Goal: Information Seeking & Learning: Learn about a topic

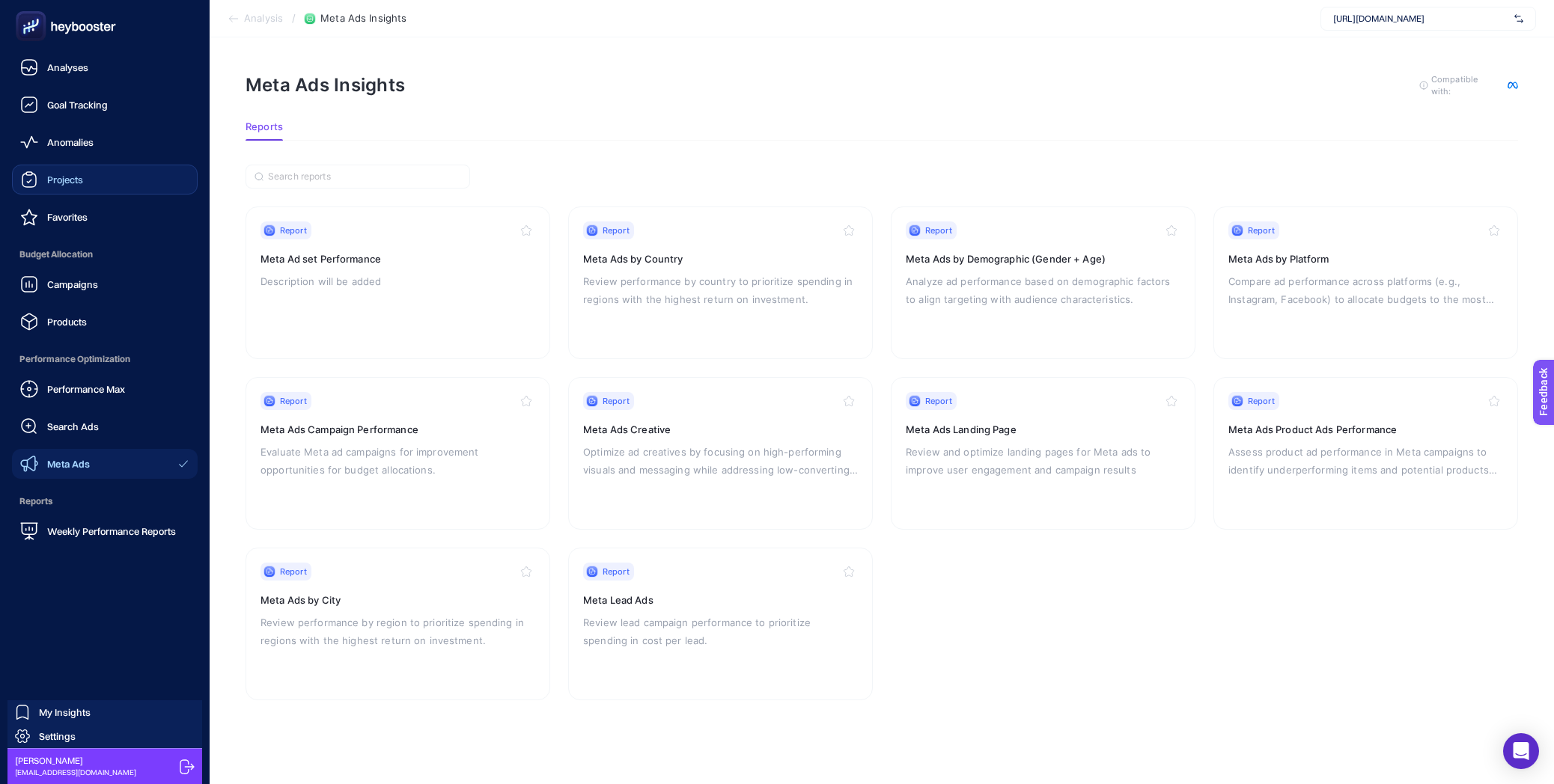
click at [112, 193] on link "Projects" at bounding box center [105, 179] width 186 height 30
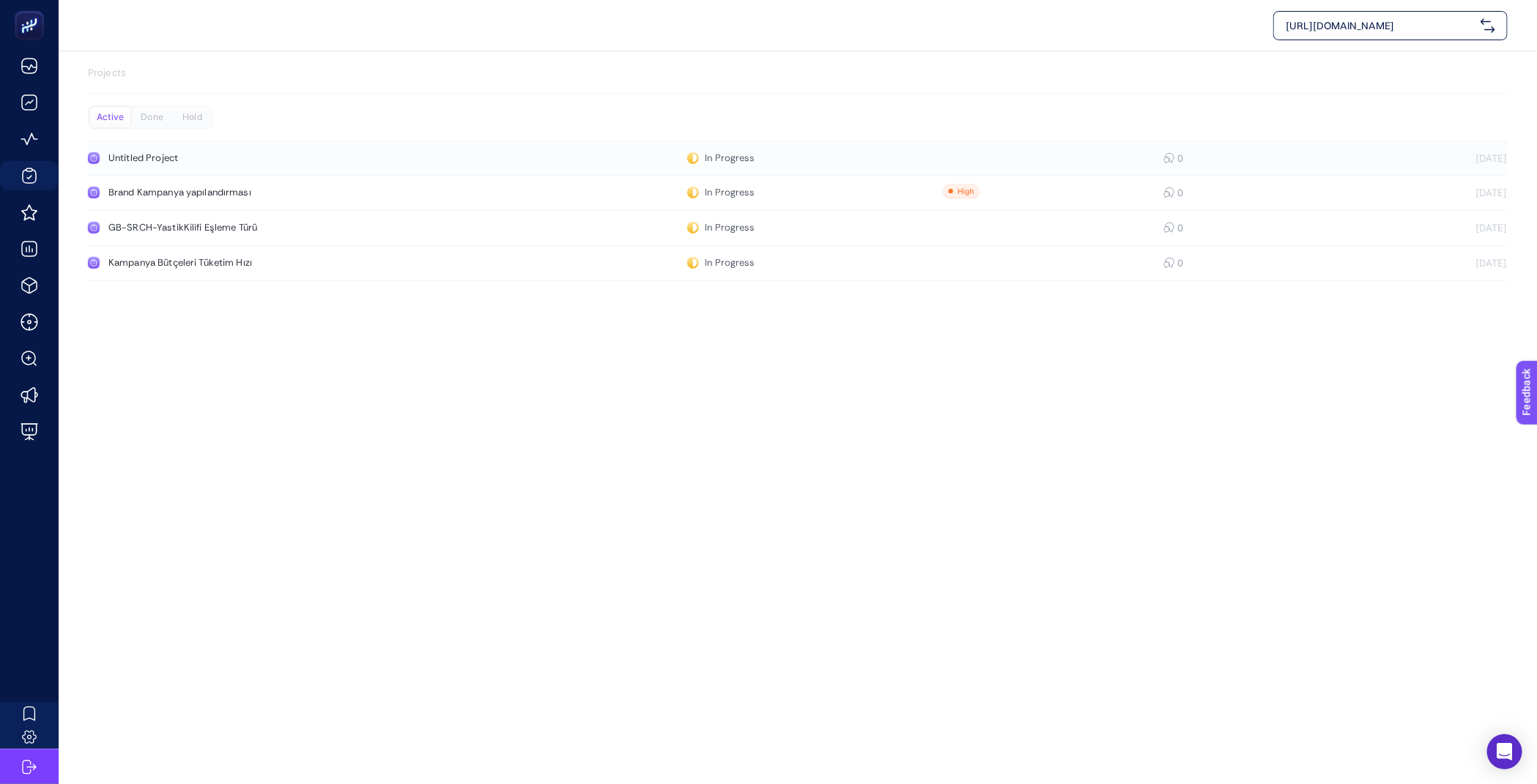
click at [231, 157] on div "Untitled Project" at bounding box center [278, 158] width 339 height 12
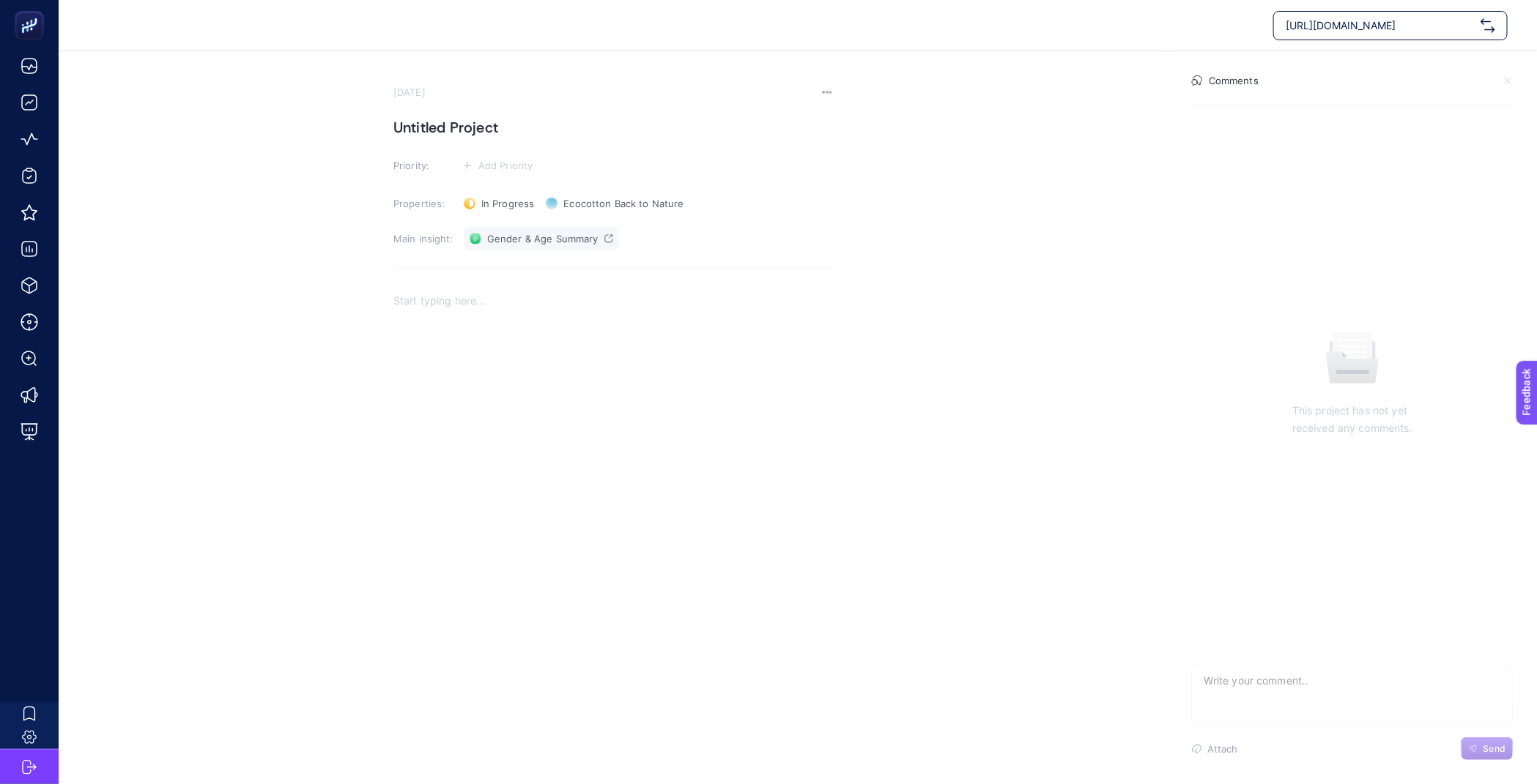
click at [551, 243] on span "Gender & Age Summary" at bounding box center [543, 239] width 112 height 12
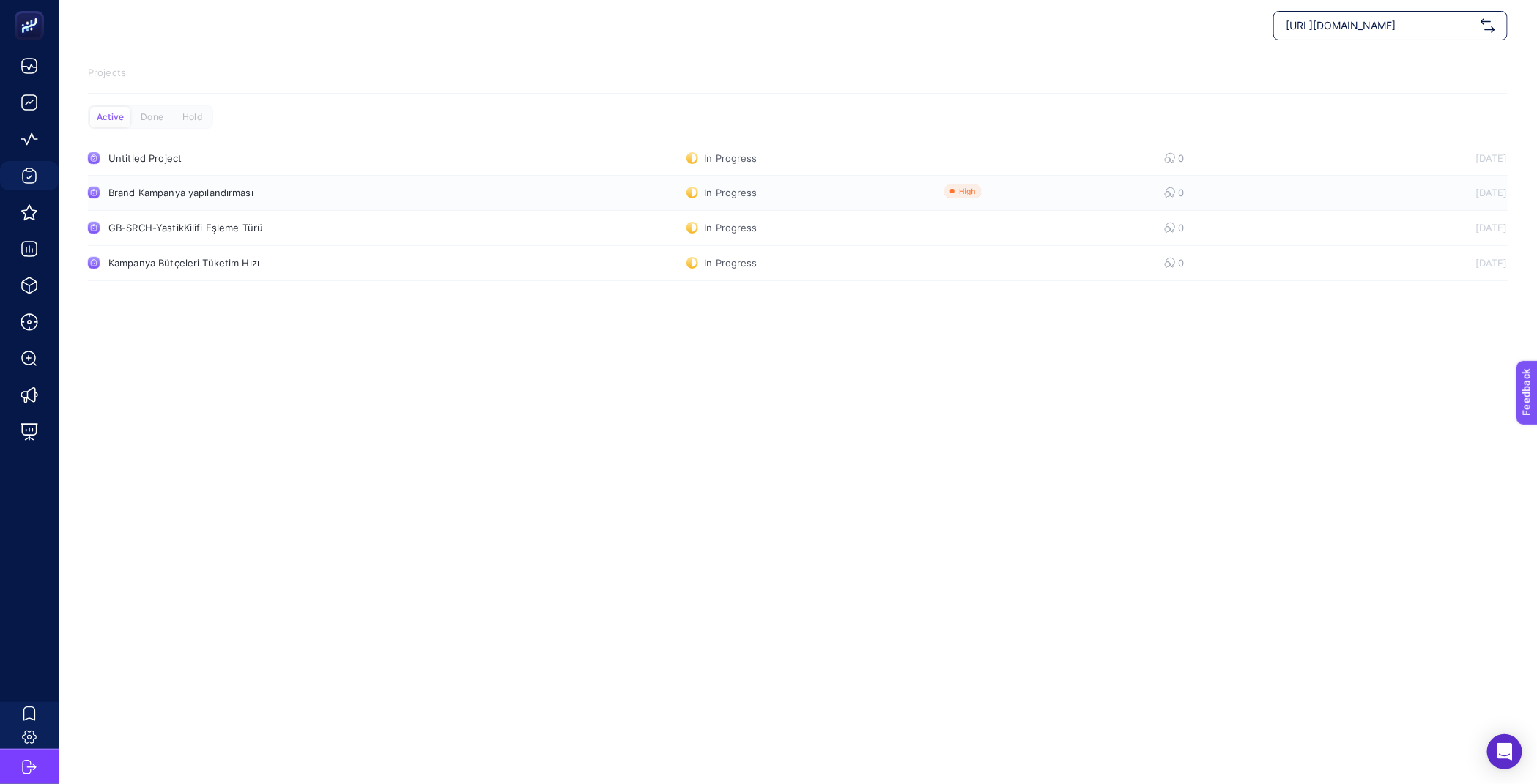
click at [506, 198] on link "Brand Kampanya yapılandırması In Progress 0 [DATE]" at bounding box center [798, 193] width 1420 height 35
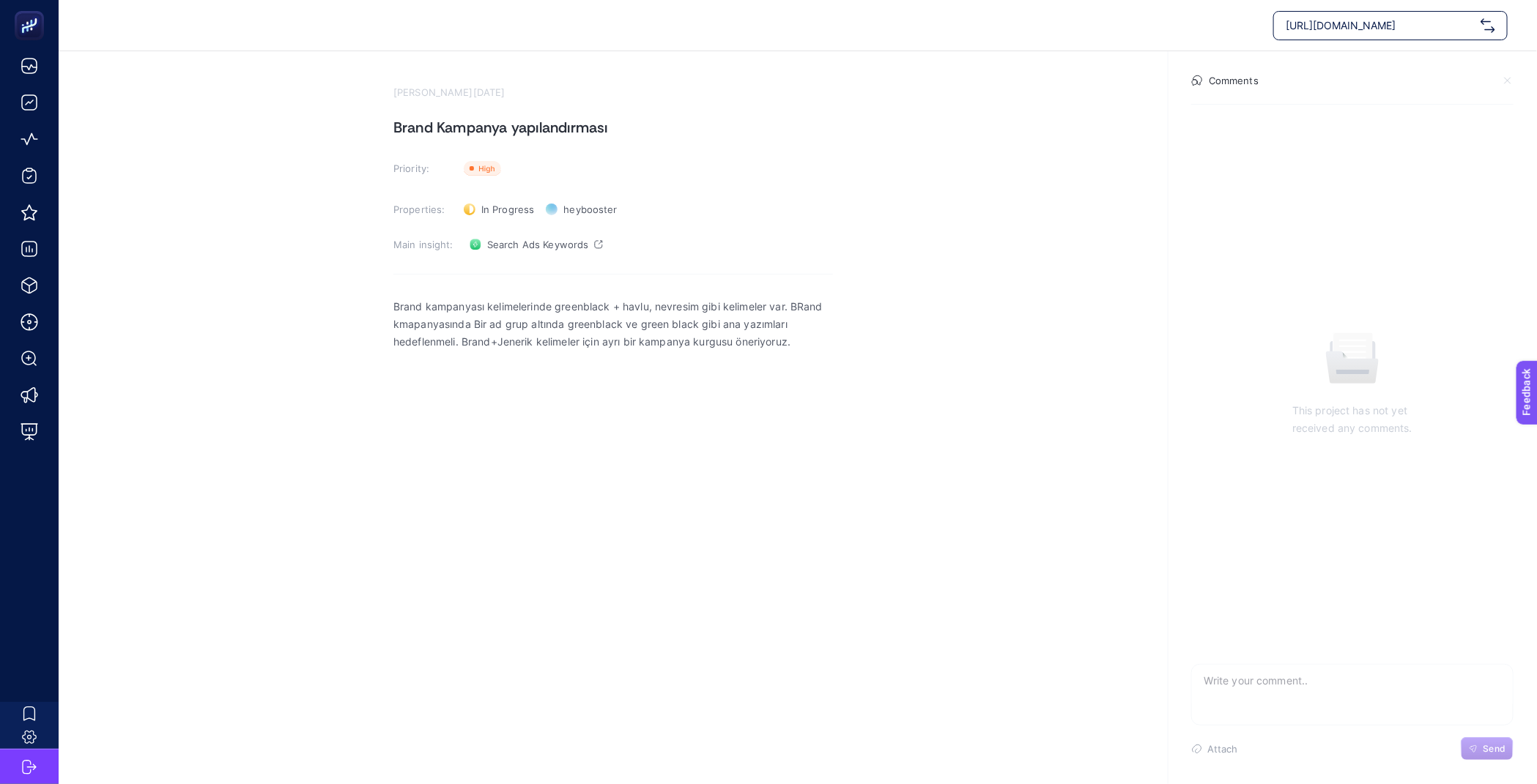
drag, startPoint x: 382, startPoint y: 314, endPoint x: 669, endPoint y: 314, distance: 287.0
click at [669, 314] on section "[PERSON_NAME][DATE] Brand Kampanya yapılandırması Priority: Priority Properties…" at bounding box center [798, 316] width 1478 height 530
drag, startPoint x: 468, startPoint y: 303, endPoint x: 799, endPoint y: 337, distance: 332.7
click at [799, 337] on p "Brand kampanyası kelimelerinde greenblack + havlu, nevresim gibi kelimeler var.…" at bounding box center [613, 324] width 440 height 53
click at [612, 432] on div "Brand kampanyası kelimelerinde greenblack + havlu, nevresim gibi kelimeler var.…" at bounding box center [613, 435] width 440 height 293
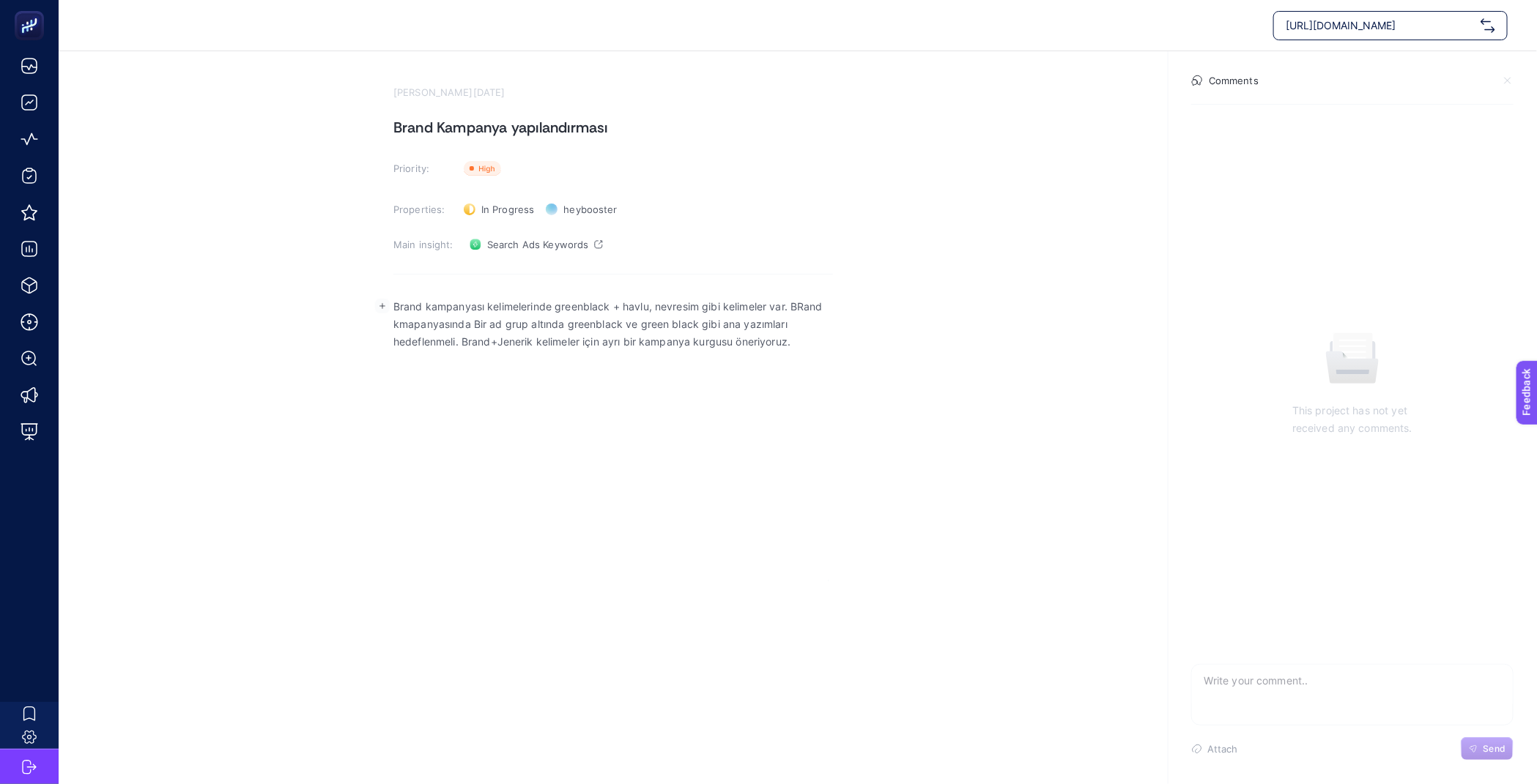
drag, startPoint x: 619, startPoint y: 315, endPoint x: 597, endPoint y: 318, distance: 22.2
click at [653, 334] on p "Brand kampanyası kelimelerinde greenblack + havlu, nevresim gibi kelimeler var.…" at bounding box center [613, 324] width 440 height 53
drag, startPoint x: 581, startPoint y: 314, endPoint x: 795, endPoint y: 336, distance: 215.1
click at [795, 336] on p "Brand kampanyası kelimelerinde greenblack + havlu, nevresim gibi kelimeler var.…" at bounding box center [613, 324] width 440 height 53
click at [704, 372] on div "Brand kampanyası kelimelerinde greenblack + havlu, nevresim gibi kelimeler var.…" at bounding box center [613, 435] width 440 height 293
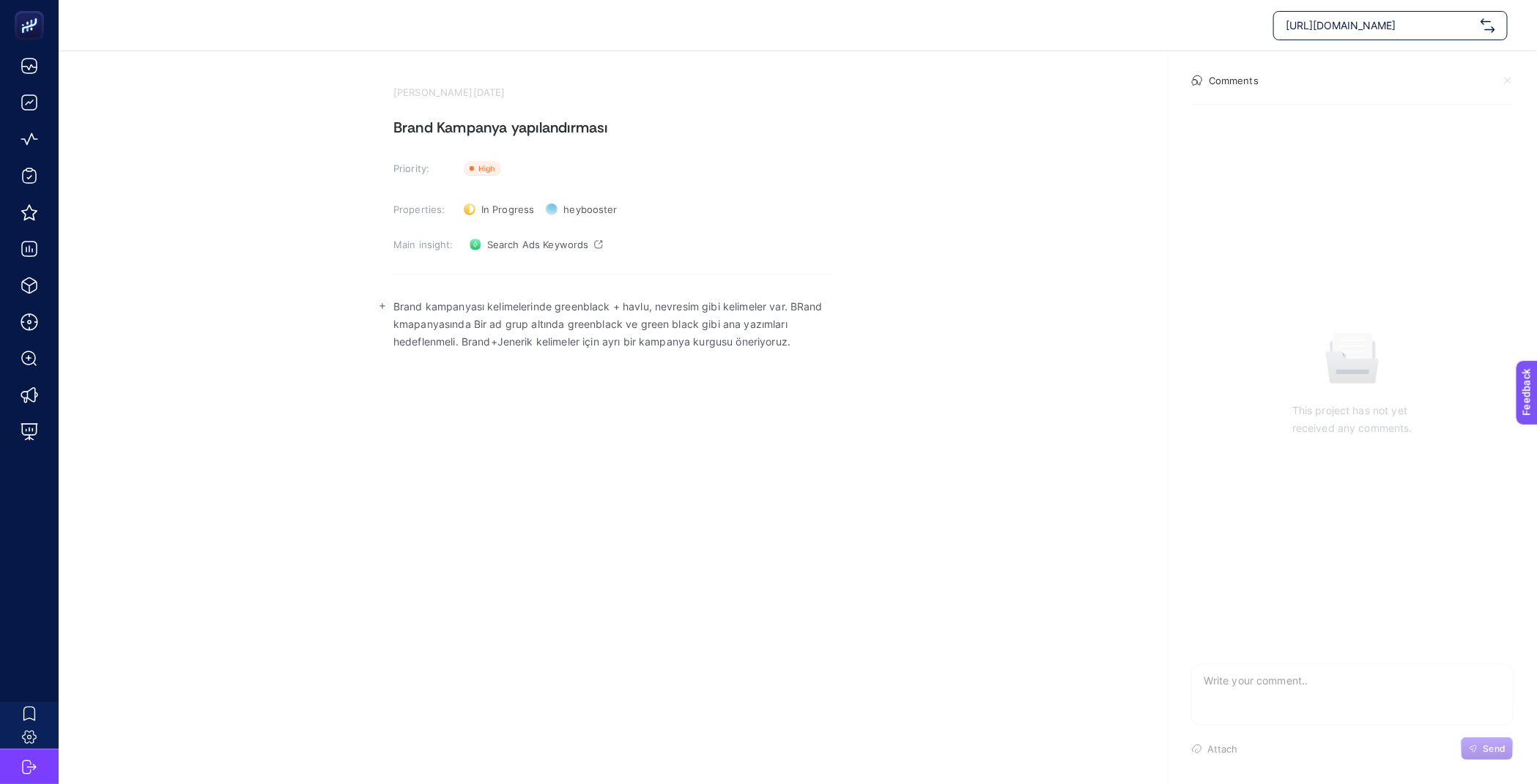
click at [1229, 69] on section "Comments This project has not yet received any comments. Attach Send" at bounding box center [1353, 418] width 370 height 733
click at [1285, 667] on textarea at bounding box center [1353, 688] width 321 height 47
click at [591, 239] on link "Search Ads Keywords" at bounding box center [536, 244] width 145 height 23
click at [833, 328] on p "Brand kampanyası kelimelerinde greenblack + havlu, nevresim gibi kelimeler var.…" at bounding box center [613, 324] width 440 height 53
click at [856, 354] on section "[PERSON_NAME][DATE] Brand Kampanya yapılandırması Priority: Priority Properties…" at bounding box center [798, 316] width 1478 height 530
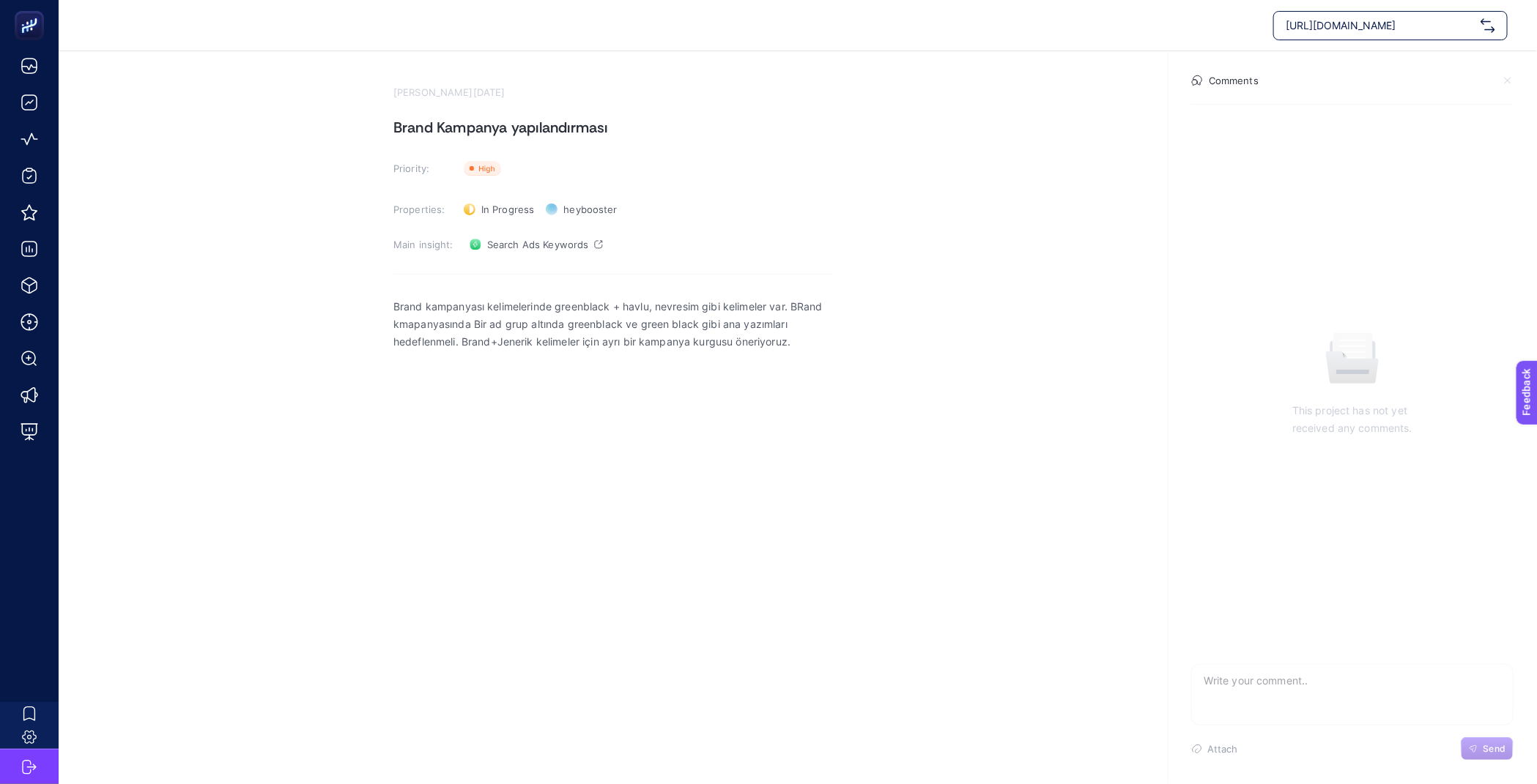
click at [814, 339] on p "Brand kampanyası kelimelerinde greenblack + havlu, nevresim gibi kelimeler var.…" at bounding box center [613, 324] width 440 height 53
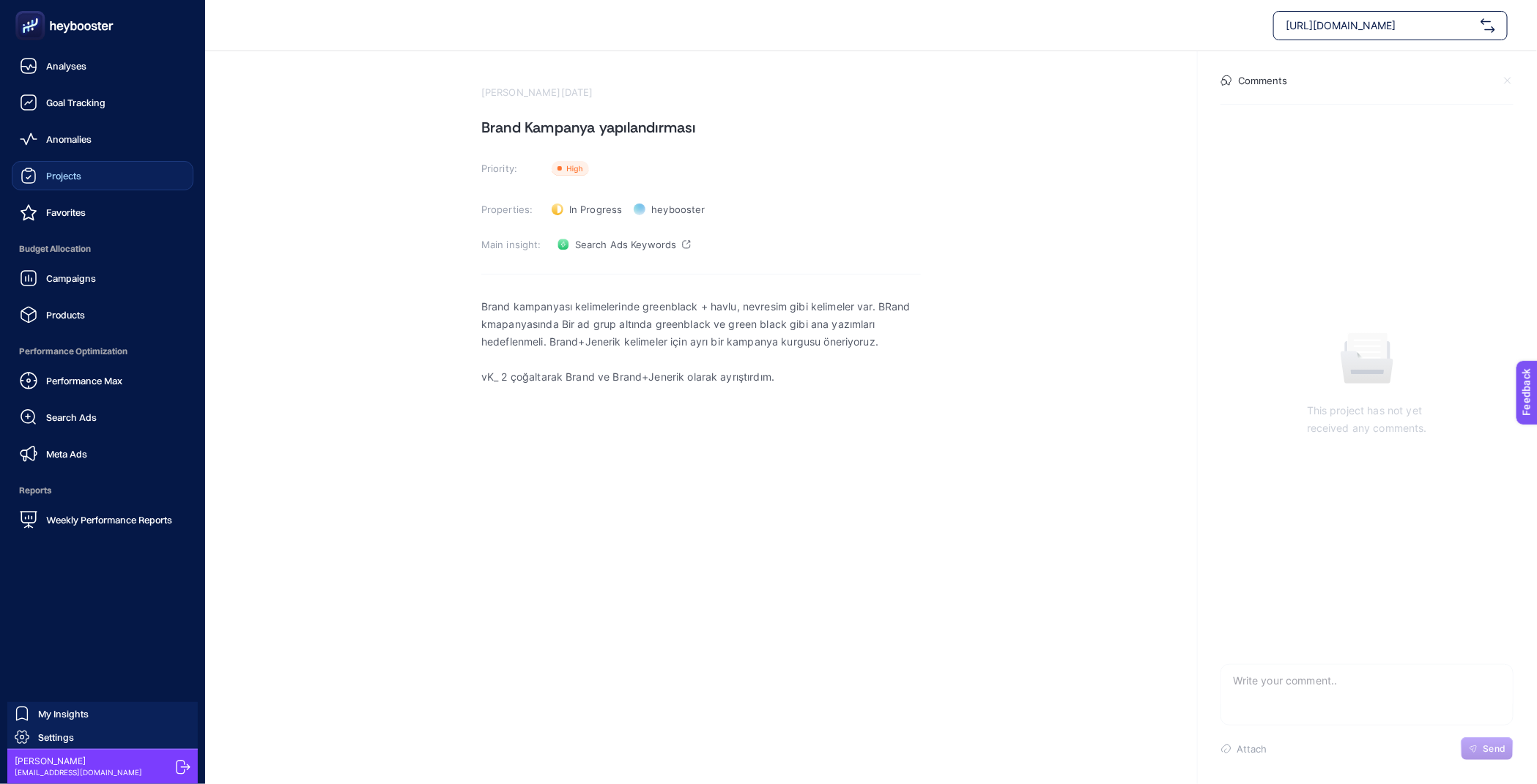
click at [115, 171] on link "Projects" at bounding box center [103, 176] width 182 height 29
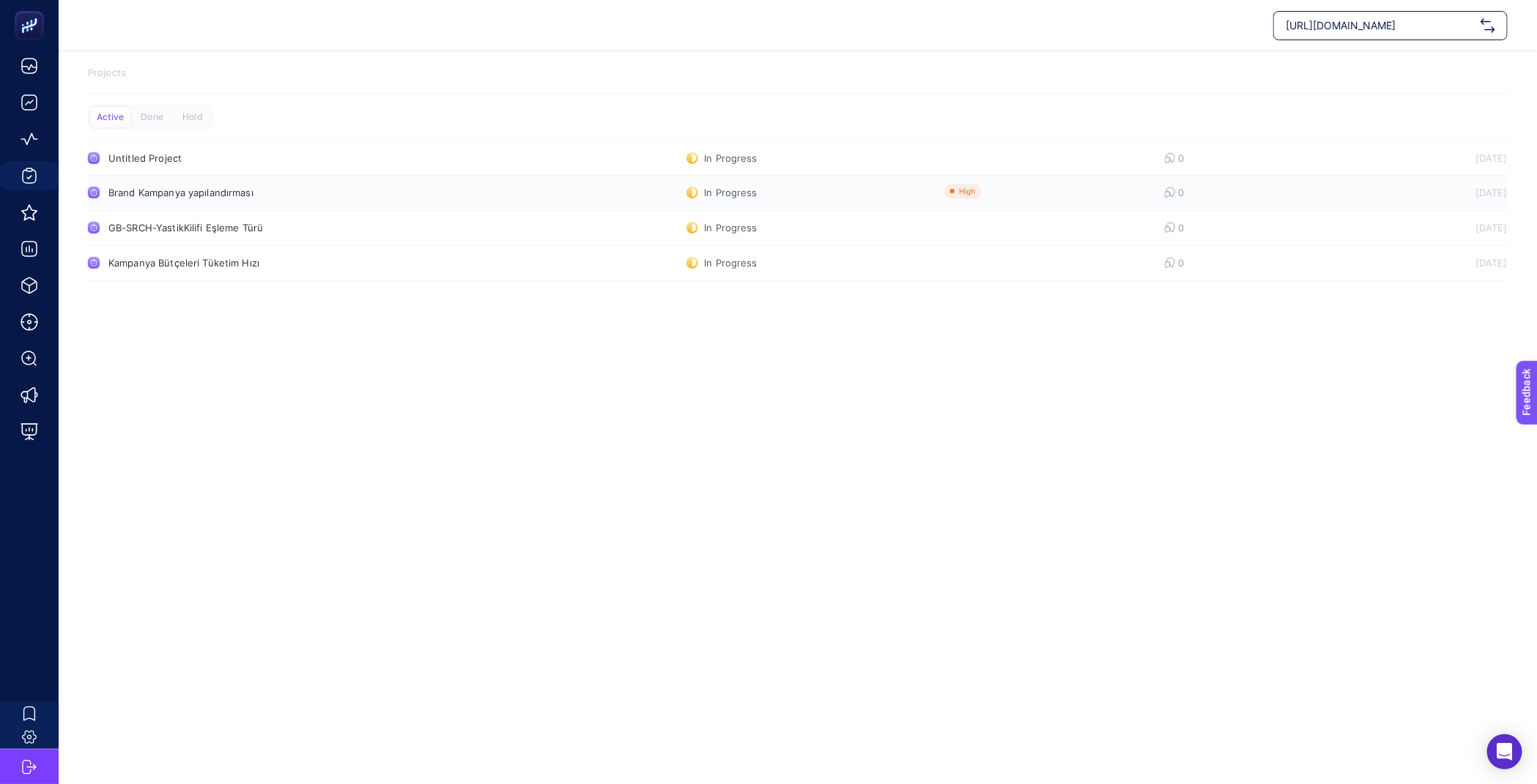
click at [261, 193] on div "Brand Kampanya yapılandırması" at bounding box center [278, 193] width 339 height 12
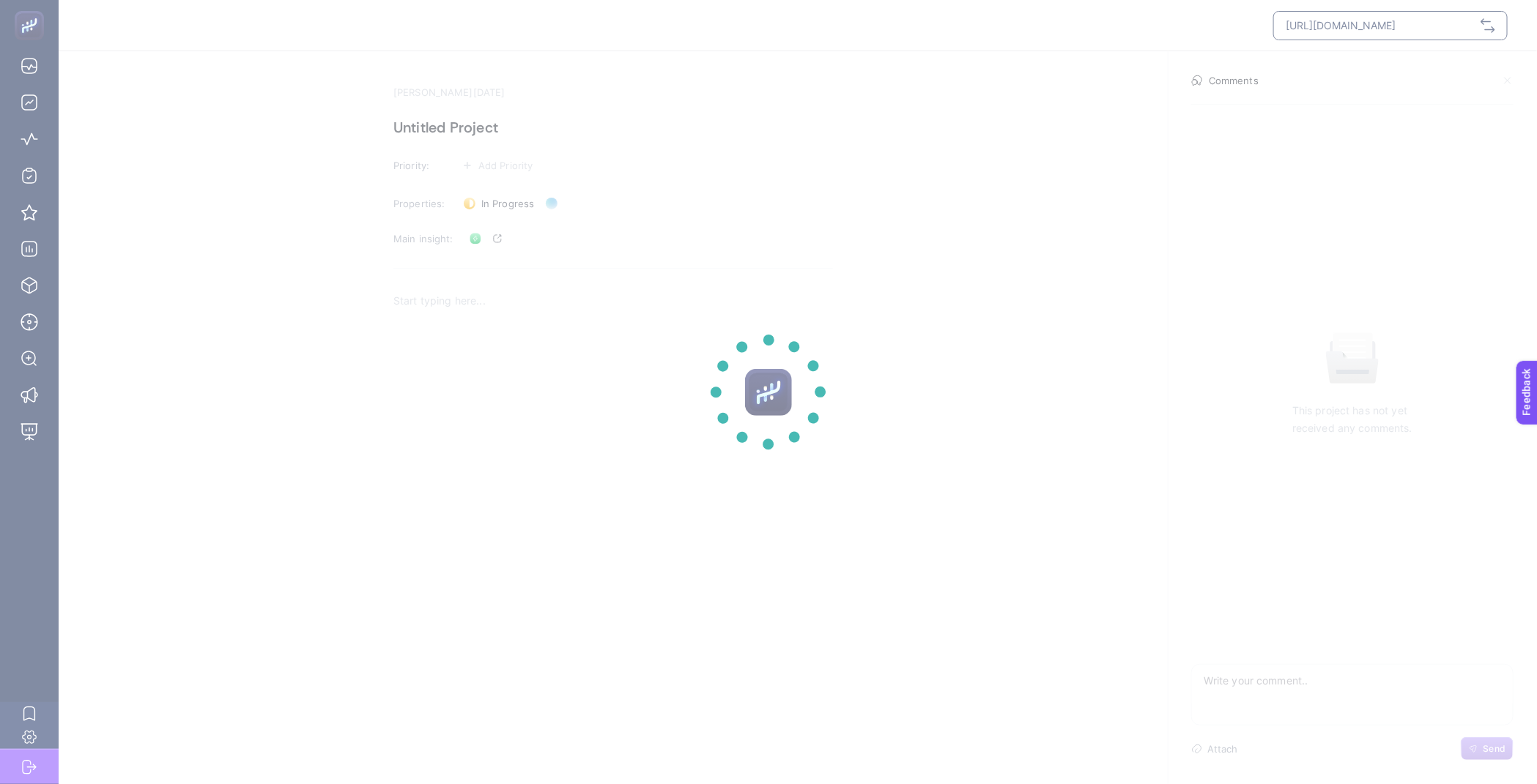
click at [508, 201] on section at bounding box center [768, 392] width 1537 height 784
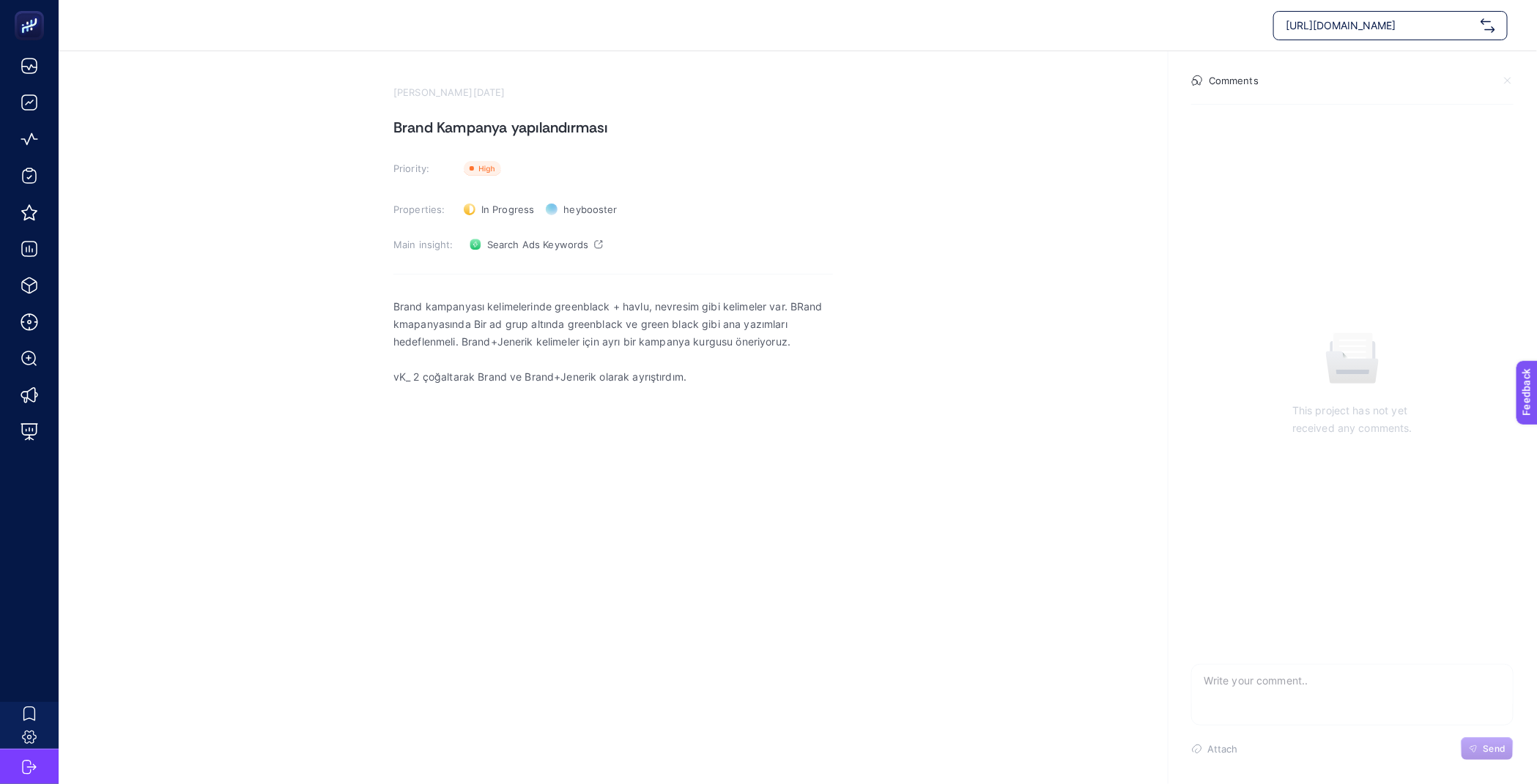
click at [508, 201] on div "In Progress Status" at bounding box center [499, 209] width 82 height 23
click at [502, 261] on span "Done" at bounding box center [501, 263] width 26 height 12
click at [310, 191] on section "[PERSON_NAME][DATE] Brand Kampanya yapılandırması Priority: Priority Properties…" at bounding box center [798, 316] width 1478 height 530
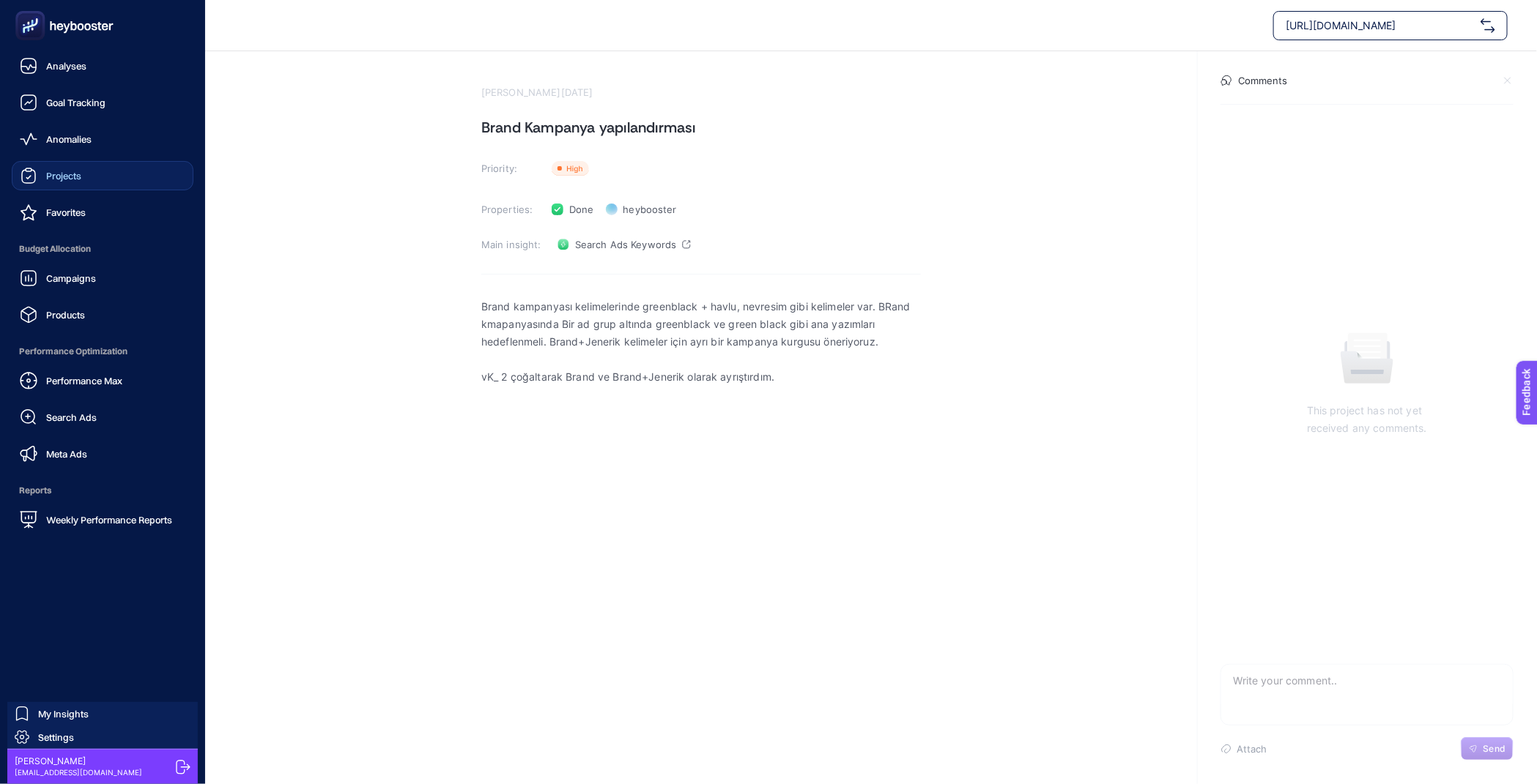
click at [109, 176] on link "Projects" at bounding box center [103, 176] width 182 height 29
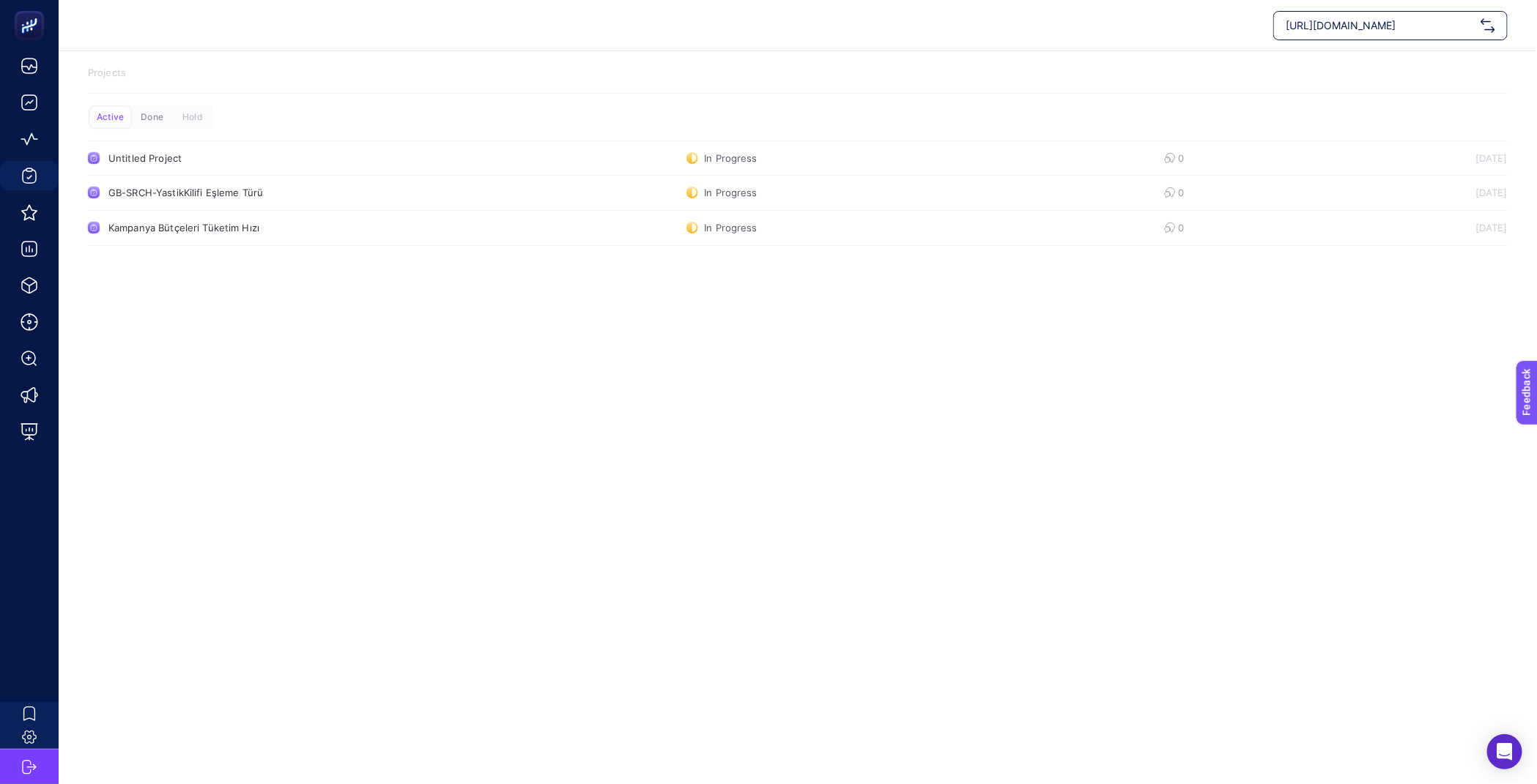
click at [172, 110] on div "Done" at bounding box center [192, 117] width 40 height 20
click at [185, 114] on div "Hold" at bounding box center [192, 117] width 40 height 20
click at [129, 117] on div "Active" at bounding box center [149, 117] width 40 height 20
click at [327, 190] on div "GB-SRCH-YastikKilifi Eşleme Türü" at bounding box center [278, 193] width 339 height 12
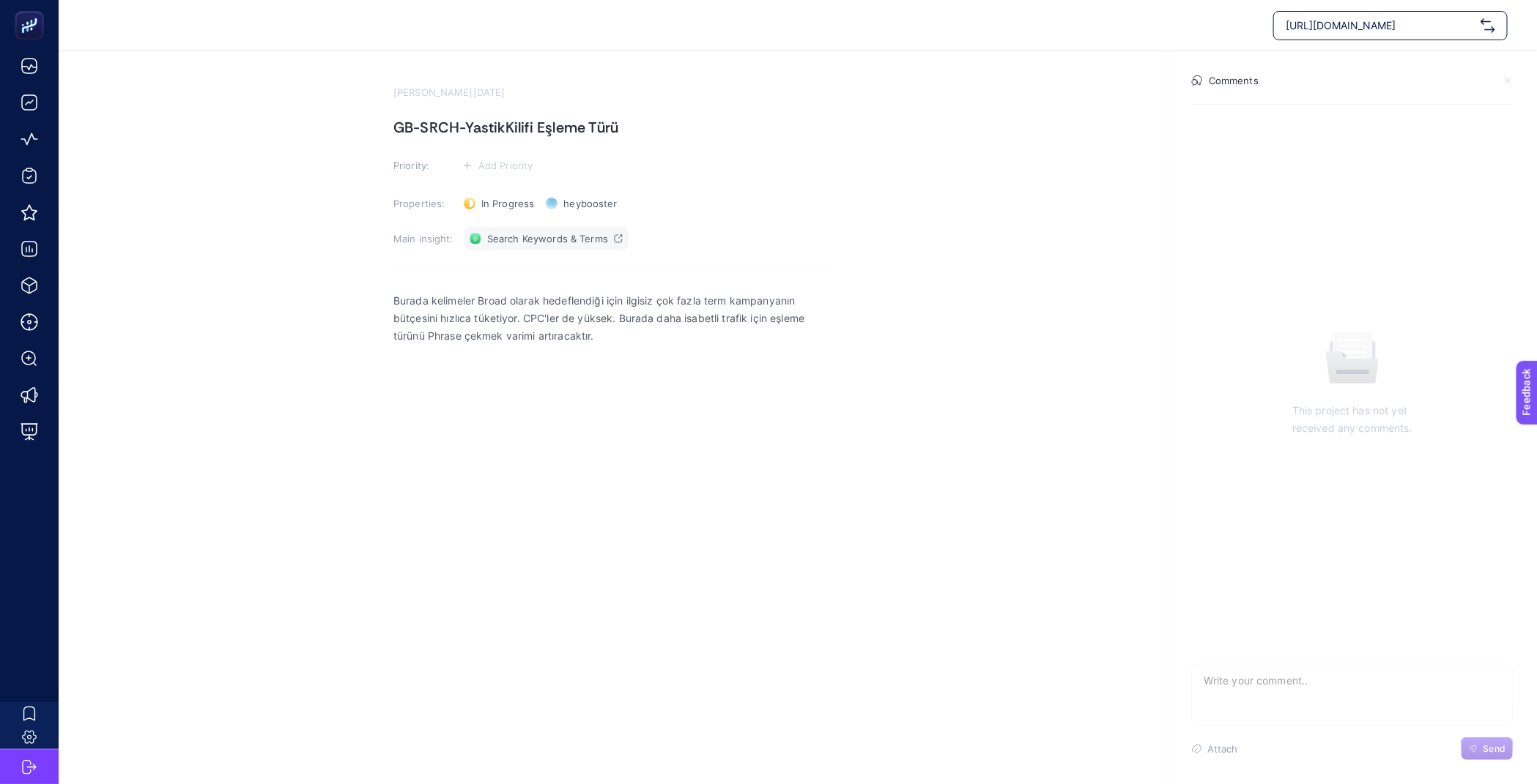
click at [584, 239] on span "Search Keywords & Terms" at bounding box center [548, 239] width 121 height 12
click at [693, 359] on div "Burada kelimeler Broad olarak hedeflendiği için ilgisiz çok fazla term kampanya…" at bounding box center [613, 429] width 440 height 293
click at [910, 176] on section "[PERSON_NAME][DATE] GB-SRCH-YastikKilifi Eşleme Türü Priority: Add Priority Pro…" at bounding box center [798, 314] width 1478 height 525
click at [944, 372] on section "[PERSON_NAME][DATE] GB-SRCH-YastikKilifi Eşleme Türü Priority: Add Priority Pro…" at bounding box center [798, 314] width 1478 height 525
click at [884, 145] on section "[PERSON_NAME][DATE] GB-SRCH-YastikKilifi Eşleme Türü Priority: Add Priority Pro…" at bounding box center [798, 314] width 1478 height 525
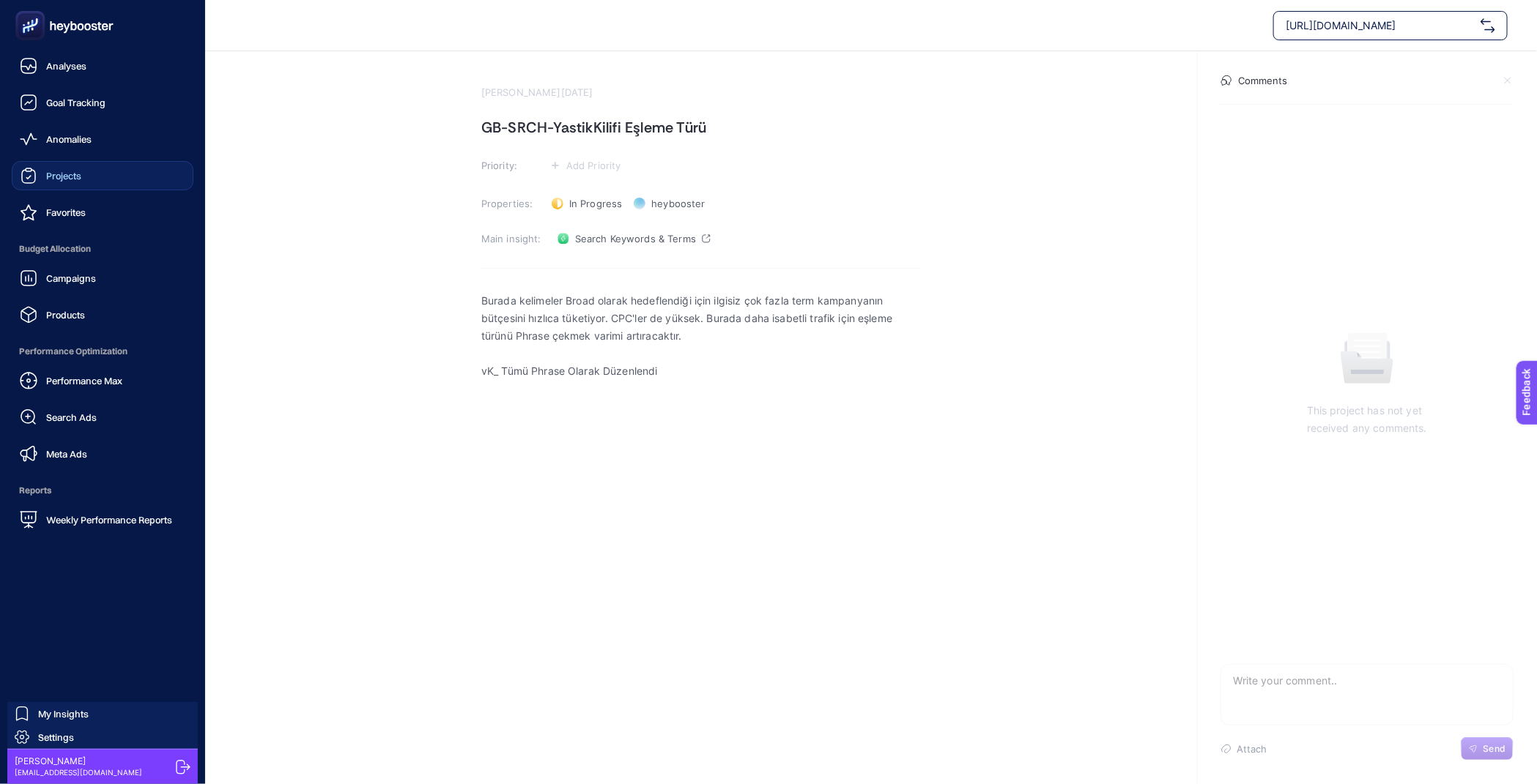
click at [60, 174] on span "Projects" at bounding box center [63, 176] width 35 height 12
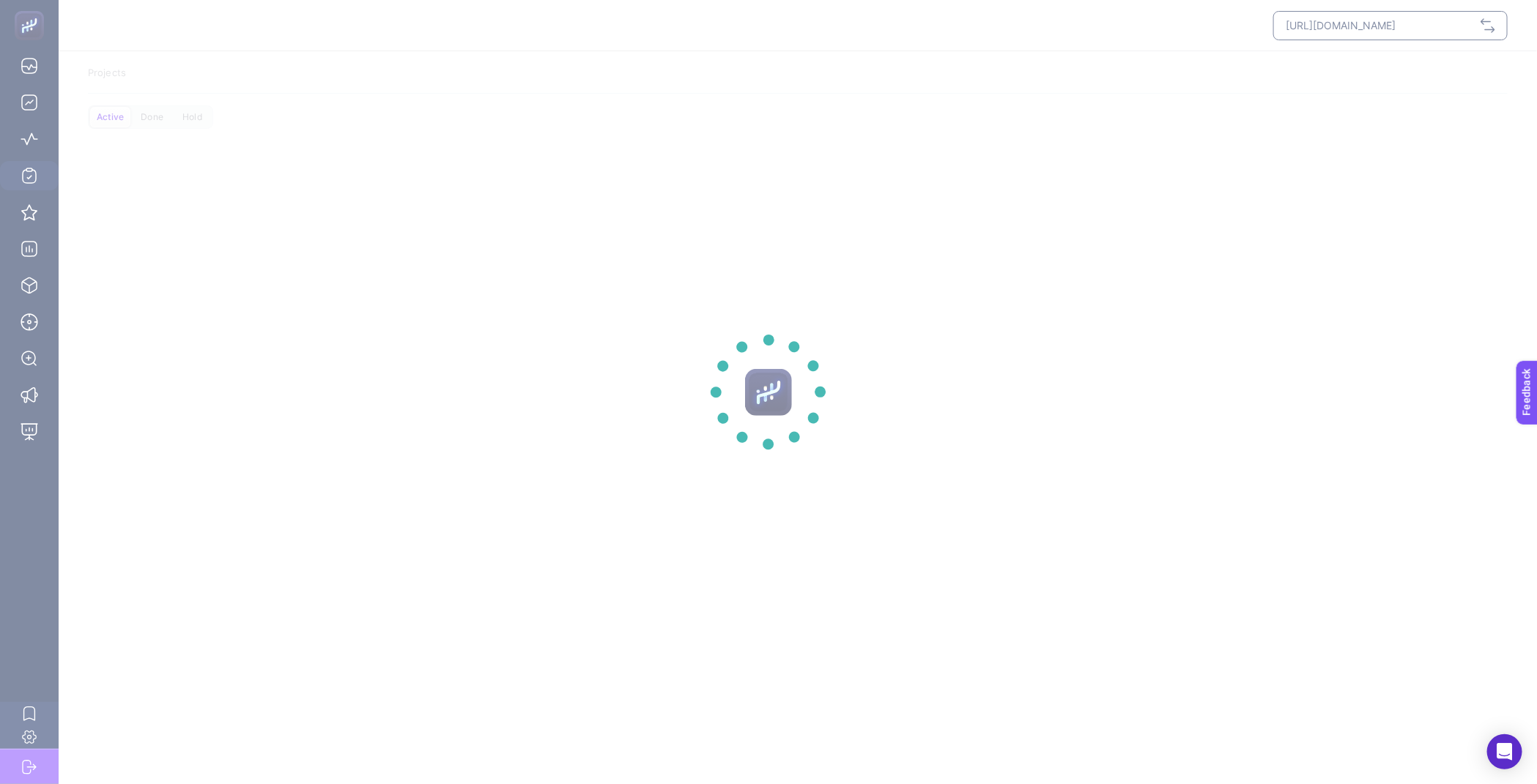
click at [147, 118] on section at bounding box center [768, 392] width 1537 height 784
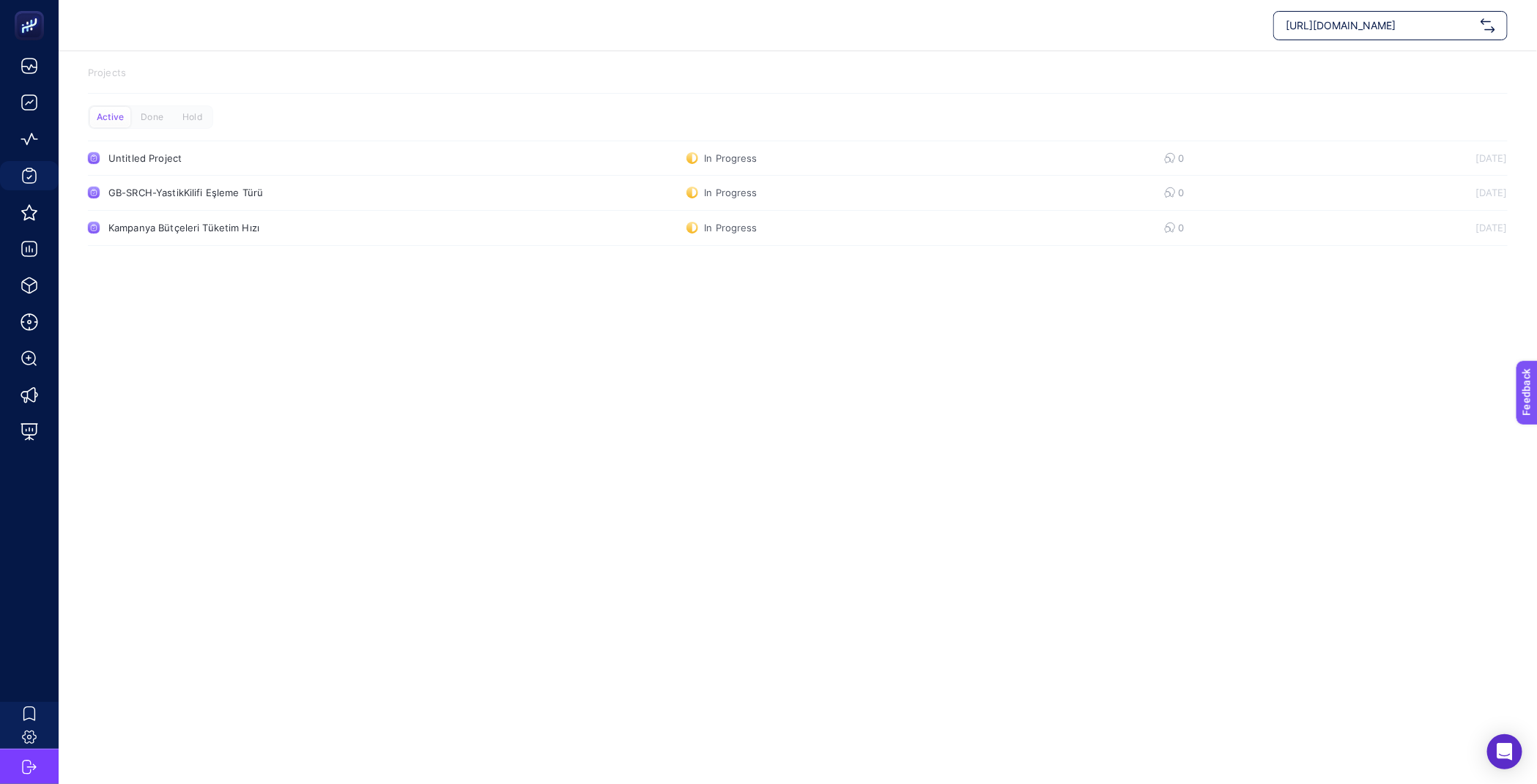
click at [172, 116] on div "Done" at bounding box center [192, 117] width 40 height 20
click at [118, 121] on div "Active" at bounding box center [109, 117] width 40 height 20
click at [313, 183] on link "GB-SRCH-YastikKilifi Eşleme Türü In Progress 0 [DATE]" at bounding box center [798, 193] width 1420 height 35
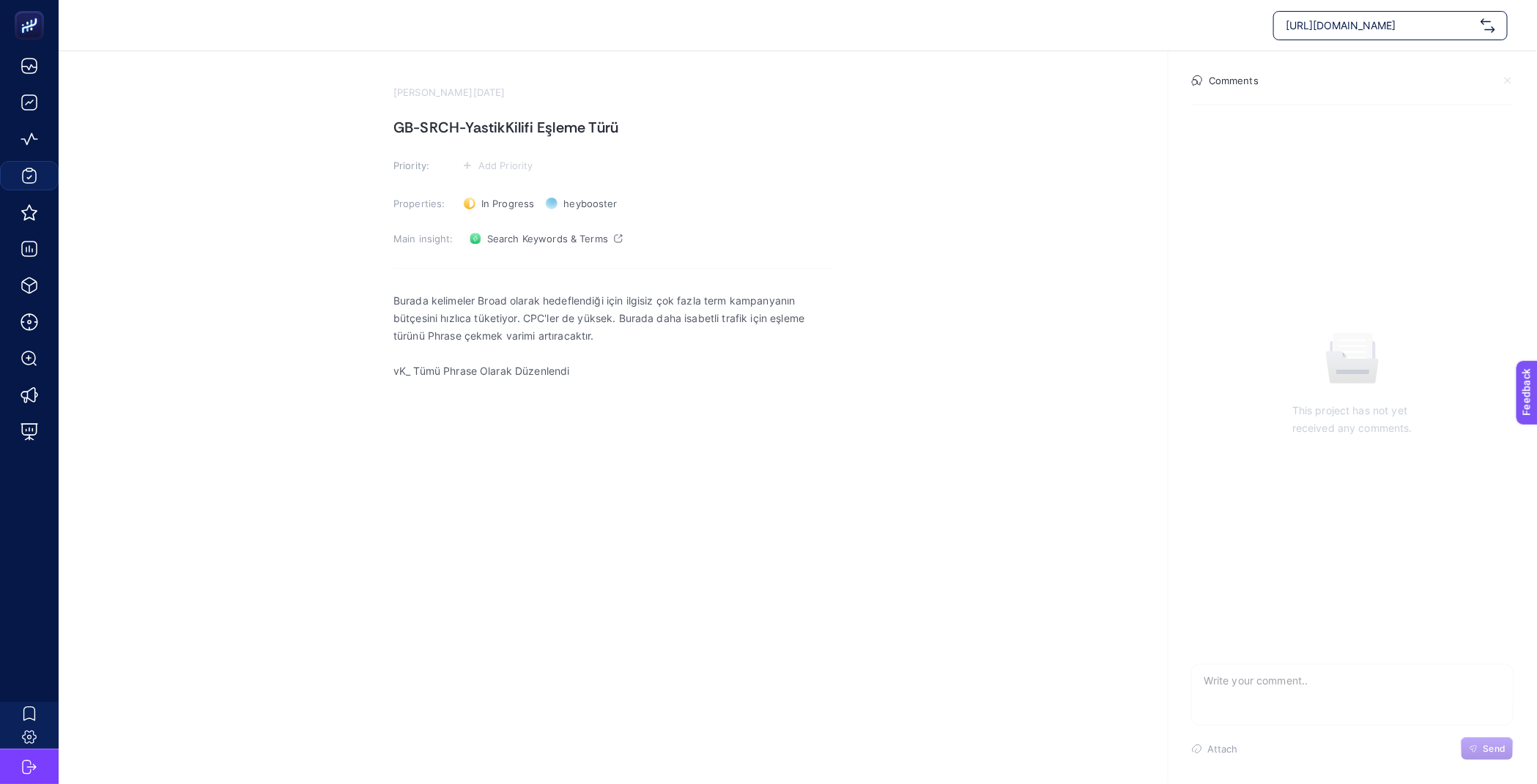
click at [238, 176] on section "[PERSON_NAME][DATE] GB-SRCH-YastikKilifi Eşleme Türü Priority: Add Priority Pro…" at bounding box center [798, 314] width 1478 height 525
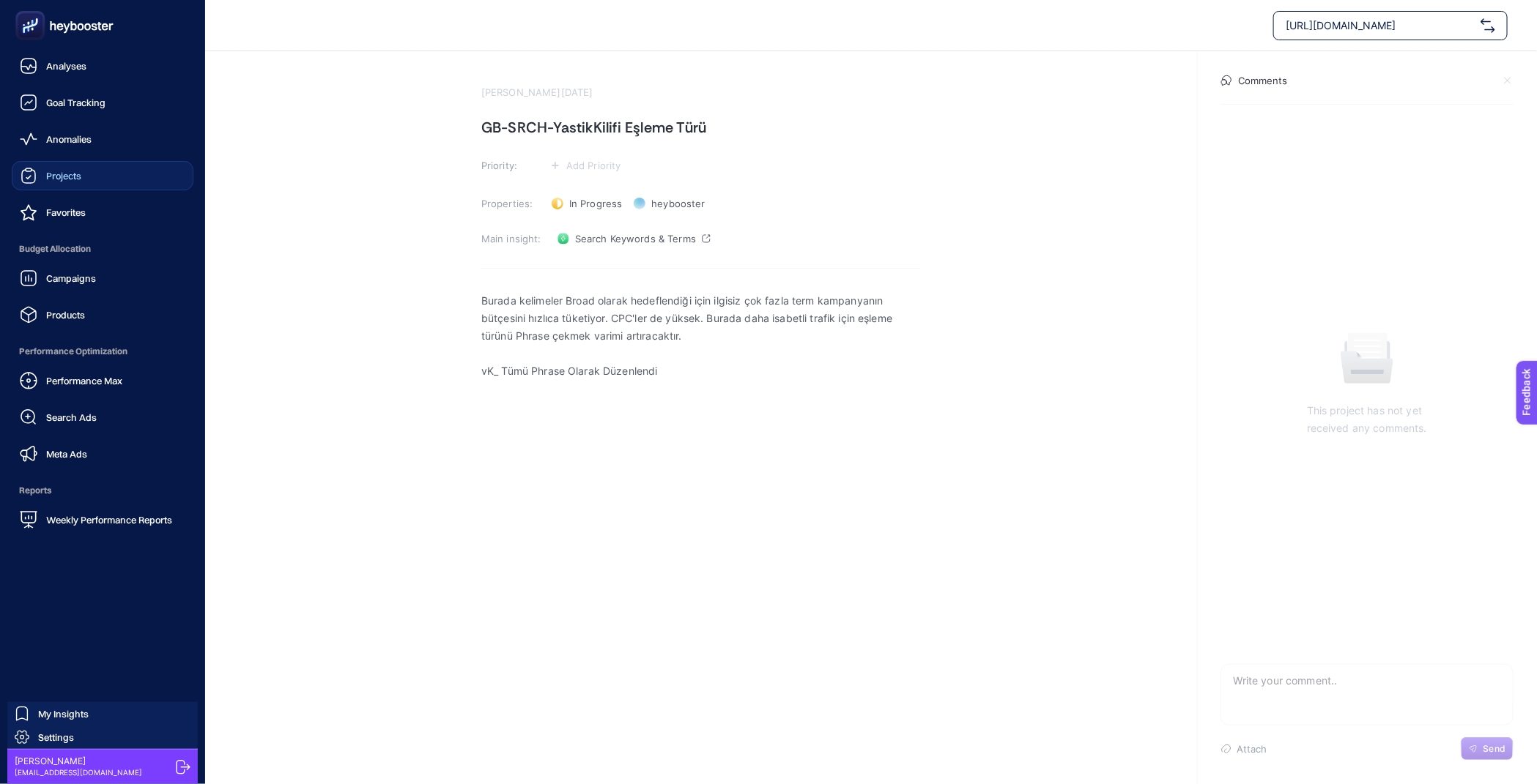
click at [79, 186] on link "Projects" at bounding box center [103, 176] width 182 height 29
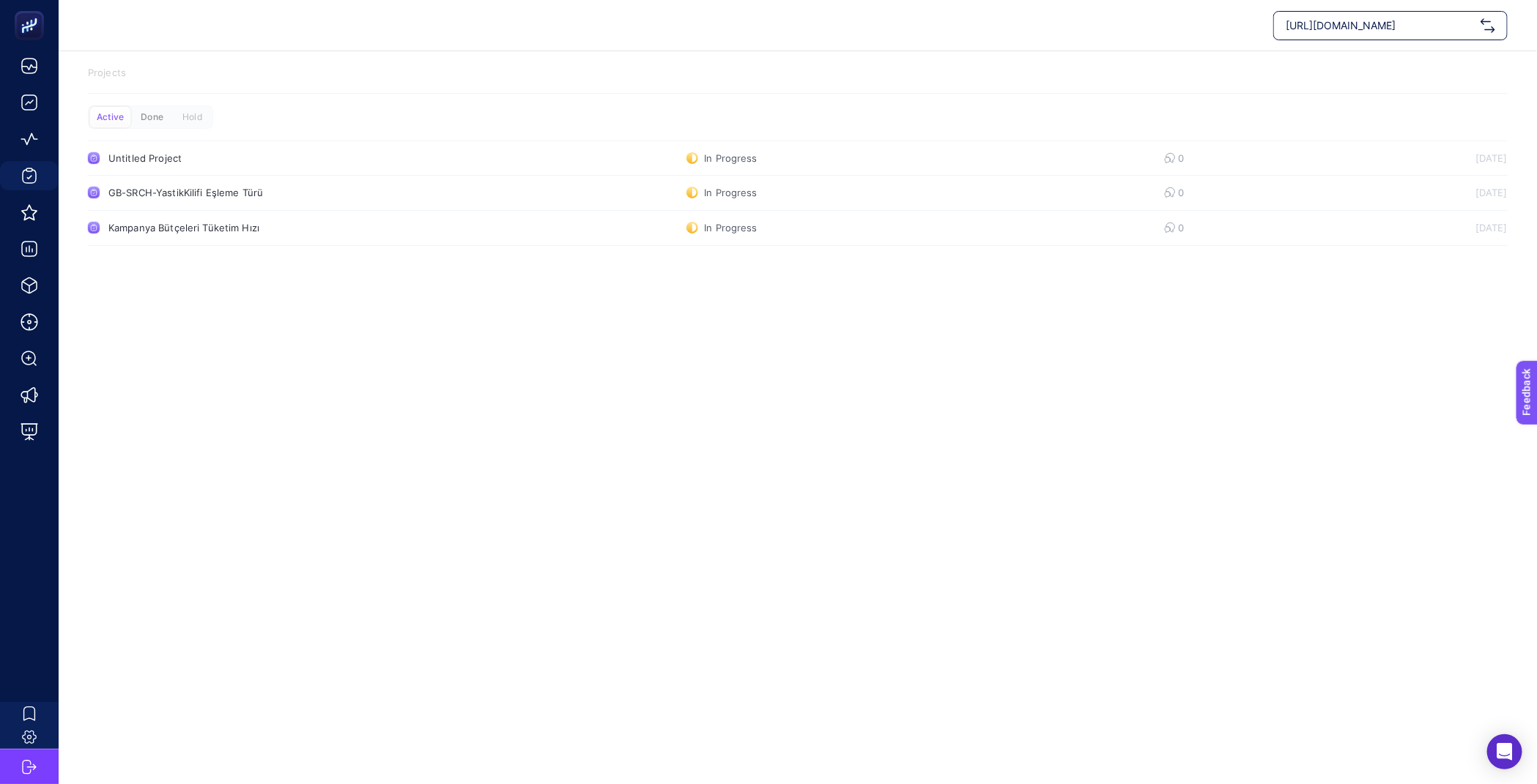
click at [172, 121] on div "Done" at bounding box center [192, 117] width 40 height 20
click at [667, 155] on link "Brand Kampanya yapılandırması Done 0 [DATE]" at bounding box center [798, 158] width 1420 height 35
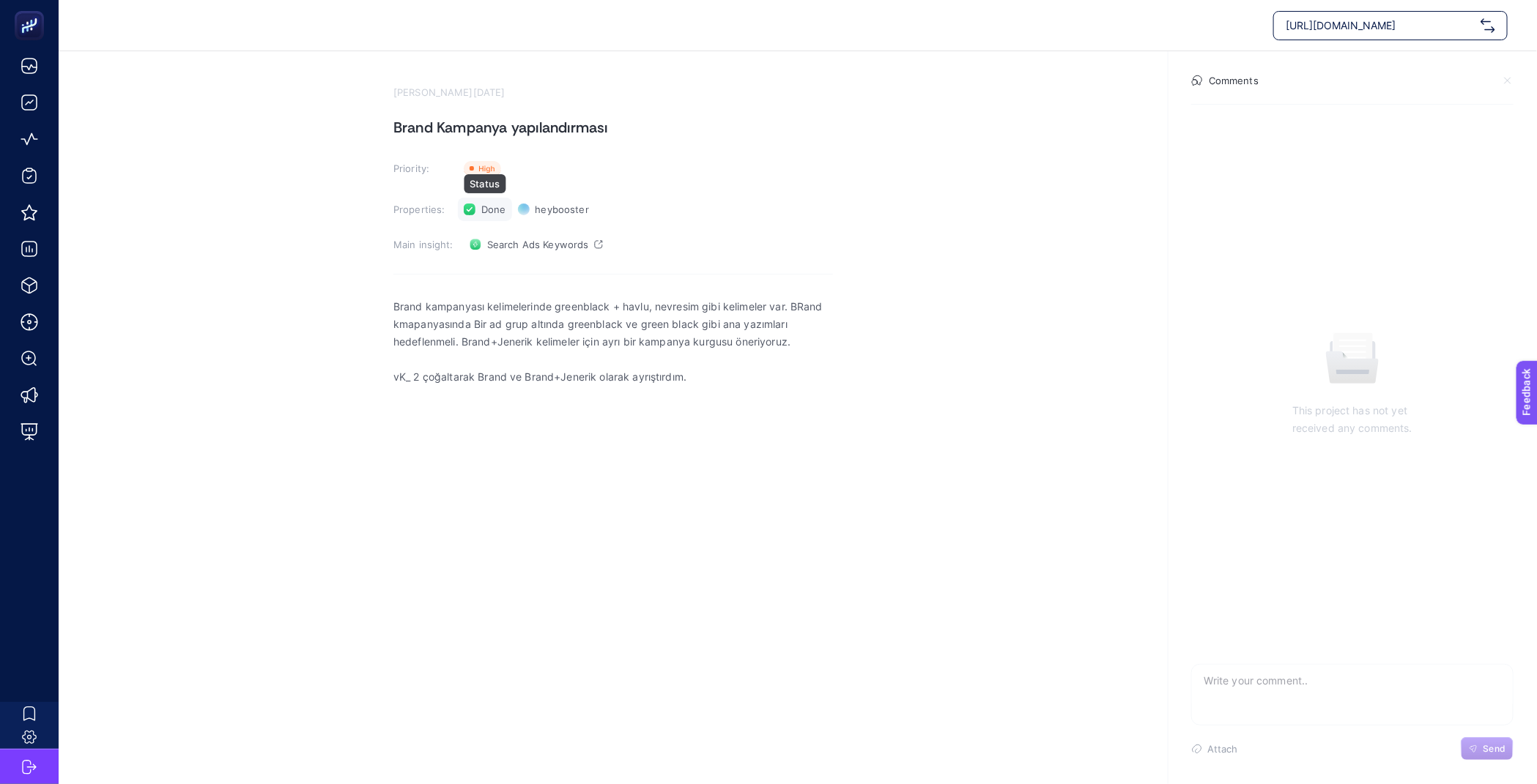
click at [487, 209] on span "Done" at bounding box center [493, 210] width 25 height 12
click at [494, 225] on ul "In Progress Done Hold" at bounding box center [507, 262] width 98 height 78
click at [489, 207] on span "Done" at bounding box center [493, 210] width 25 height 12
click at [509, 241] on span "In Progress" at bounding box center [516, 240] width 56 height 12
click at [321, 229] on section "[PERSON_NAME][DATE] Brand Kampanya yapılandırması Priority: Priority Properties…" at bounding box center [798, 316] width 1478 height 530
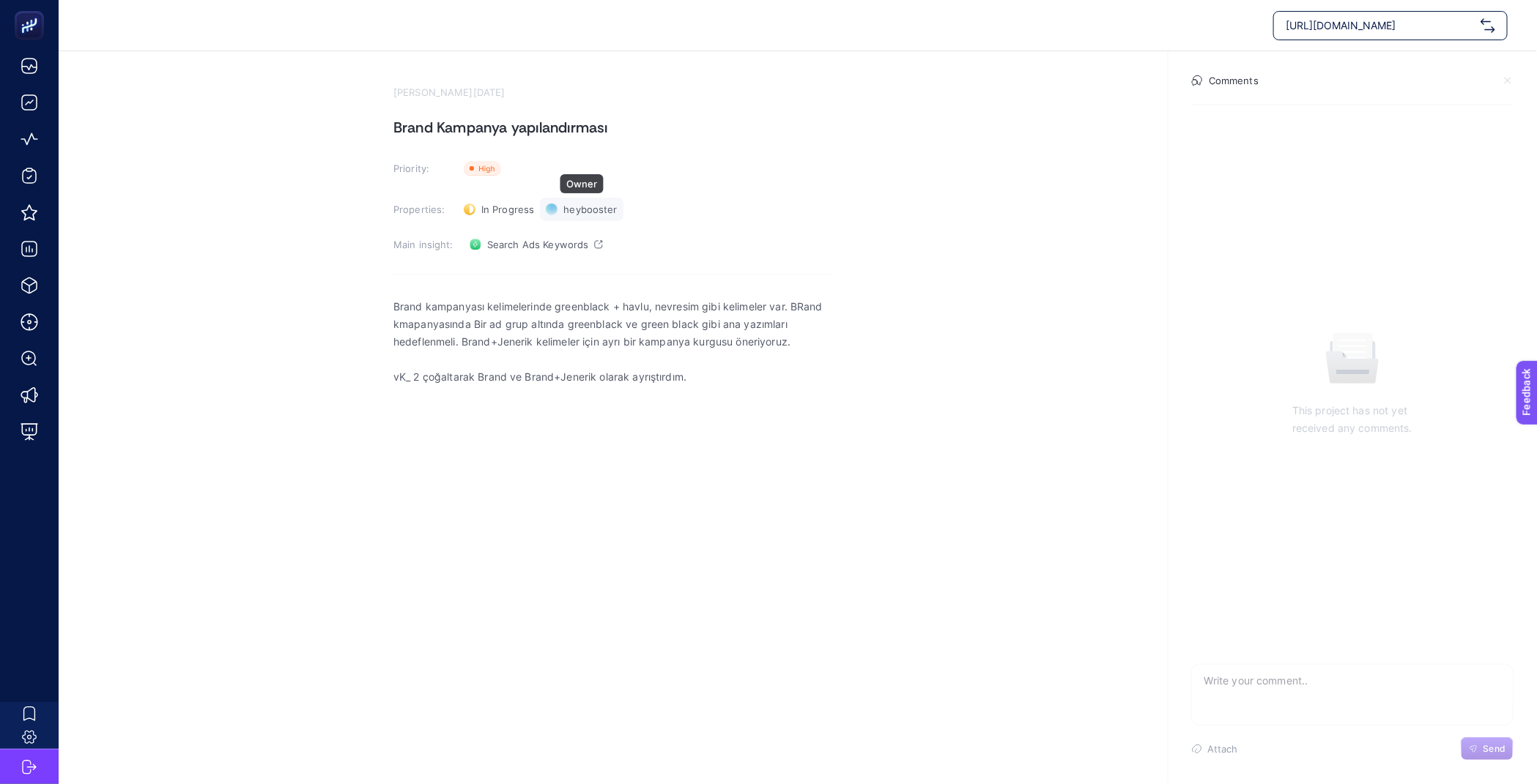
click at [579, 204] on span "heybooster" at bounding box center [590, 210] width 54 height 12
click at [578, 205] on span "heybooster" at bounding box center [590, 210] width 54 height 12
click at [729, 187] on section "[PERSON_NAME][DATE] Brand Kampanya yapılandırması Priority: Priority Properties…" at bounding box center [613, 334] width 440 height 495
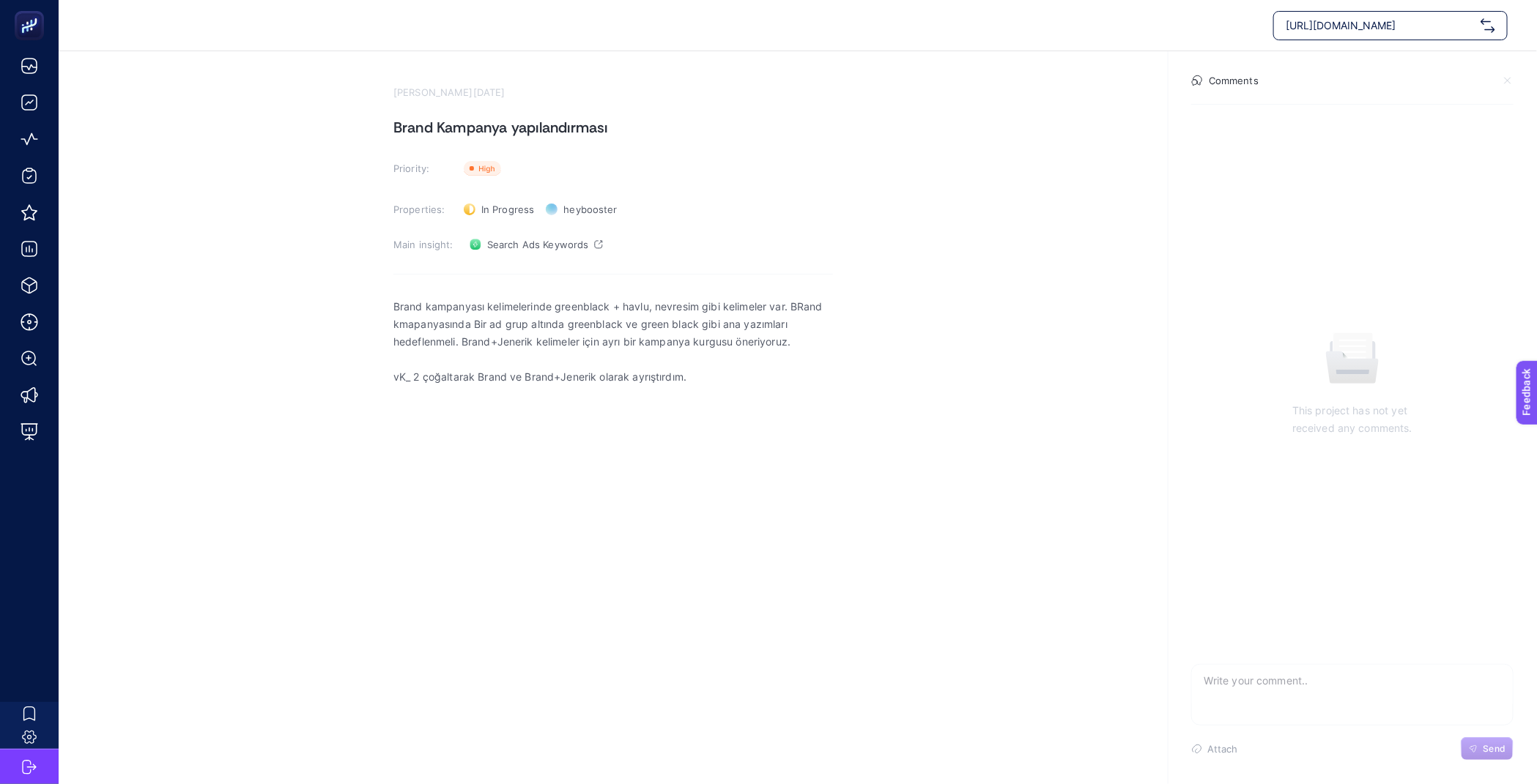
click at [289, 93] on section "[PERSON_NAME][DATE] Brand Kampanya yapılandırması Priority: Priority Properties…" at bounding box center [798, 316] width 1478 height 530
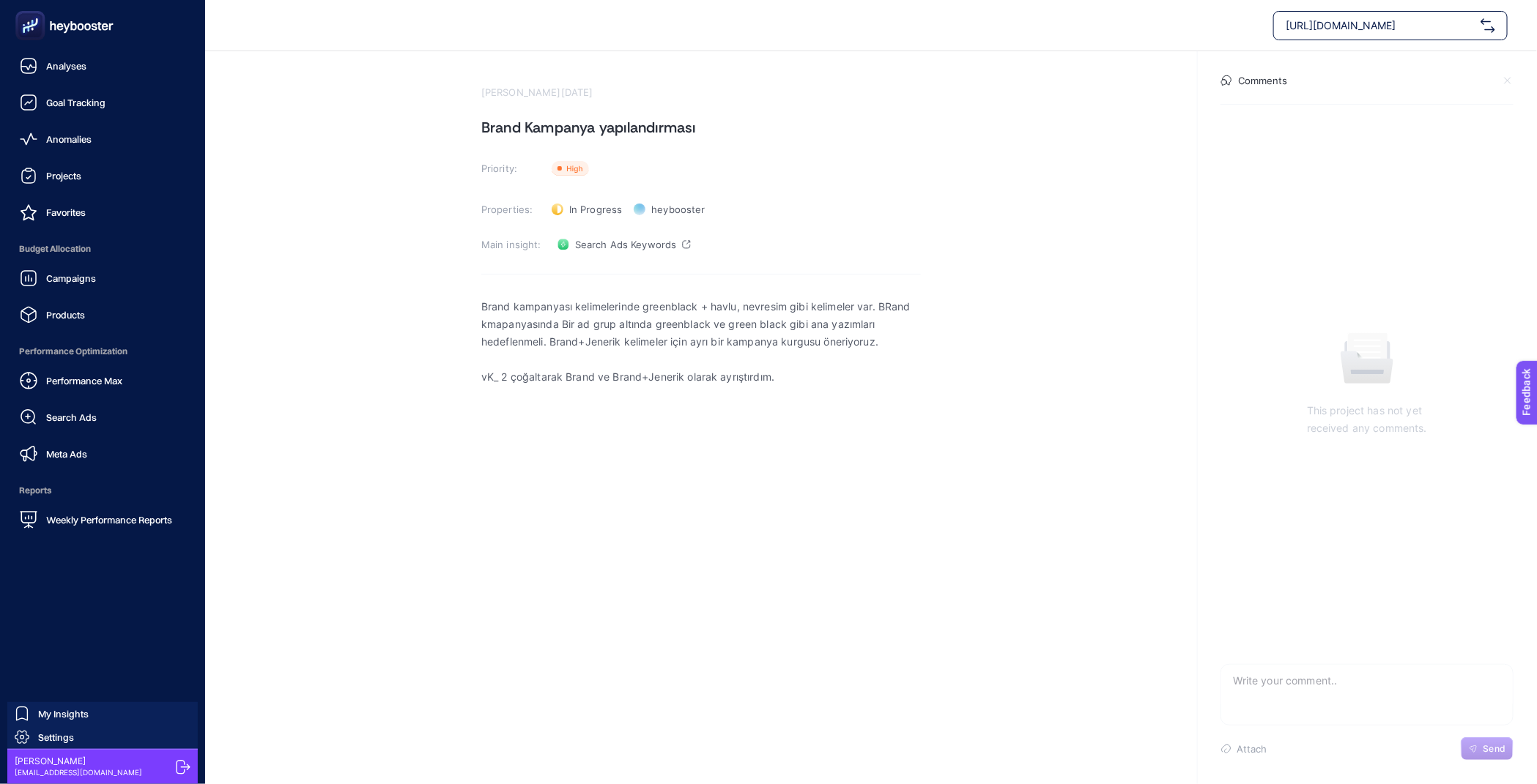
click at [79, 170] on span "Projects" at bounding box center [63, 176] width 35 height 12
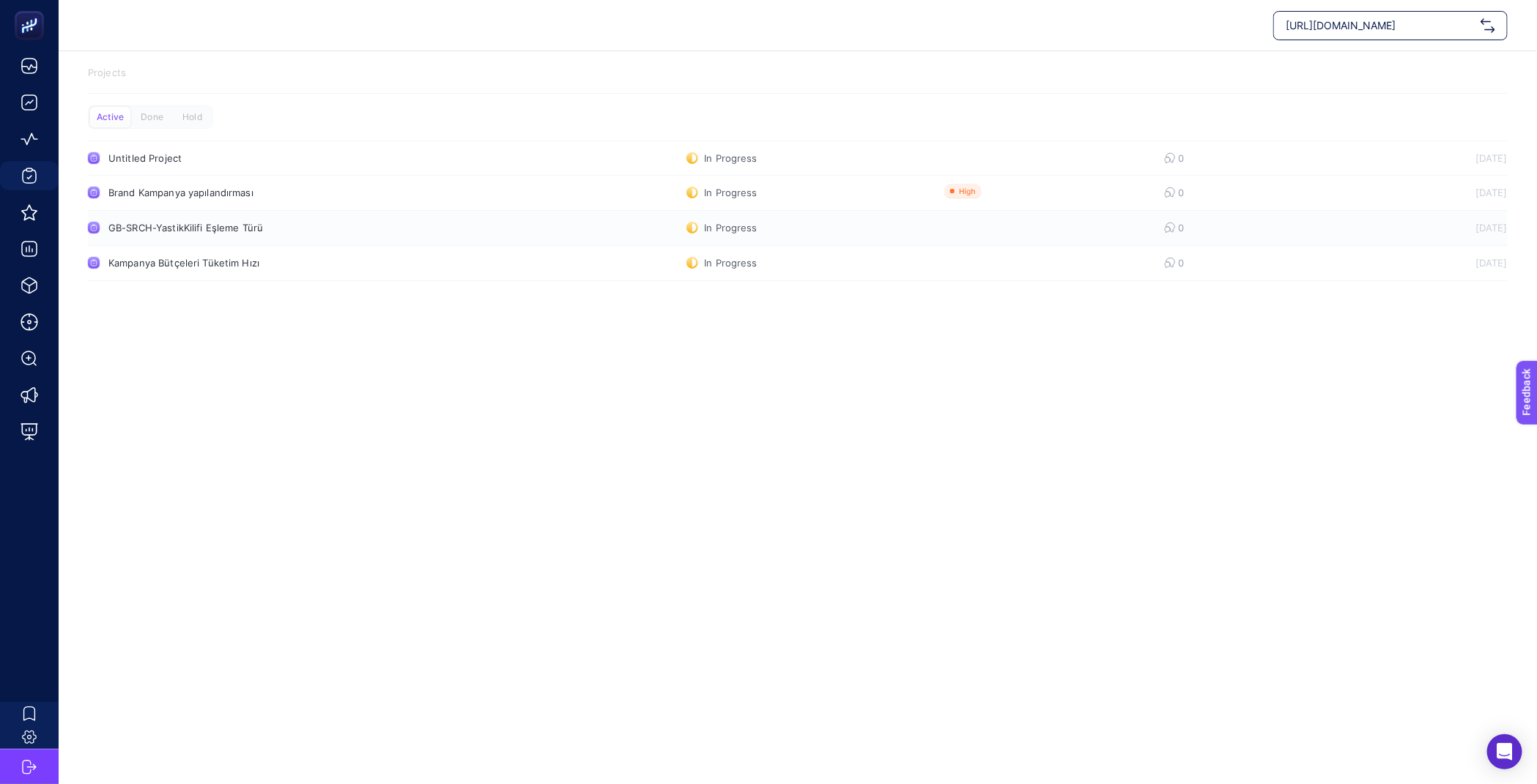
click at [322, 233] on div "GB-SRCH-YastikKilifi Eşleme Türü" at bounding box center [278, 228] width 339 height 12
click at [324, 268] on div "Kampanya Bütçeleri Tüketim Hızı" at bounding box center [278, 263] width 339 height 12
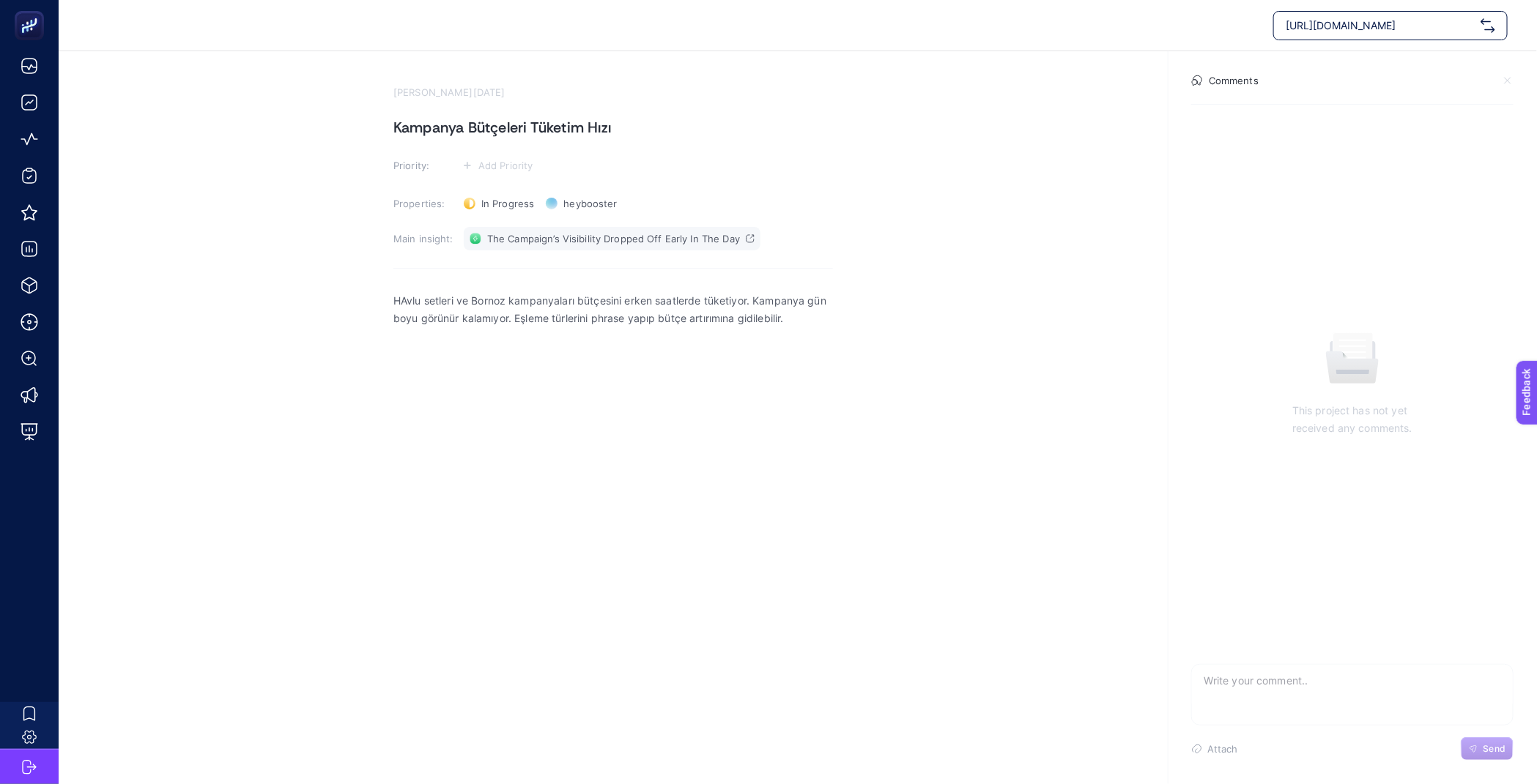
click at [683, 237] on span "The Campaign’s Visibility Dropped Off Early In The Day" at bounding box center [613, 239] width 253 height 12
click at [802, 305] on p "HAvlu setleri ve Bornoz kampanyaları bütçesini erken saatlerde tüketiyor. Kampa…" at bounding box center [613, 310] width 440 height 35
click at [823, 314] on p "HAvlu setleri ve Bornoz kampanyaları bütçesini erken saatlerde tüketiyor. Kampa…" at bounding box center [613, 310] width 440 height 35
click at [1002, 386] on section "[PERSON_NAME][DATE] Kampanya Bütçeleri Tüketim Hızı Priority: Add Priority Prop…" at bounding box center [798, 314] width 1478 height 525
click at [253, 138] on section "[PERSON_NAME][DATE] Kampanya Bütçeleri Tüketim Hızı Priority: Add Priority Prop…" at bounding box center [798, 314] width 1478 height 525
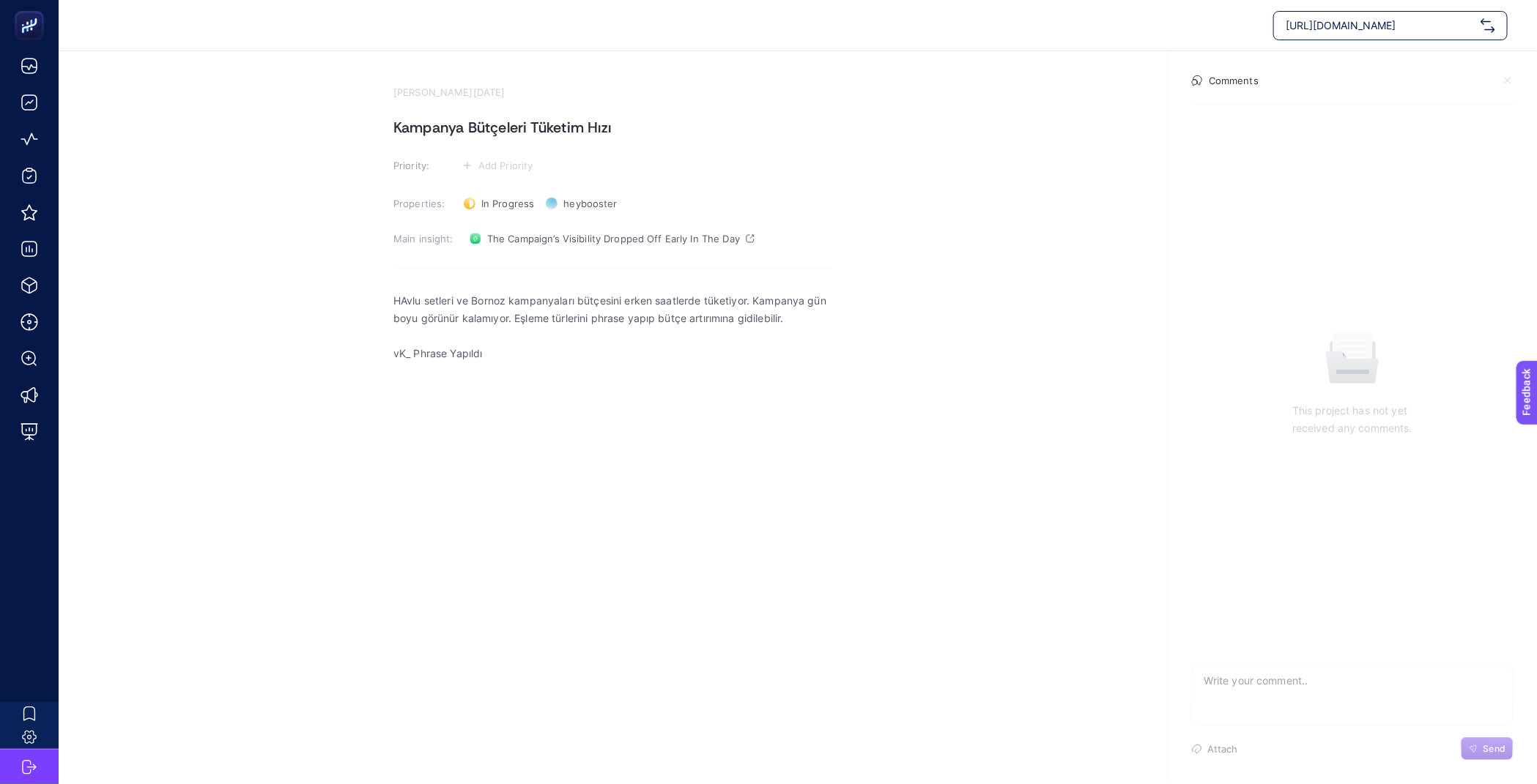
click at [347, 109] on section "[PERSON_NAME][DATE] Kampanya Bütçeleri Tüketim Hızı Priority: Add Priority Prop…" at bounding box center [798, 314] width 1478 height 525
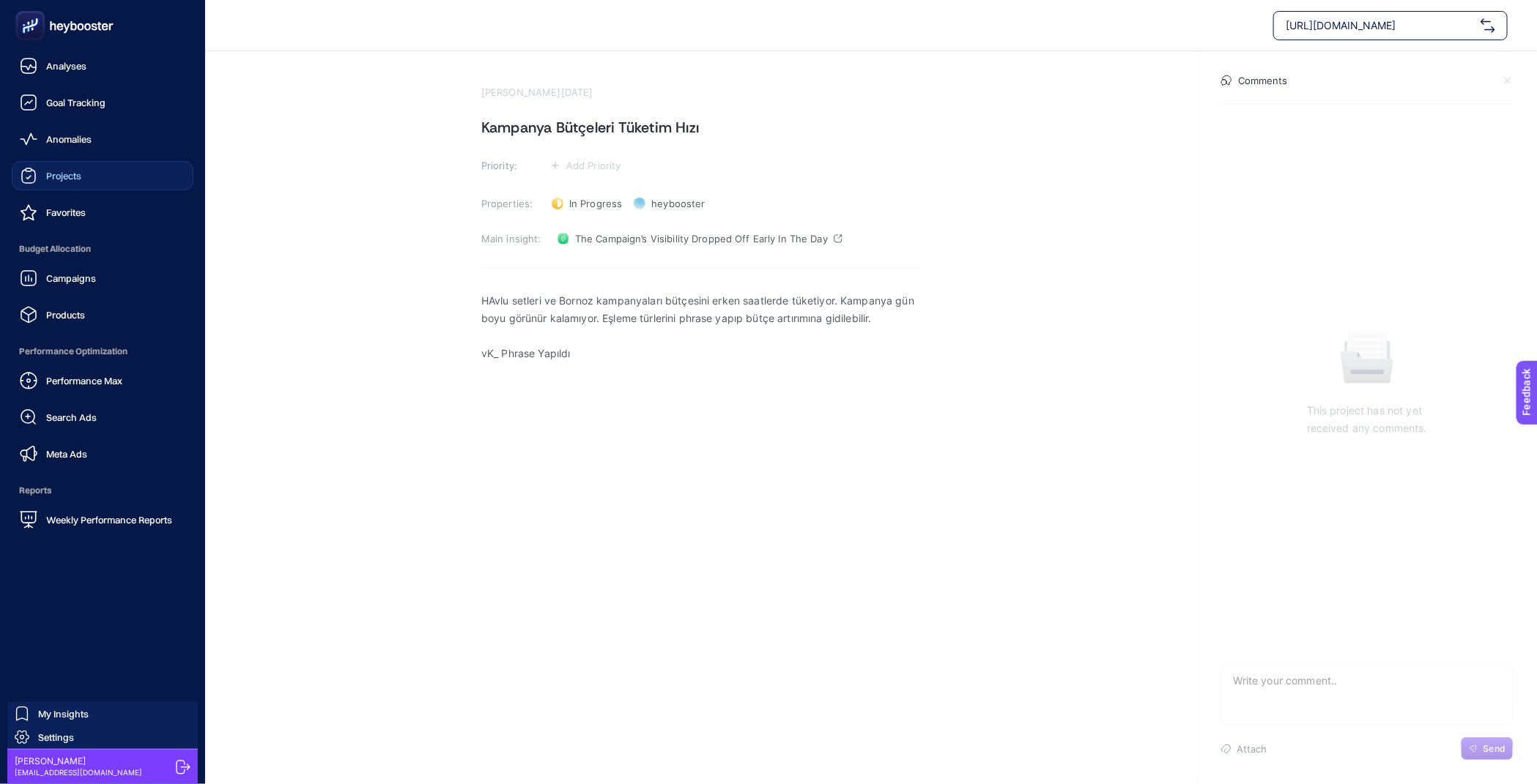
click at [87, 168] on link "Projects" at bounding box center [103, 176] width 182 height 29
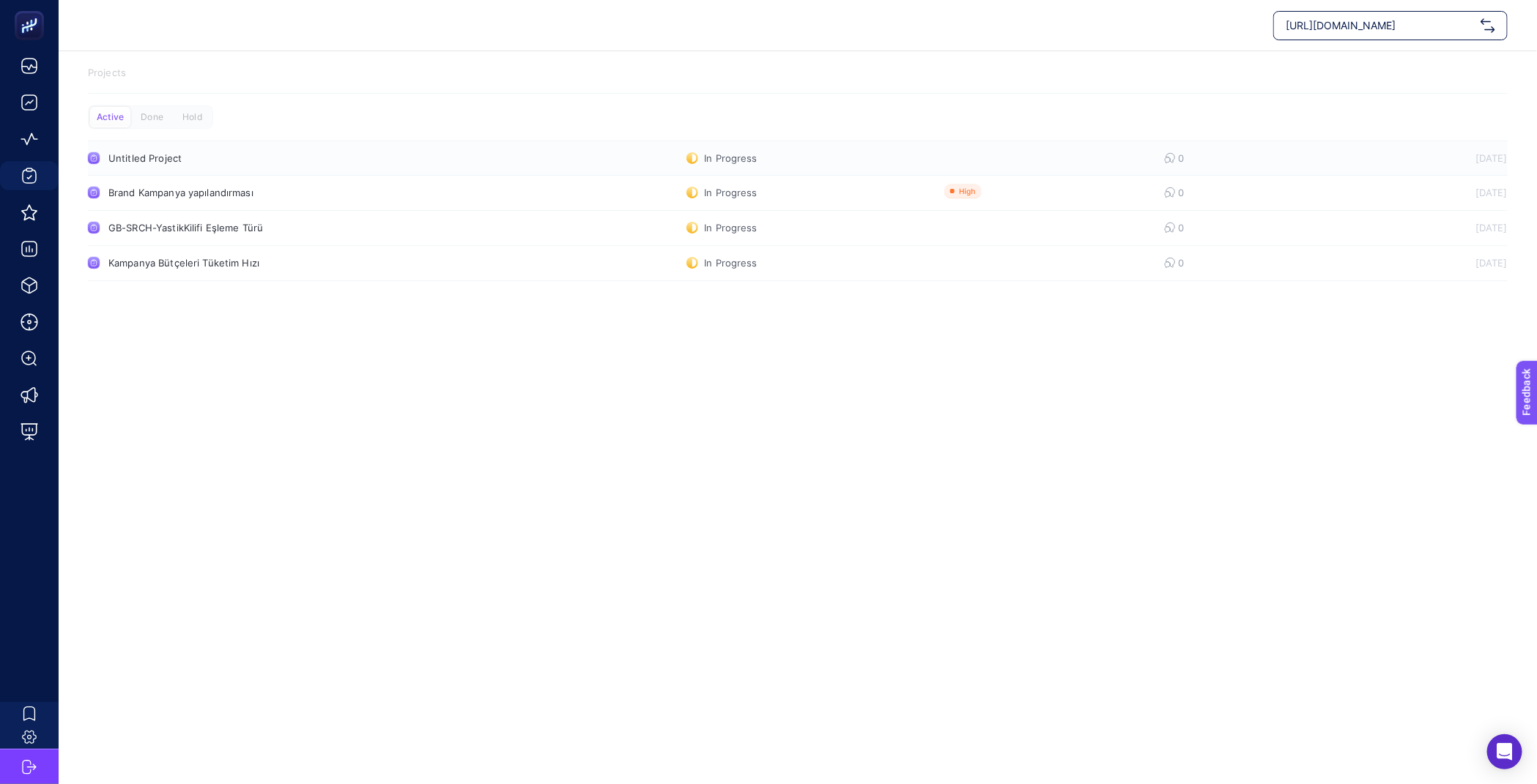
click at [1403, 152] on link "Untitled Project In Progress 0 [DATE]" at bounding box center [798, 158] width 1420 height 35
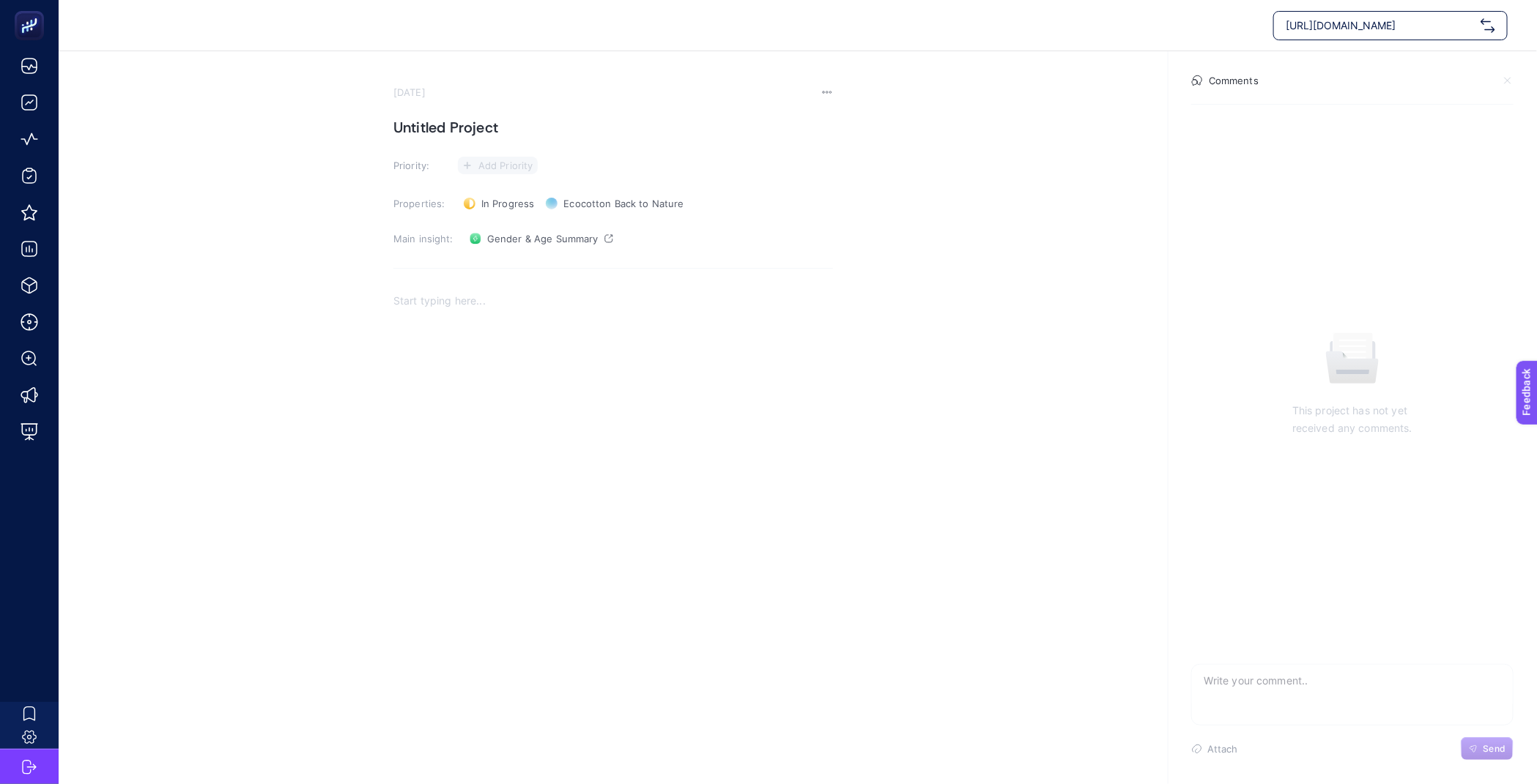
click at [512, 167] on span "Add Priority" at bounding box center [505, 166] width 55 height 12
click at [596, 166] on section "Priority: Add Priority" at bounding box center [613, 165] width 440 height 17
click at [664, 147] on section "[DATE] Untitled Project Priority: Add Priority Properties: In Progress Status E…" at bounding box center [613, 331] width 440 height 489
click at [749, 167] on section "Priority: Add Priority" at bounding box center [613, 165] width 440 height 17
click at [693, 218] on section "[DATE] Untitled Project Priority: Add Priority Properties: In Progress Status E…" at bounding box center [613, 331] width 440 height 489
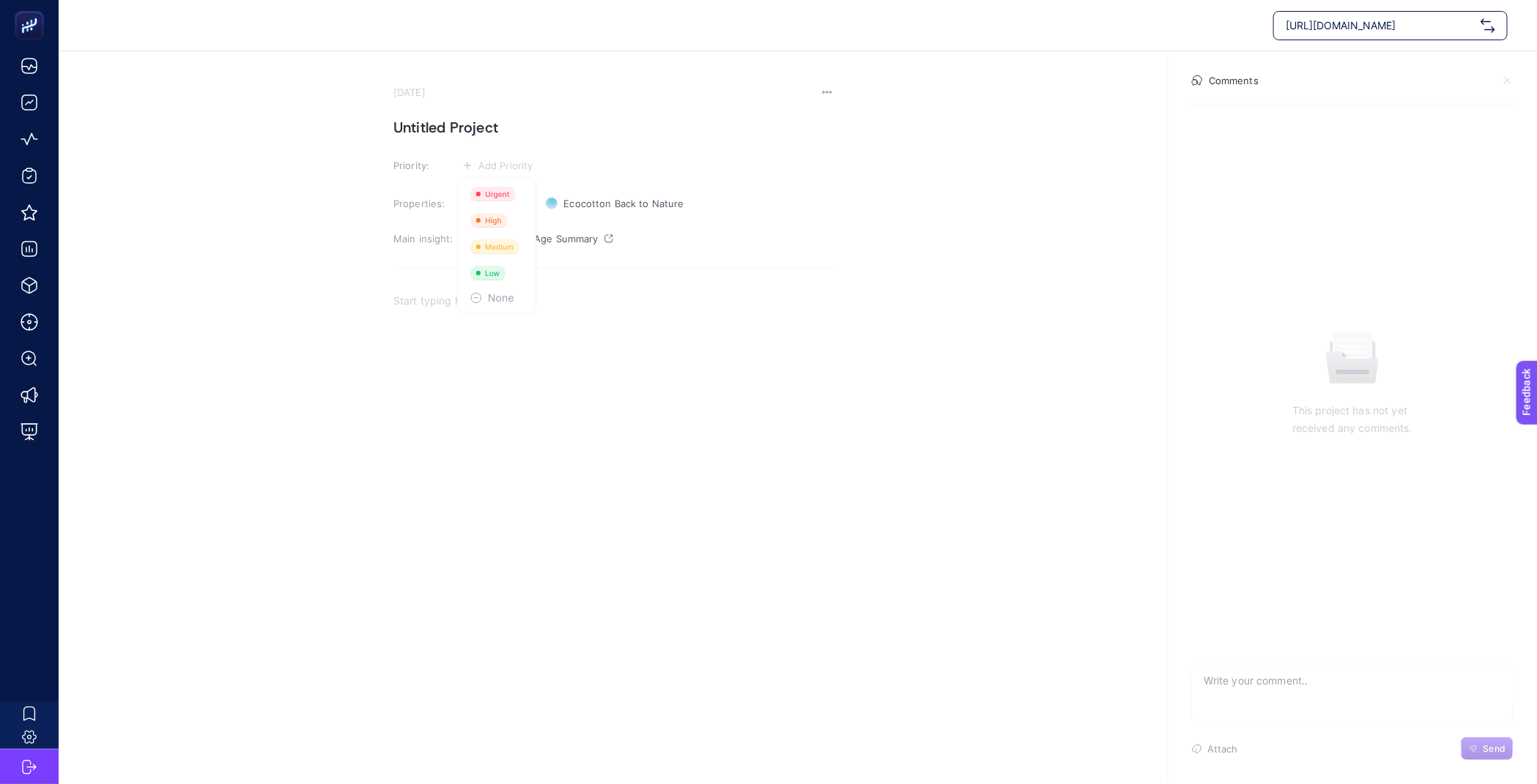
click at [677, 237] on div "Main insight: Gender & Age Summary" at bounding box center [613, 238] width 440 height 23
click at [639, 204] on span "Ecocotton Back to Nature" at bounding box center [623, 204] width 120 height 12
click at [734, 253] on section "[DATE] Untitled Project Priority: Add Priority Properties: In Progress Status E…" at bounding box center [613, 331] width 440 height 489
click at [733, 255] on section "[DATE] Untitled Project Priority: Add Priority Properties: In Progress Status E…" at bounding box center [613, 331] width 440 height 489
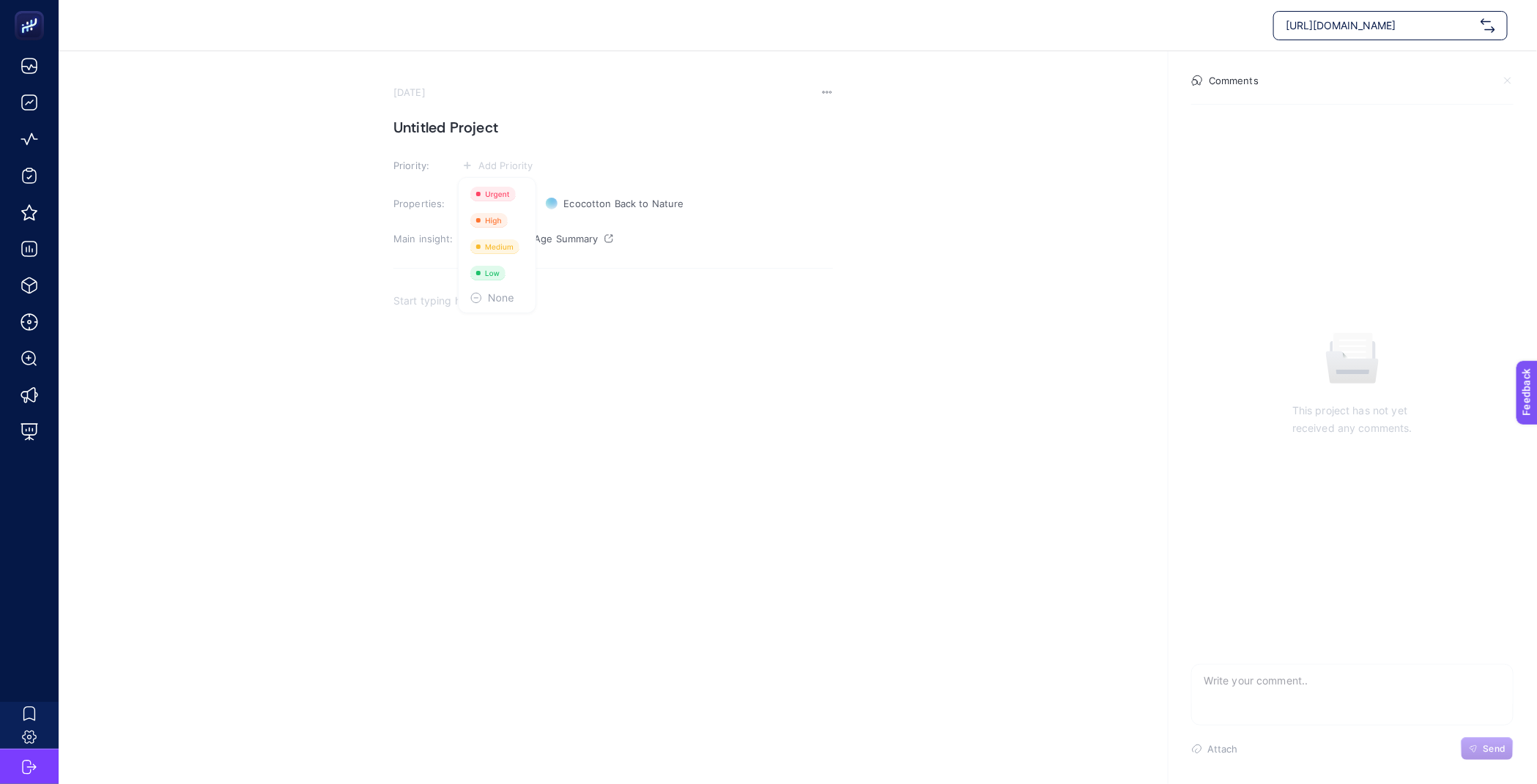
drag, startPoint x: 732, startPoint y: 257, endPoint x: 719, endPoint y: 266, distance: 15.8
click at [730, 259] on section "[DATE] Untitled Project Priority: Add Priority Properties: In Progress Status E…" at bounding box center [613, 331] width 440 height 489
click at [492, 304] on li at bounding box center [497, 298] width 71 height 23
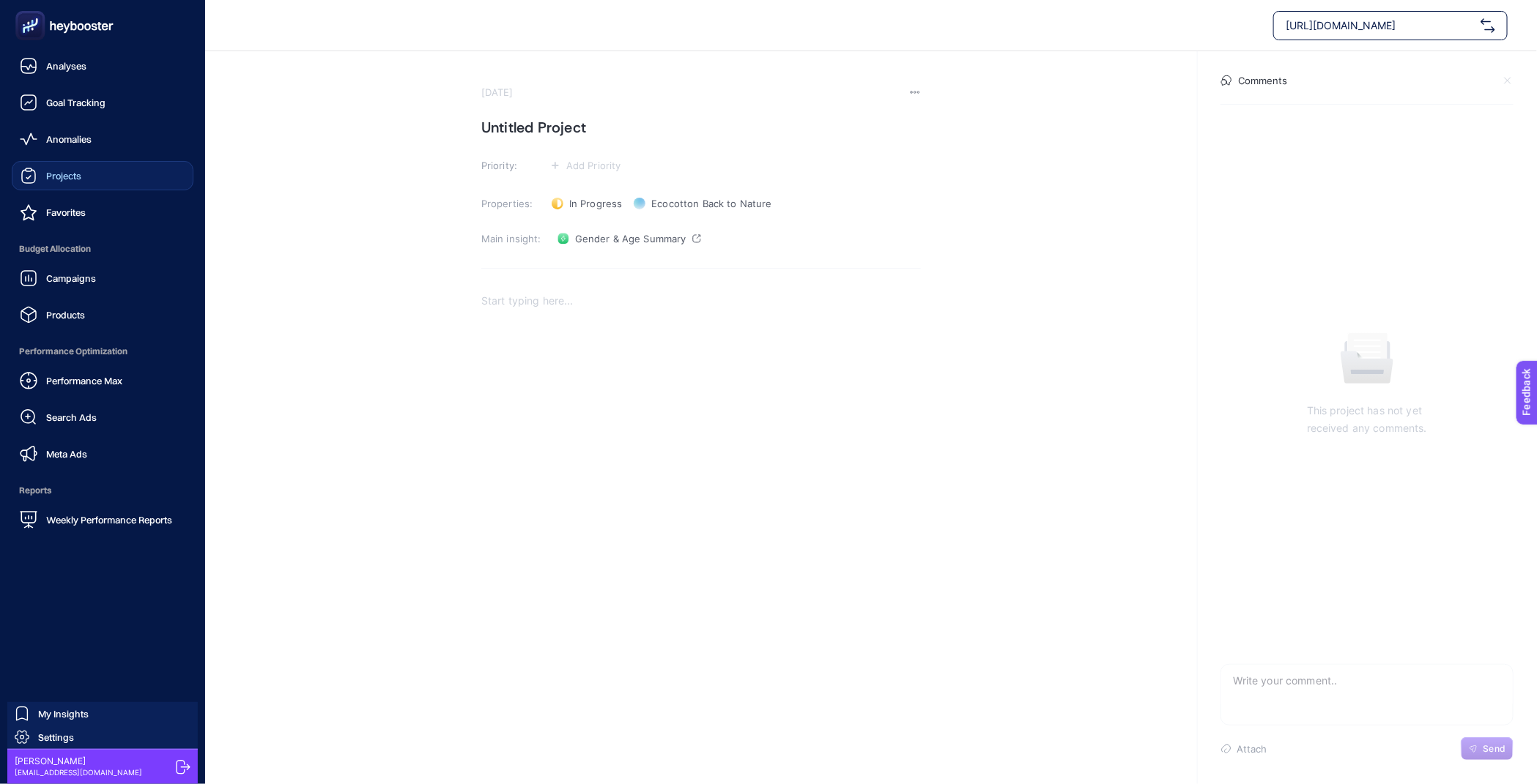
click at [85, 163] on link "Projects" at bounding box center [103, 176] width 182 height 29
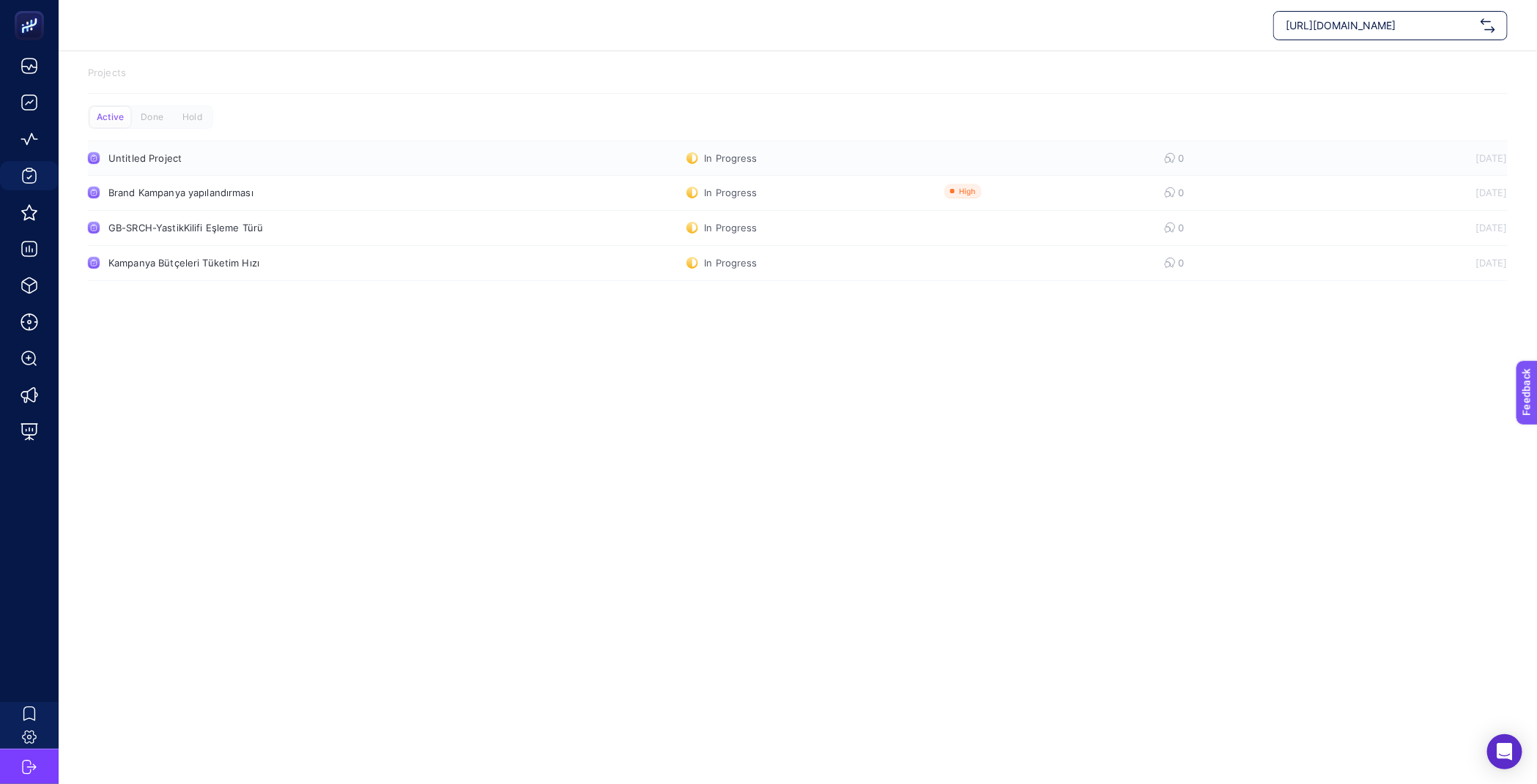
click at [1491, 153] on div "[DATE]" at bounding box center [1456, 158] width 103 height 12
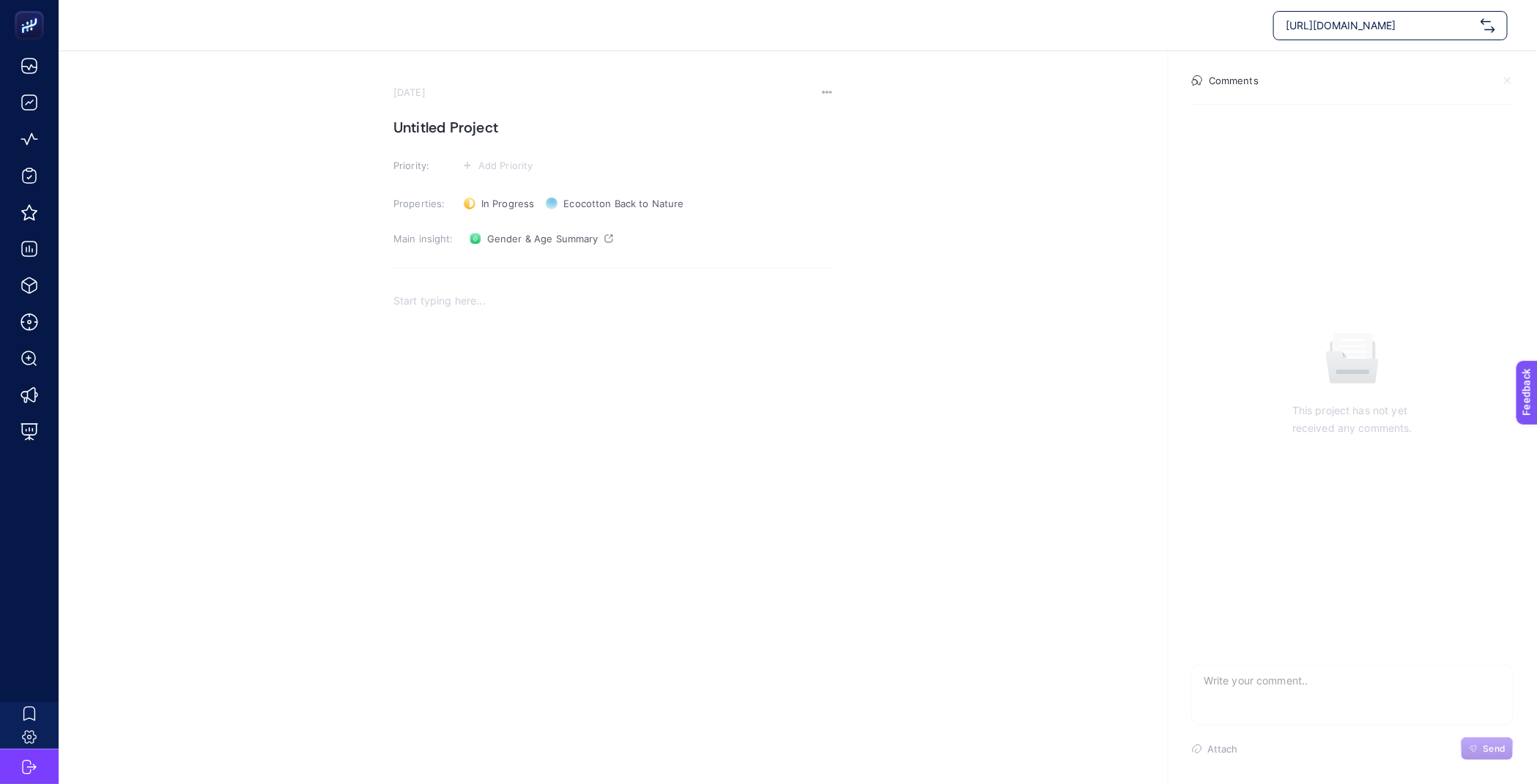
click at [425, 91] on time "[DATE]" at bounding box center [410, 93] width 32 height 12
click at [493, 198] on span "In Progress" at bounding box center [508, 204] width 53 height 12
click at [498, 252] on span "Done" at bounding box center [501, 257] width 26 height 12
click at [796, 225] on section "[DATE] Untitled Project Priority: Add Priority Properties: Done Status Ecocotto…" at bounding box center [613, 331] width 440 height 489
click at [249, 87] on section "[DATE] Untitled Project Priority: Add Priority Properties: Done Status Ecocotto…" at bounding box center [798, 314] width 1478 height 525
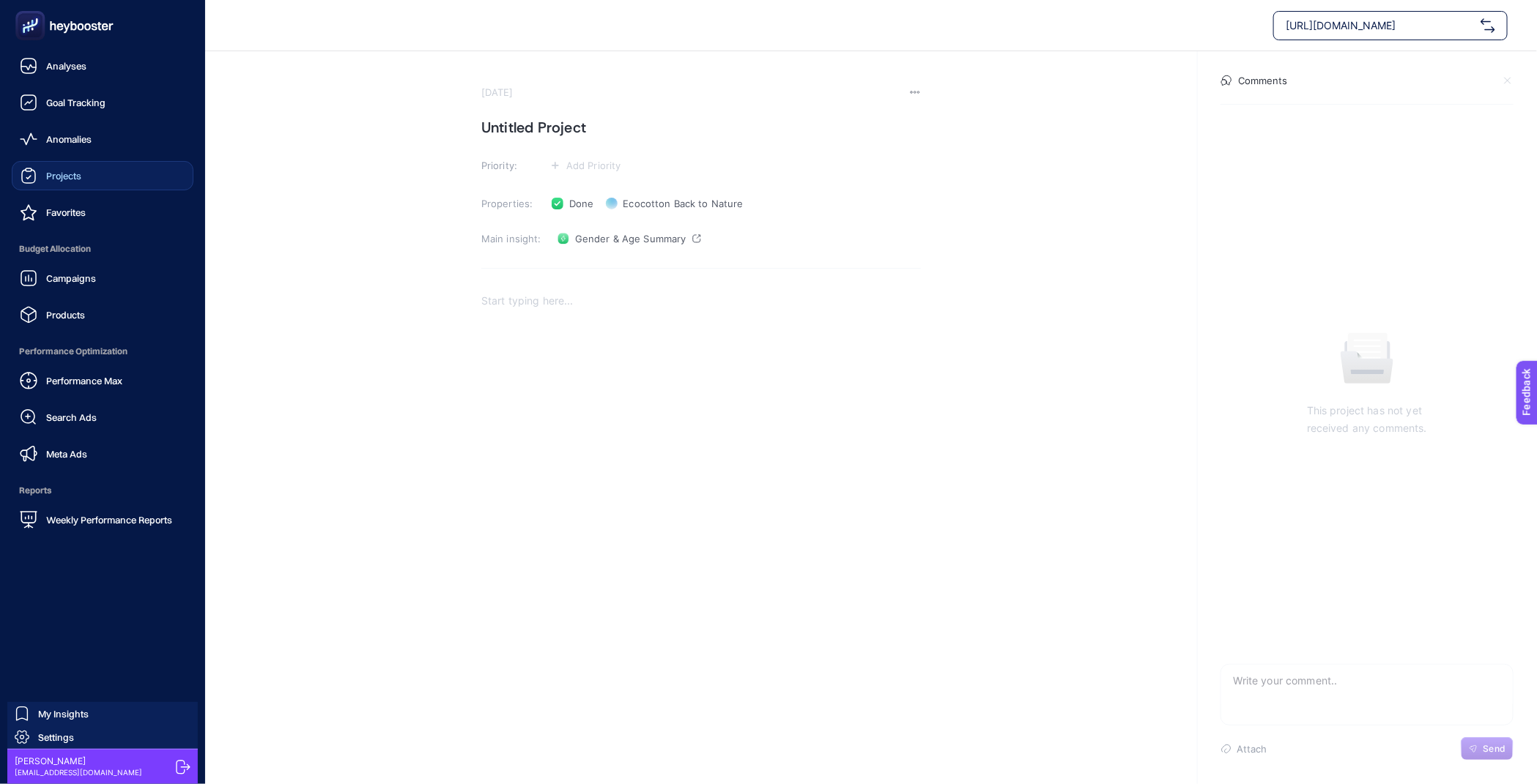
click at [73, 185] on link "Projects" at bounding box center [103, 176] width 182 height 29
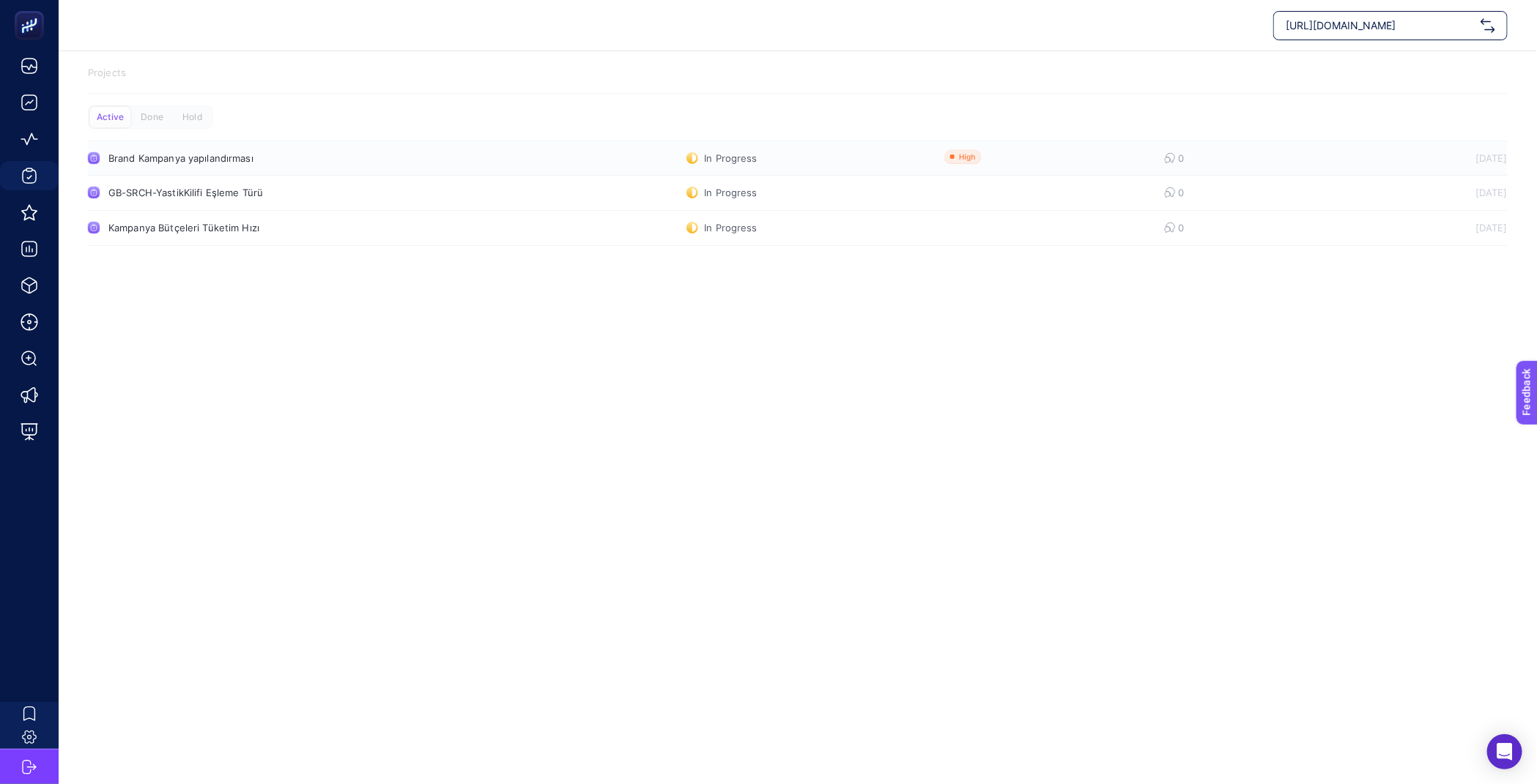
click at [403, 170] on link "Brand Kampanya yapılandırması In Progress 0 [DATE]" at bounding box center [798, 158] width 1420 height 35
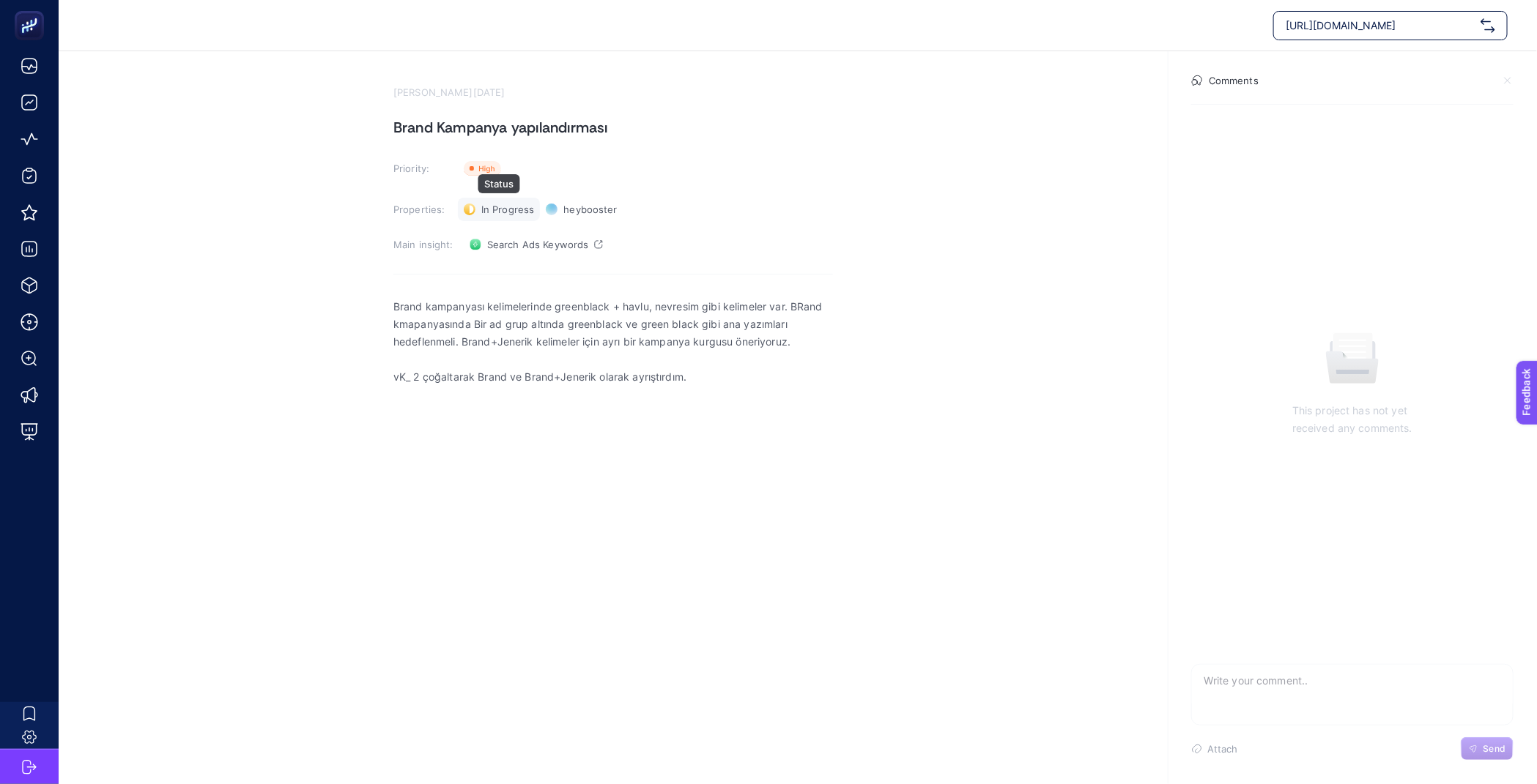
click at [492, 200] on div "In Progress Status" at bounding box center [499, 209] width 82 height 23
click at [526, 274] on li "Done" at bounding box center [507, 286] width 91 height 23
click at [272, 105] on section "[PERSON_NAME][DATE] Brand Kampanya yapılandırması Priority: Priority Properties…" at bounding box center [798, 316] width 1478 height 530
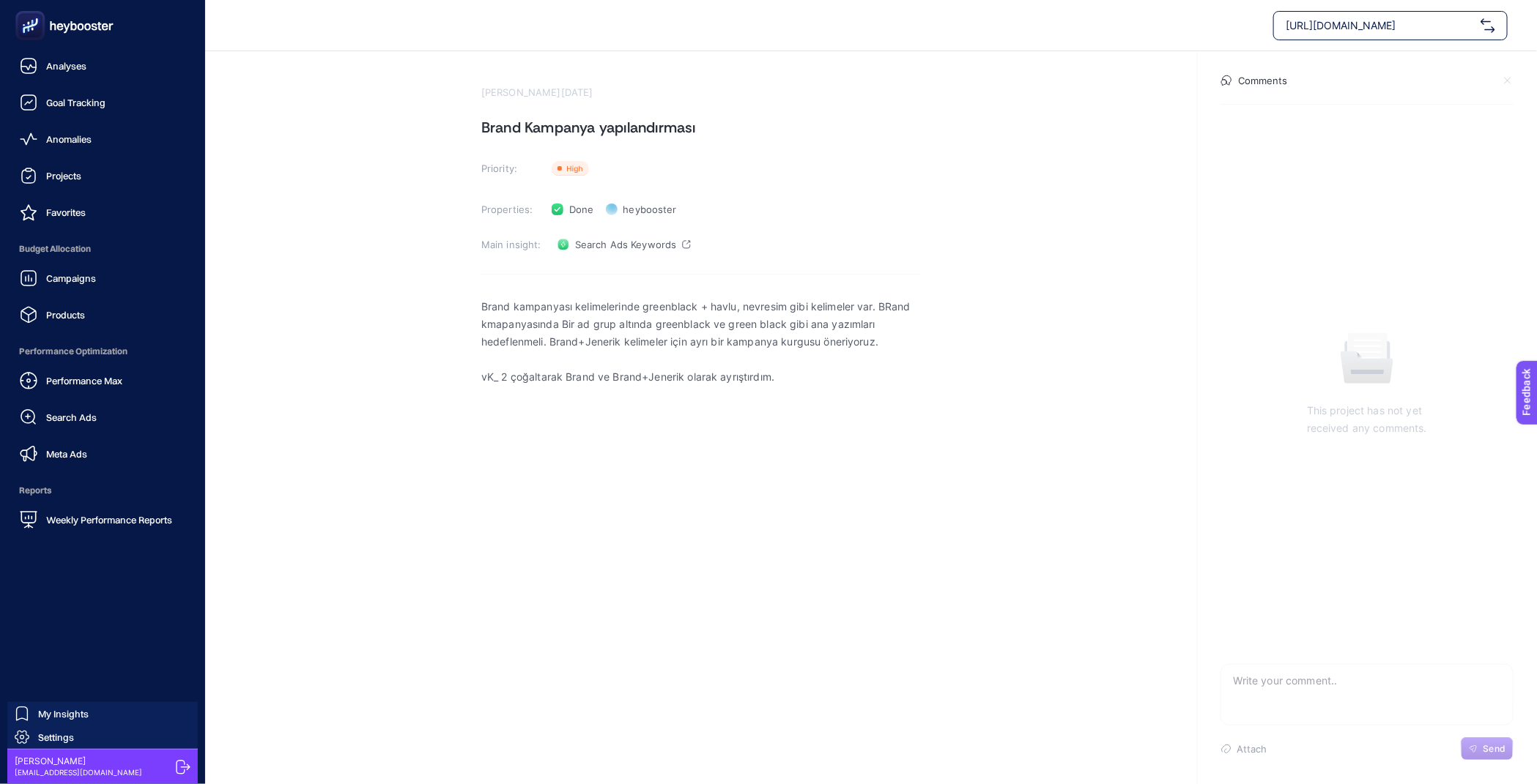
click at [69, 182] on div "Projects" at bounding box center [51, 176] width 62 height 17
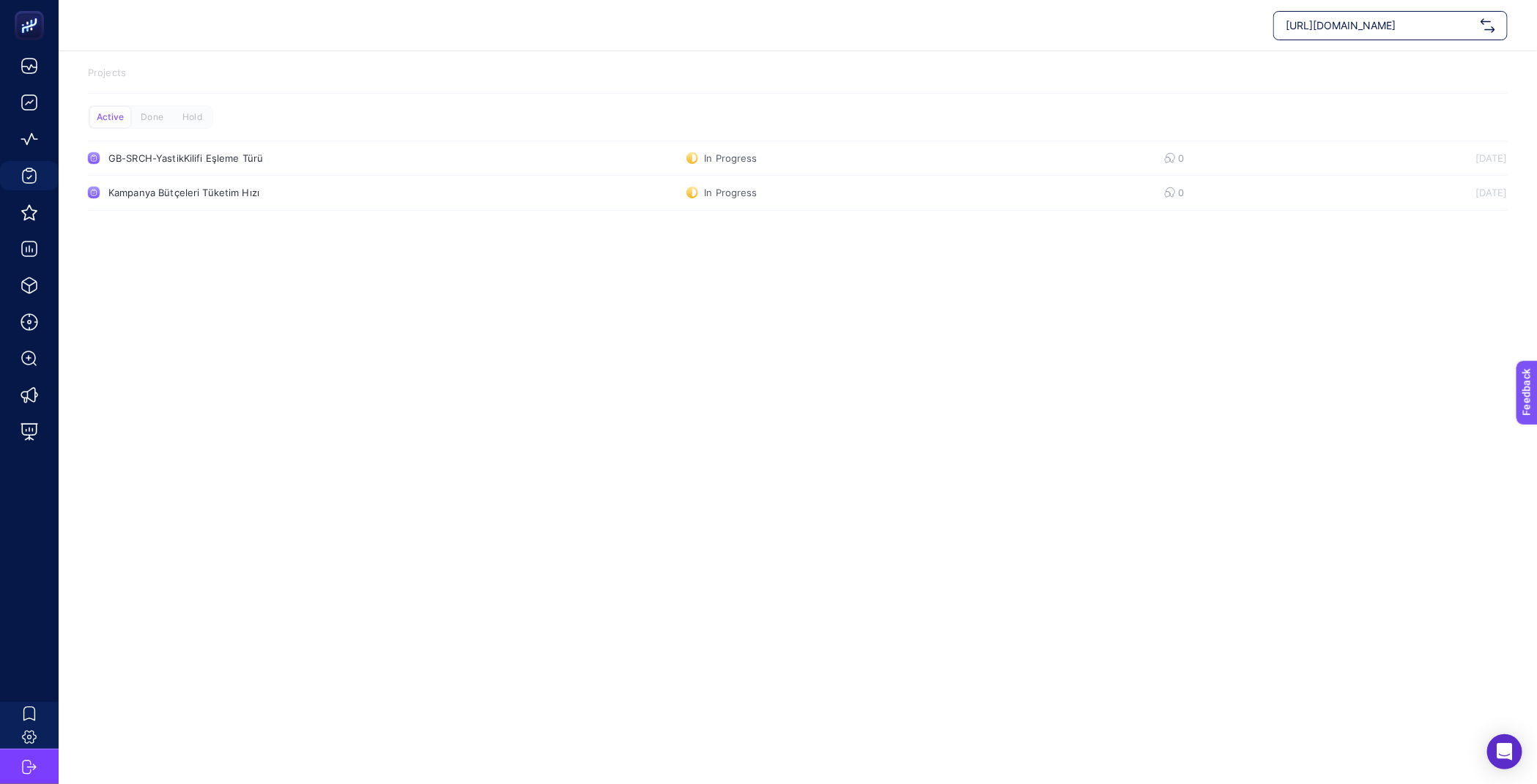
click at [413, 174] on link "GB-SRCH-YastikKilifi Eşleme Türü In Progress 0 [DATE]" at bounding box center [798, 158] width 1420 height 35
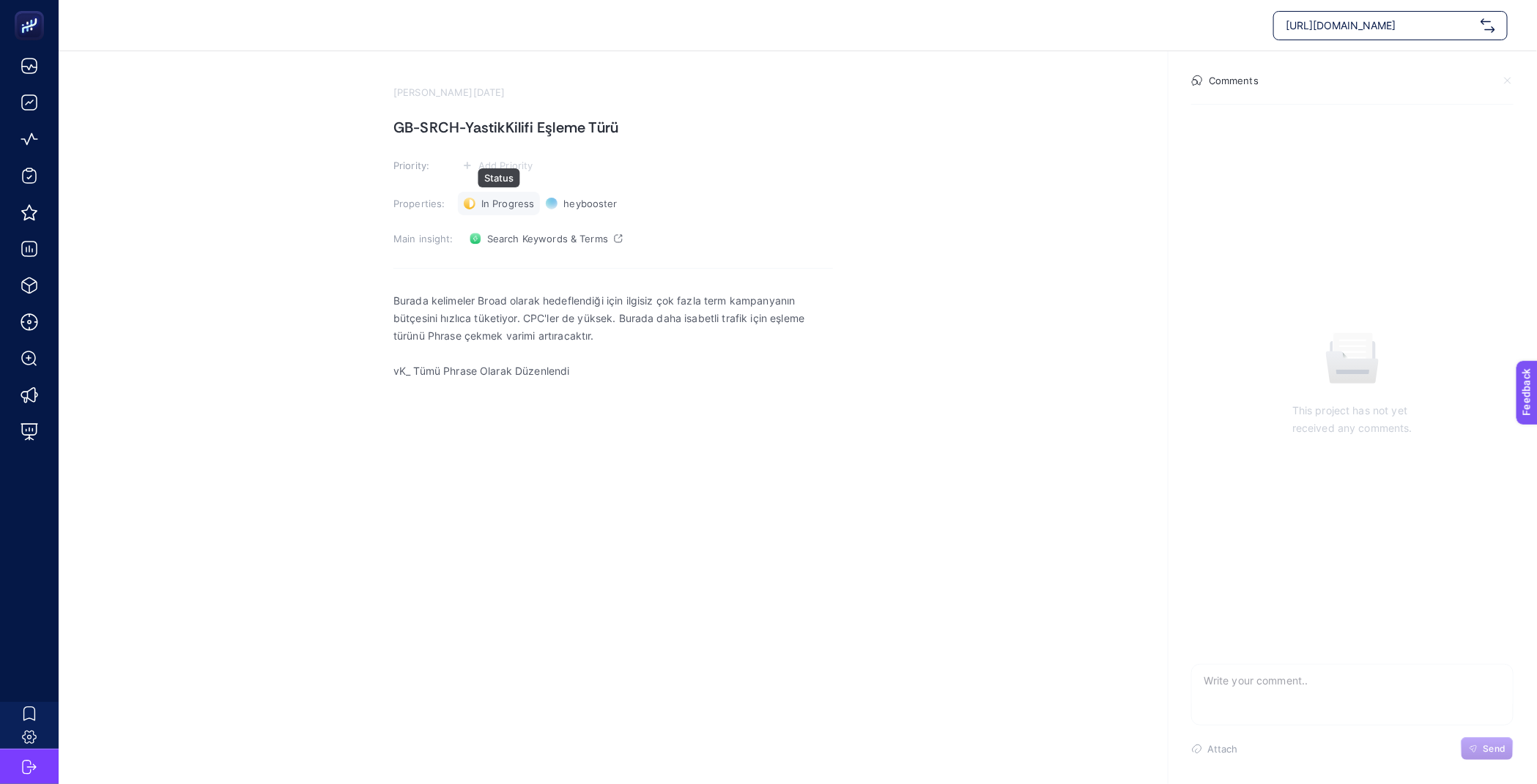
click at [493, 201] on span "In Progress" at bounding box center [508, 204] width 53 height 12
click at [500, 254] on span "Done" at bounding box center [501, 257] width 26 height 12
click at [271, 179] on section "[PERSON_NAME][DATE] GB-SRCH-YastikKilifi Eşleme Türü Priority: Add Priority Pro…" at bounding box center [798, 314] width 1478 height 525
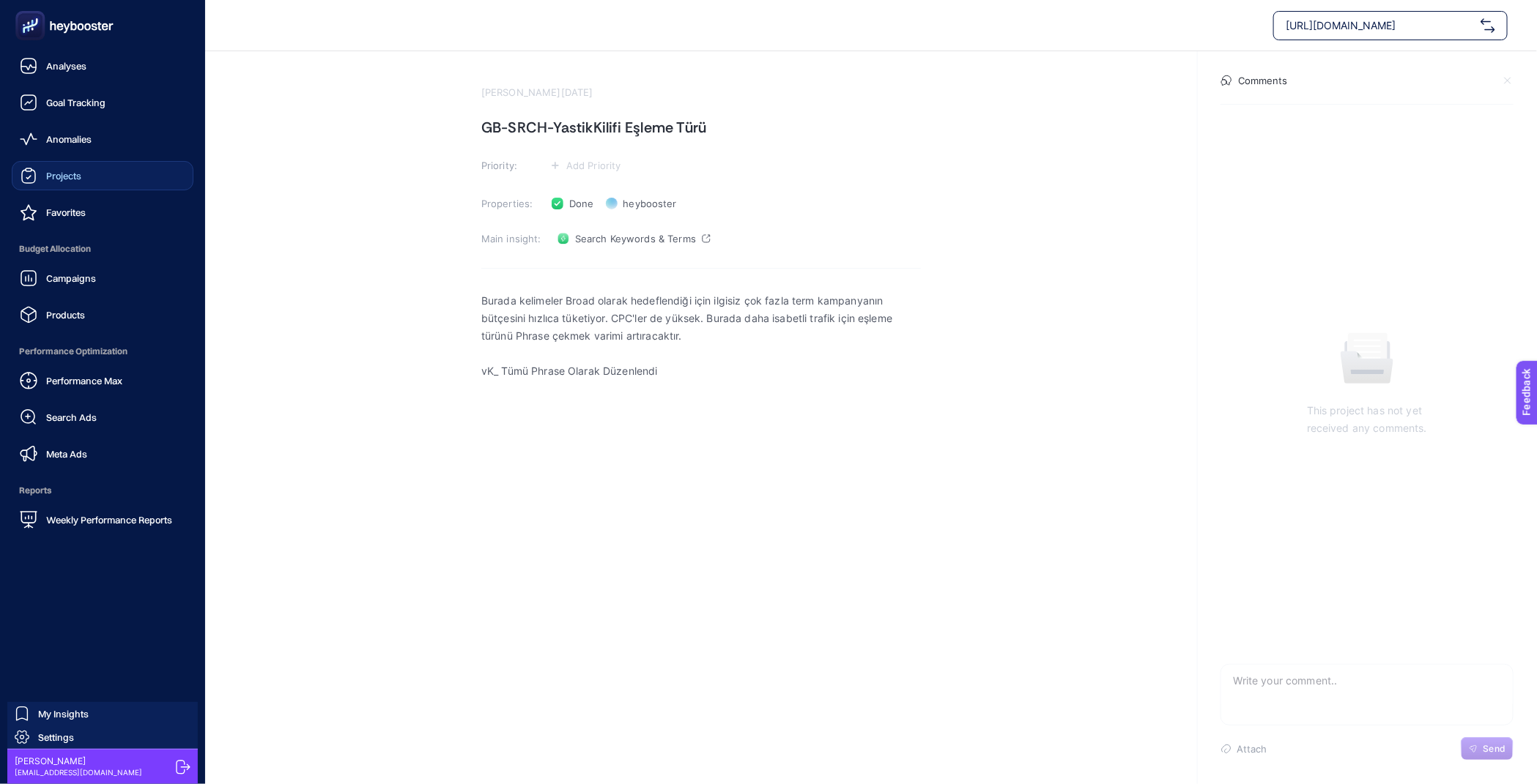
click at [78, 177] on span "Projects" at bounding box center [63, 176] width 35 height 12
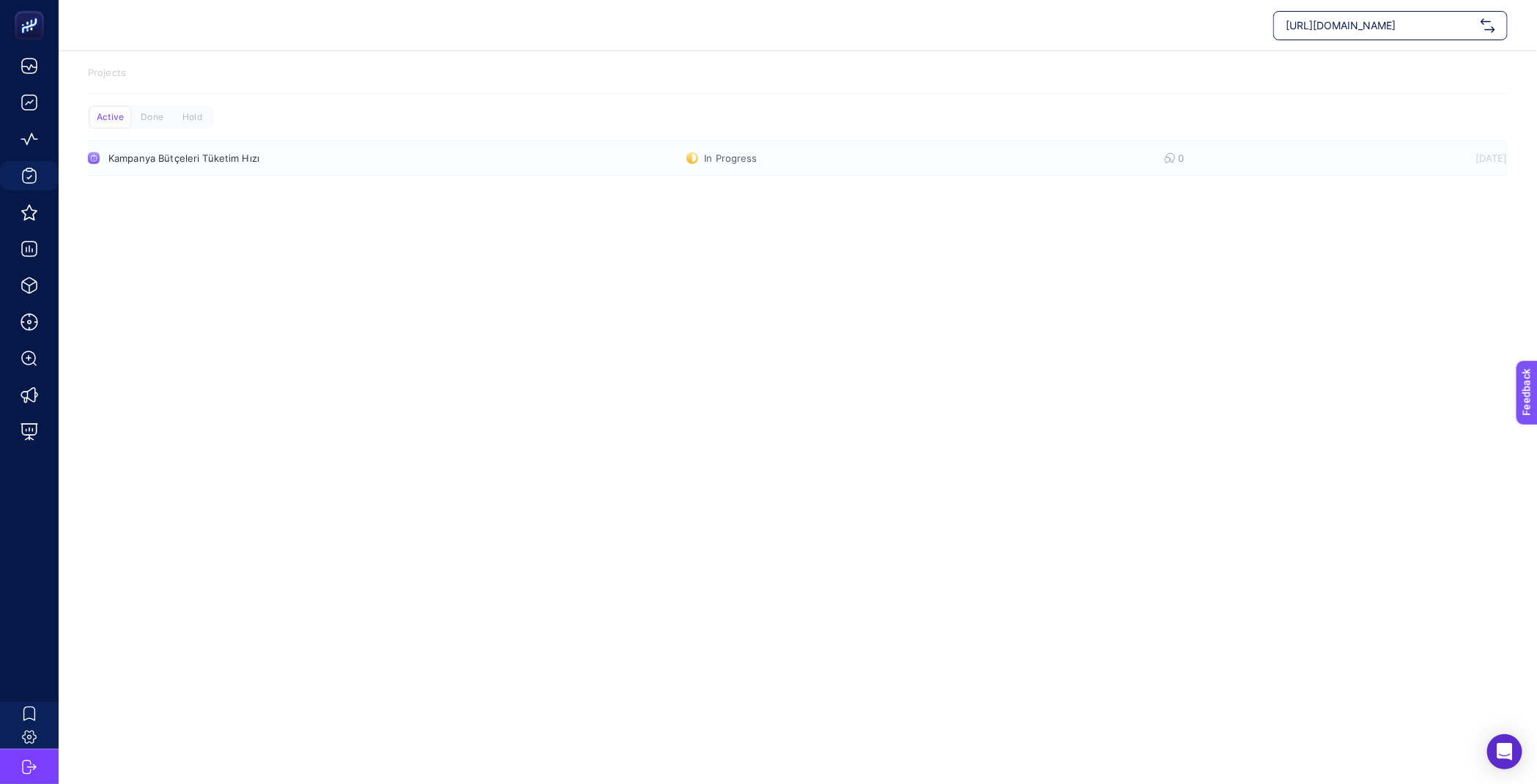
click at [179, 148] on link "Kampanya Bütçeleri Tüketim Hızı In Progress 0 [DATE]" at bounding box center [798, 158] width 1420 height 35
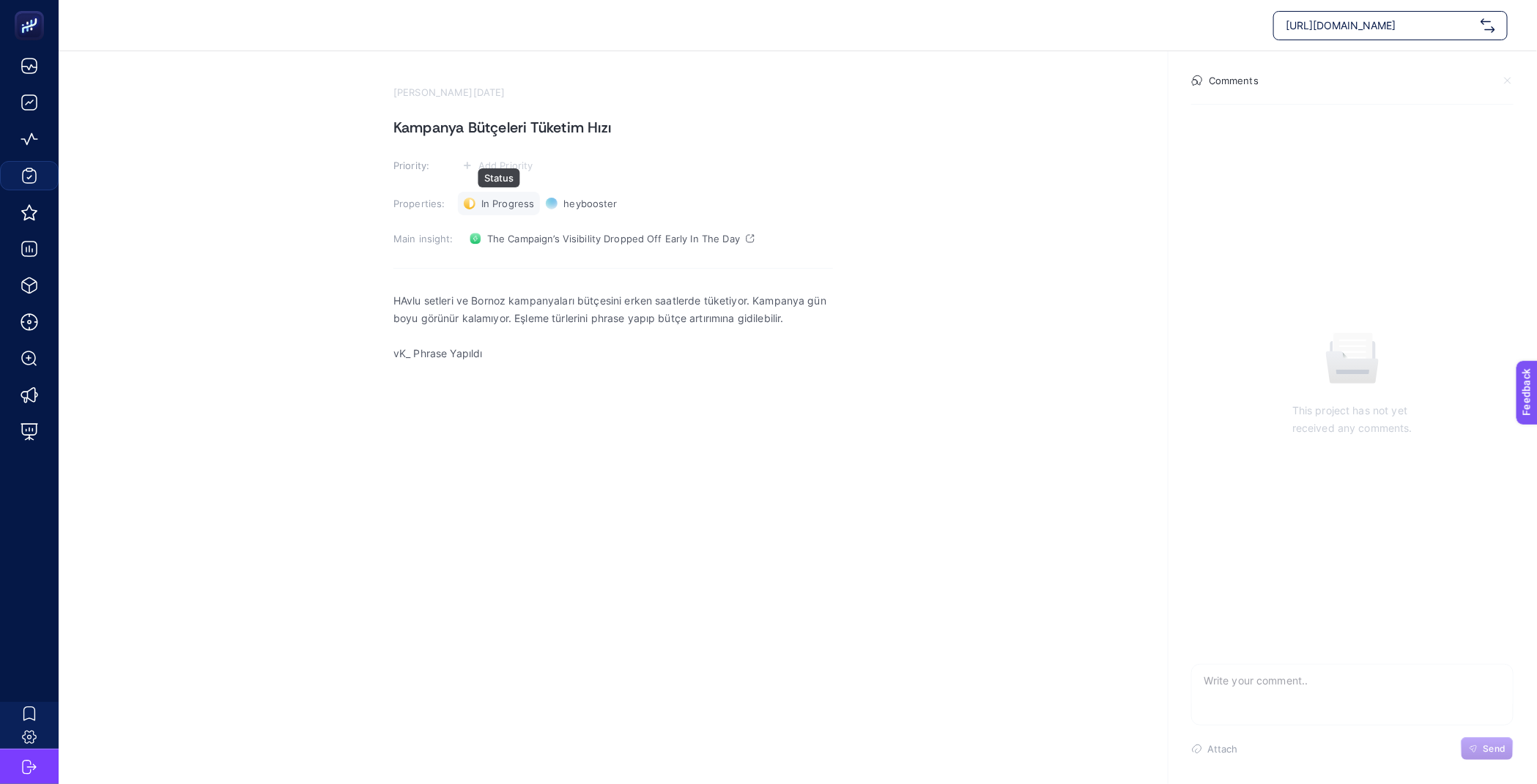
click at [521, 205] on span "In Progress" at bounding box center [508, 204] width 53 height 12
click at [511, 256] on span "Done" at bounding box center [501, 257] width 26 height 12
click at [268, 231] on section "[PERSON_NAME][DATE] Kampanya Bütçeleri Tüketim Hızı Priority: Add Priority Prop…" at bounding box center [798, 314] width 1478 height 525
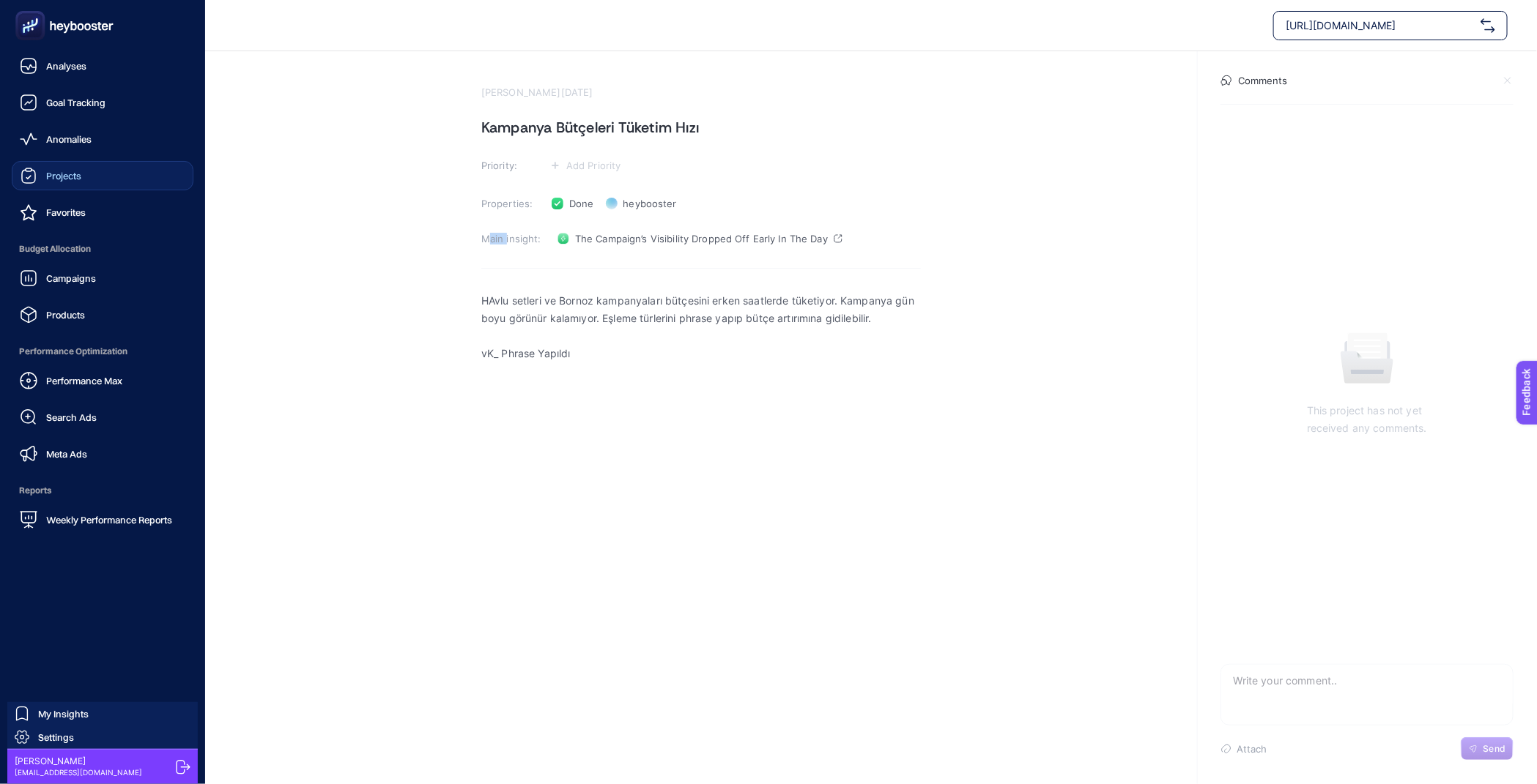
click at [84, 25] on icon at bounding box center [65, 26] width 106 height 29
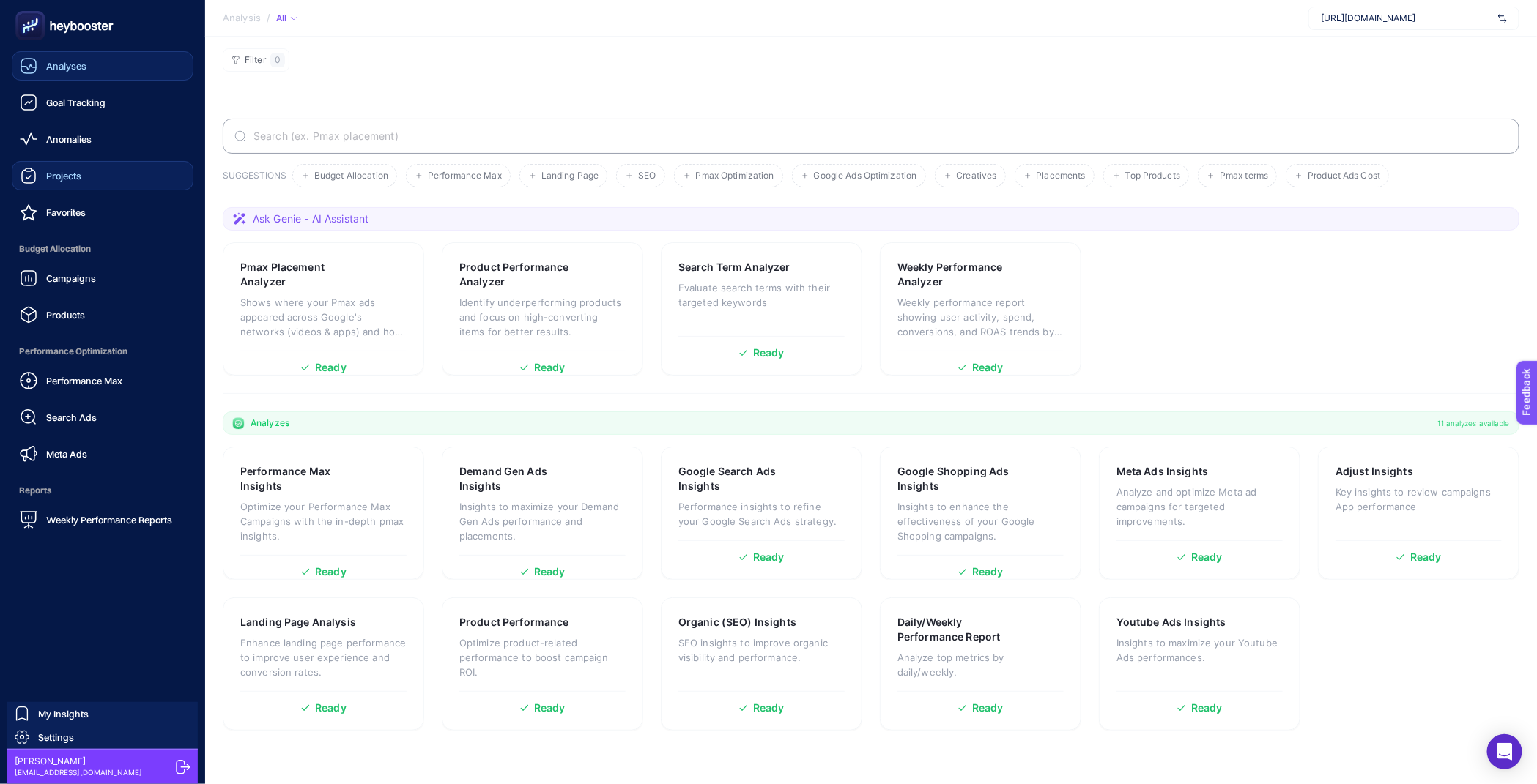
click at [84, 57] on div "Analyses" at bounding box center [53, 66] width 66 height 17
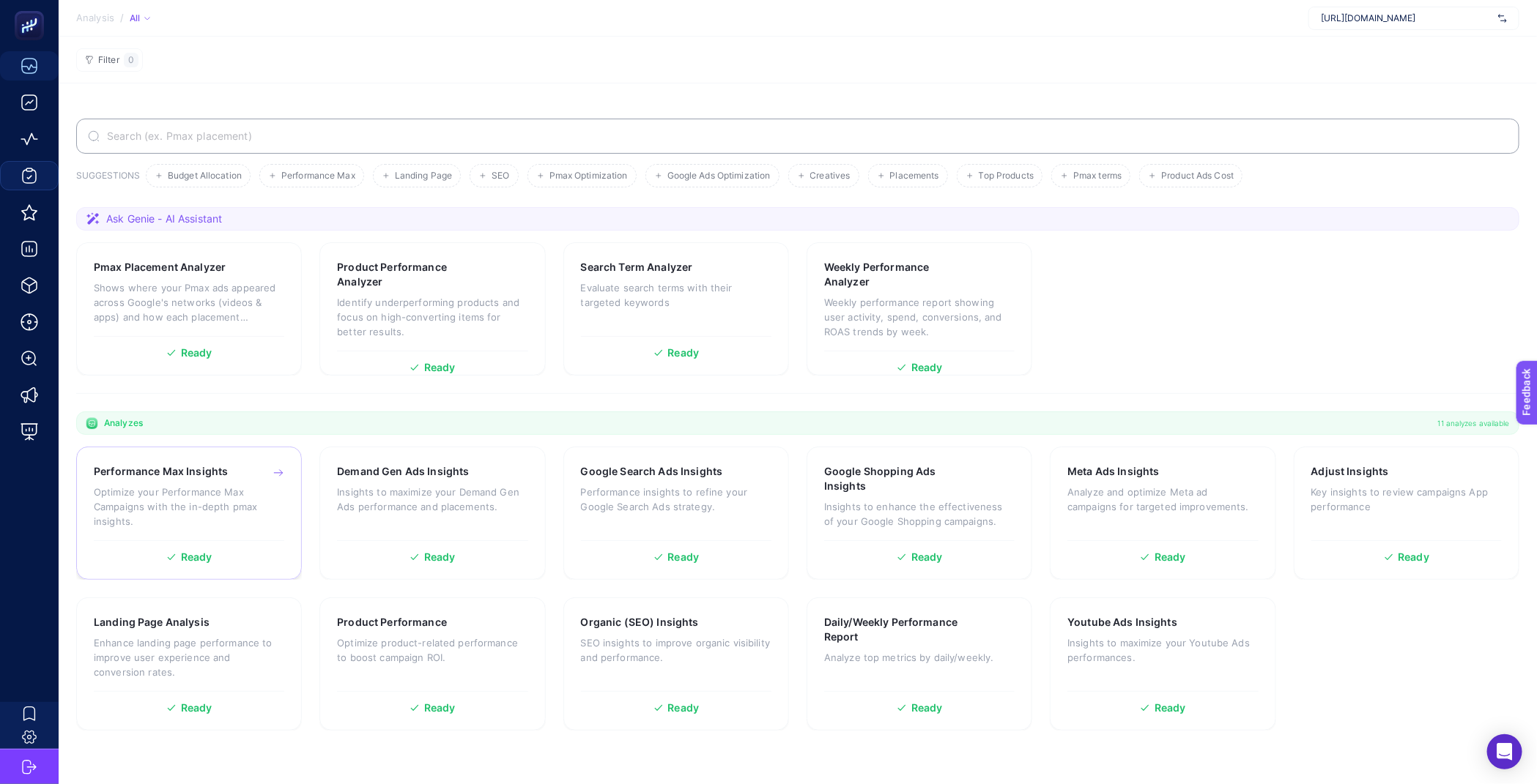
click at [183, 562] on span "Ready" at bounding box center [197, 558] width 32 height 11
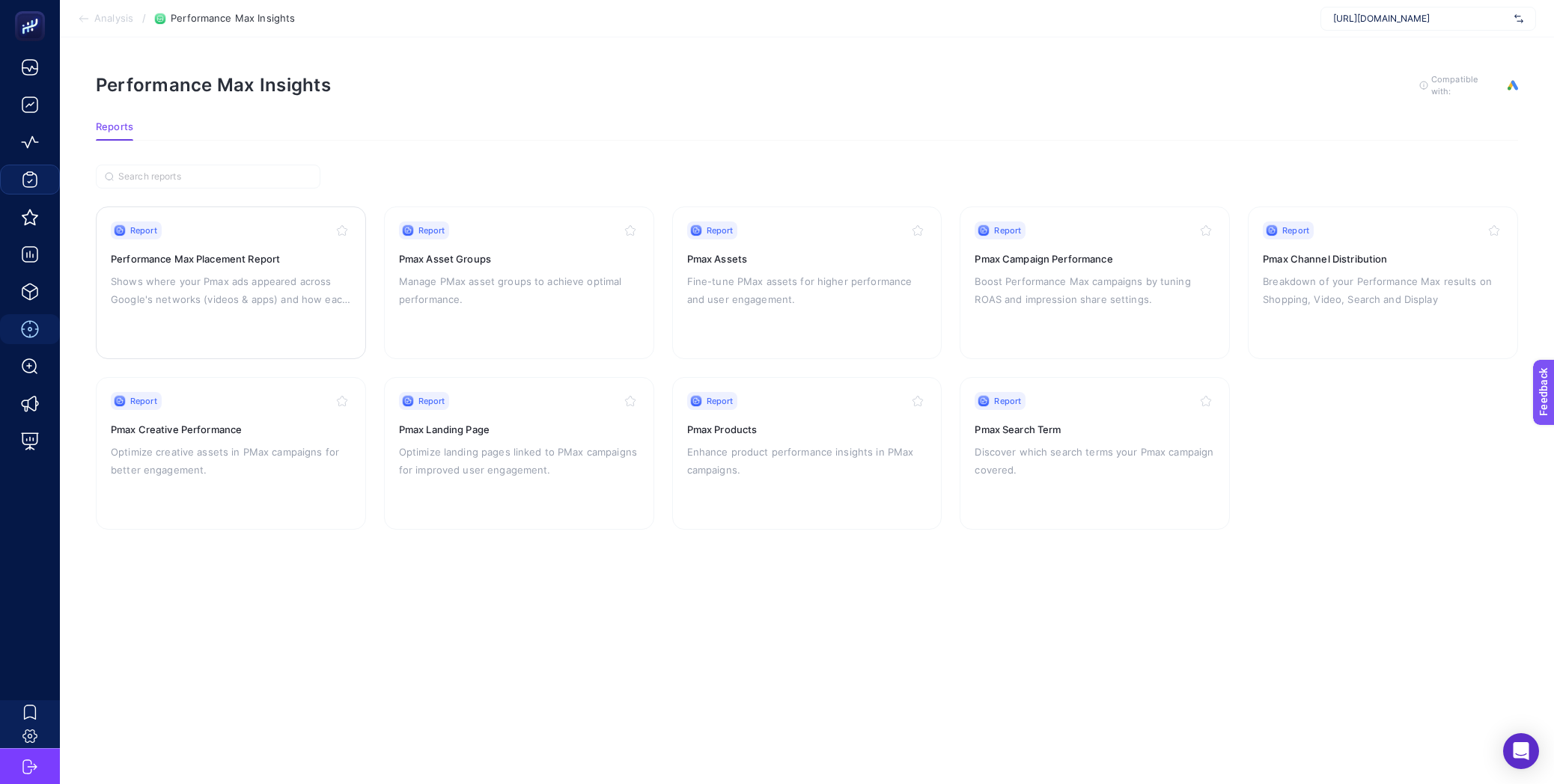
click at [216, 262] on h3 "Performance Max Placement Report" at bounding box center [231, 258] width 240 height 15
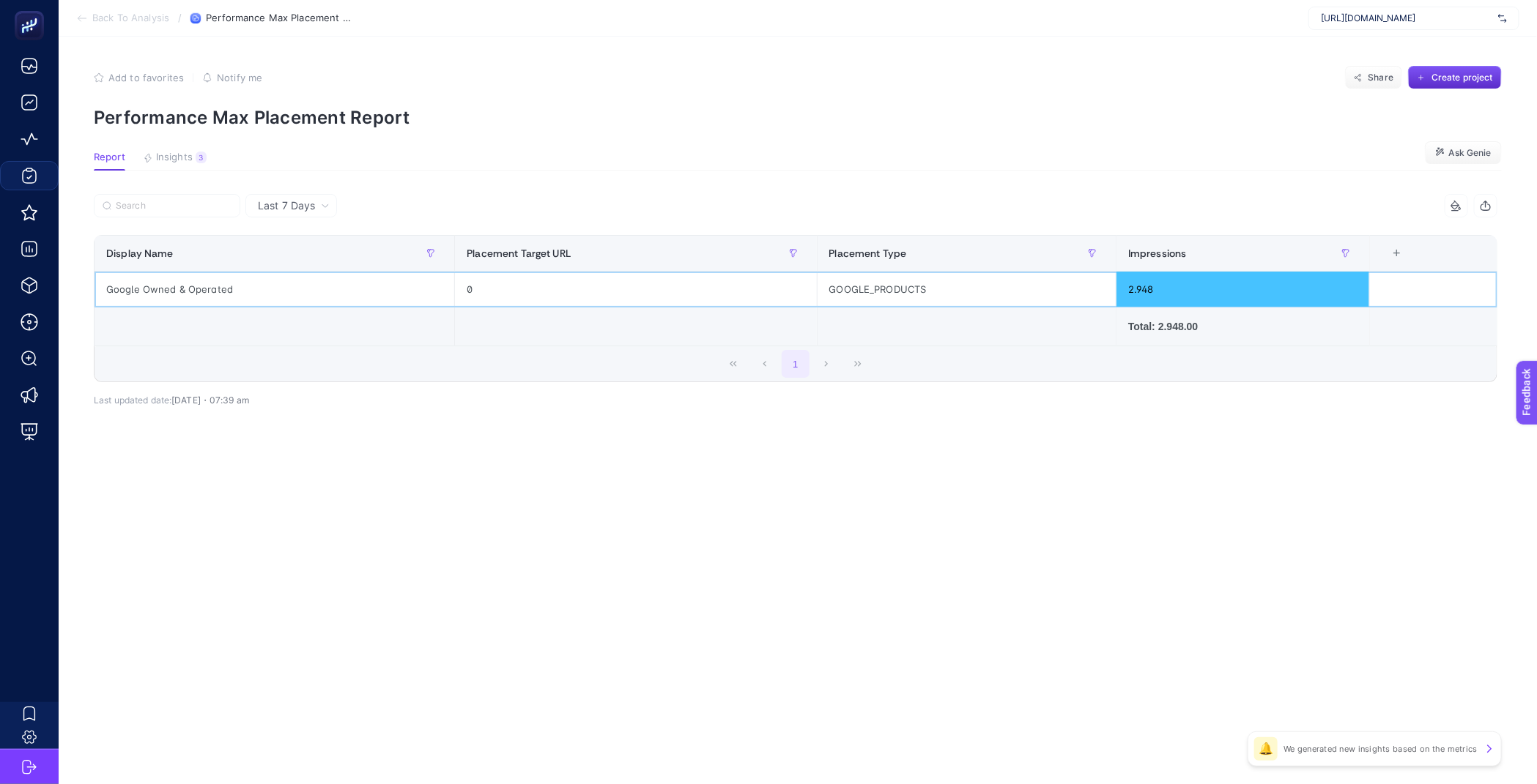
click at [238, 286] on div "Google Owned & Operated" at bounding box center [274, 289] width 360 height 35
click at [185, 165] on button "Insights 3 We generated new insights based on the metrics" at bounding box center [174, 161] width 64 height 19
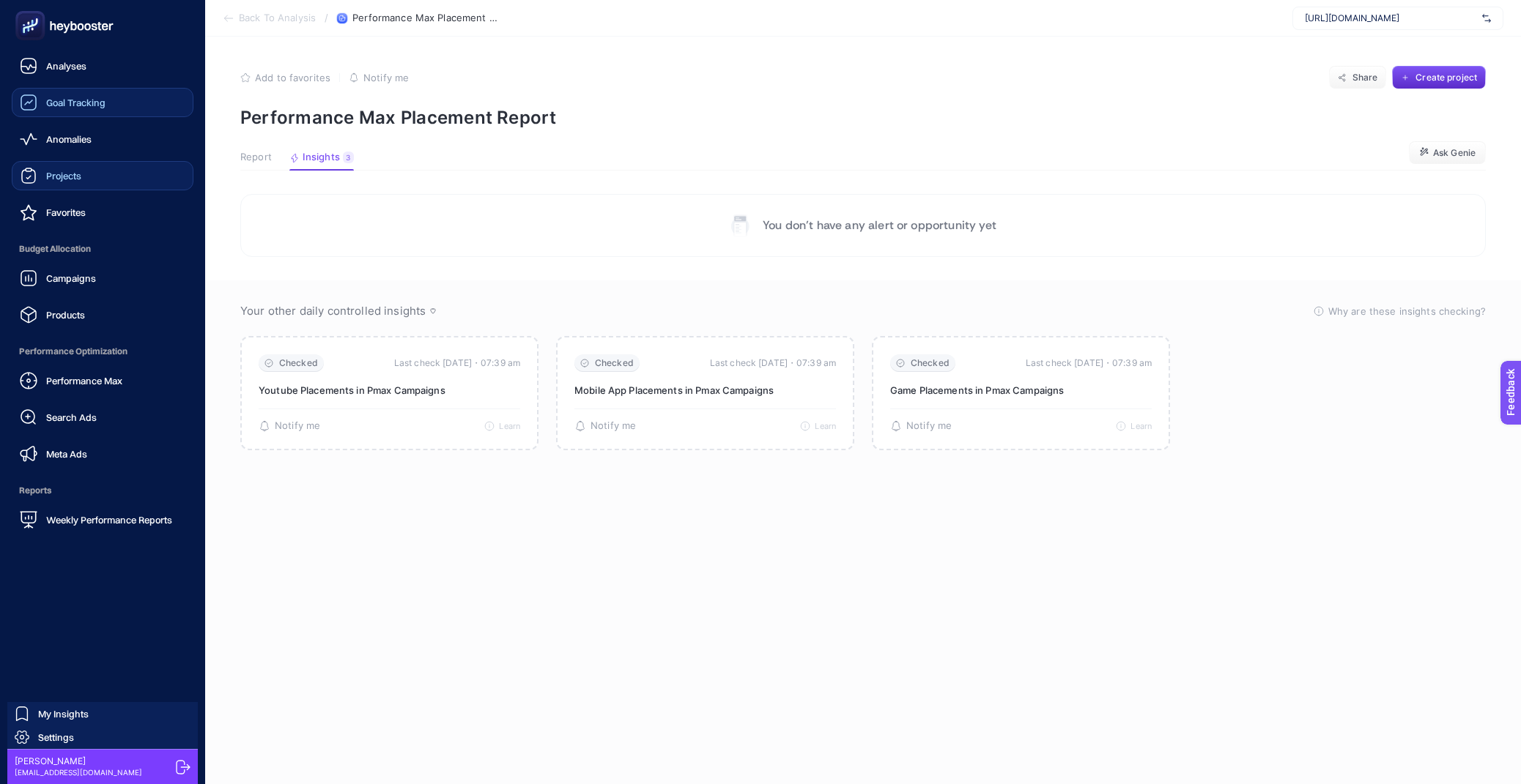
click at [54, 94] on div "Goal Tracking" at bounding box center [63, 102] width 86 height 17
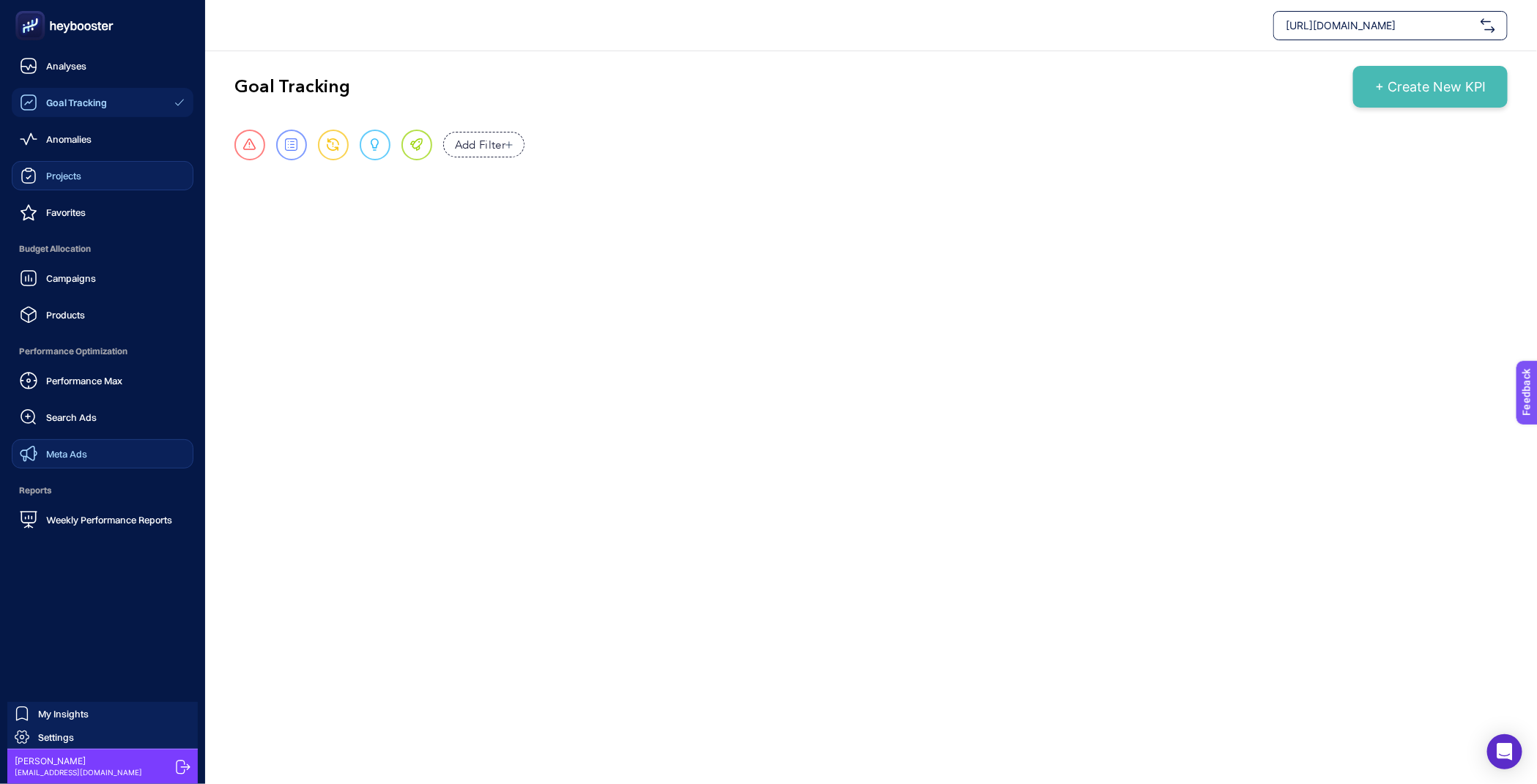
click at [87, 455] on span "Meta Ads" at bounding box center [66, 455] width 41 height 12
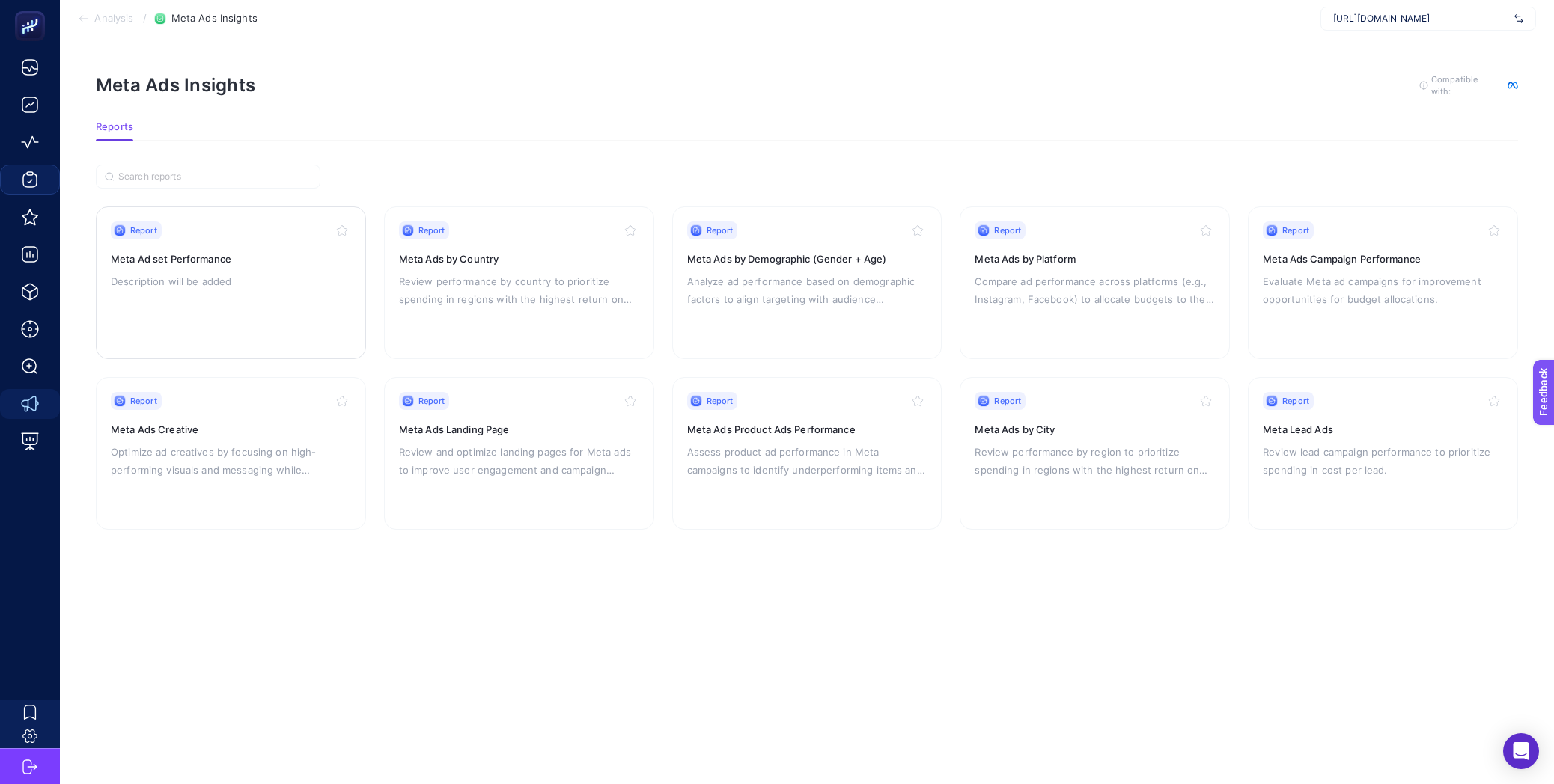
click at [308, 281] on p "Description will be added" at bounding box center [231, 281] width 240 height 18
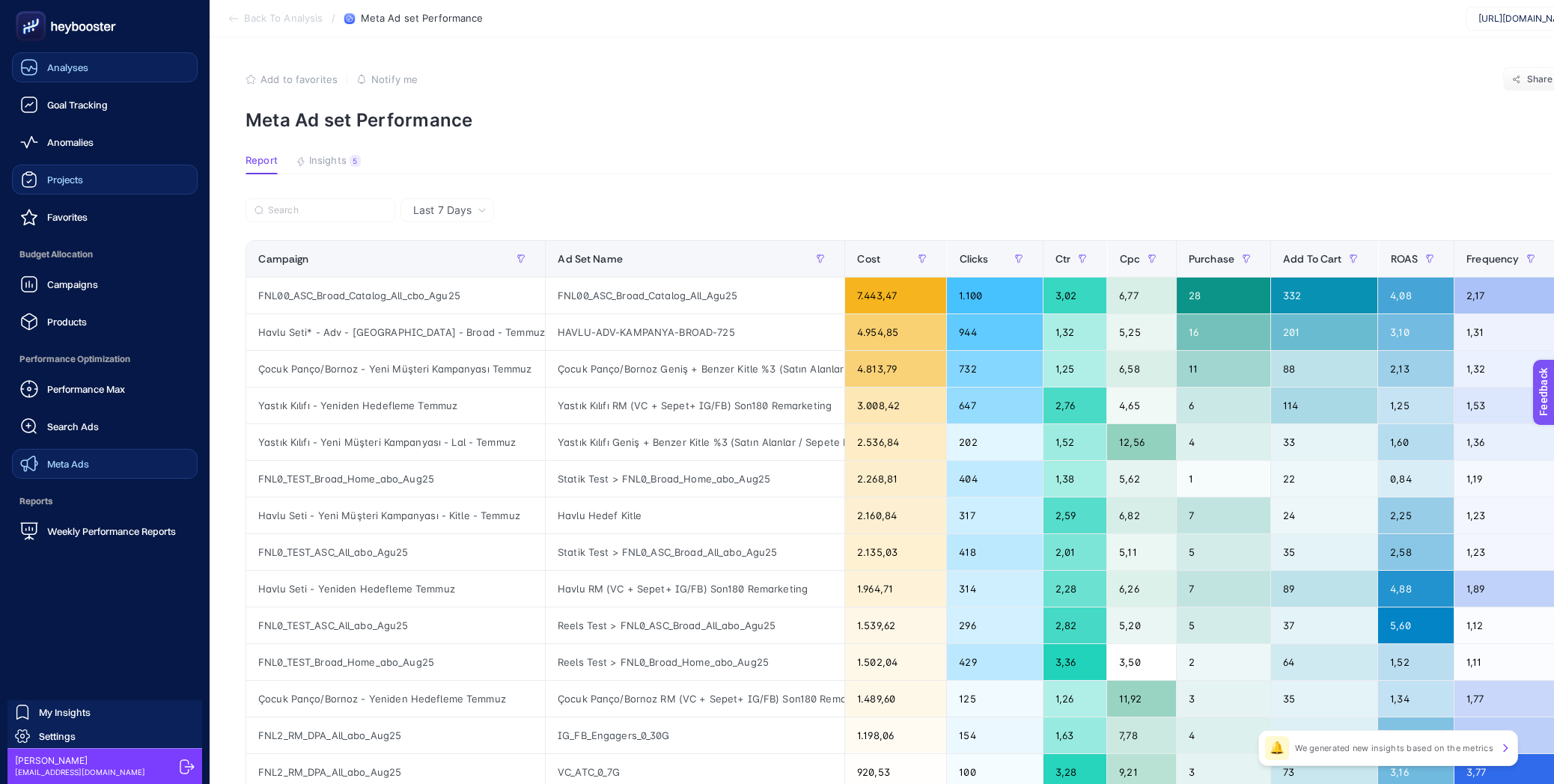
click at [59, 69] on span "Analyses" at bounding box center [67, 68] width 41 height 12
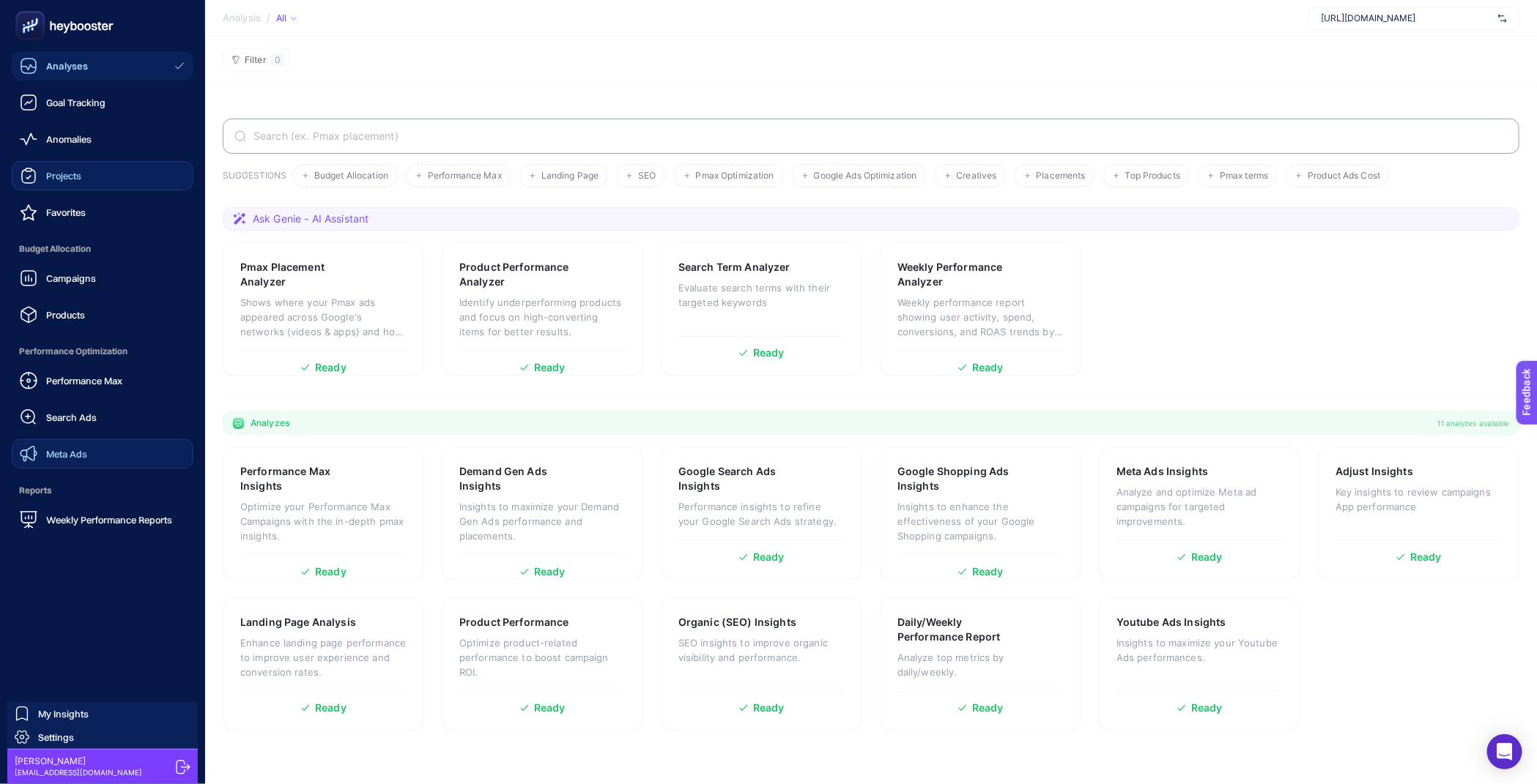
click at [84, 157] on ul "Analyses Goal Tracking Anomalies Projects Favorites Budget Allocation Campaigns…" at bounding box center [103, 292] width 182 height 483
click at [81, 142] on span "Anomalies" at bounding box center [69, 139] width 45 height 12
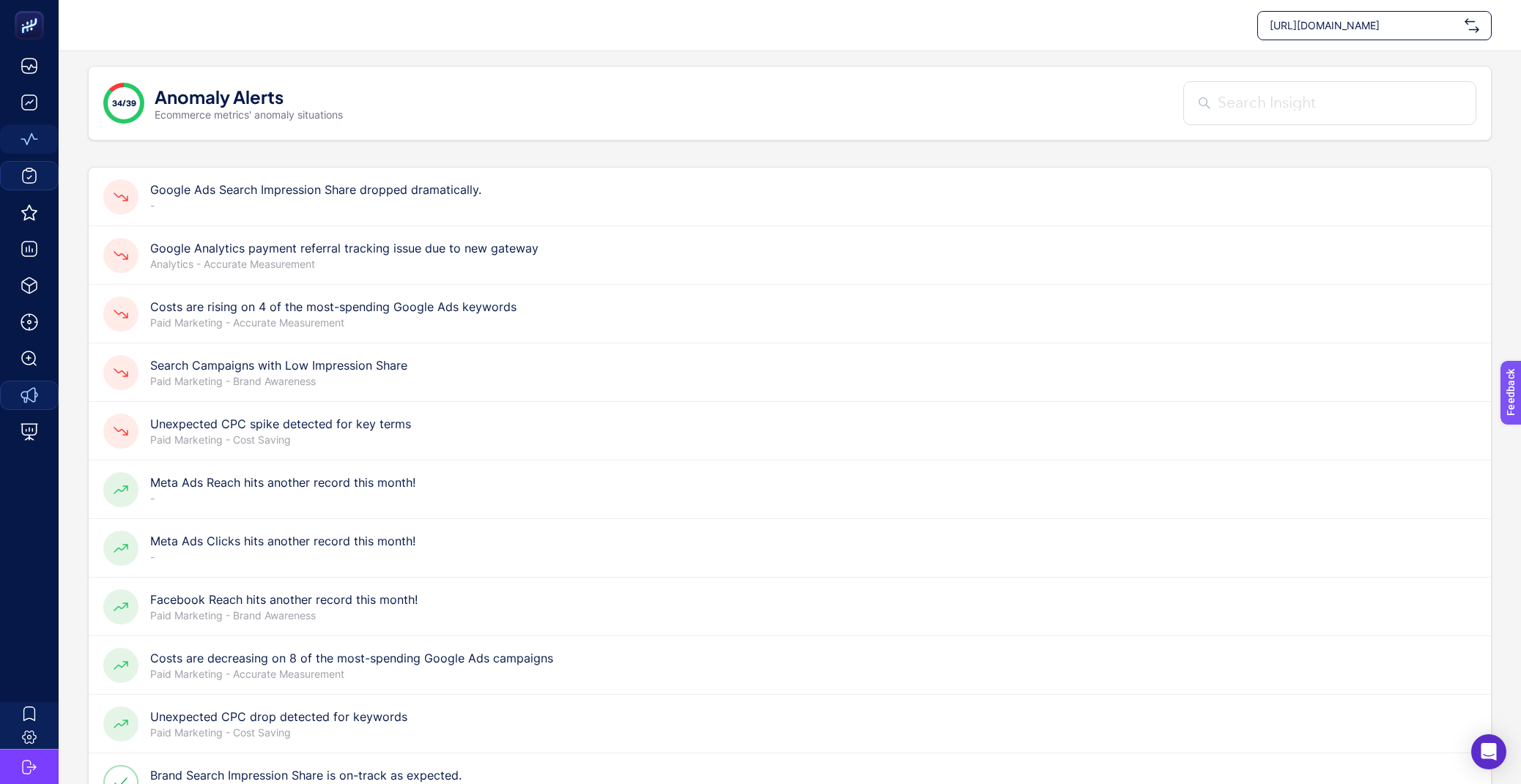
click at [458, 461] on div "Unexpected CPC spike detected for key terms Paid Marketing - Cost Saving" at bounding box center [790, 490] width 1402 height 59
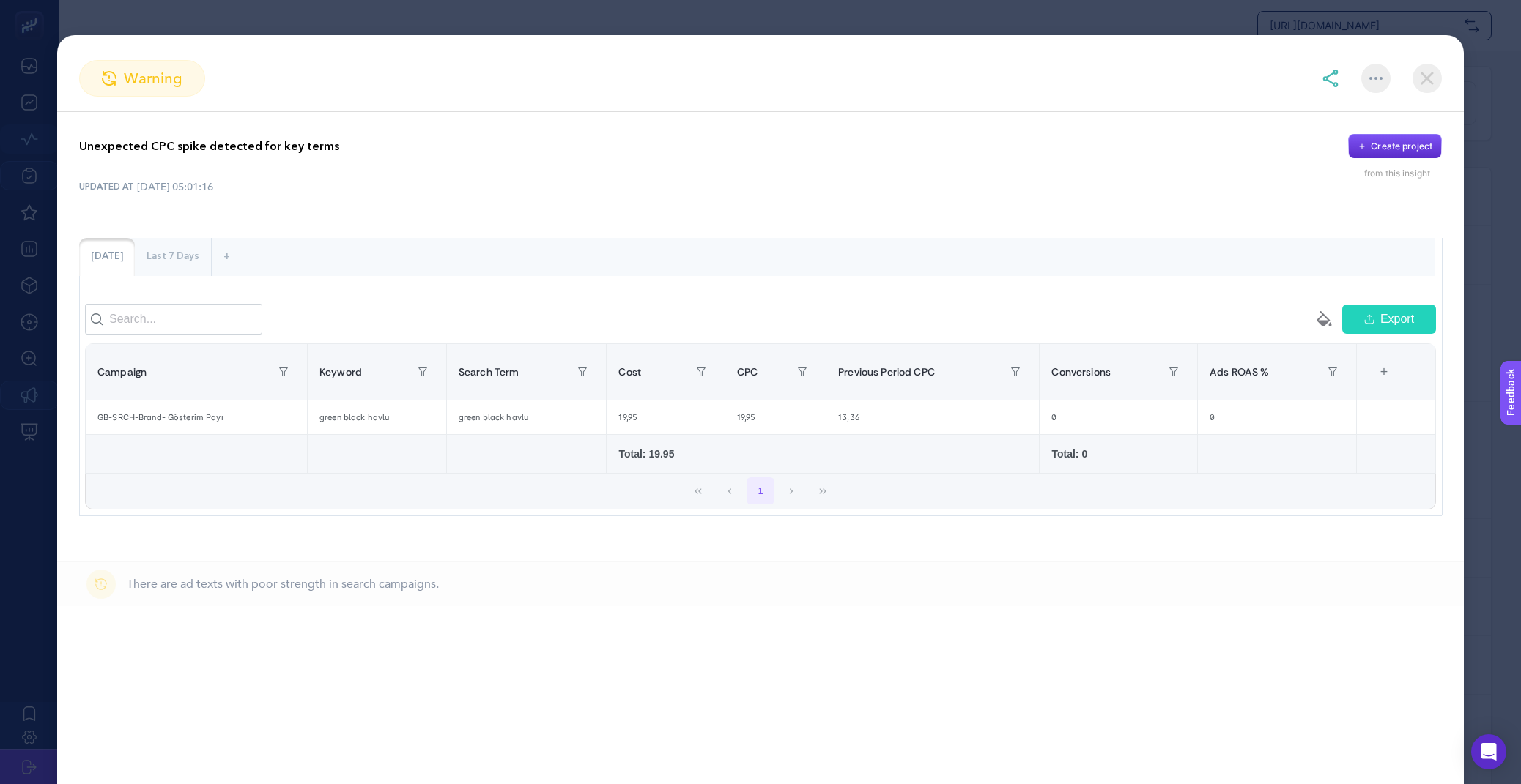
click at [1426, 65] on img at bounding box center [1427, 78] width 29 height 29
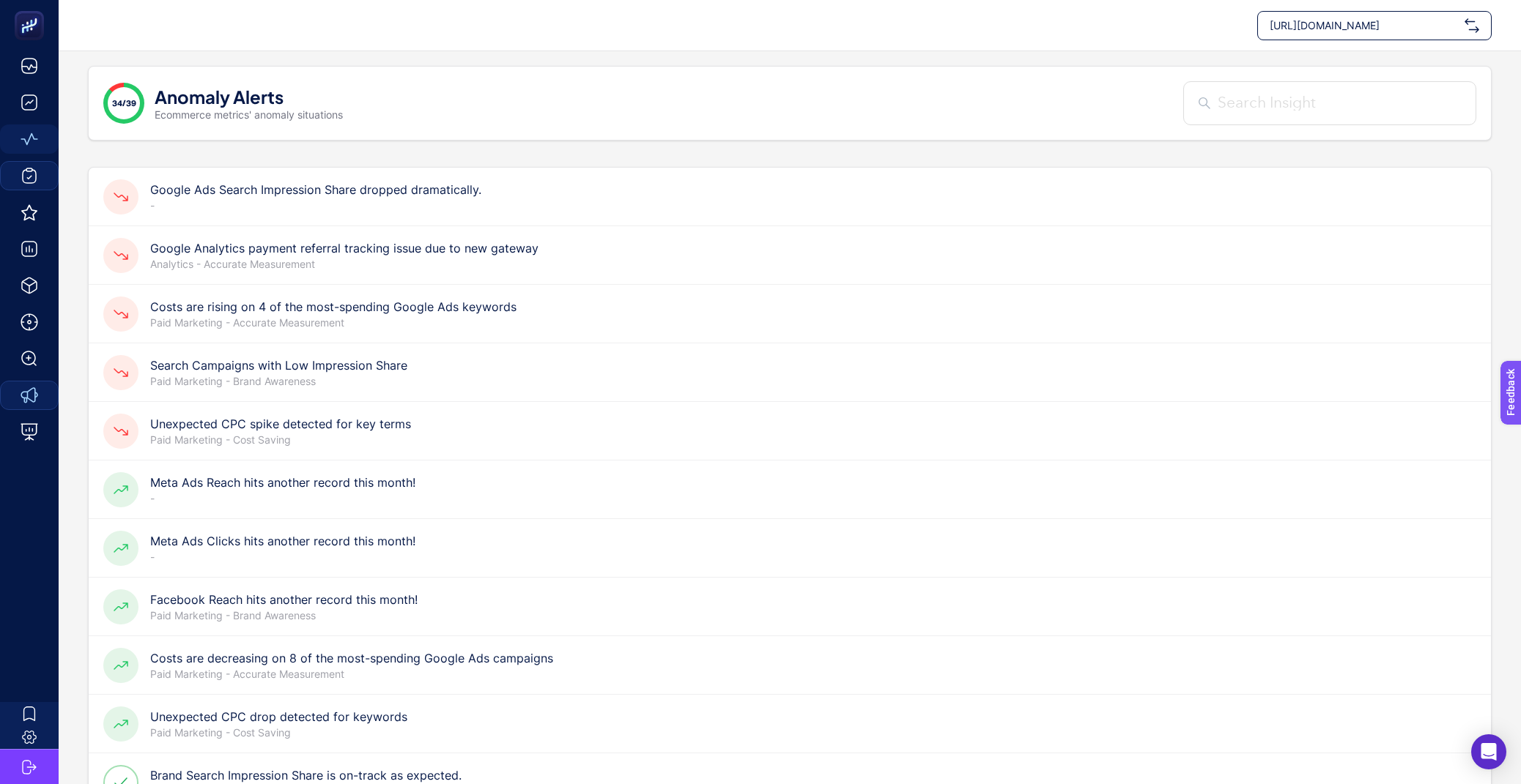
click at [566, 402] on div "Search Campaigns with Low Impression Share Paid Marketing - Brand Awareness" at bounding box center [790, 431] width 1402 height 59
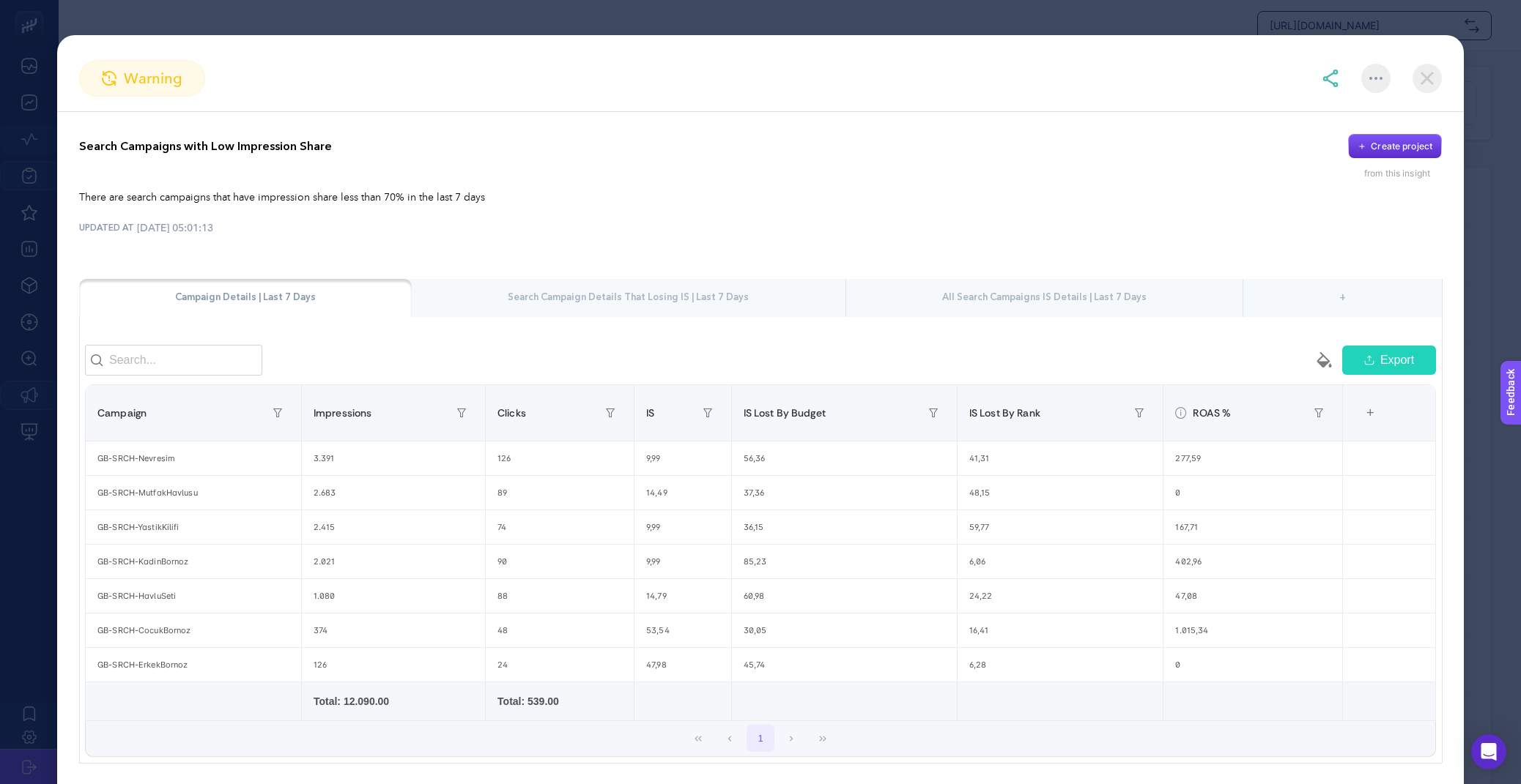
click at [633, 281] on div "Search Campaign Details That Losing IS | Last 7 Days" at bounding box center [628, 298] width 433 height 38
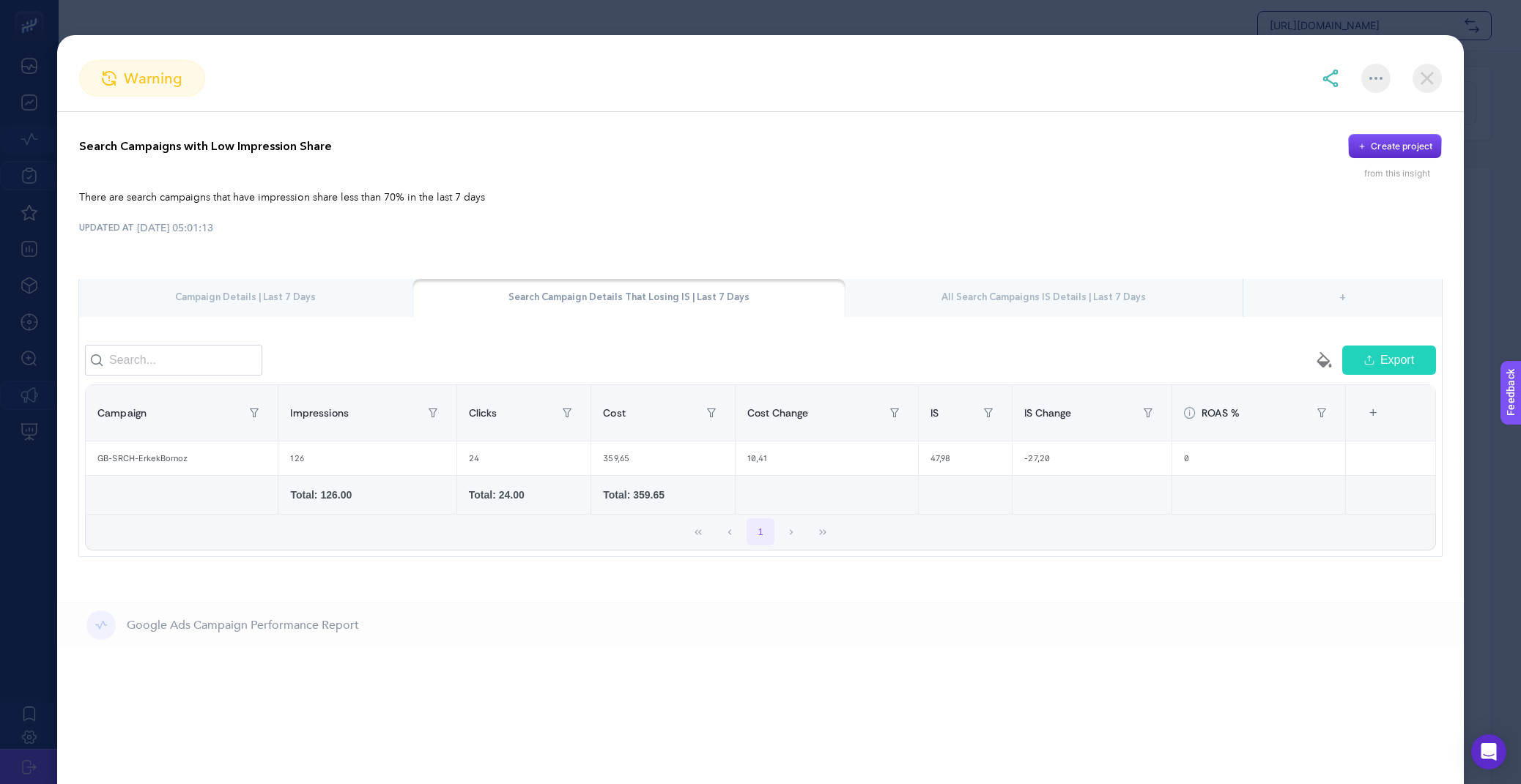
click at [1077, 308] on div "All Search Campaigns IS Details | Last 7 Days" at bounding box center [1044, 298] width 397 height 38
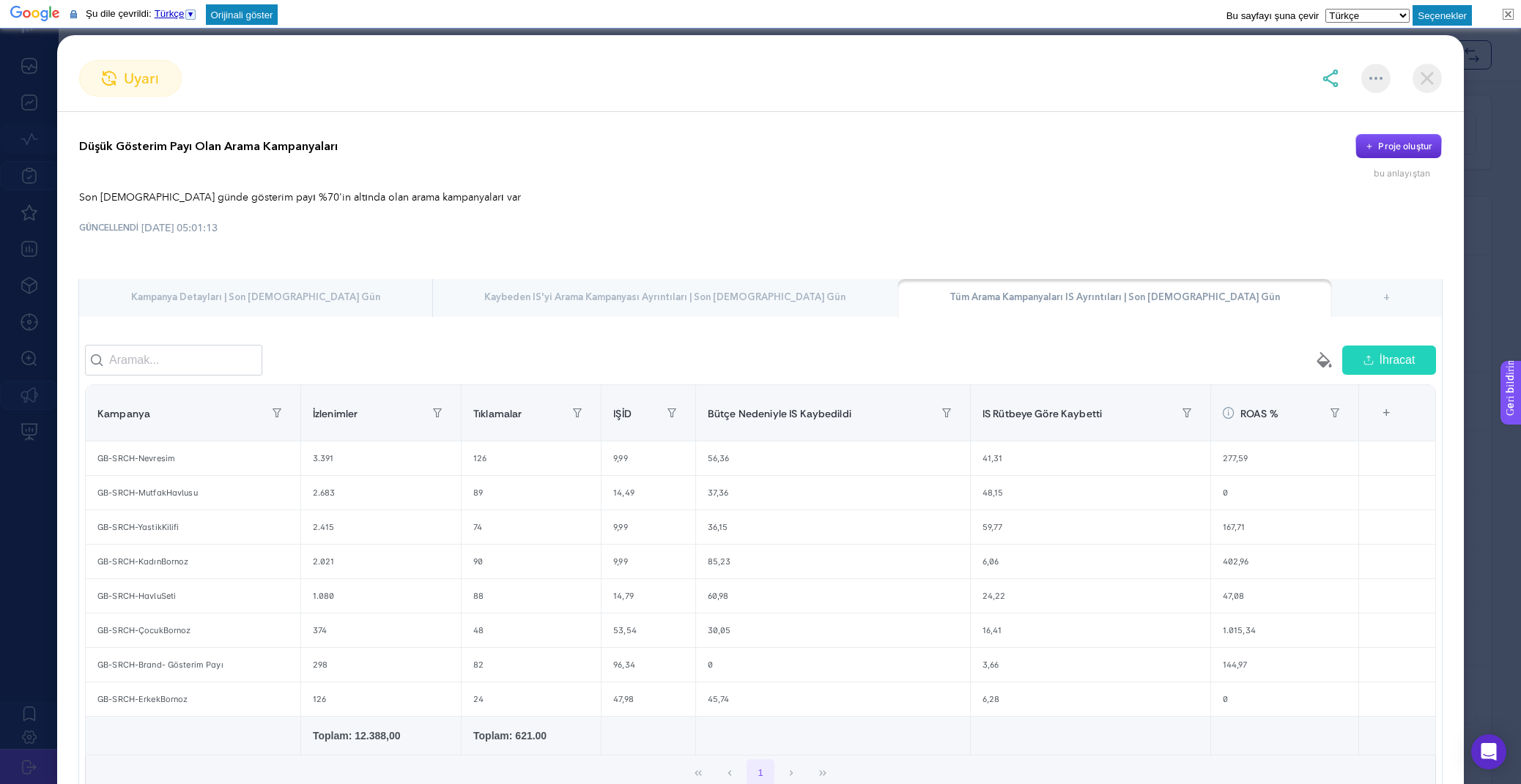
click at [704, 302] on font "Kaybeden IS'yi Arama Kampanyası Ayrıntıları | Son [DEMOGRAPHIC_DATA] Gün" at bounding box center [664, 297] width 361 height 13
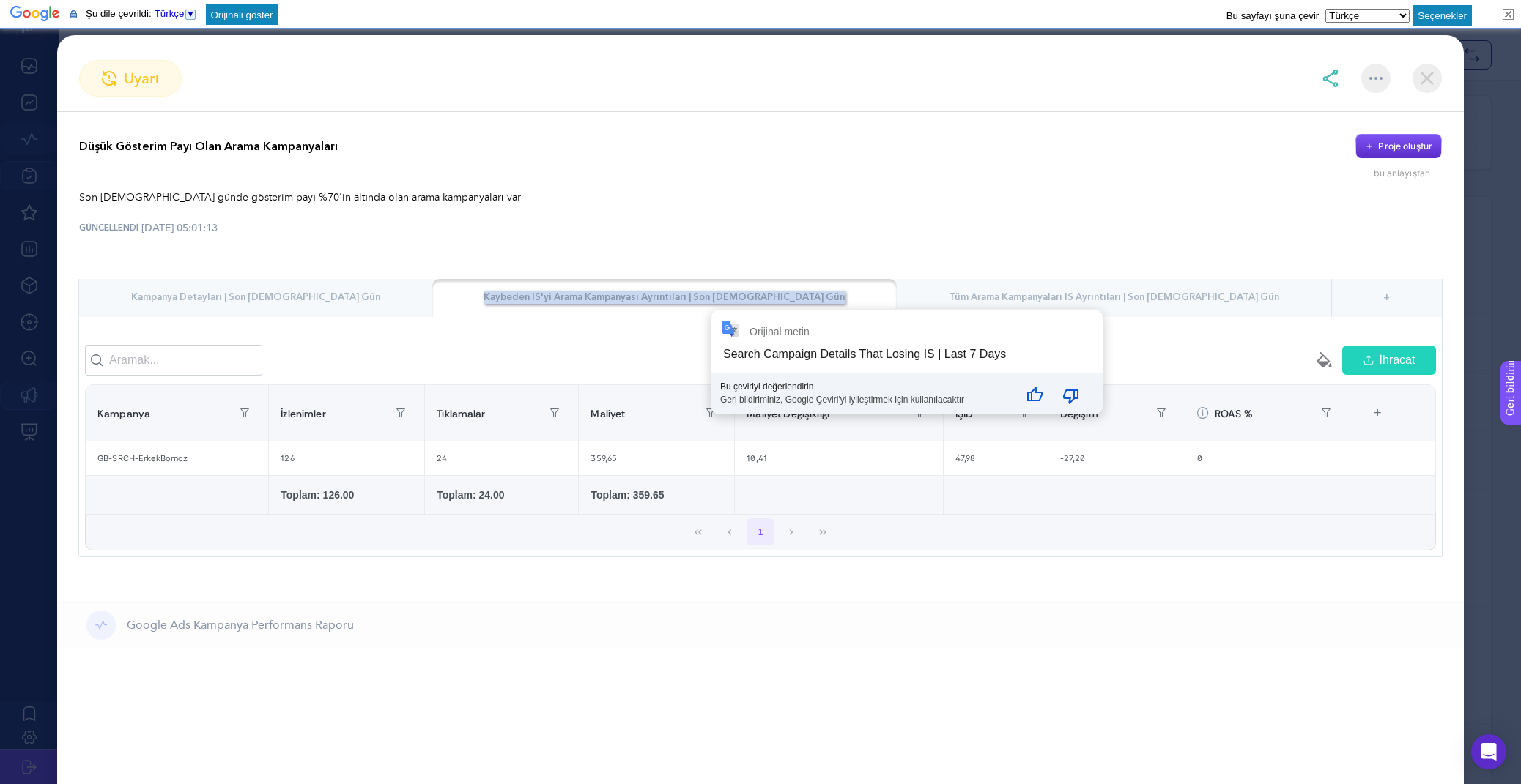
click at [653, 204] on p "Son [DEMOGRAPHIC_DATA] günde gösterim payı %70'in altında olan arama kampanyala…" at bounding box center [760, 198] width 1363 height 15
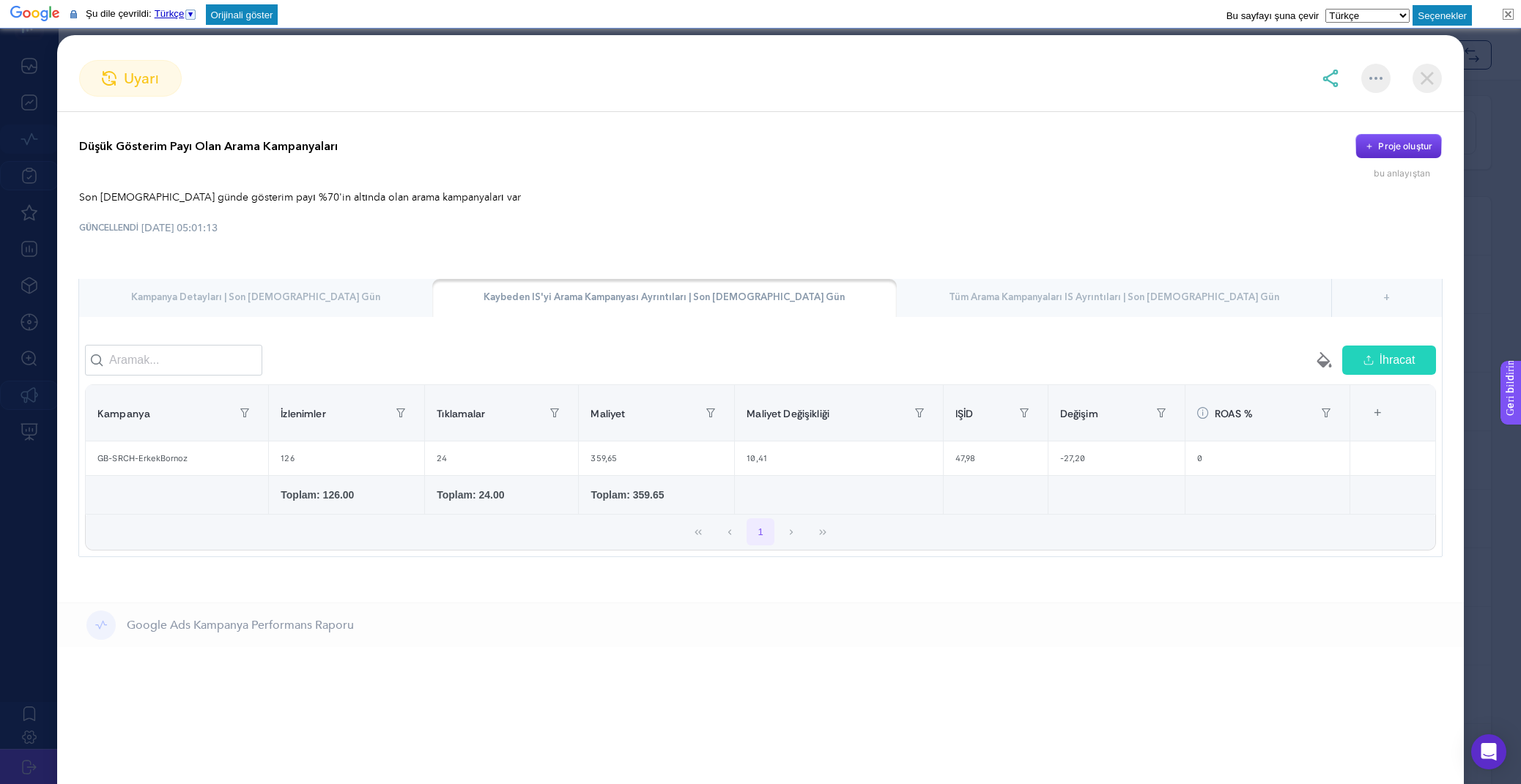
click at [304, 299] on font "Kampanya Detayları | Son [DEMOGRAPHIC_DATA] Gün" at bounding box center [256, 297] width 249 height 13
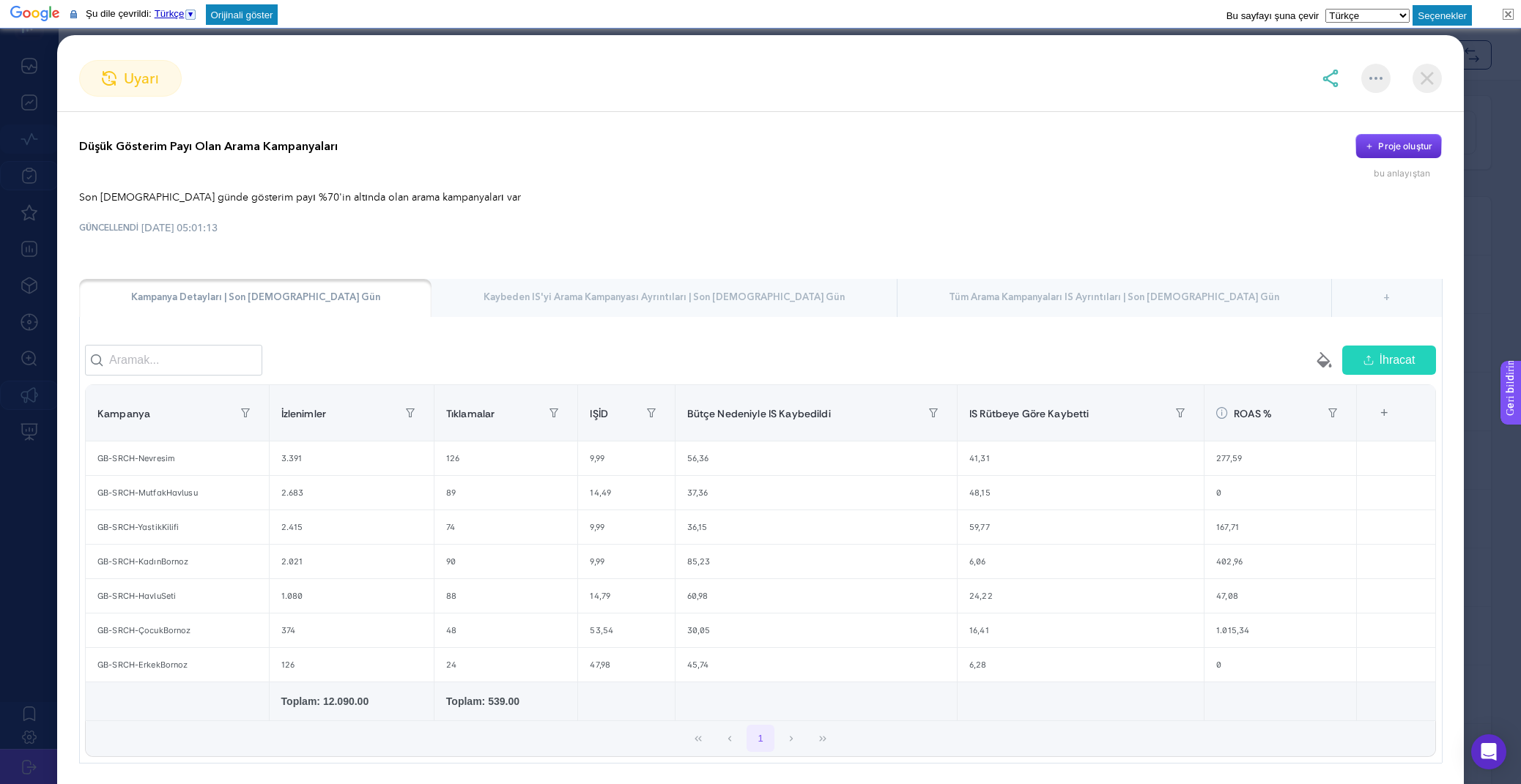
click at [1416, 58] on div "uyarı Düşük Gösterim Payı Olan Arama Kampanyaları Proje oluştur bu anlayıştan S…" at bounding box center [760, 410] width 1406 height 749
click at [1424, 70] on img at bounding box center [1427, 78] width 29 height 29
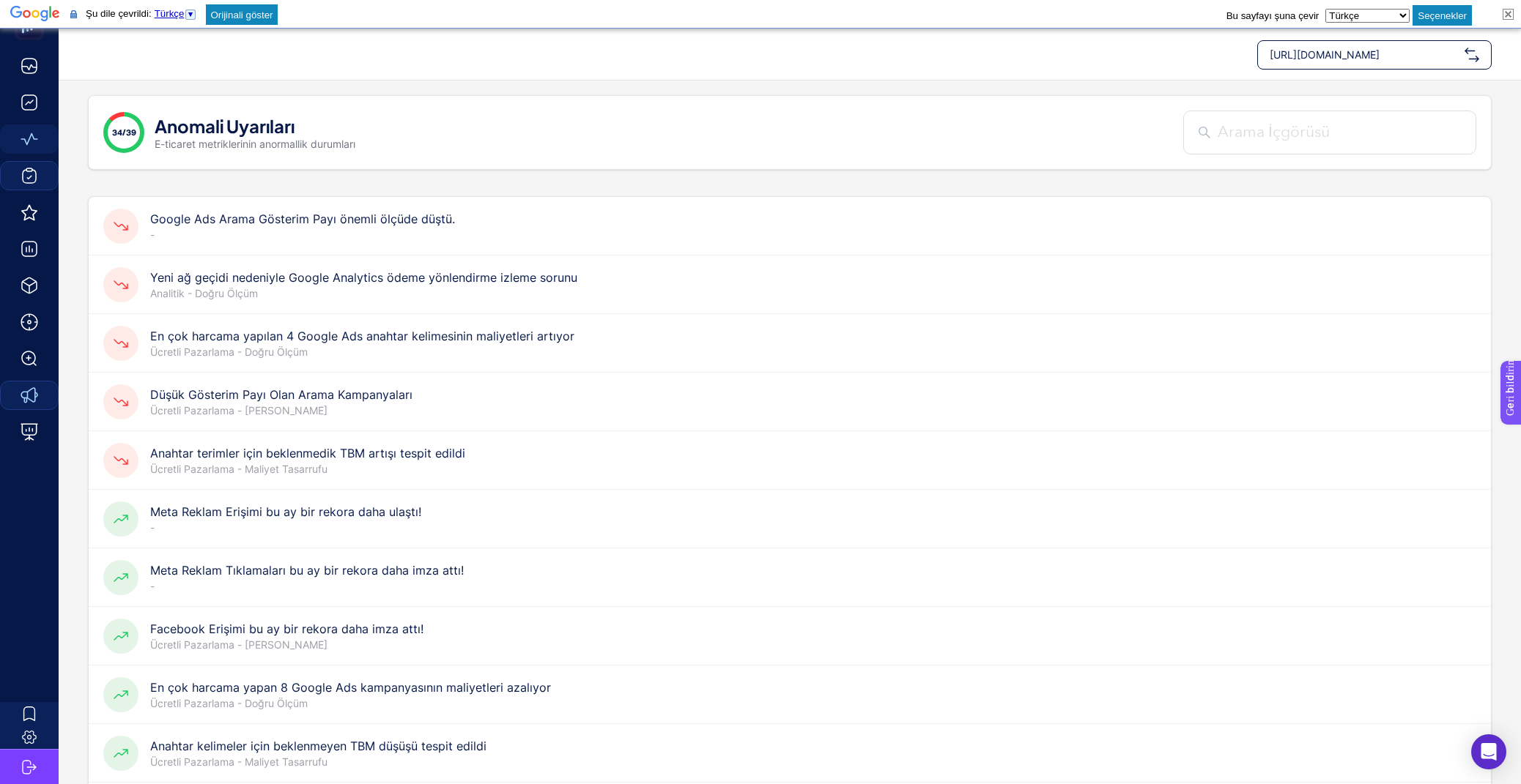
click at [370, 225] on h4 "Google Ads Arama Gösterim Payı önemli ölçüde düştü." at bounding box center [302, 219] width 305 height 17
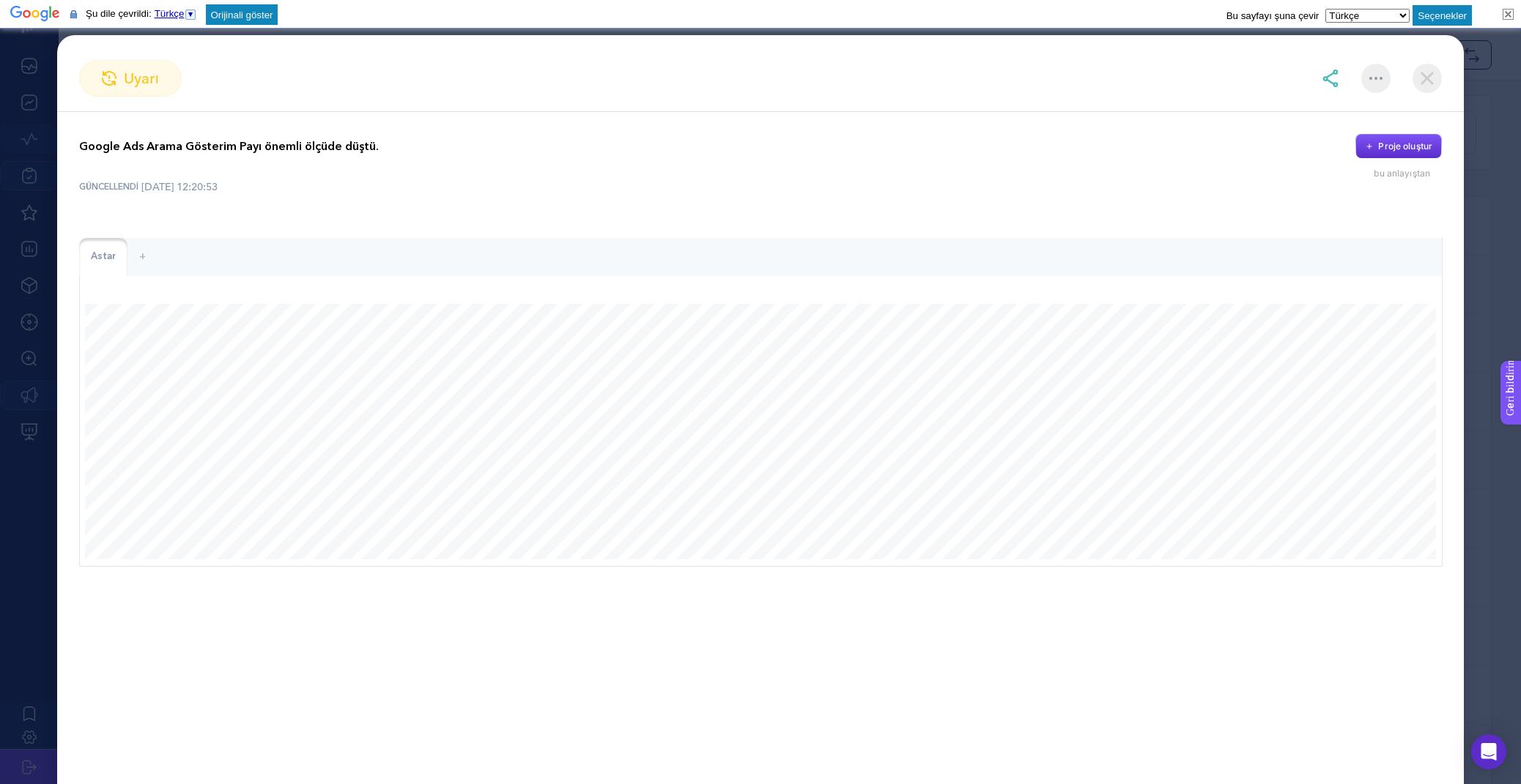
click at [1425, 77] on img at bounding box center [1427, 78] width 29 height 29
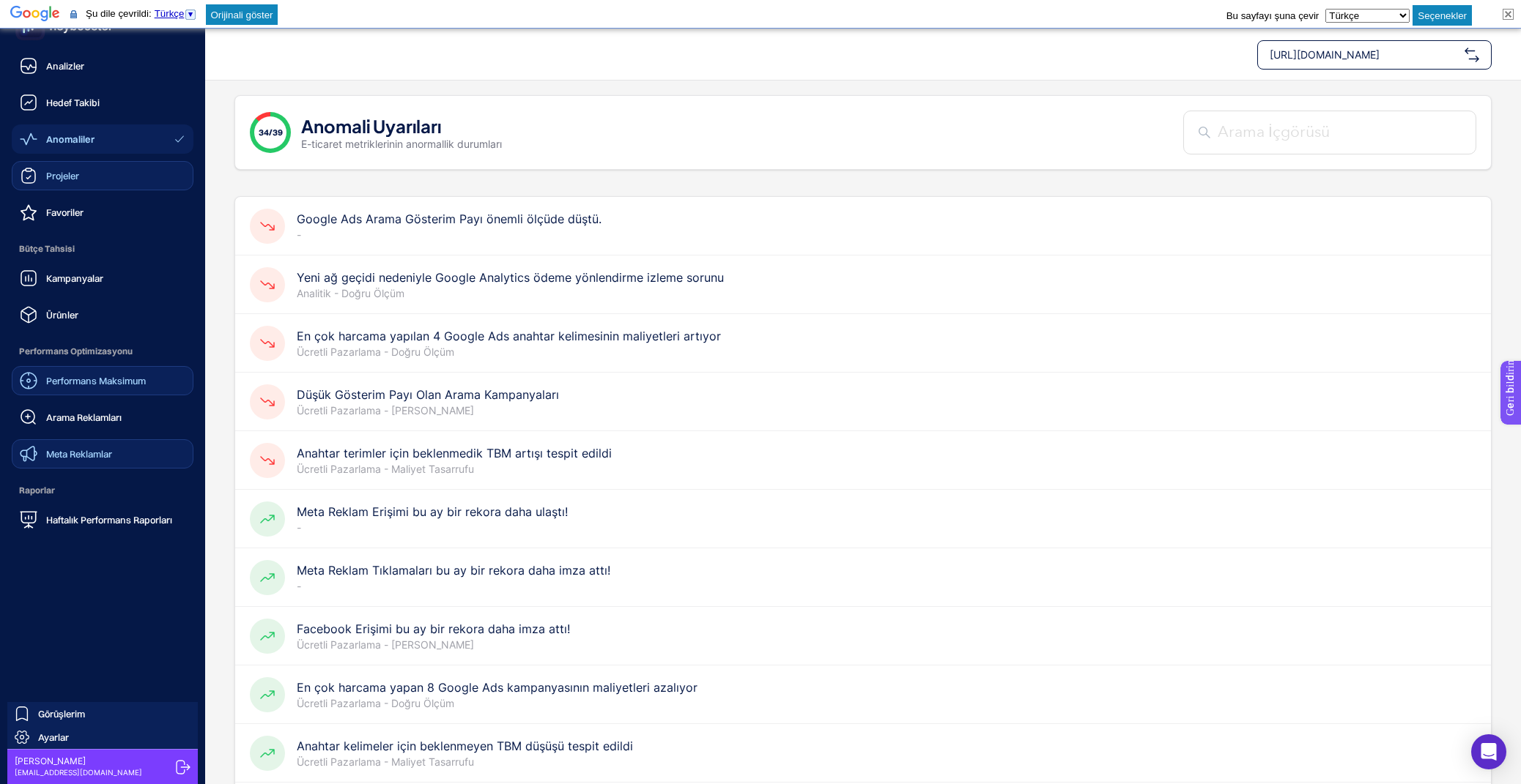
click at [90, 378] on font "Performans Maksimum" at bounding box center [96, 381] width 100 height 12
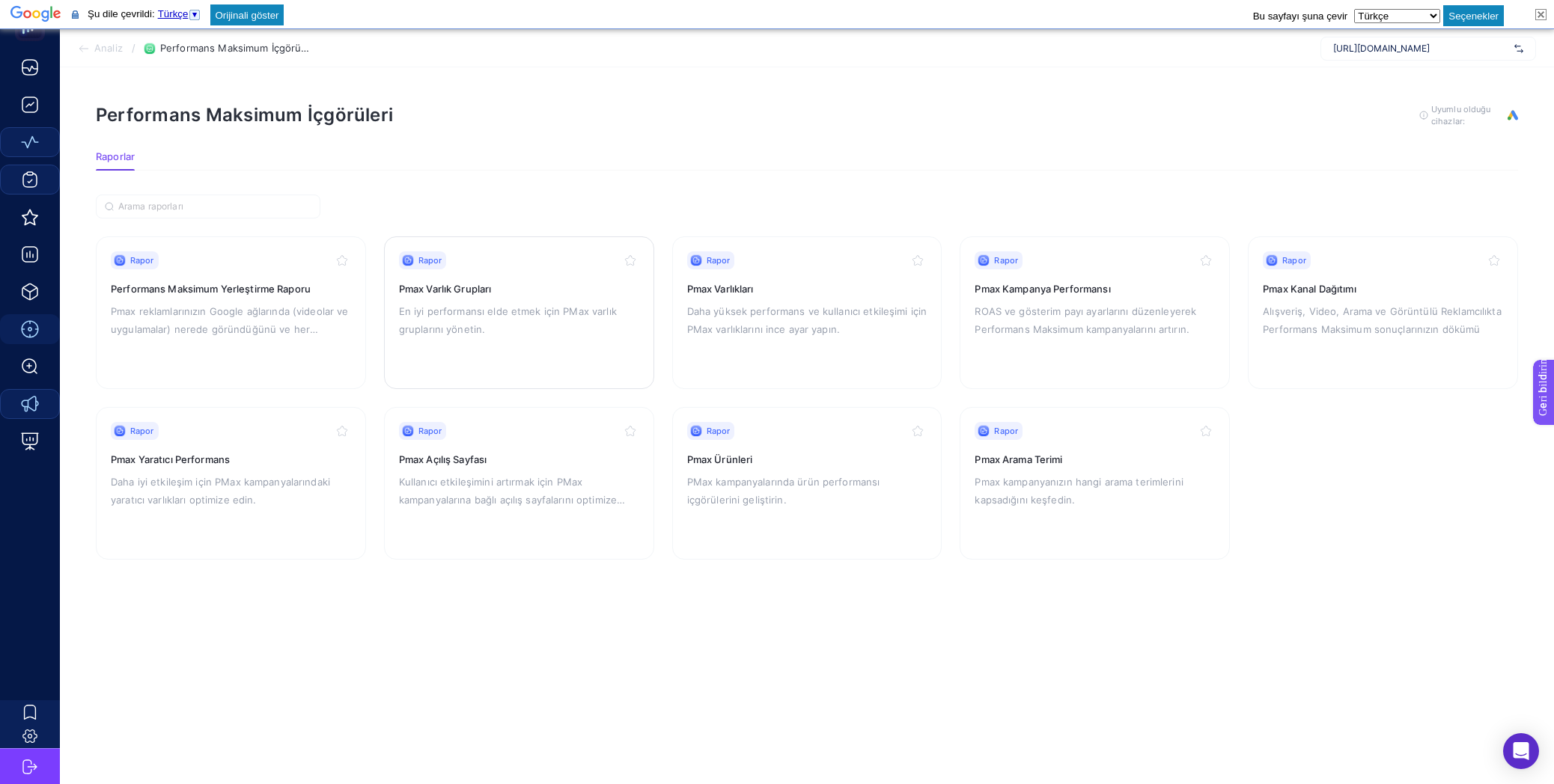
click at [533, 322] on p "En iyi performansı elde etmek için PMax varlık gruplarını yönetin." at bounding box center [519, 320] width 240 height 36
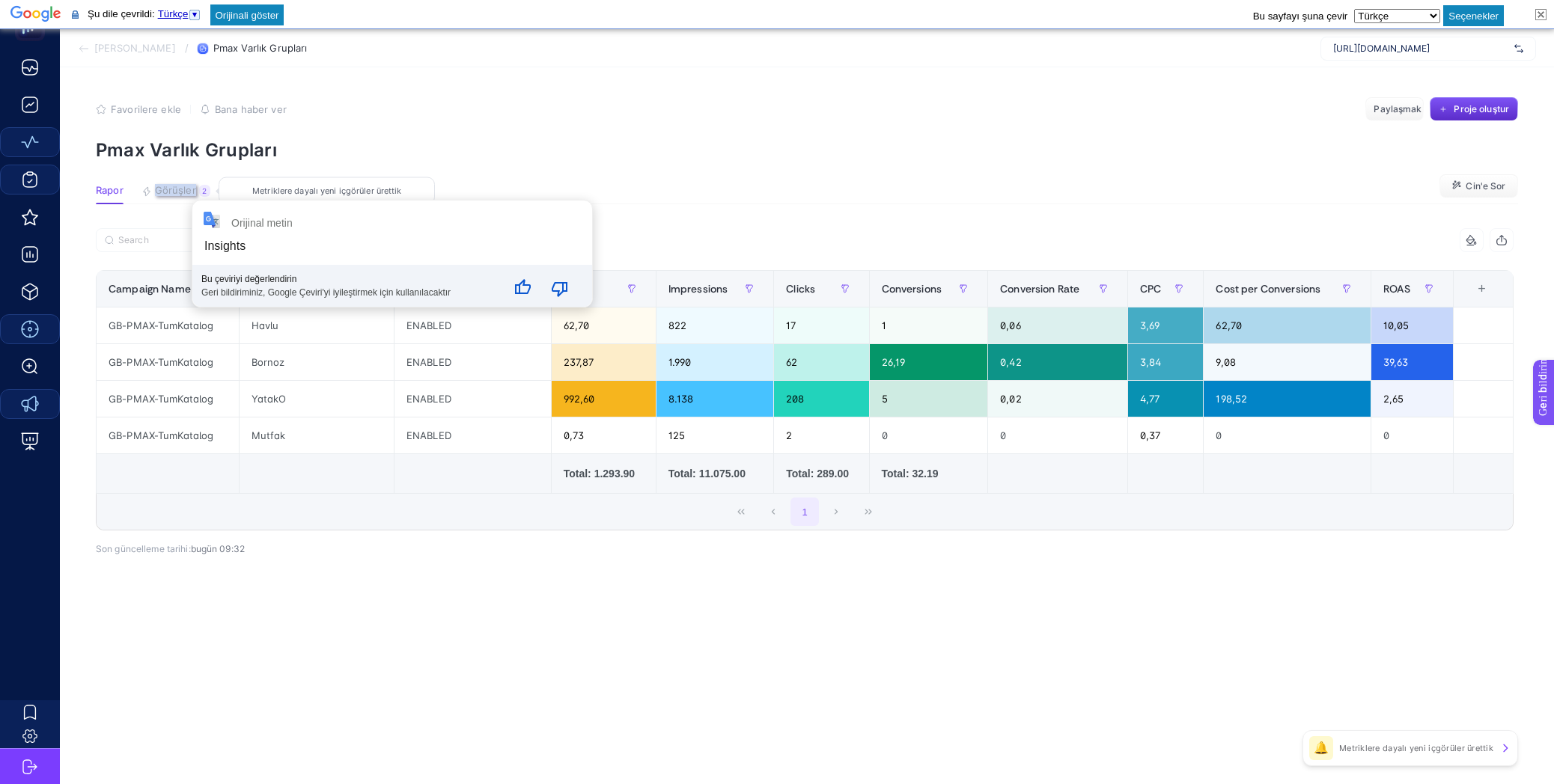
click at [184, 193] on font "Görüşler" at bounding box center [175, 190] width 41 height 12
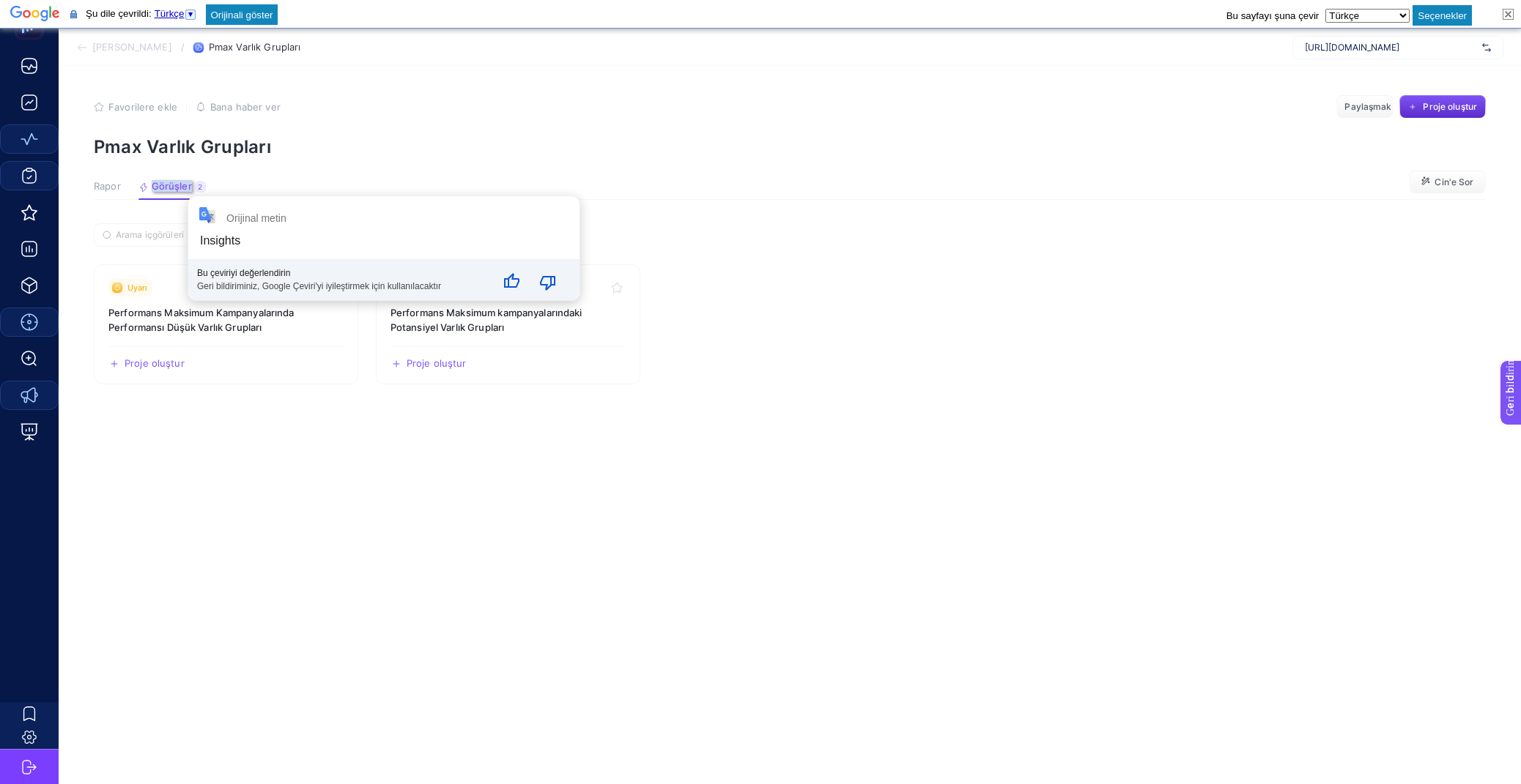
click at [266, 477] on section "Uyarı Performans Maksimum Kampanyalarında Performansı Düşük Varlık Grupları Pro…" at bounding box center [790, 504] width 1392 height 561
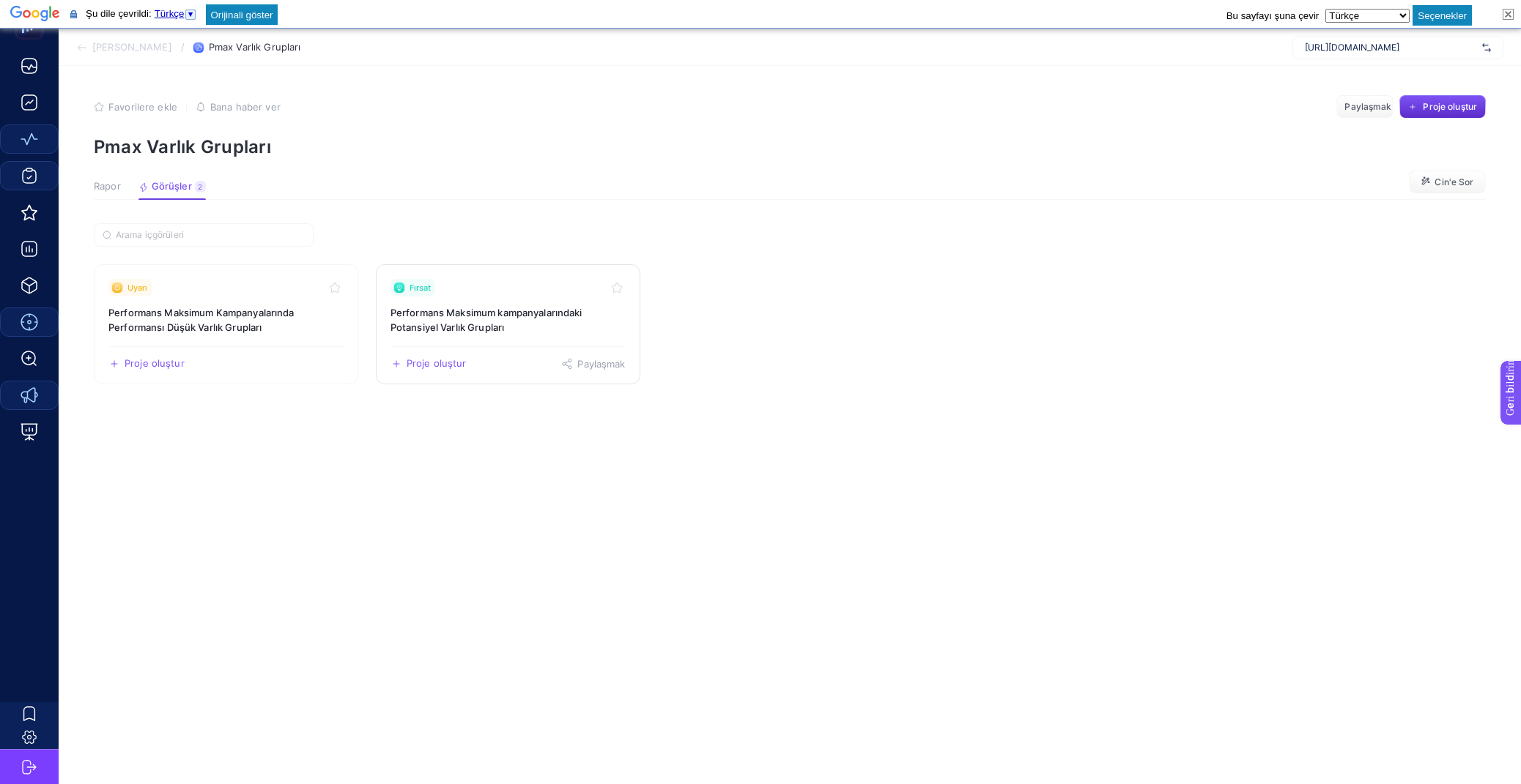
click at [517, 305] on h3 "Performans Maksimum kampanyalarındaki Potansiyel Varlık Grupları" at bounding box center [508, 320] width 235 height 29
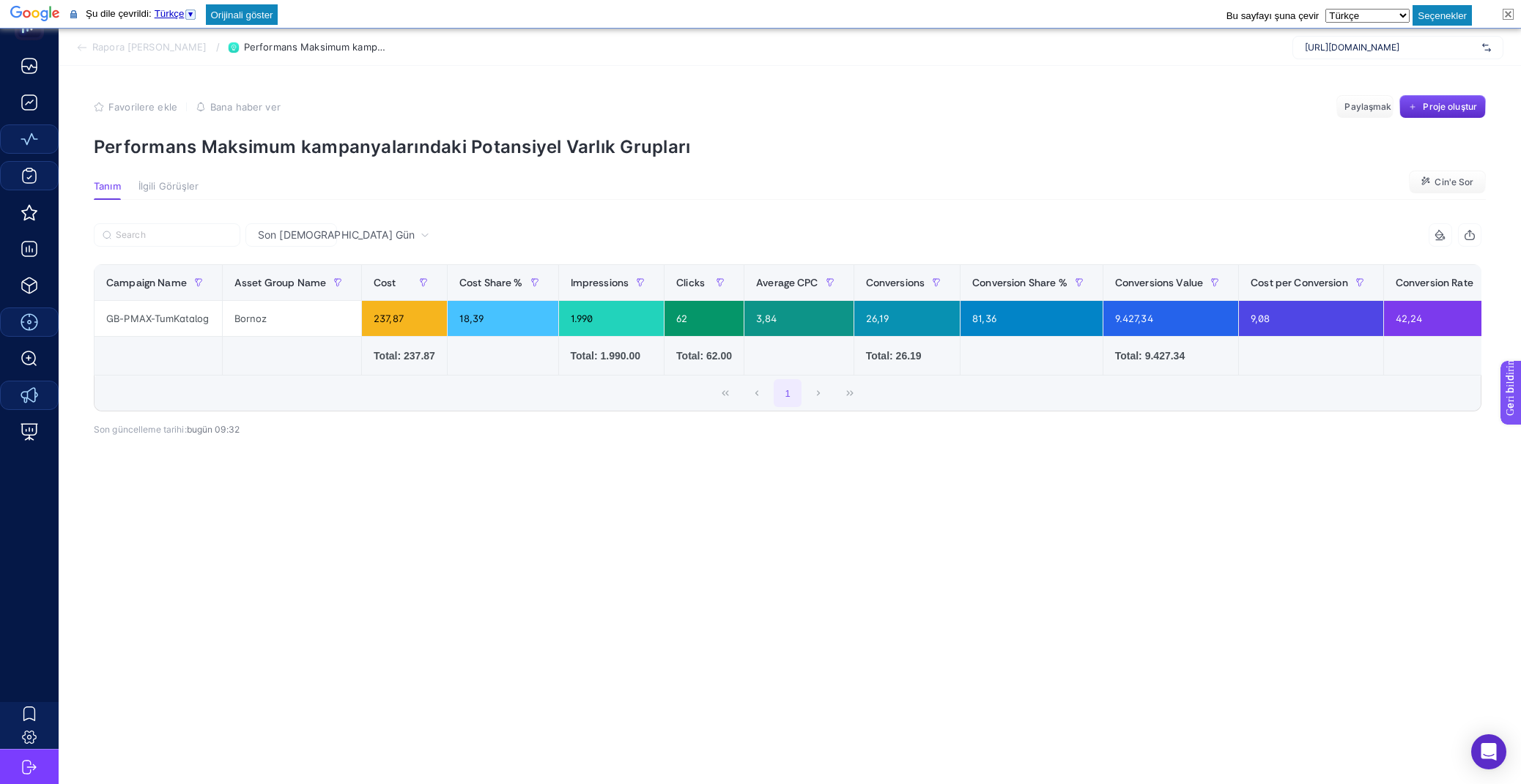
click at [115, 41] on font "Rapora [PERSON_NAME]" at bounding box center [149, 47] width 115 height 12
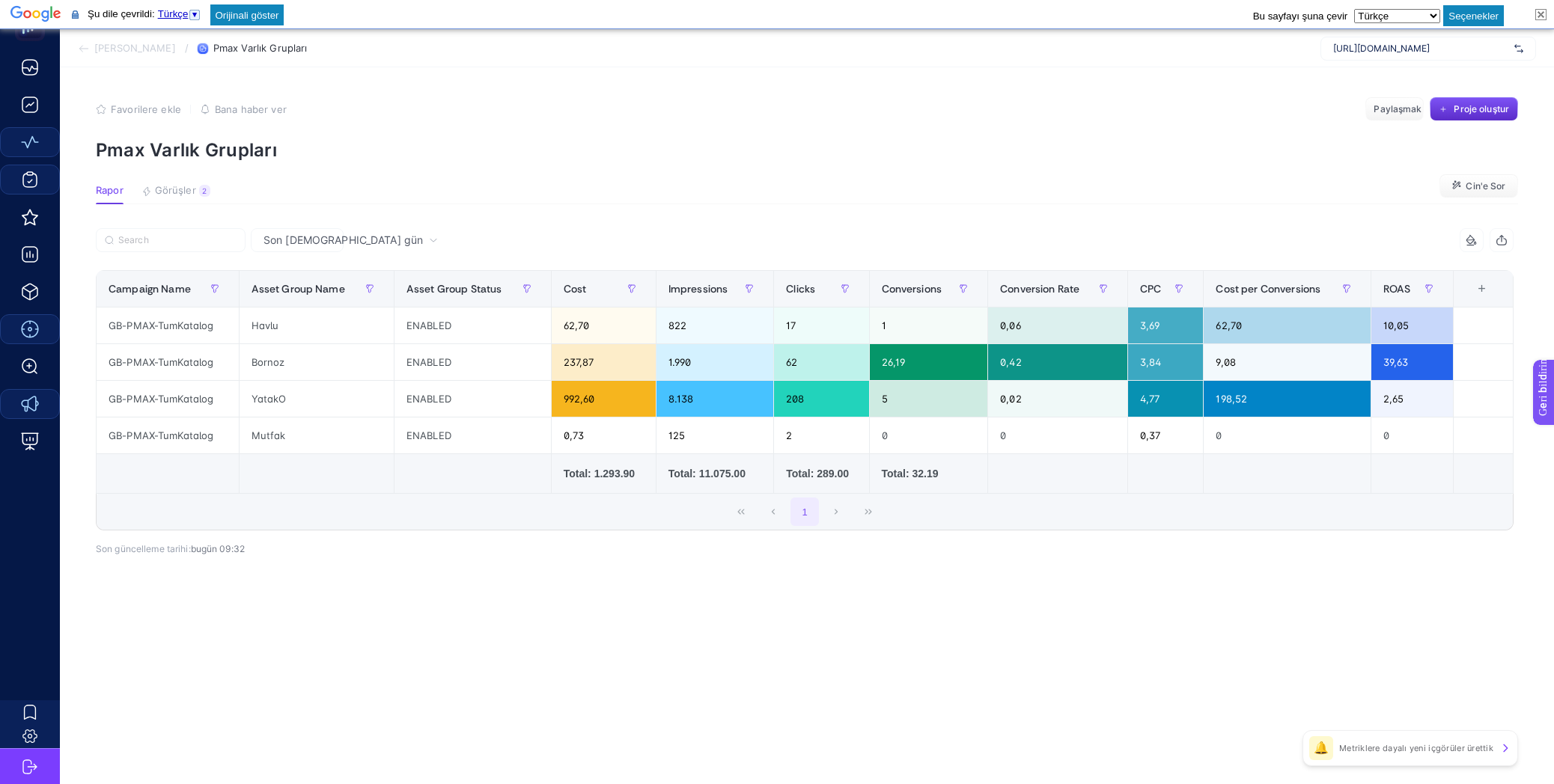
click at [158, 44] on font "[PERSON_NAME]" at bounding box center [135, 48] width 82 height 12
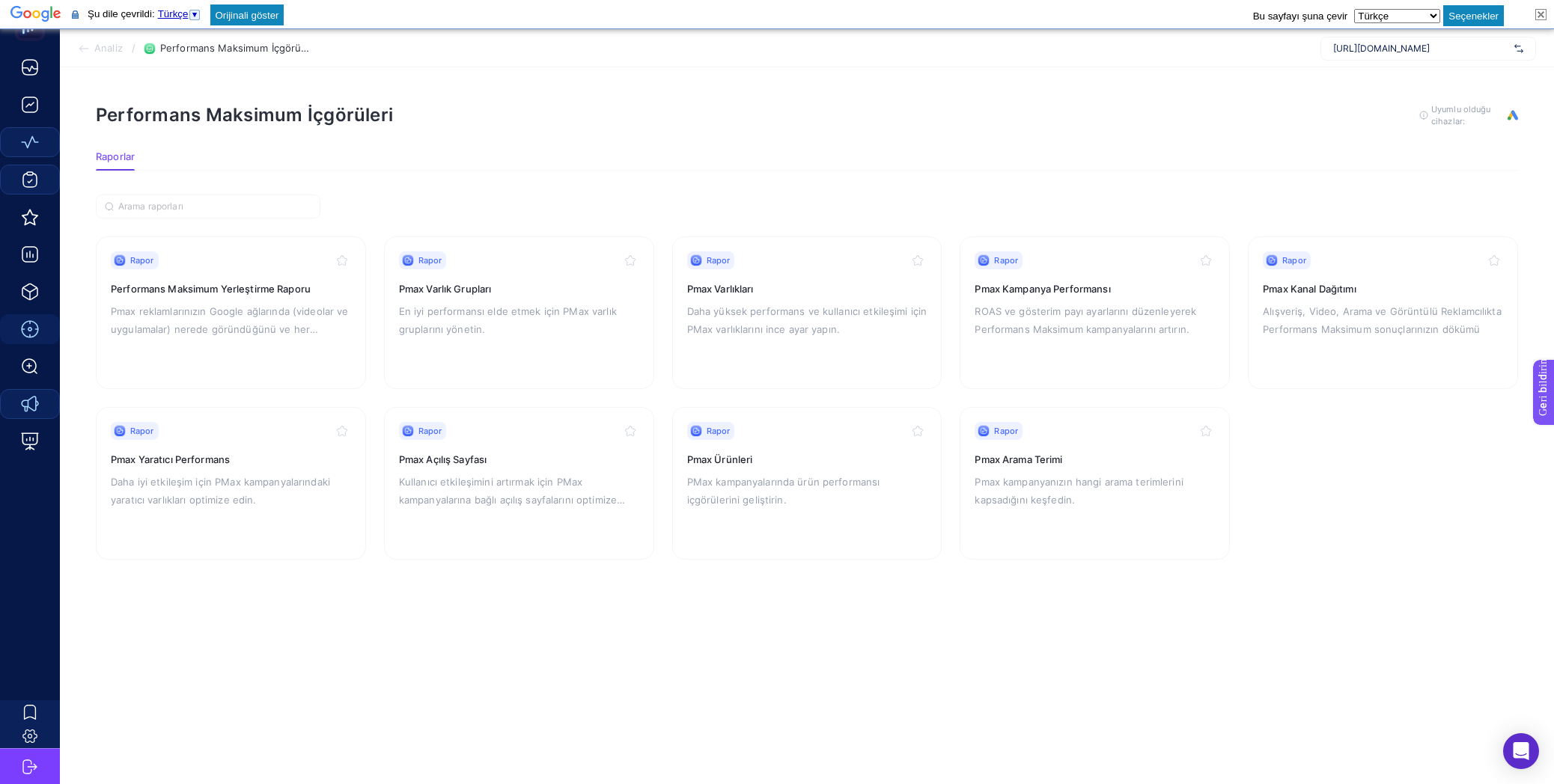
click at [106, 46] on font "Analiz" at bounding box center [108, 48] width 29 height 12
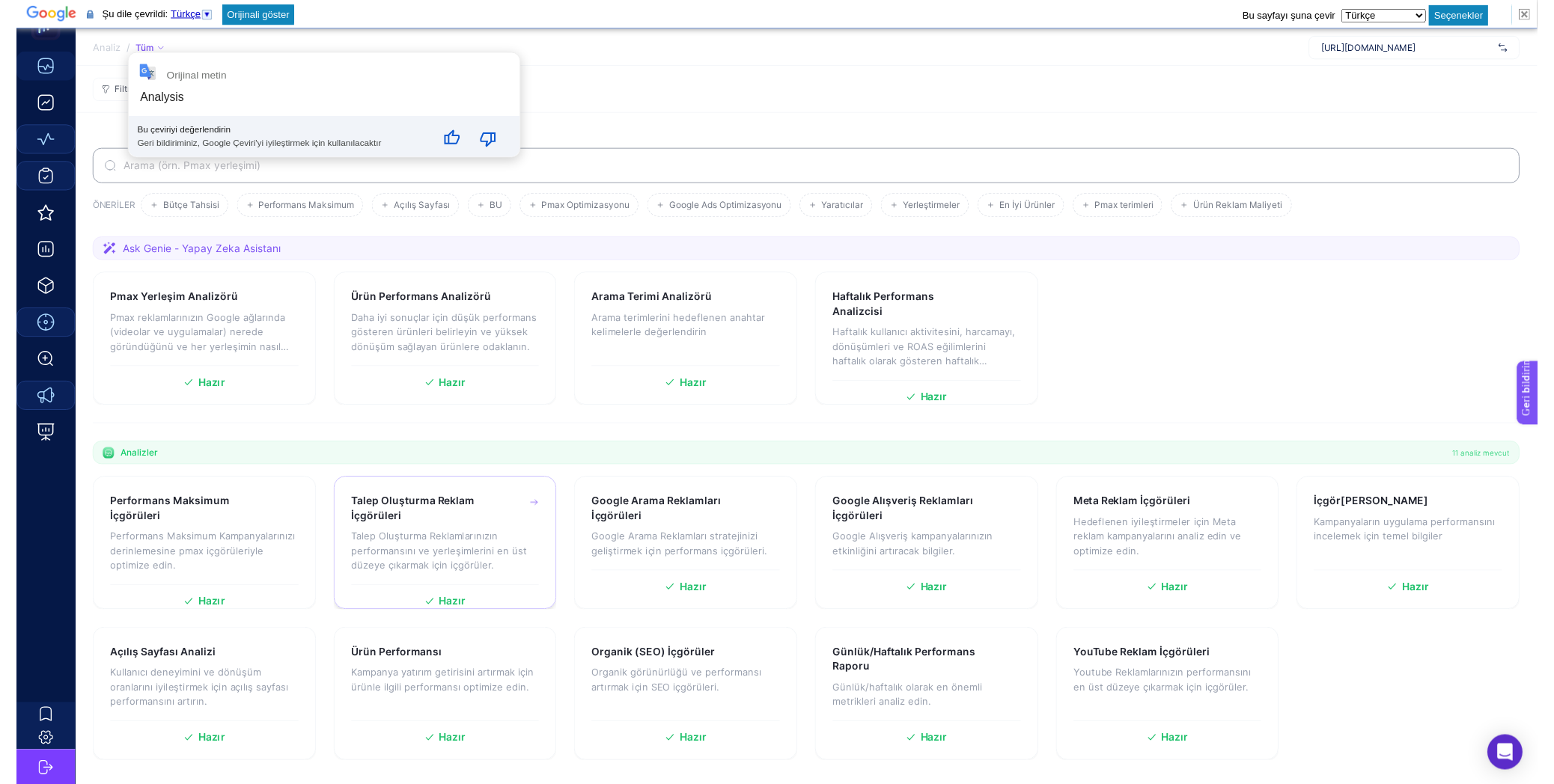
scroll to position [29, 0]
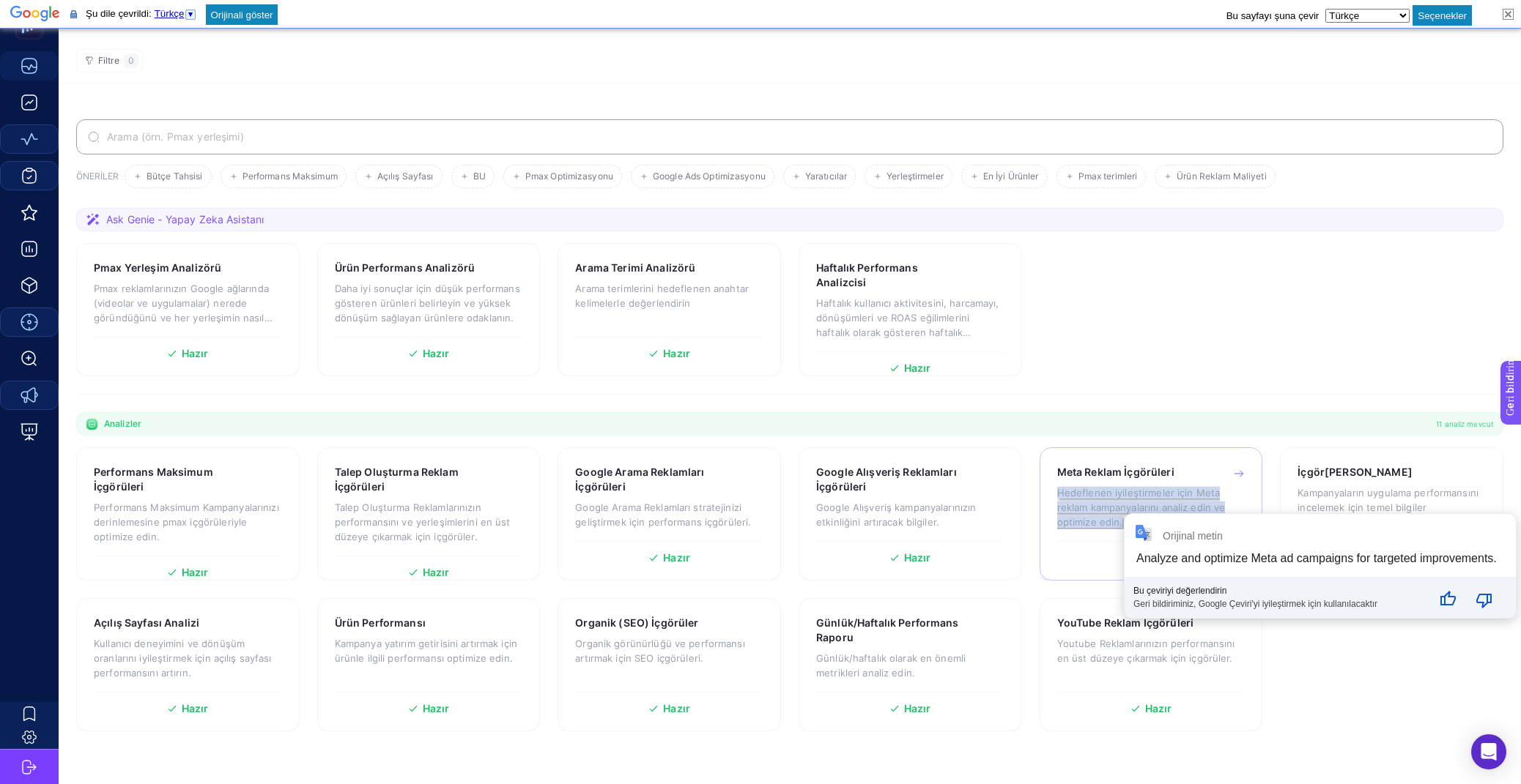
click at [1117, 506] on font "Hedeflenen iyileştirmeler için Meta reklam kampanyalarını analiz edin ve optimi…" at bounding box center [1141, 507] width 168 height 41
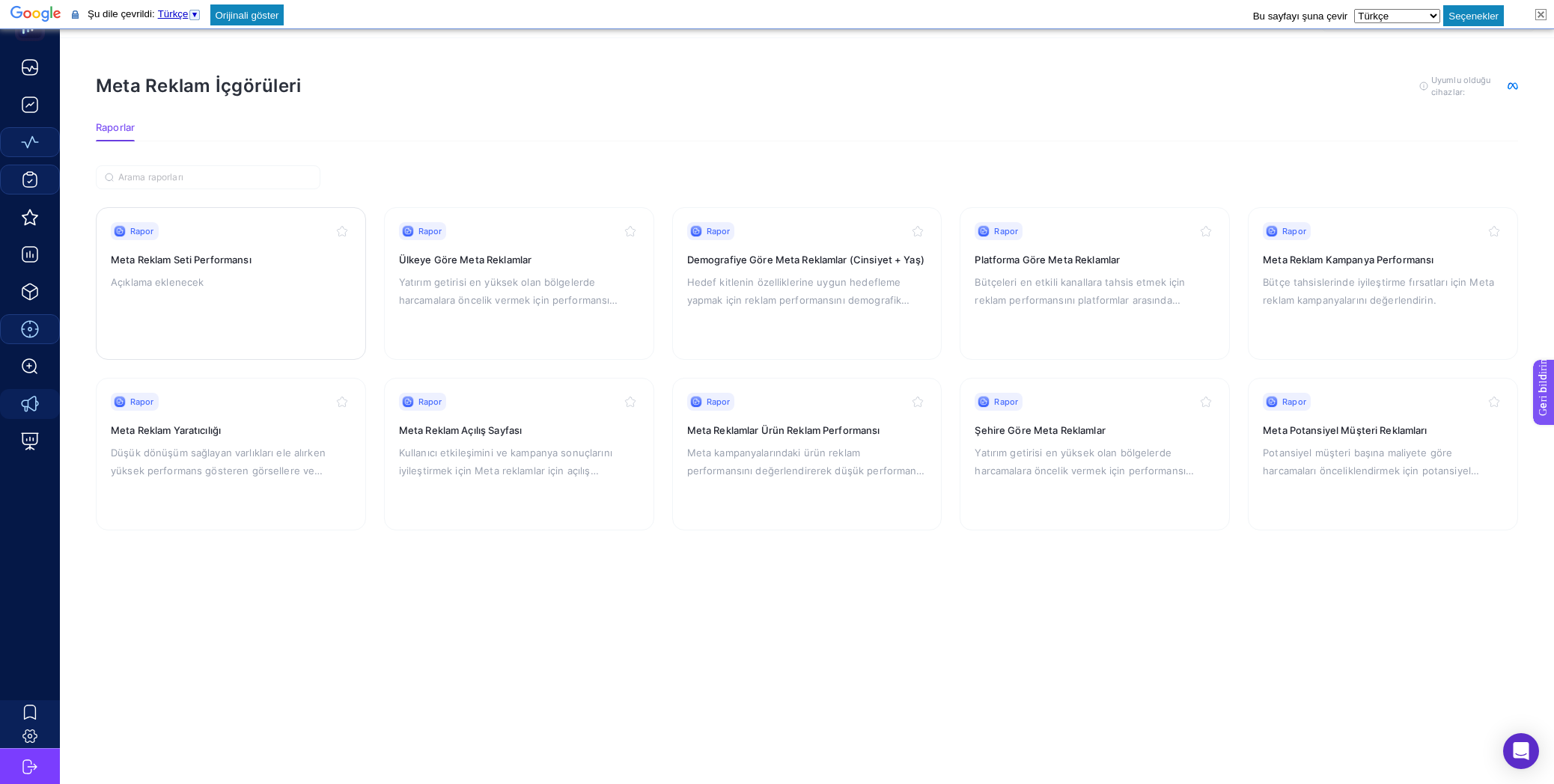
click at [284, 271] on div "Rapor Meta Reklam Seti Performansı Açıklama eklenecek" at bounding box center [231, 283] width 240 height 122
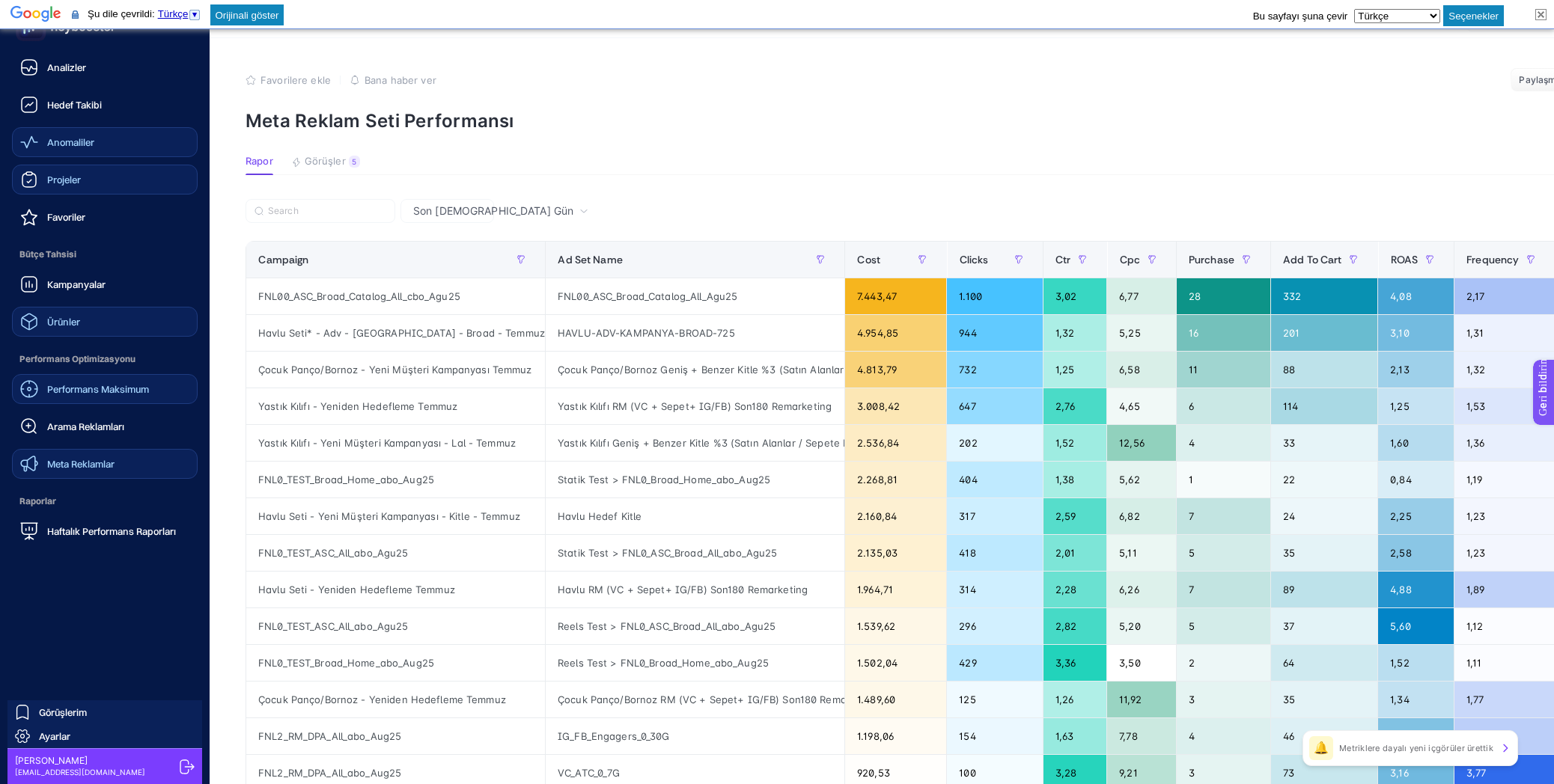
click at [136, 313] on link "Ürünler" at bounding box center [105, 321] width 186 height 30
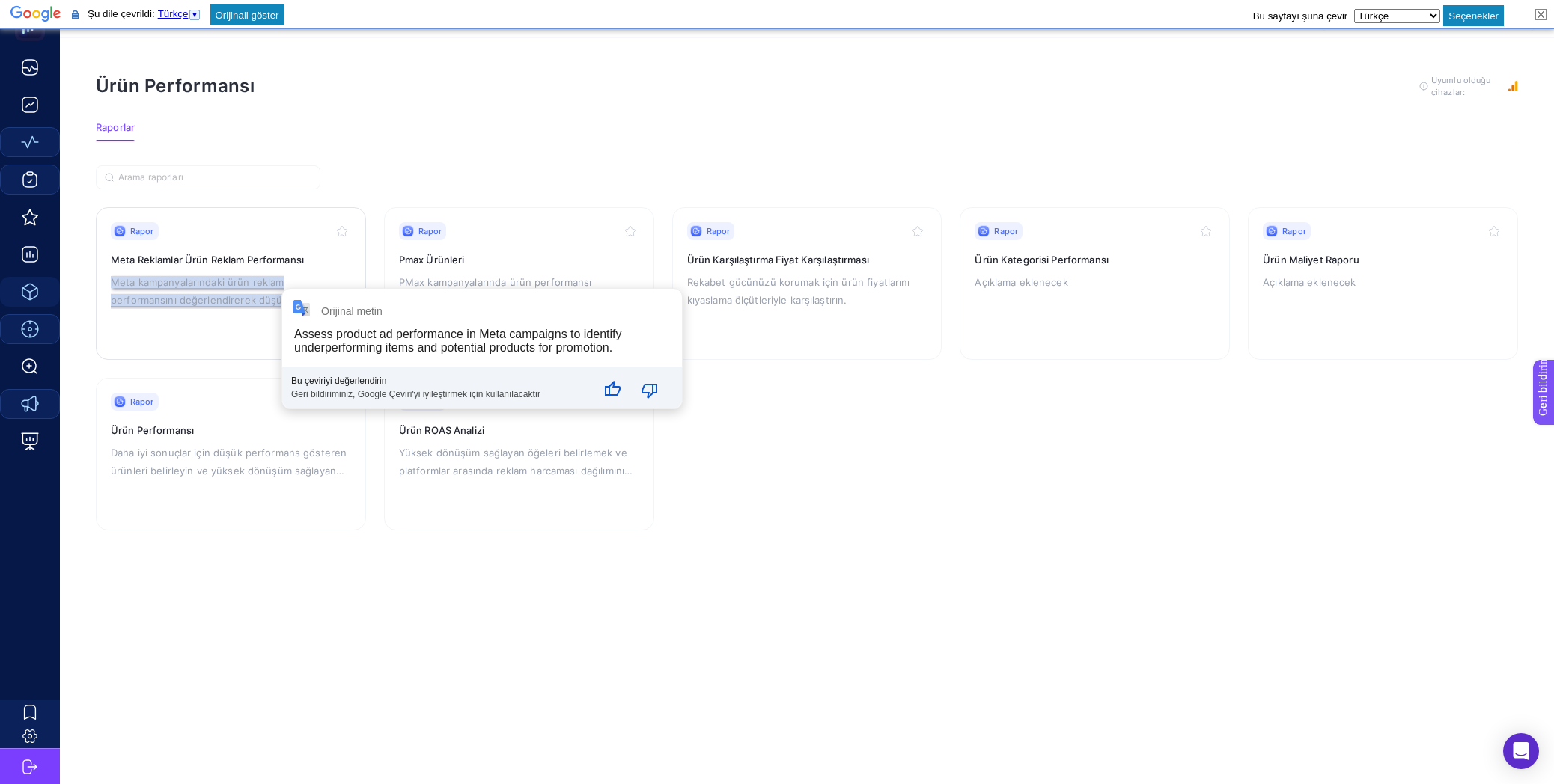
click at [280, 246] on div "Rapor Meta Reklamlar Ürün Reklam Performansı Meta kampanyalarındaki ürün reklam…" at bounding box center [231, 283] width 240 height 122
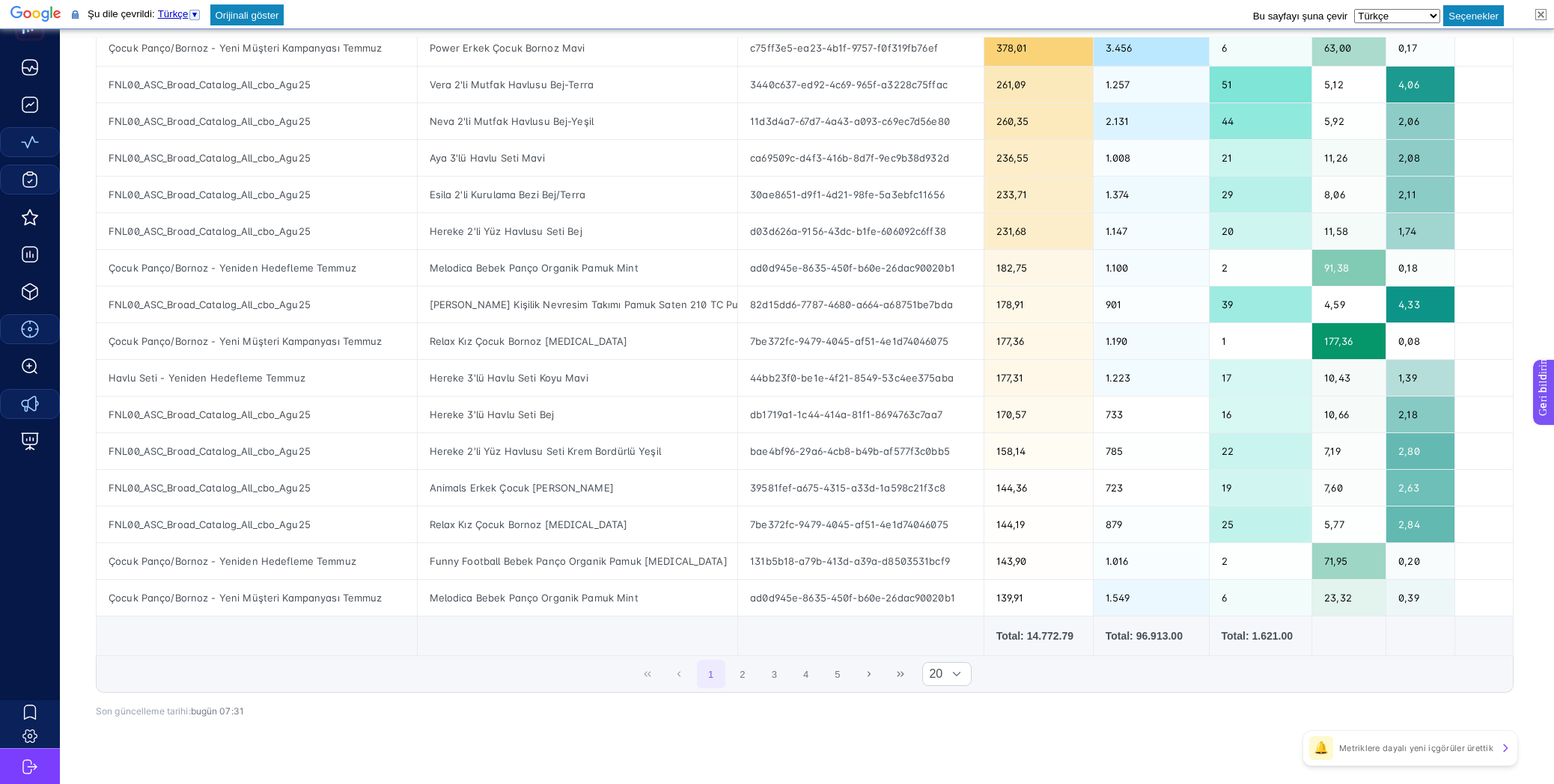
scroll to position [447, 0]
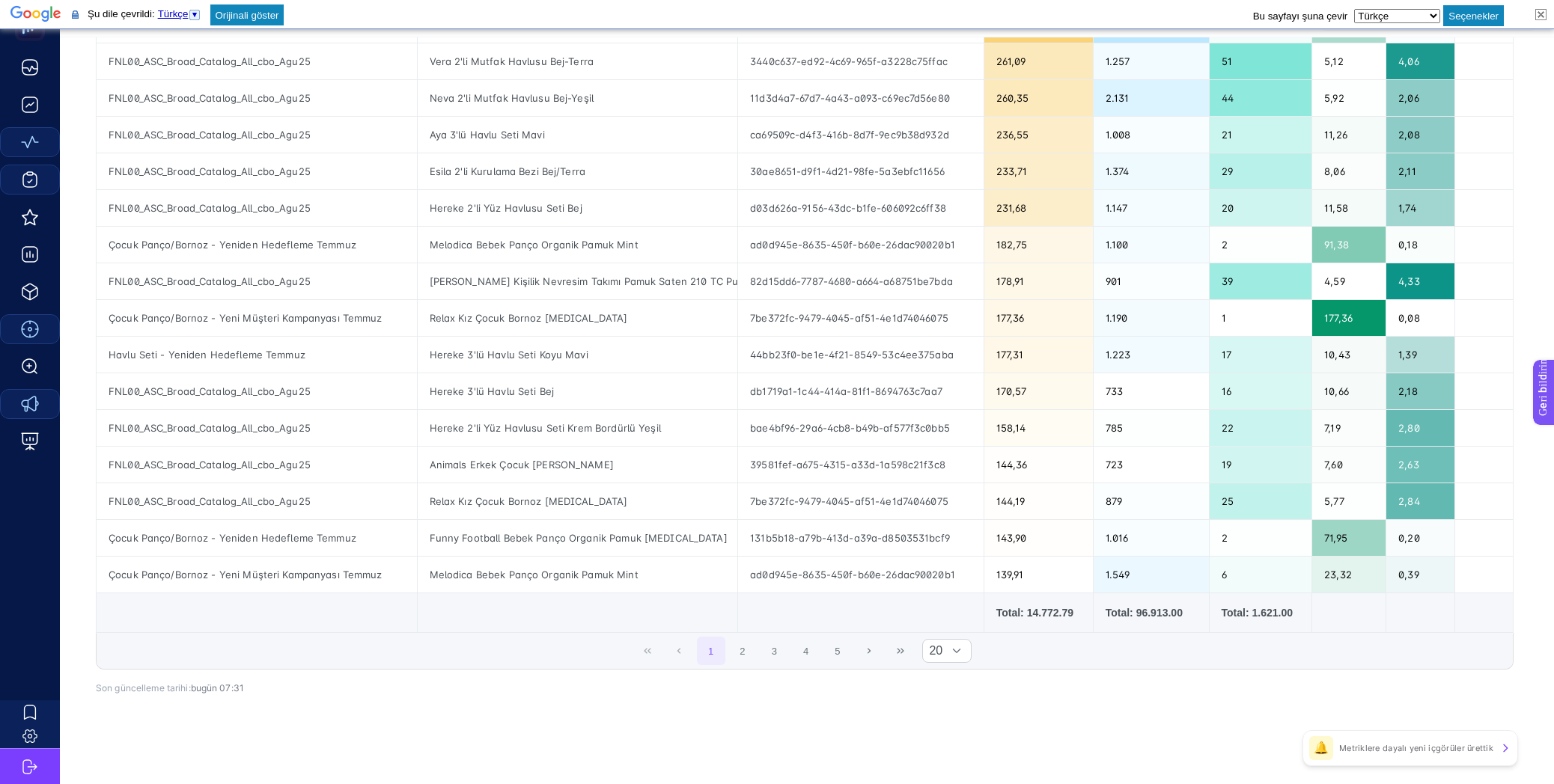
click at [767, 644] on span "1 2 3 4 5" at bounding box center [774, 651] width 158 height 32
click at [757, 643] on button "2" at bounding box center [742, 651] width 29 height 28
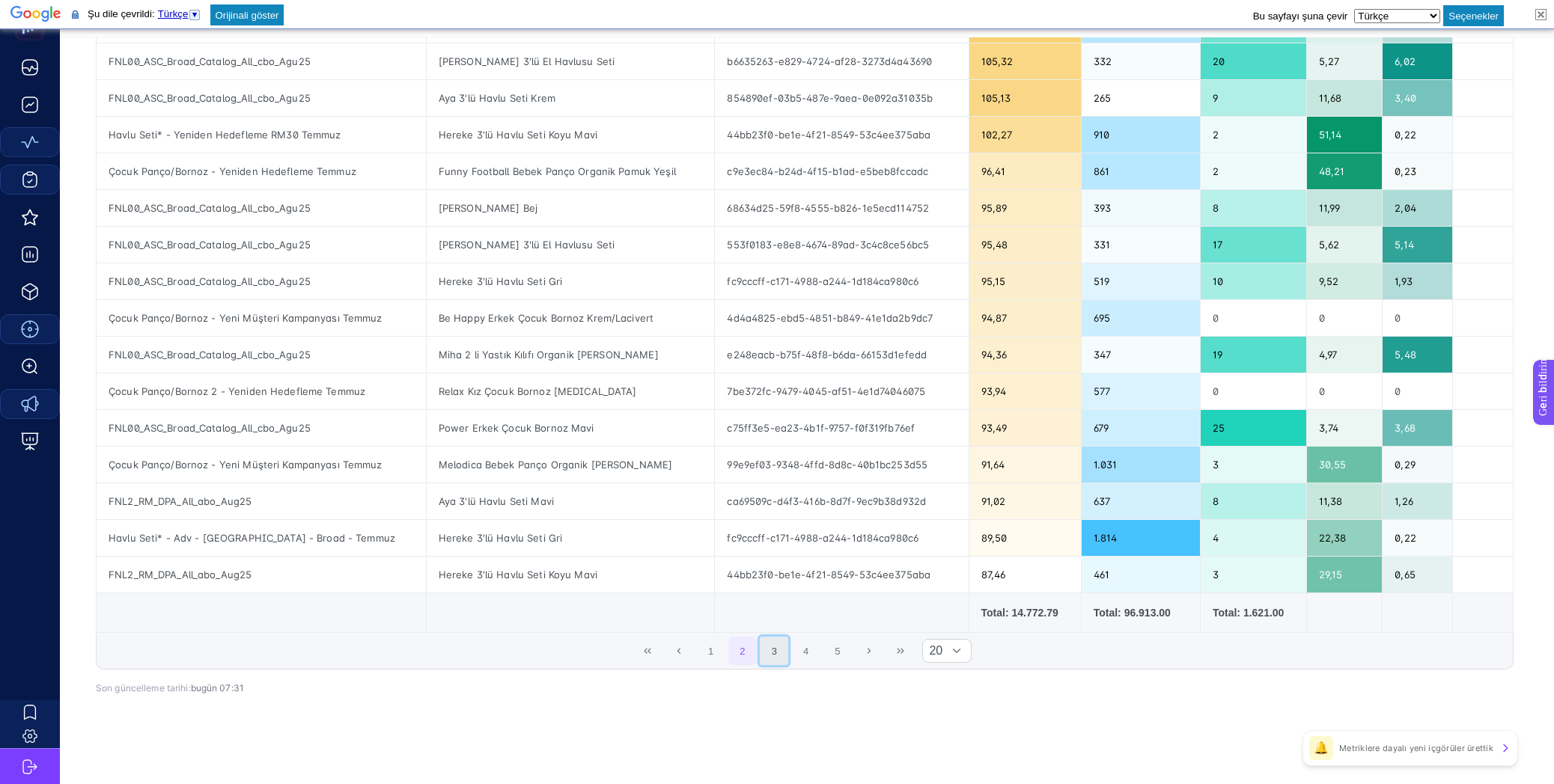
click at [786, 642] on button "3" at bounding box center [774, 651] width 29 height 28
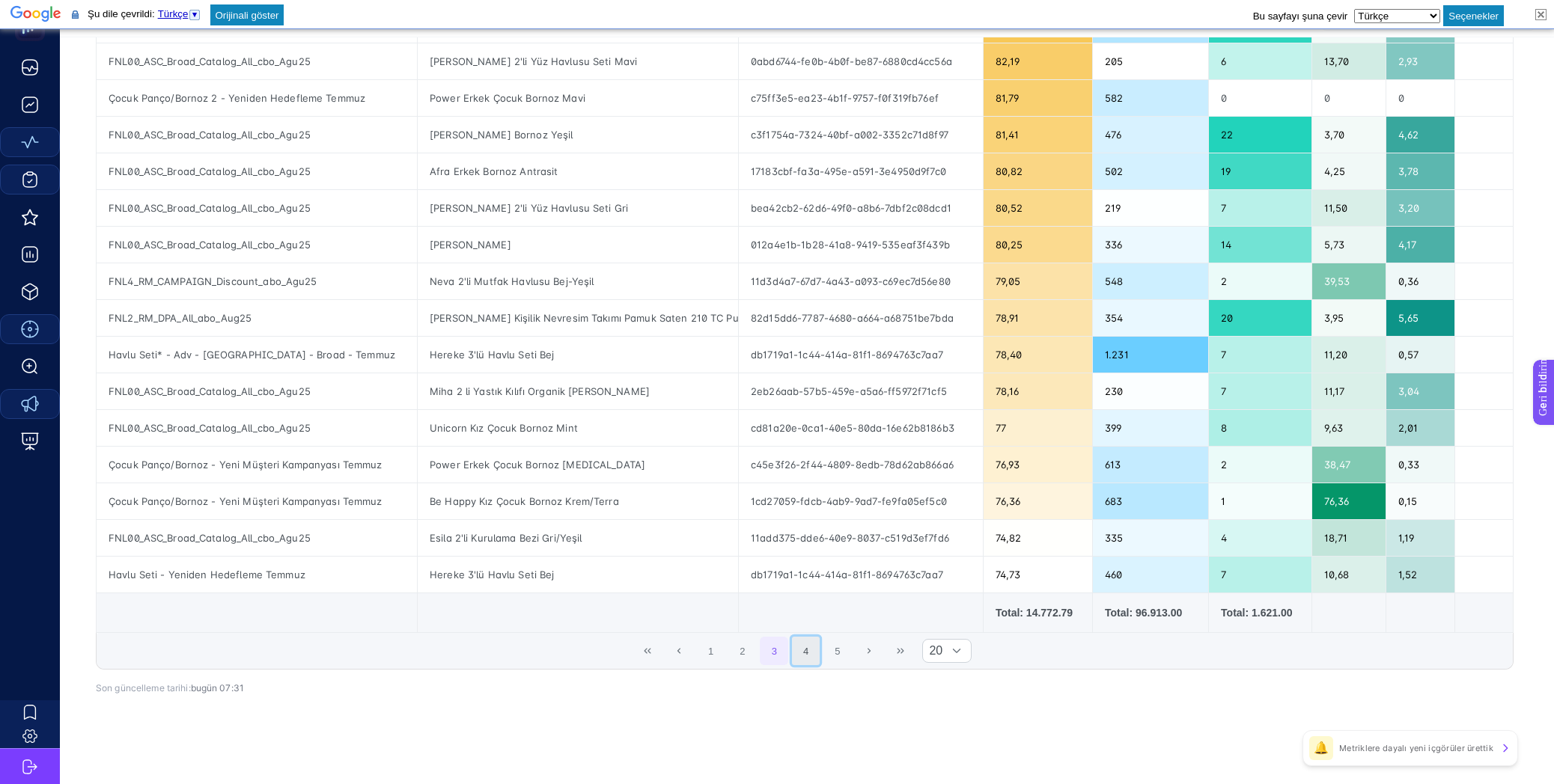
click at [821, 642] on button "4" at bounding box center [806, 651] width 29 height 28
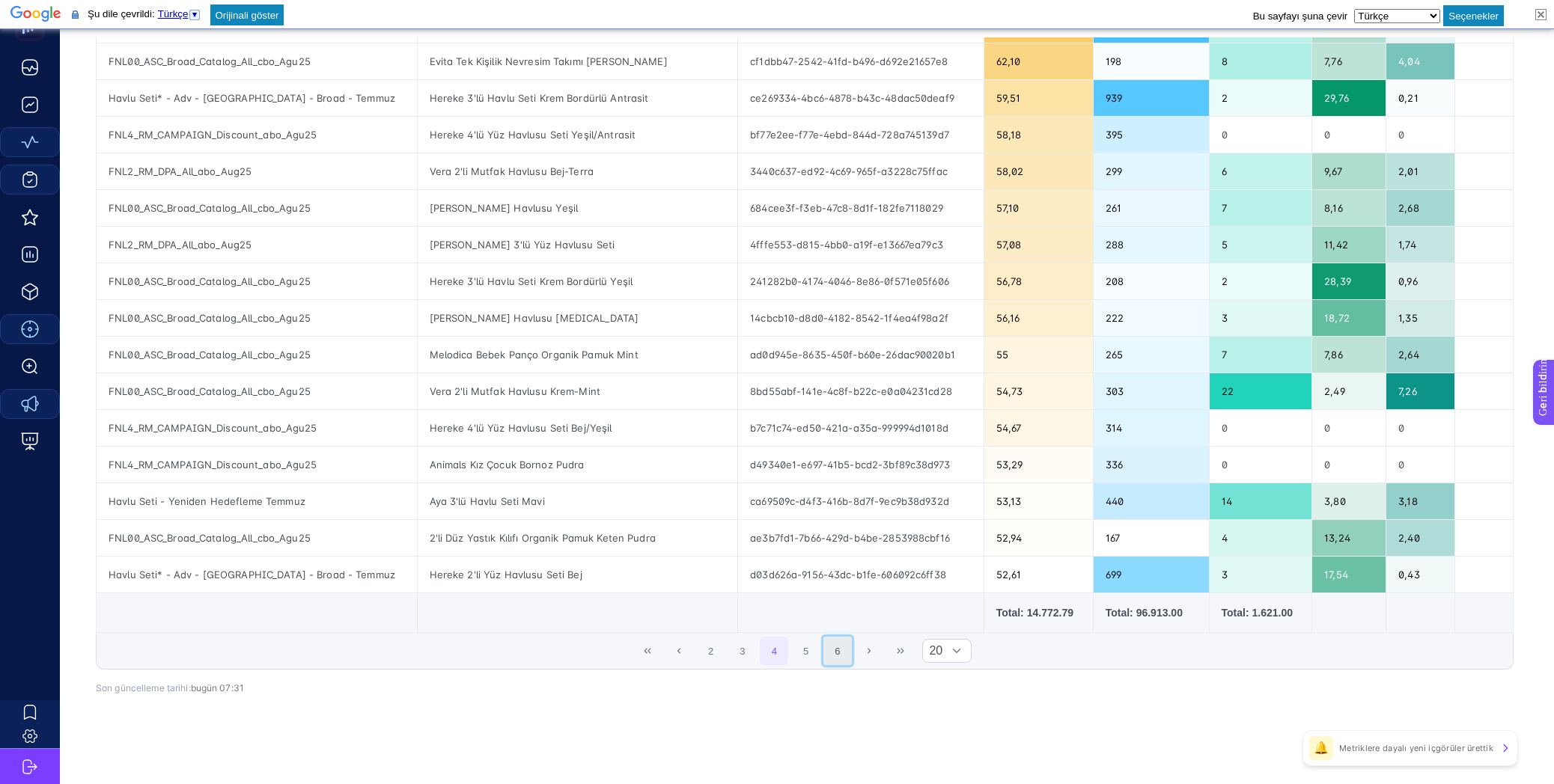
click at [851, 649] on button "6" at bounding box center [837, 651] width 29 height 28
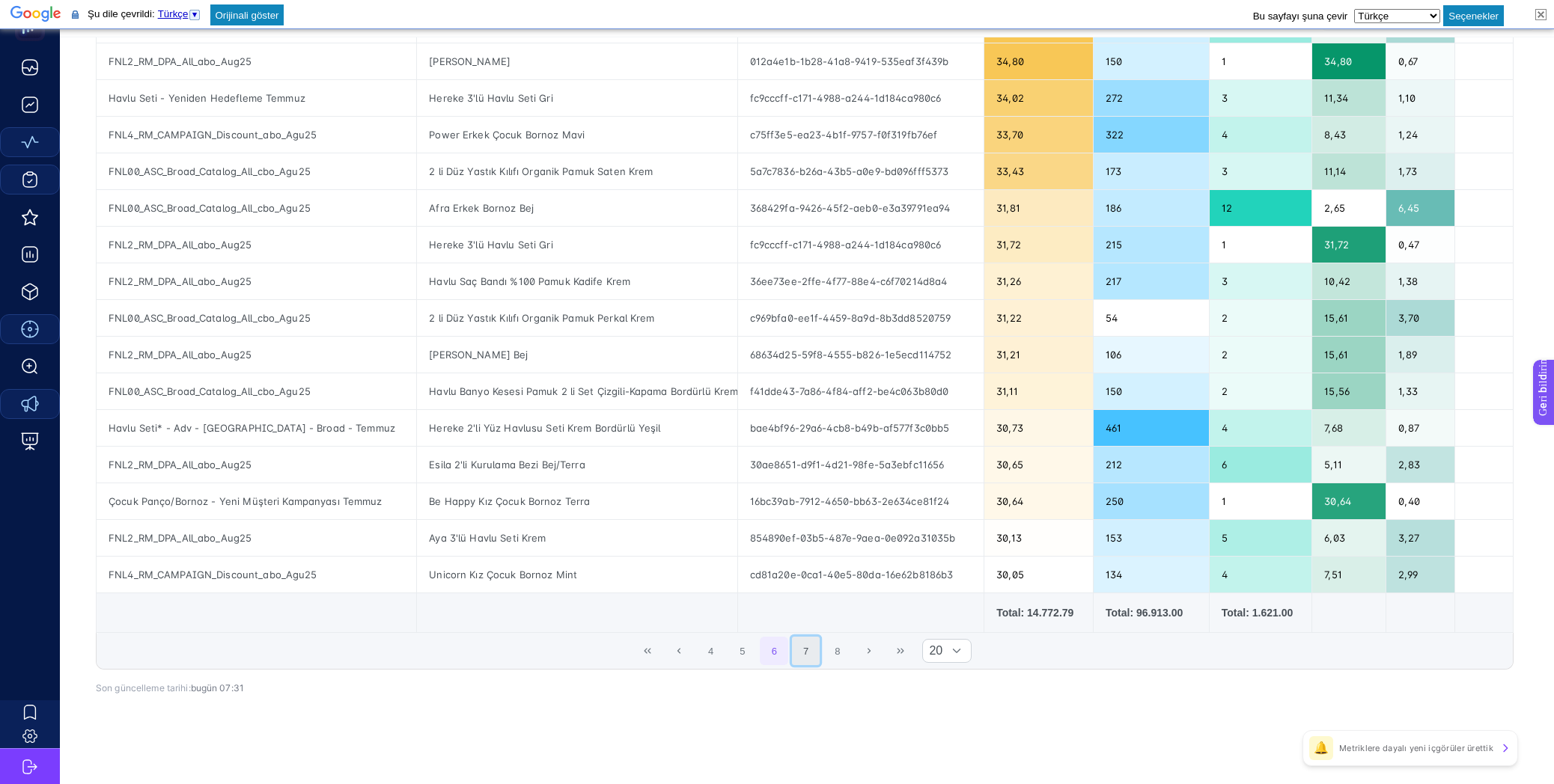
click at [814, 648] on button "7" at bounding box center [806, 651] width 29 height 28
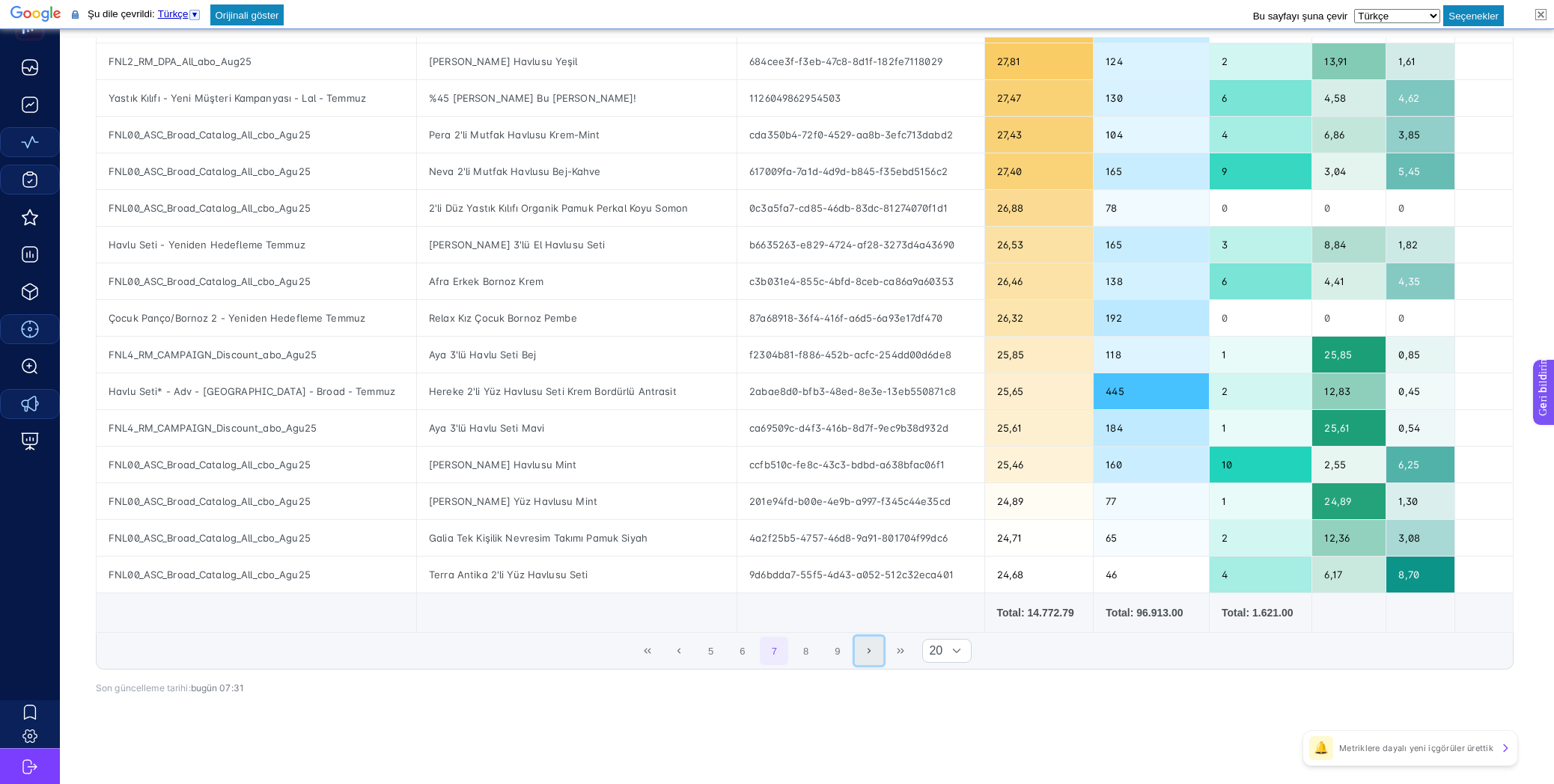
click at [868, 644] on button "Next Page" at bounding box center [868, 651] width 29 height 28
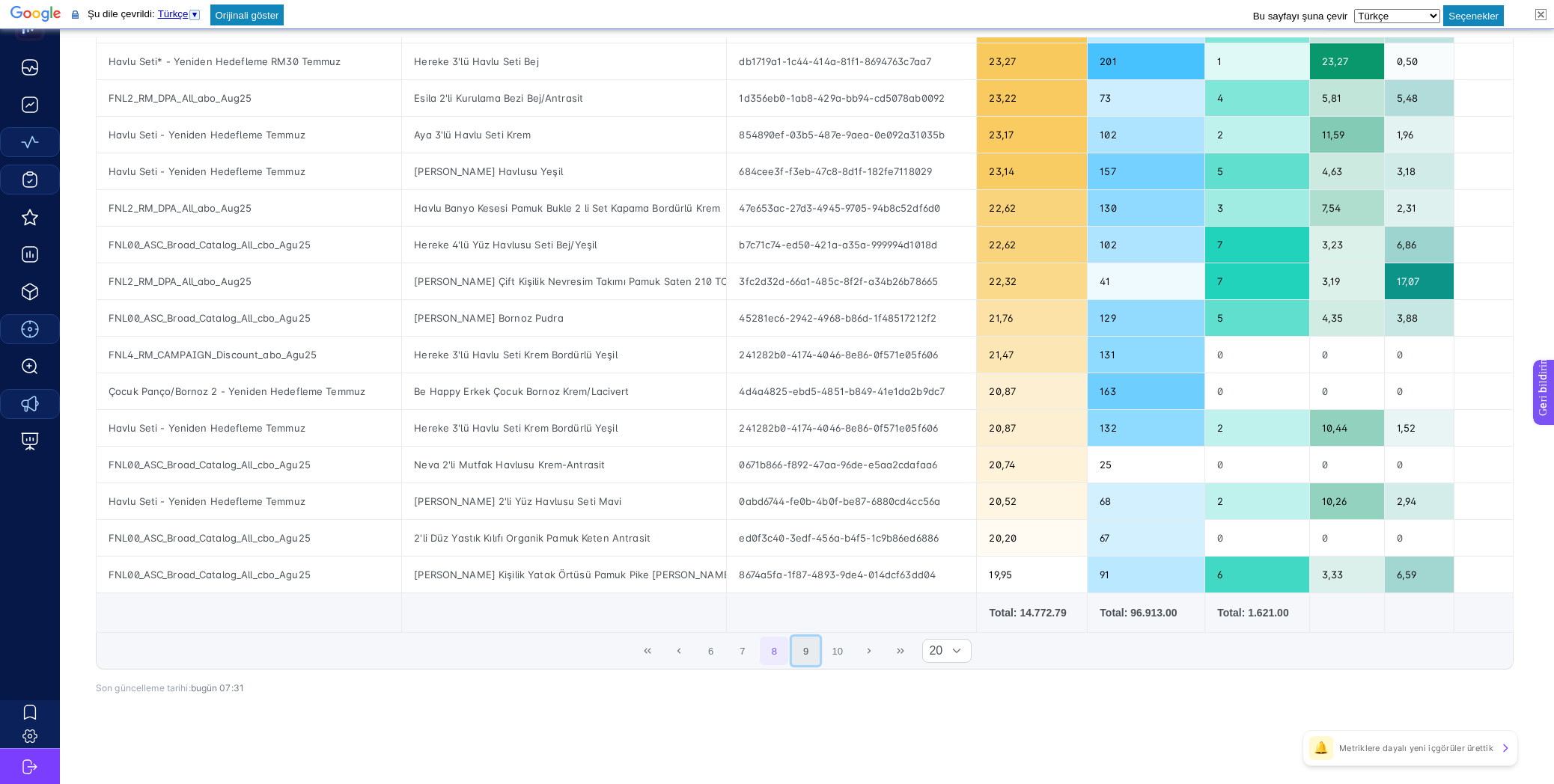
click at [814, 652] on button "9" at bounding box center [806, 651] width 29 height 28
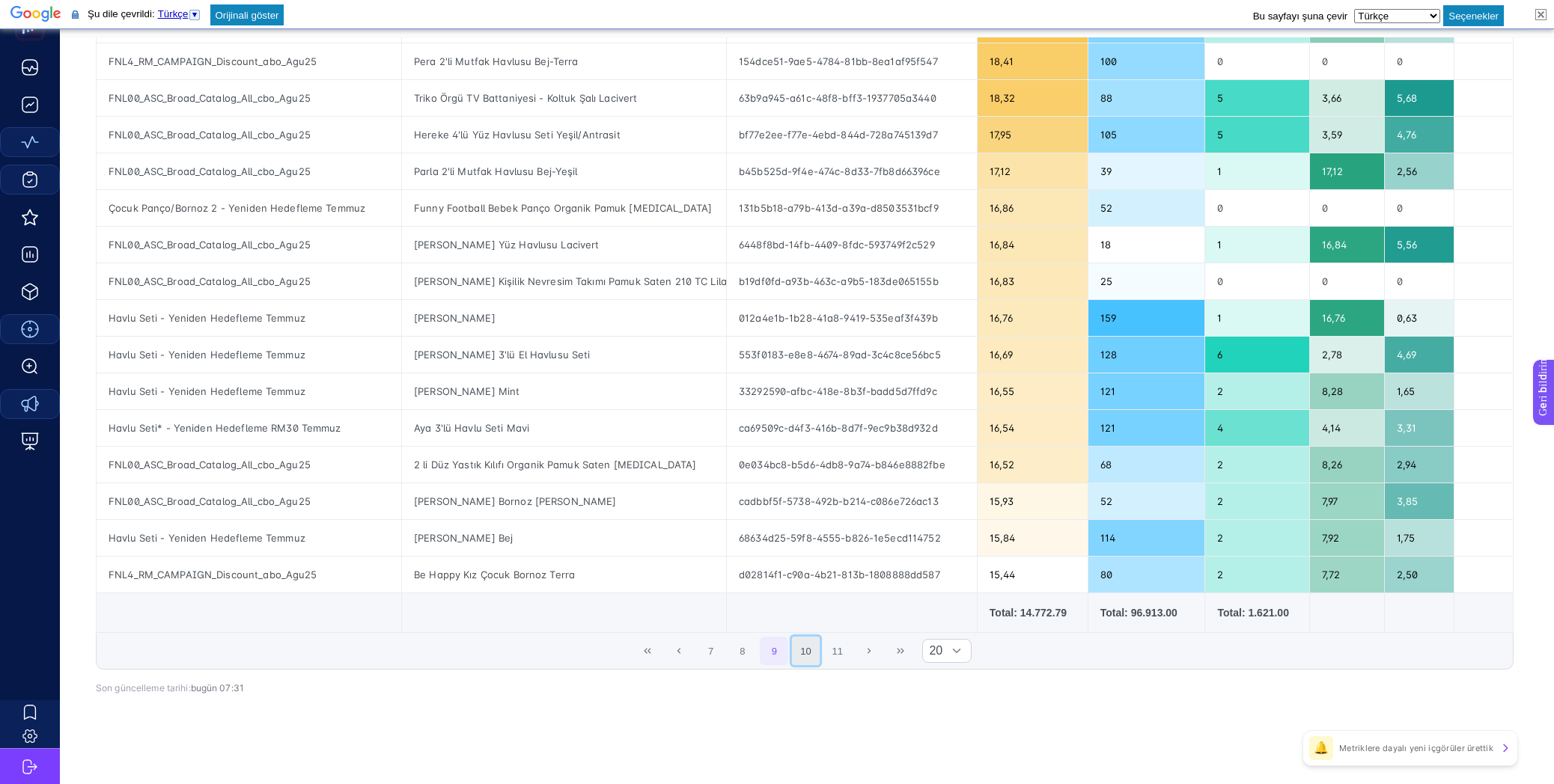
click at [821, 645] on button "10" at bounding box center [806, 651] width 29 height 28
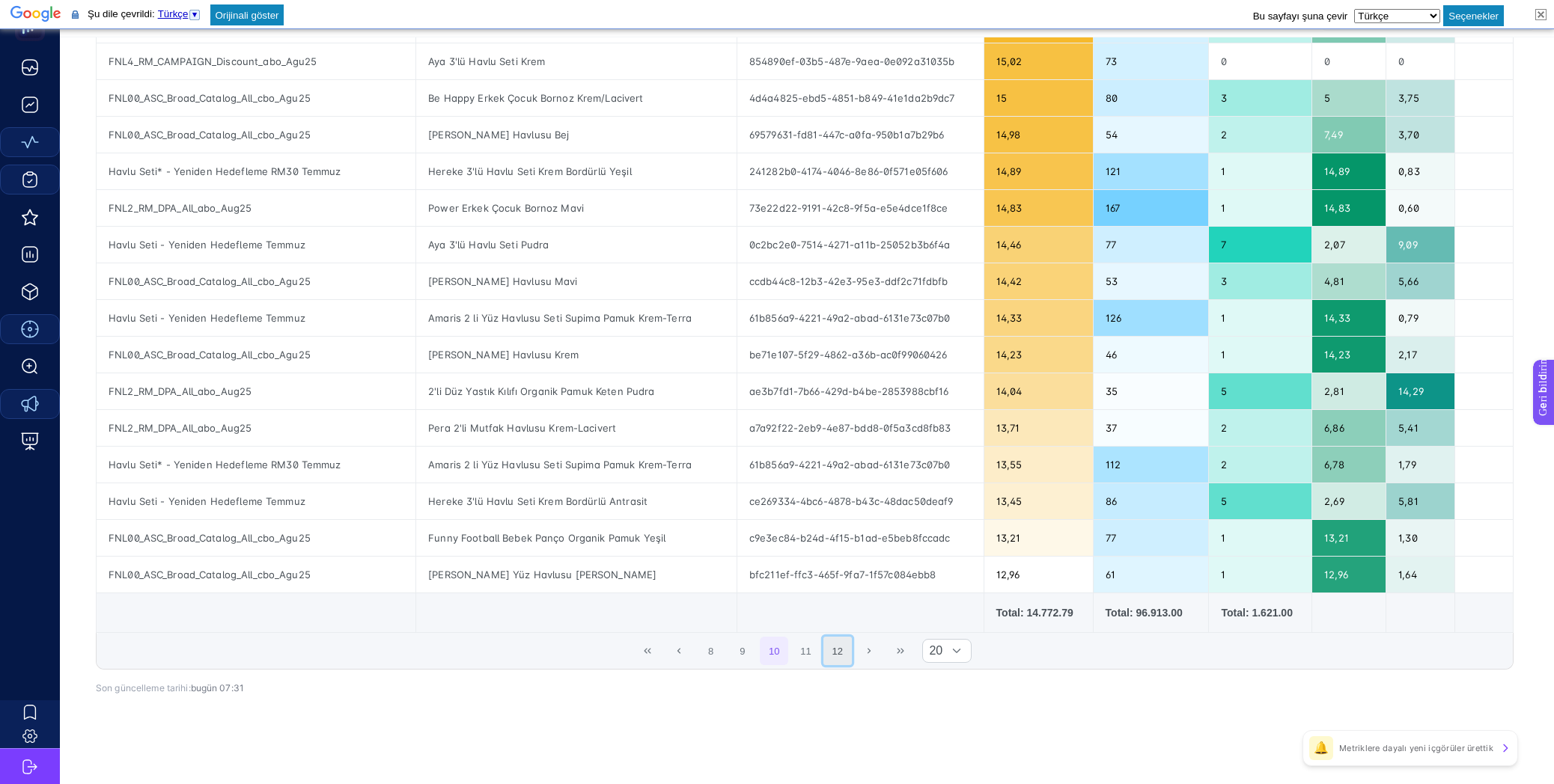
click at [851, 646] on button "12" at bounding box center [837, 651] width 29 height 28
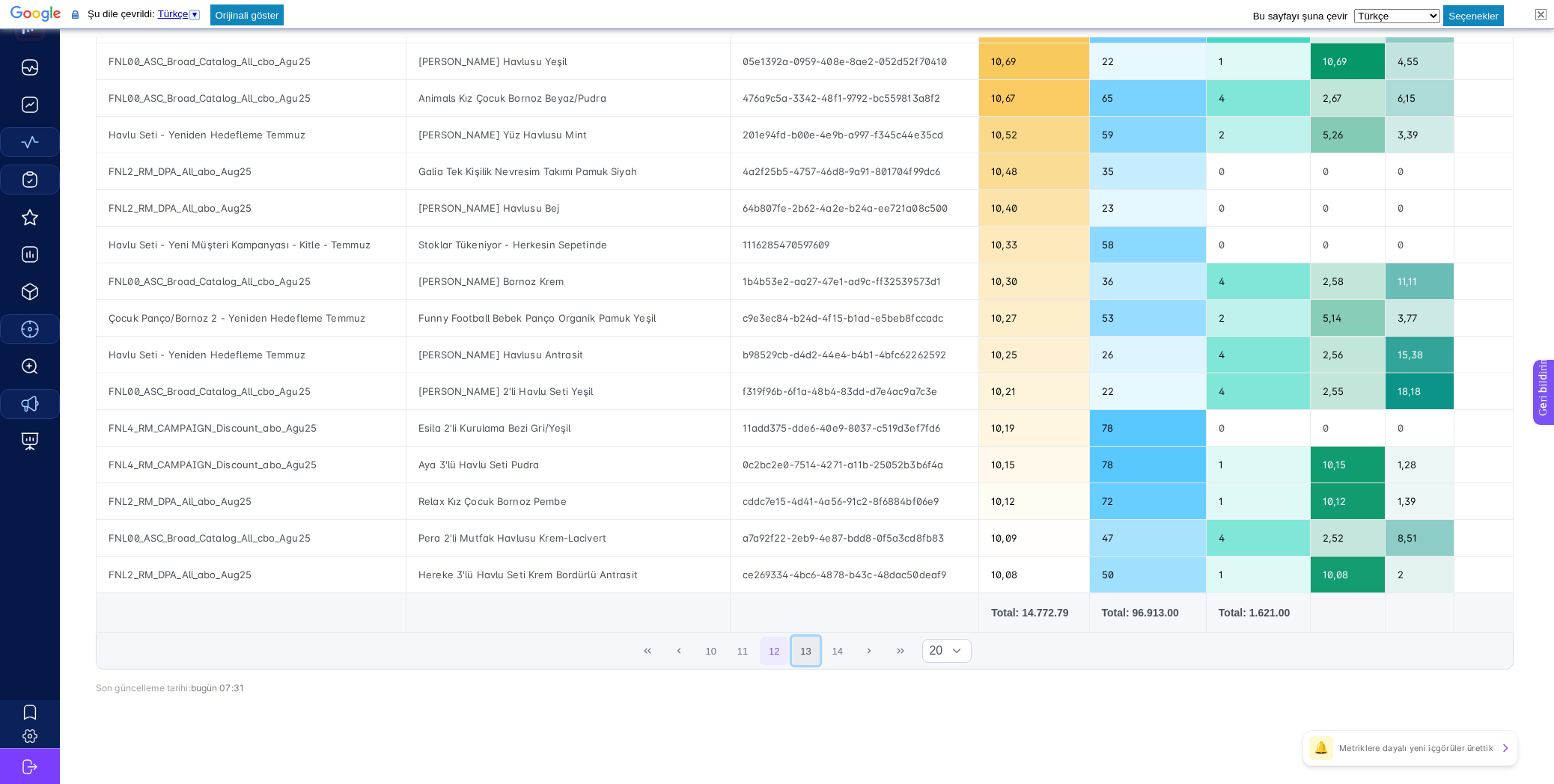
click at [821, 651] on button "13" at bounding box center [806, 651] width 29 height 28
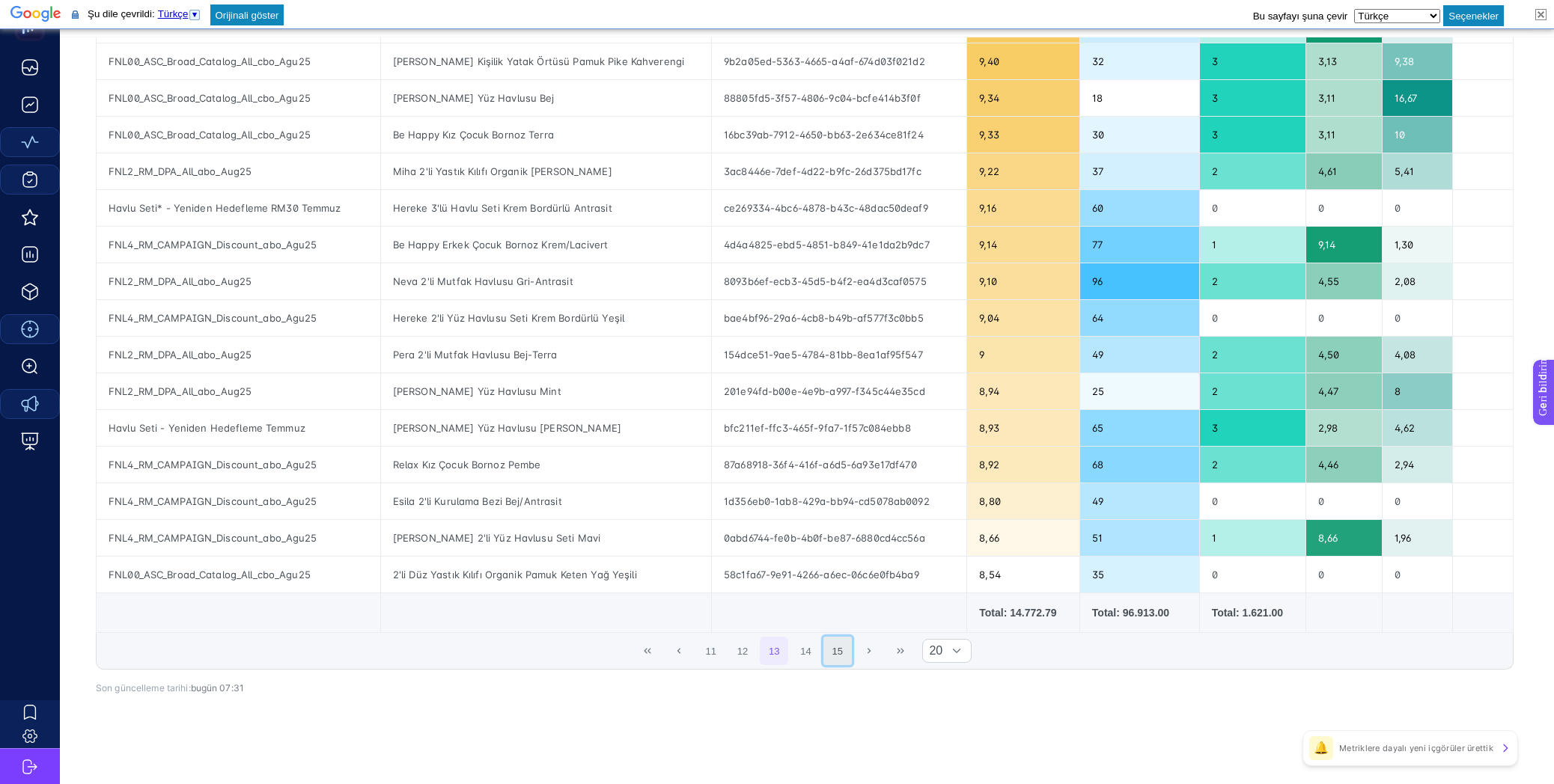
click at [838, 649] on button "15" at bounding box center [837, 651] width 29 height 28
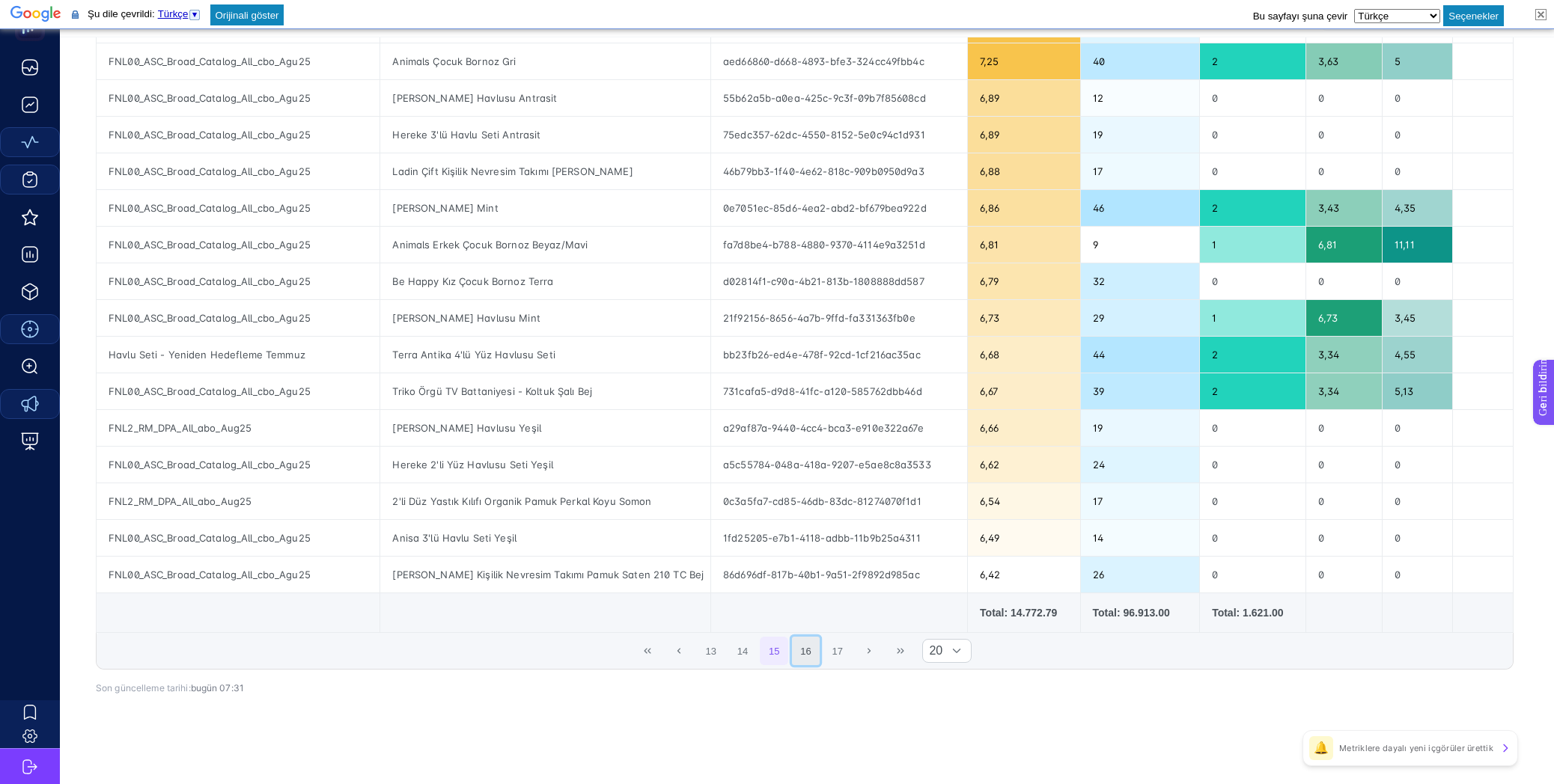
click at [817, 645] on button "16" at bounding box center [806, 651] width 29 height 28
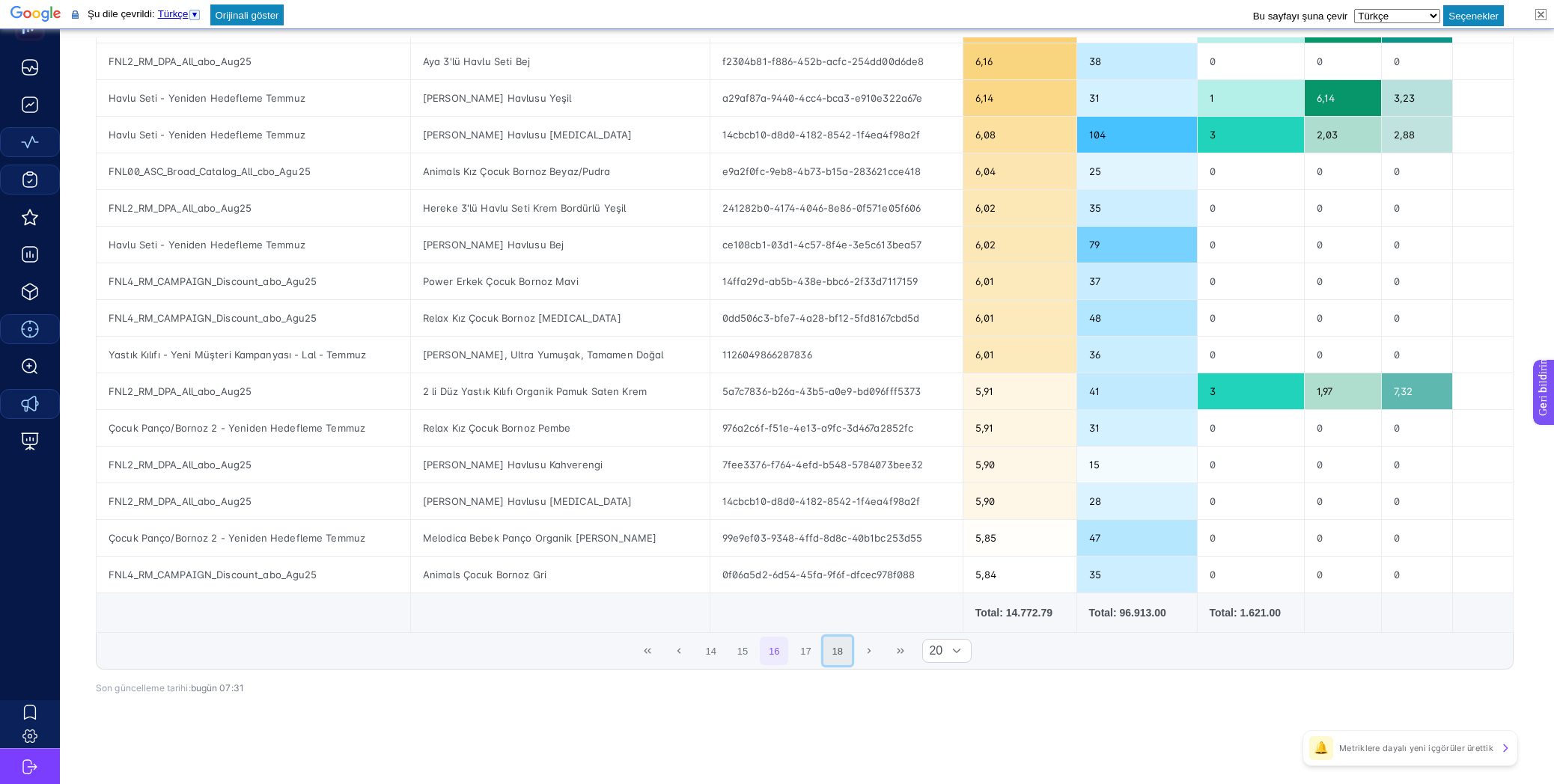
click at [841, 649] on button "18" at bounding box center [837, 651] width 29 height 28
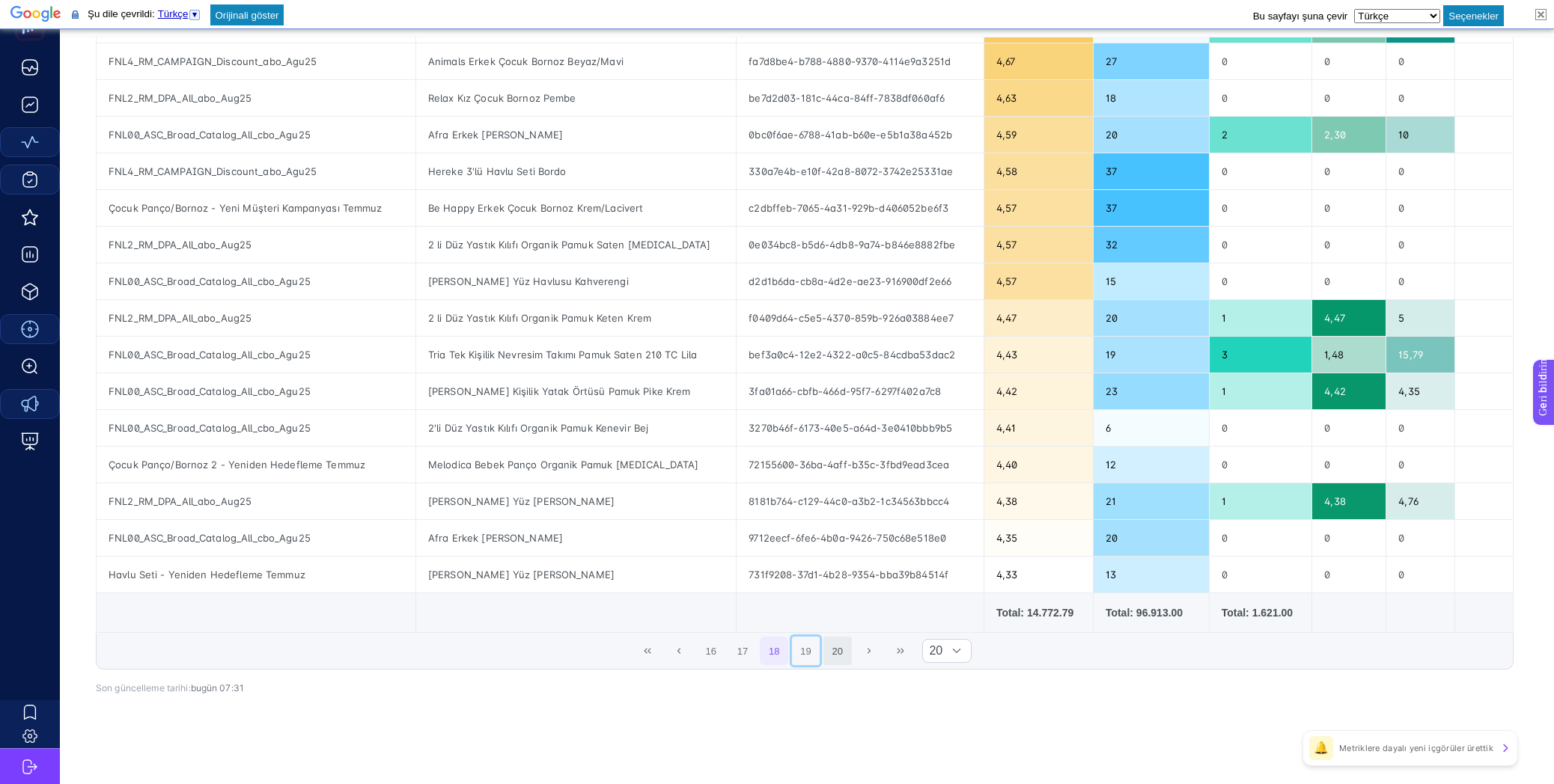
click at [817, 652] on button "19" at bounding box center [806, 651] width 29 height 28
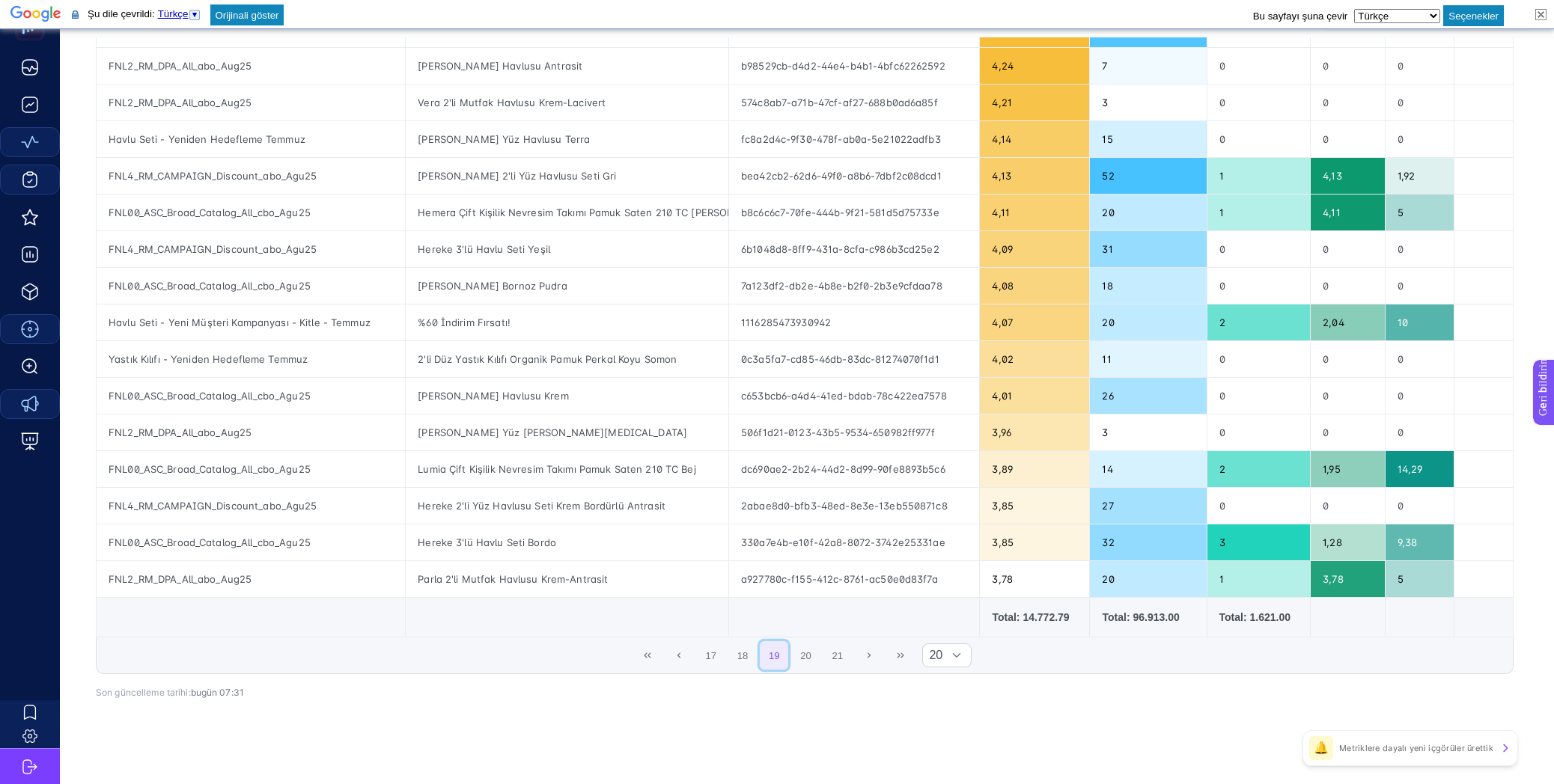
scroll to position [0, 0]
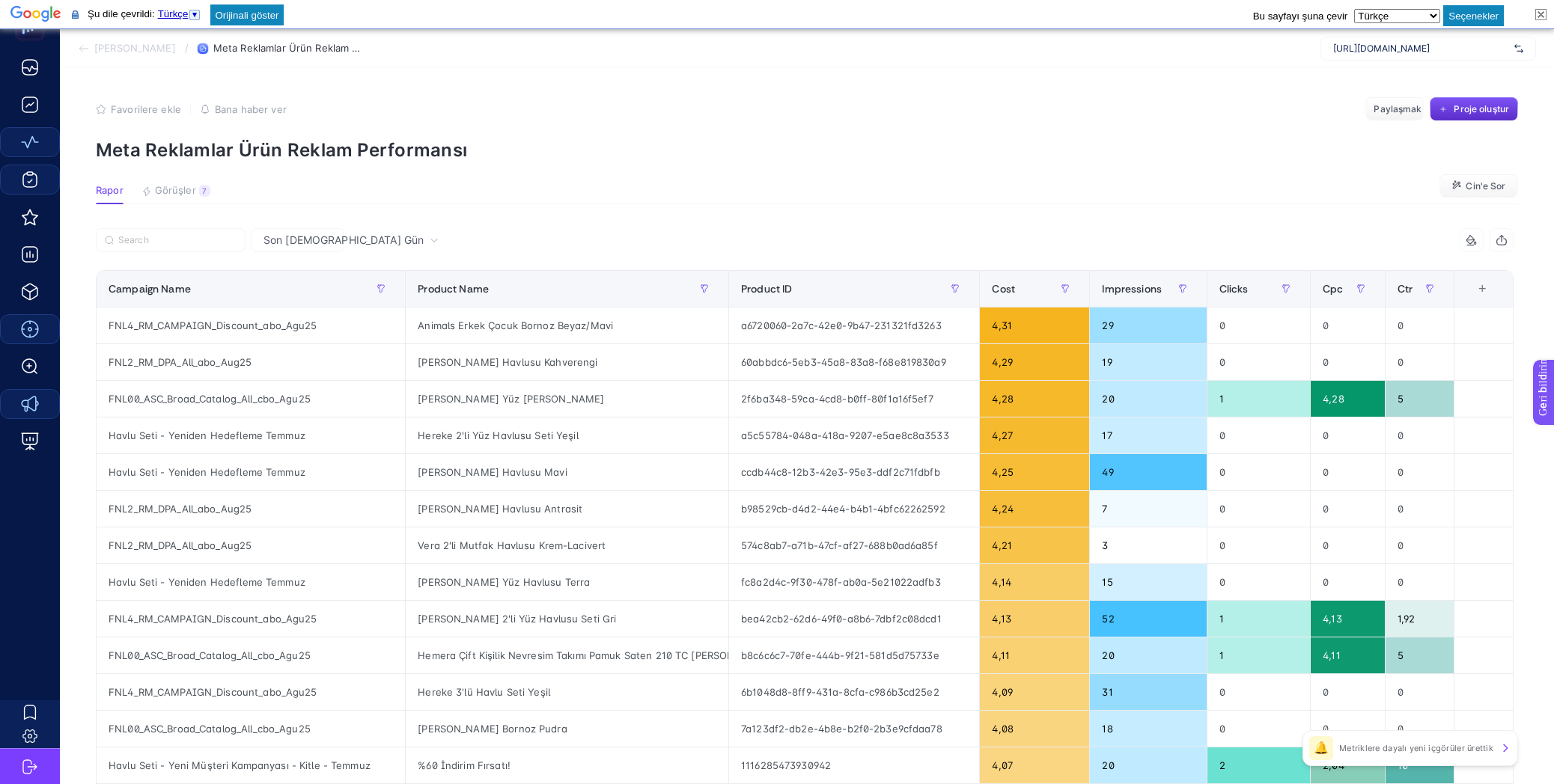
click at [237, 37] on section "Analize Geri Dön / Meta Reklamlar Ürün Reklam Performansı [URL][DOMAIN_NAME]" at bounding box center [807, 49] width 1494 height 38
click at [144, 47] on font "[PERSON_NAME]" at bounding box center [135, 48] width 82 height 12
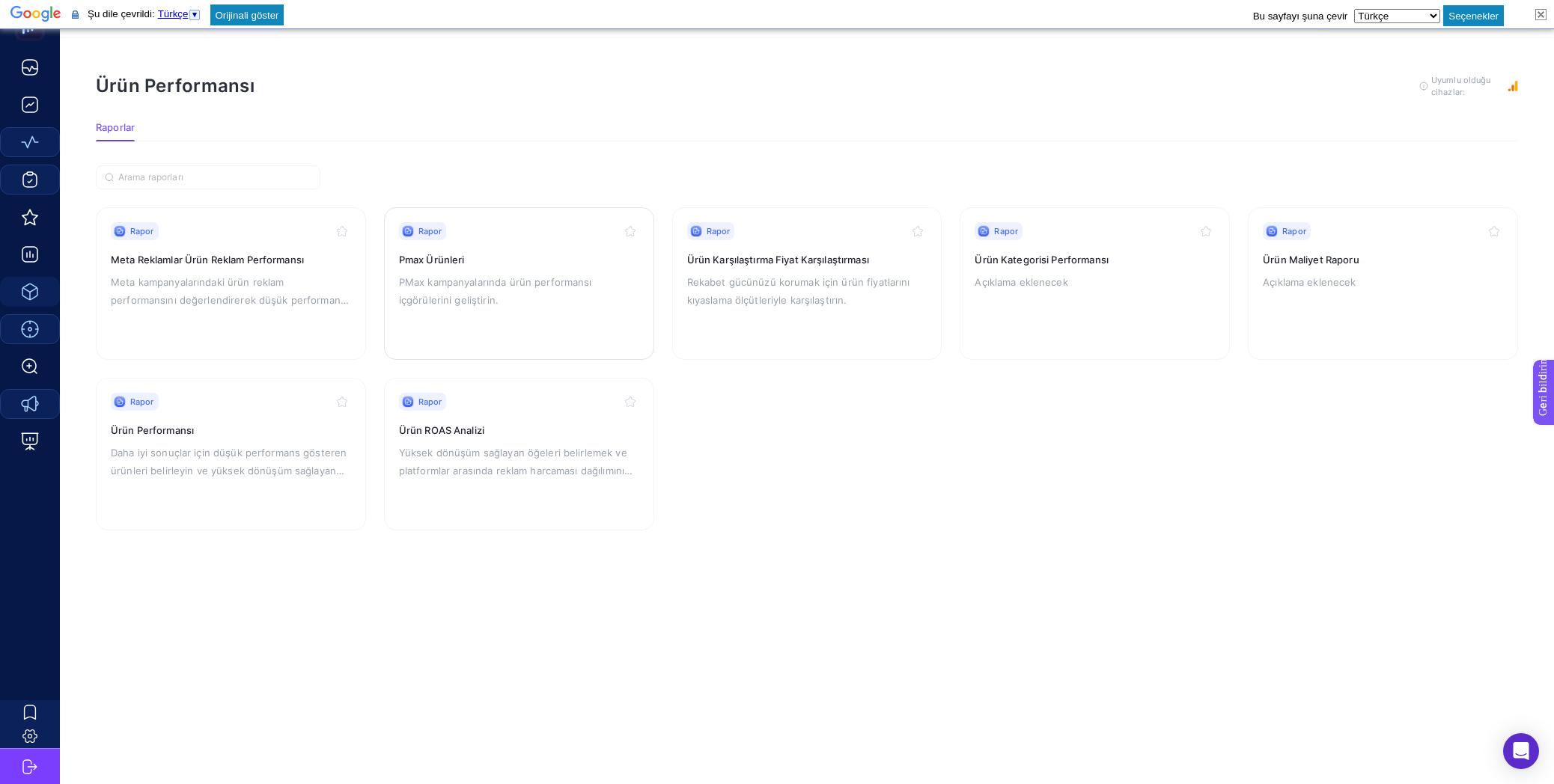
click at [528, 286] on p "PMax kampanyalarında ürün performansı içgörülerini geliştirin." at bounding box center [519, 291] width 240 height 36
click at [836, 303] on font "Rekabet gücünüzü korumak için ürün fiyatlarını kıyaslama ölçütleriyle karşılaşt…" at bounding box center [799, 290] width 223 height 30
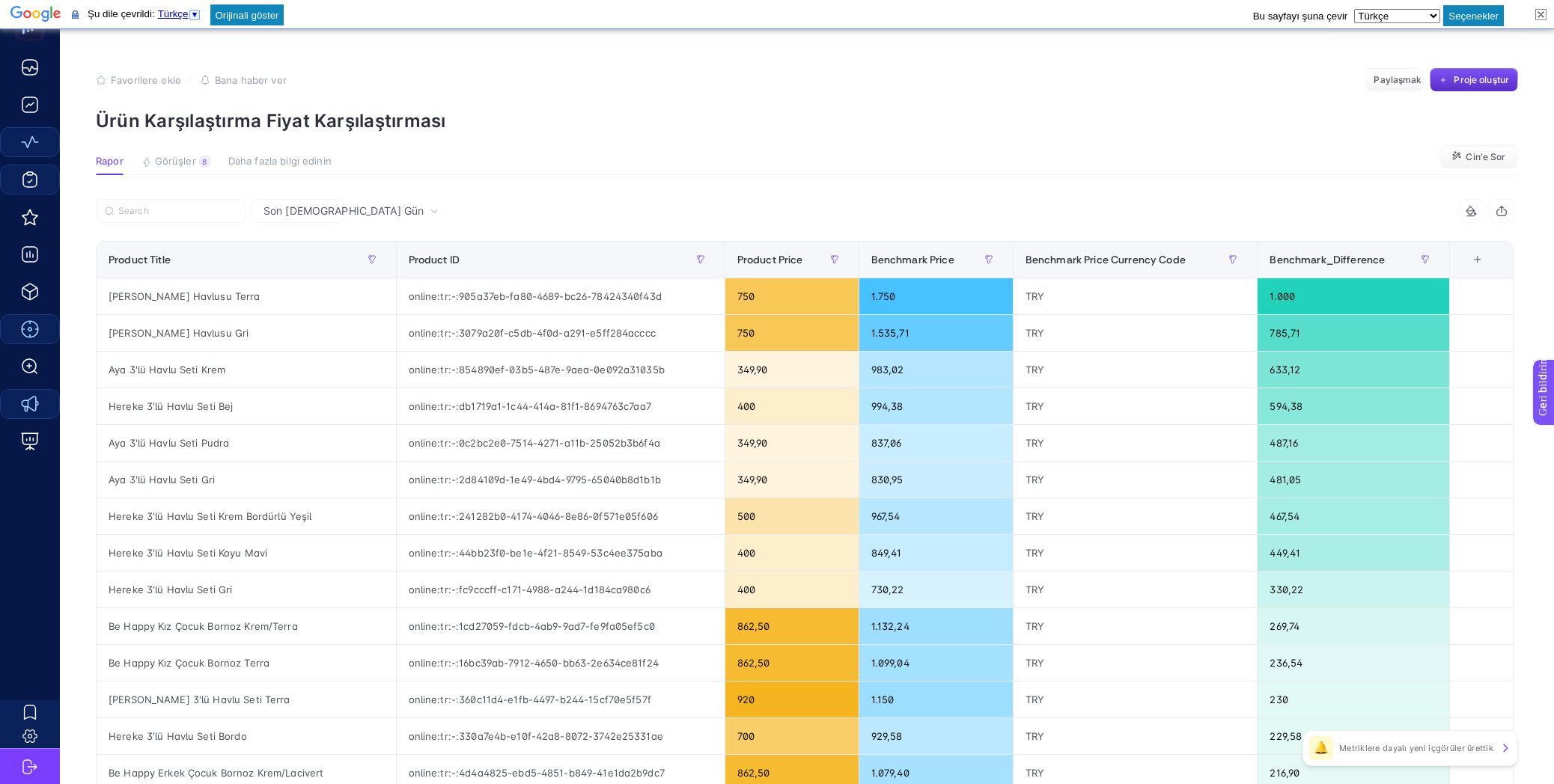
click at [1025, 180] on article "Favorilere ekle YANLIŞ Bana haber ver Paylaşmak Proje oluştur Ürün Karşılaştırm…" at bounding box center [807, 615] width 1494 height 1154
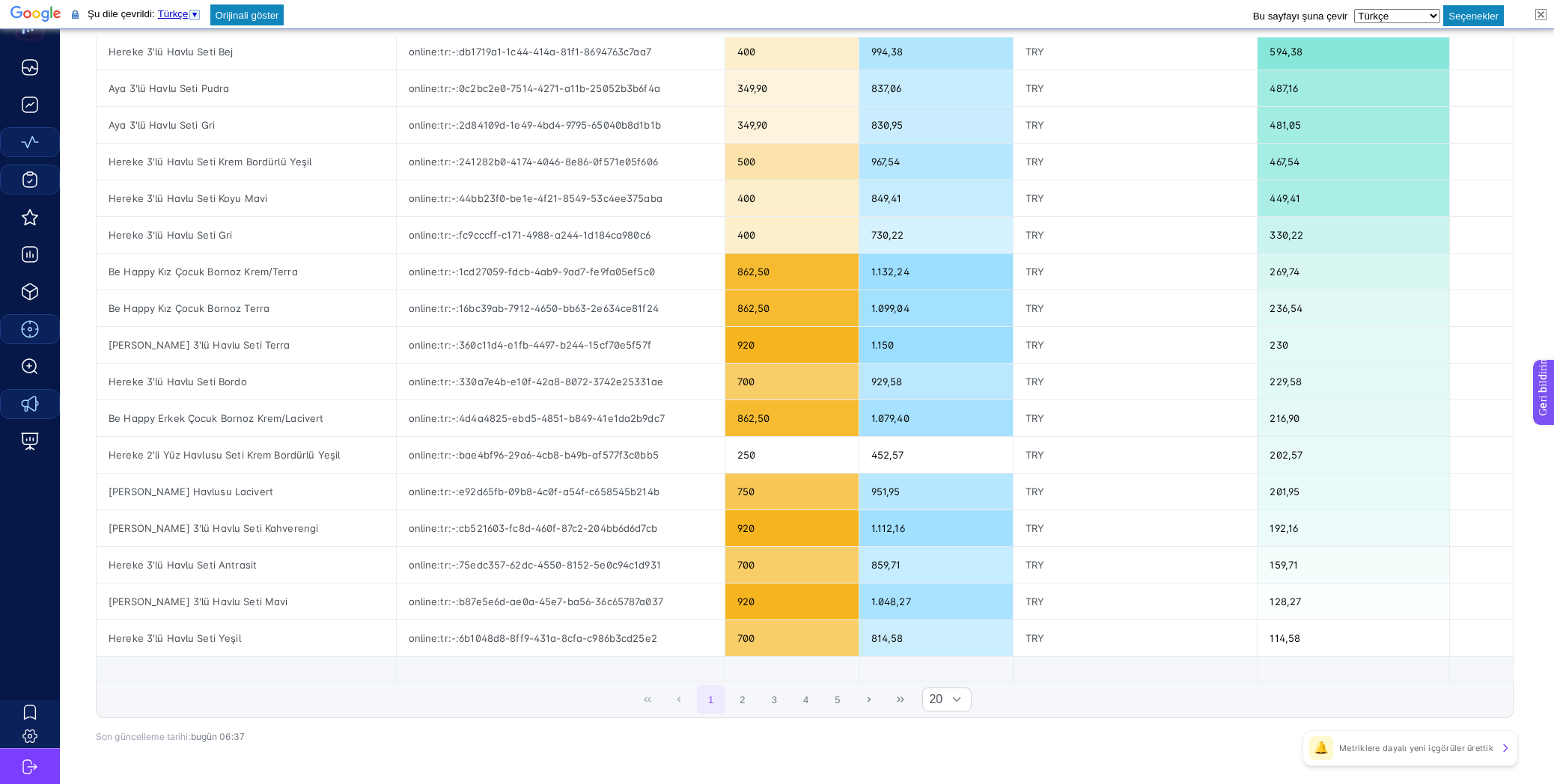
scroll to position [433, 0]
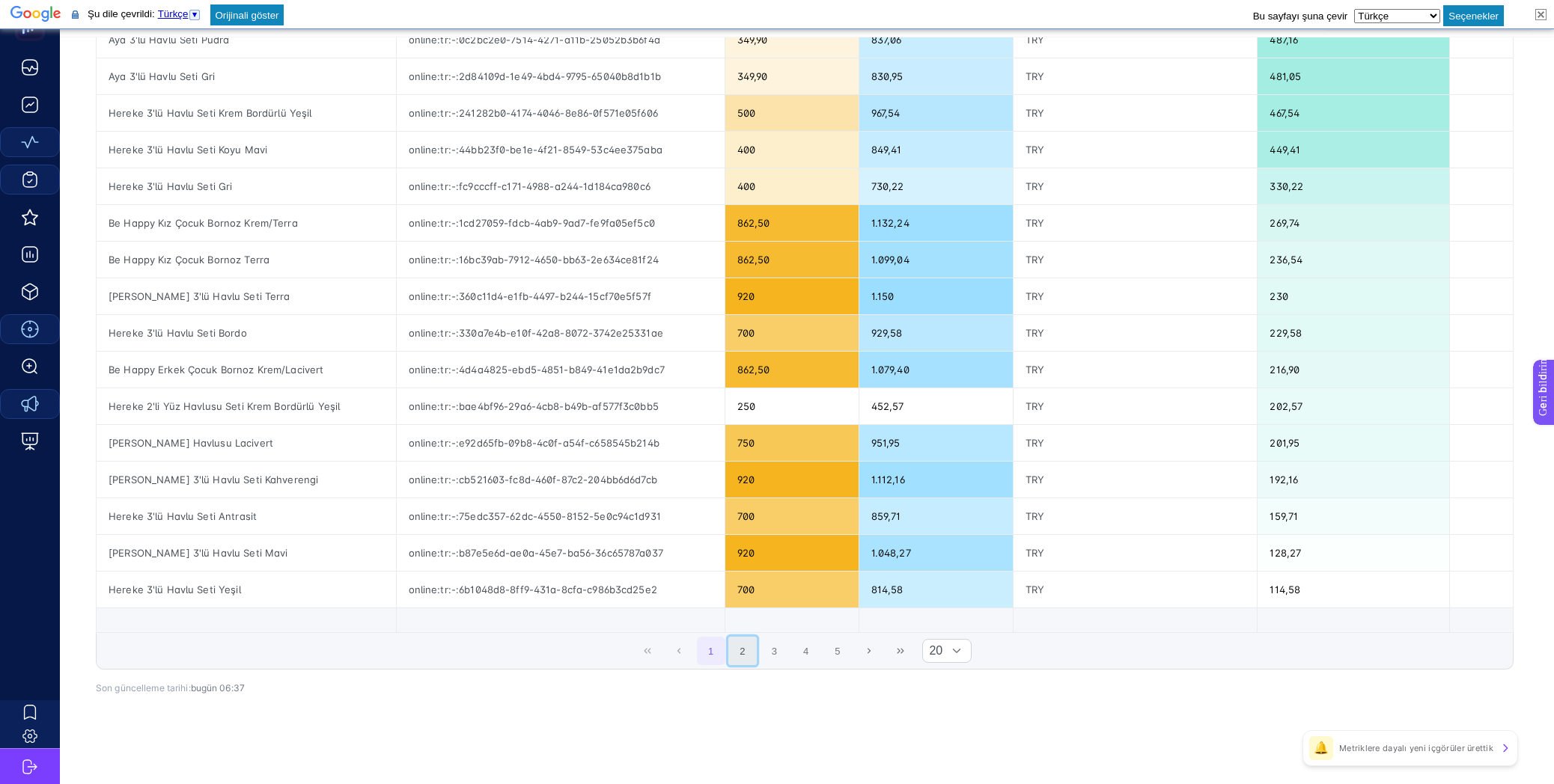
click at [749, 653] on button "2" at bounding box center [742, 651] width 29 height 28
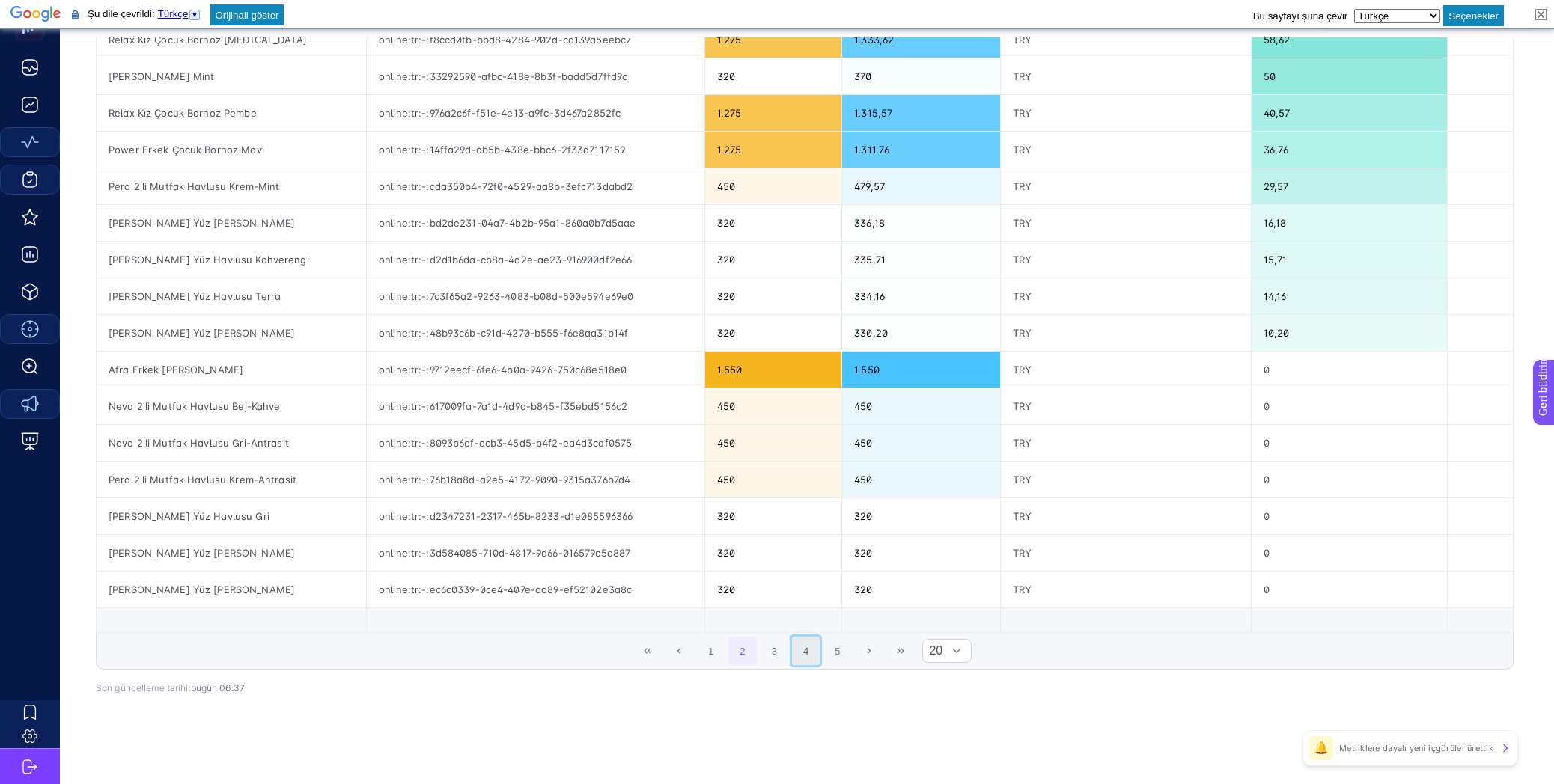
click at [803, 642] on button "4" at bounding box center [806, 651] width 29 height 28
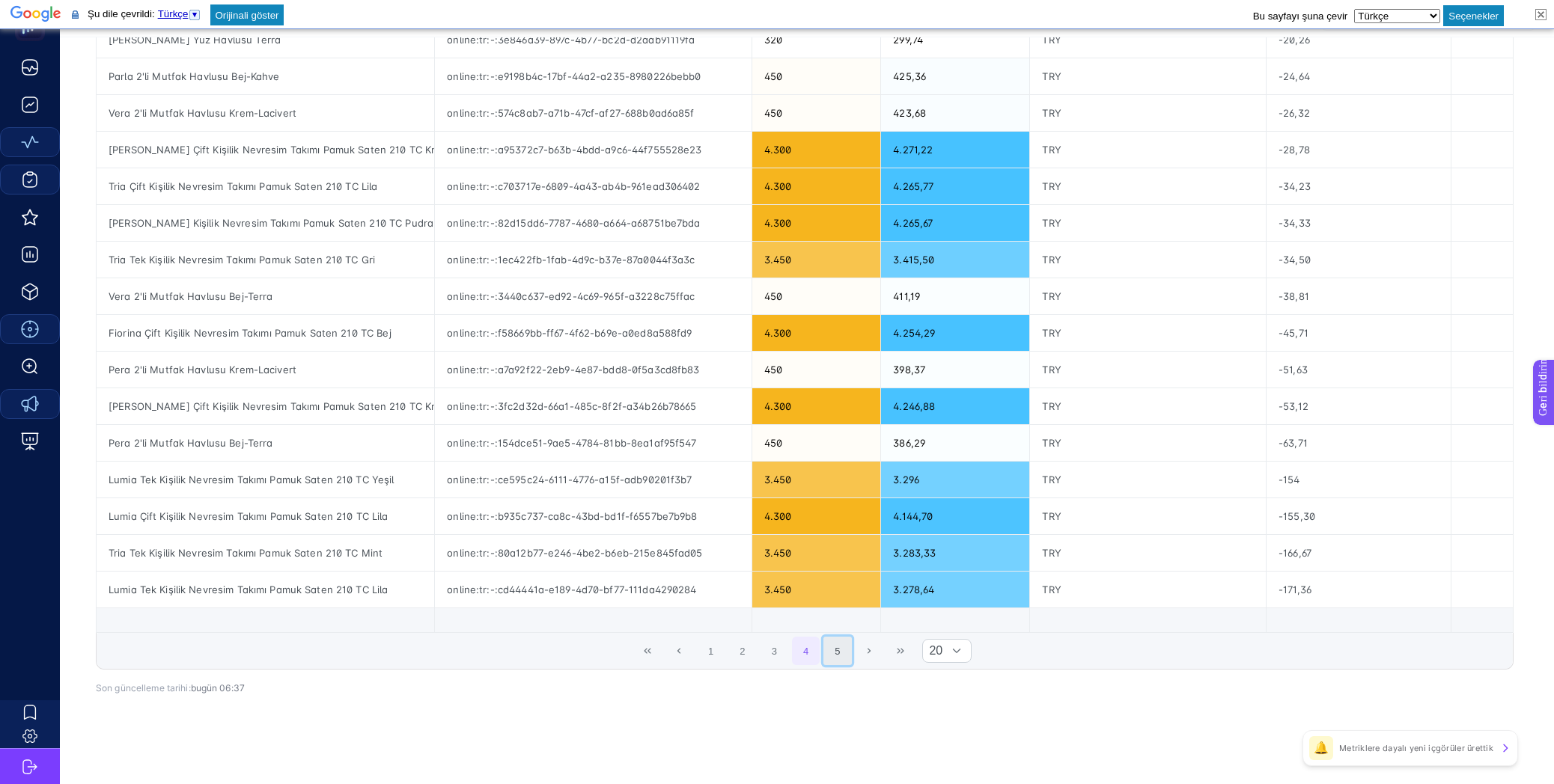
click at [851, 640] on button "5" at bounding box center [837, 651] width 29 height 28
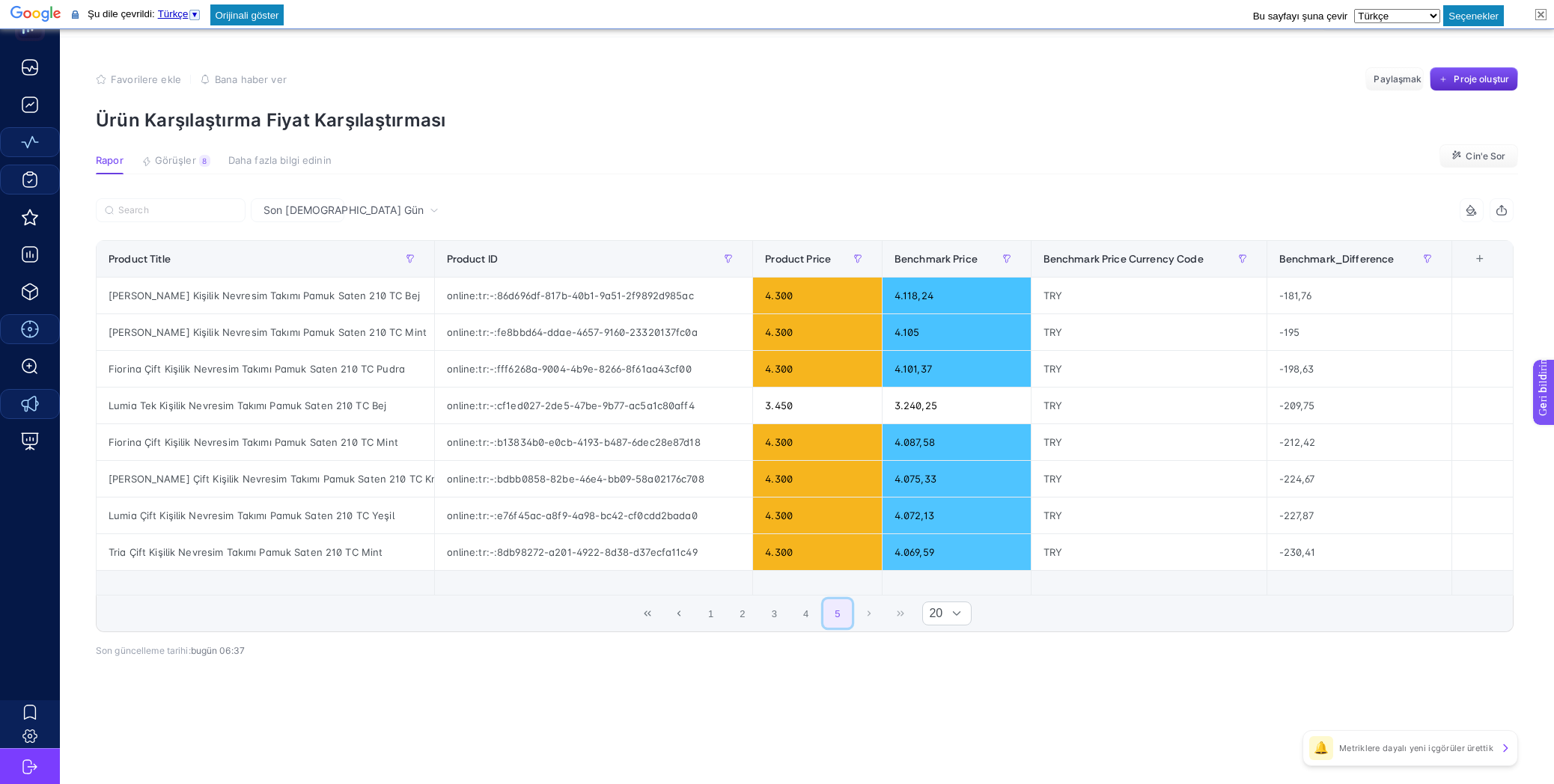
scroll to position [46, 0]
click at [545, 534] on div "online:tr:-:8db98272-a201-4922-8d38-d37ecfa11c49" at bounding box center [593, 552] width 318 height 36
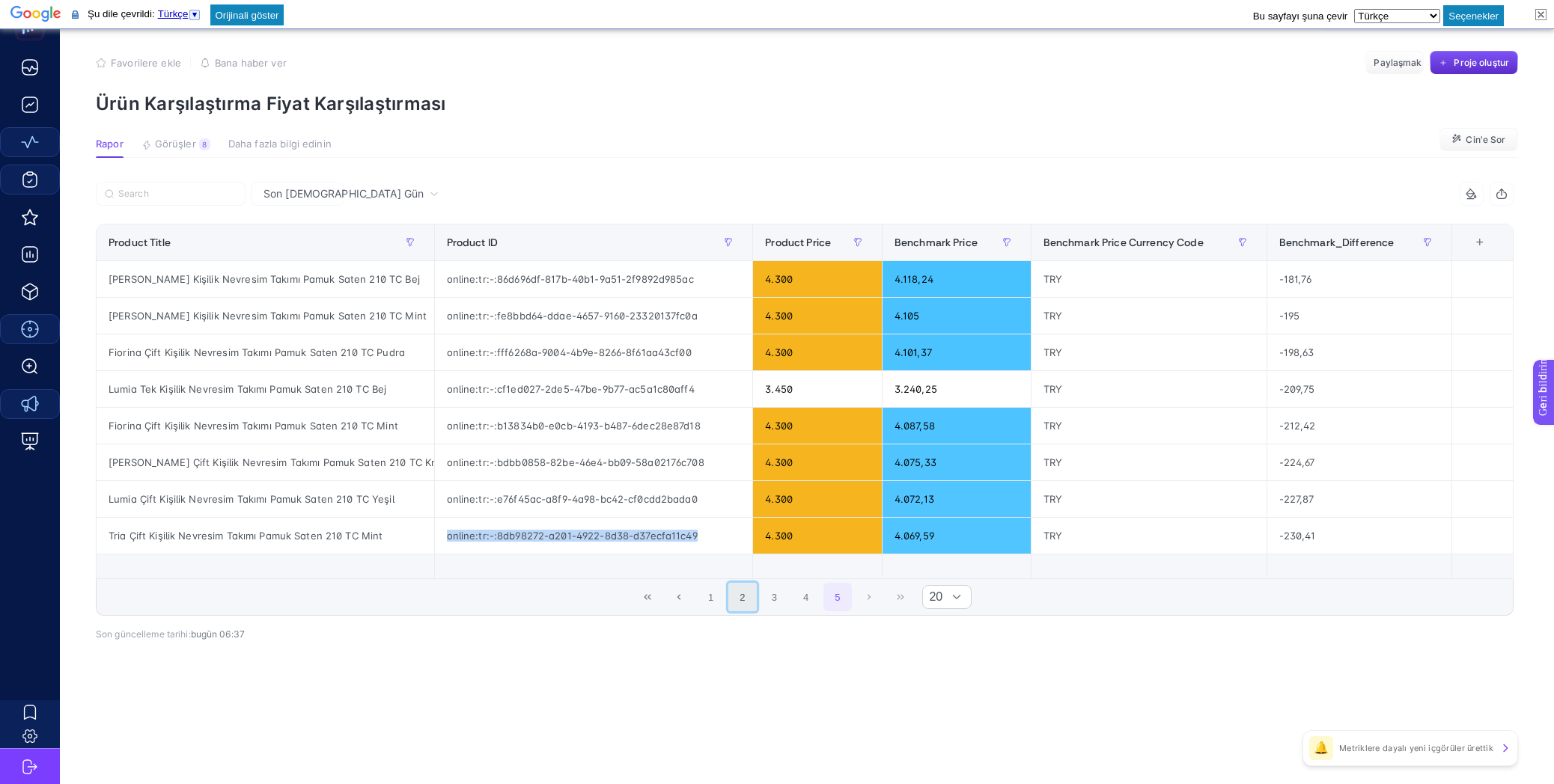
click at [737, 602] on button "2" at bounding box center [742, 597] width 29 height 28
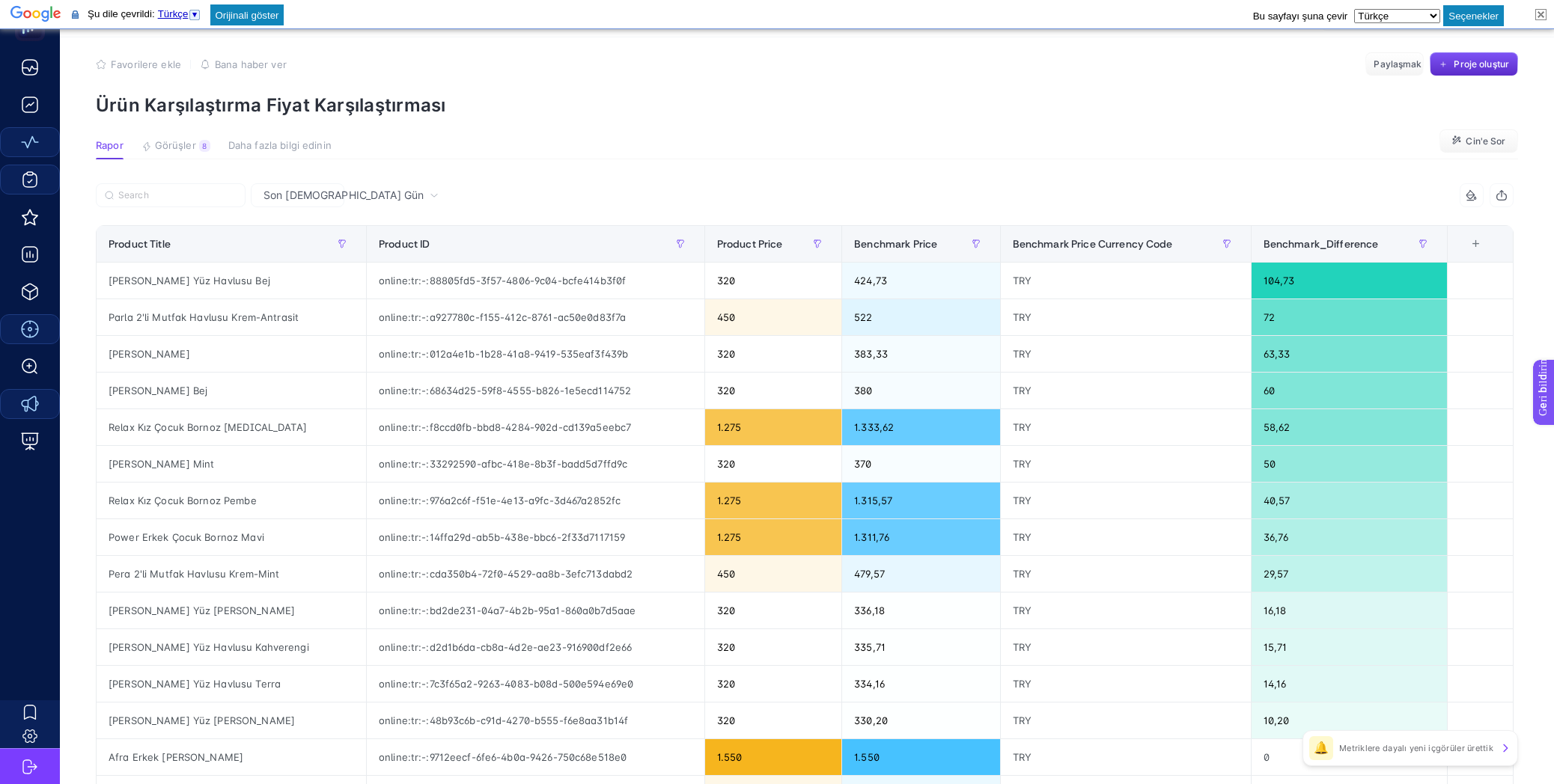
scroll to position [0, 0]
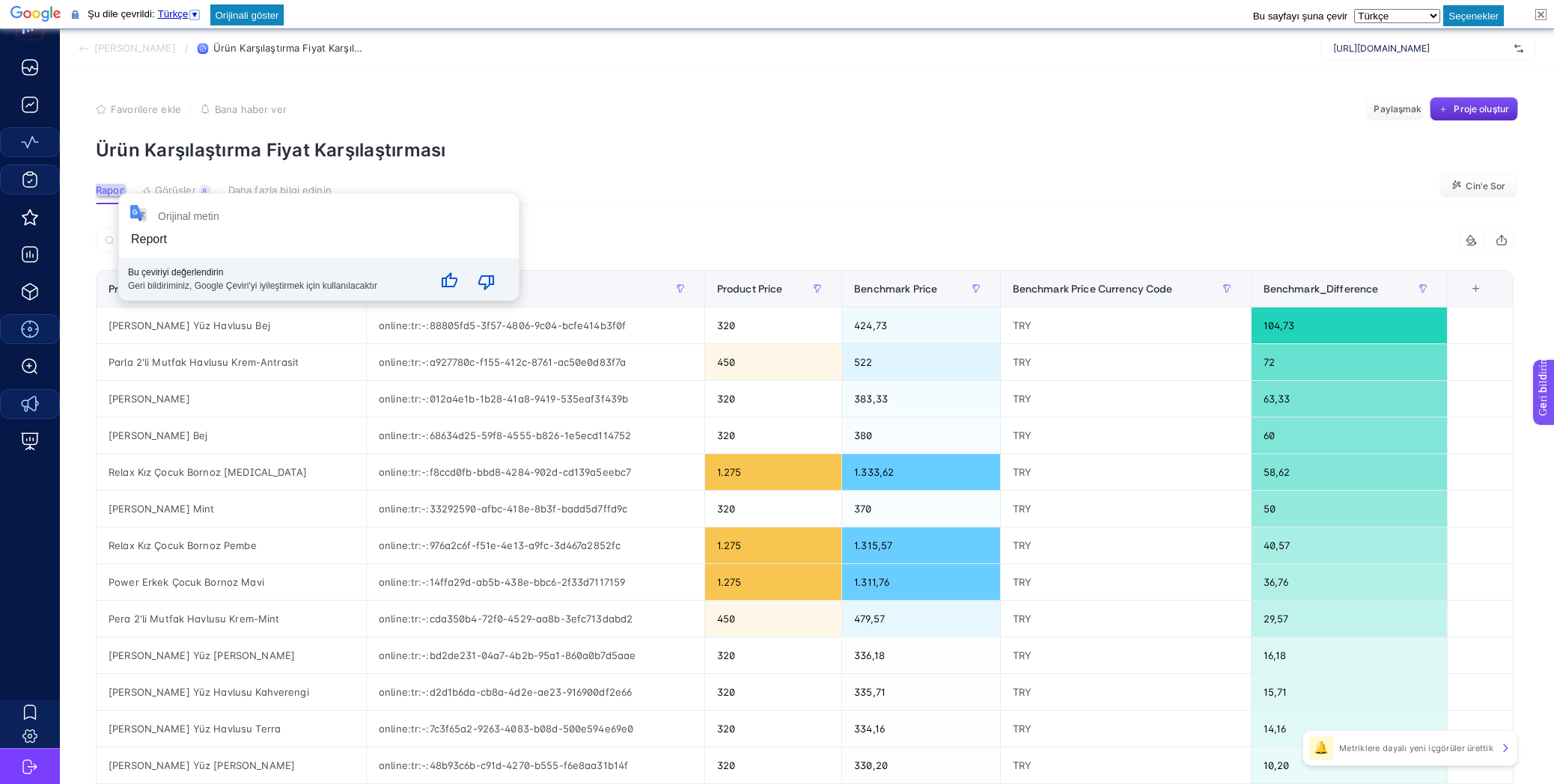
click at [133, 50] on font "[PERSON_NAME]" at bounding box center [135, 48] width 82 height 12
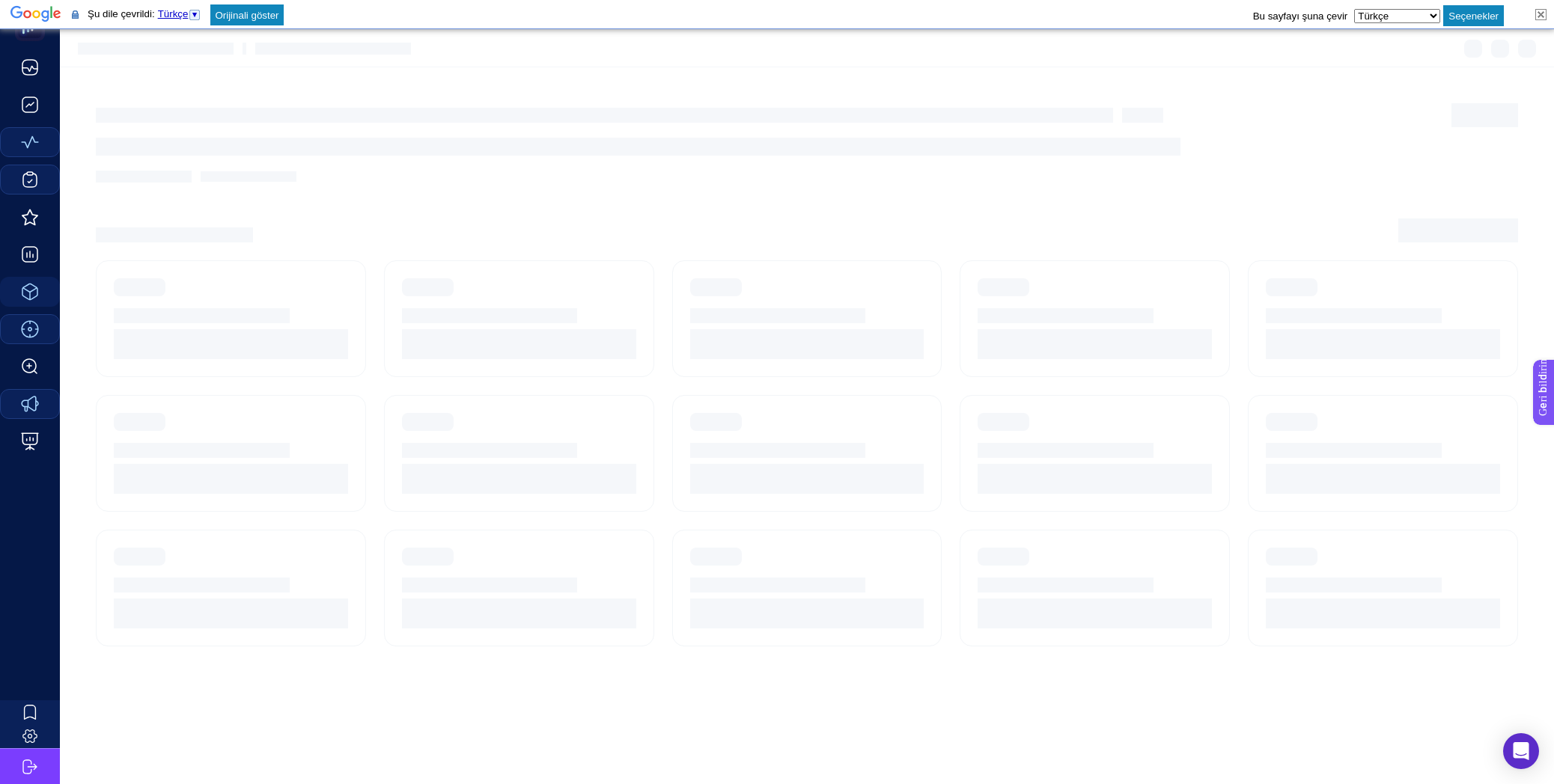
scroll to position [29, 0]
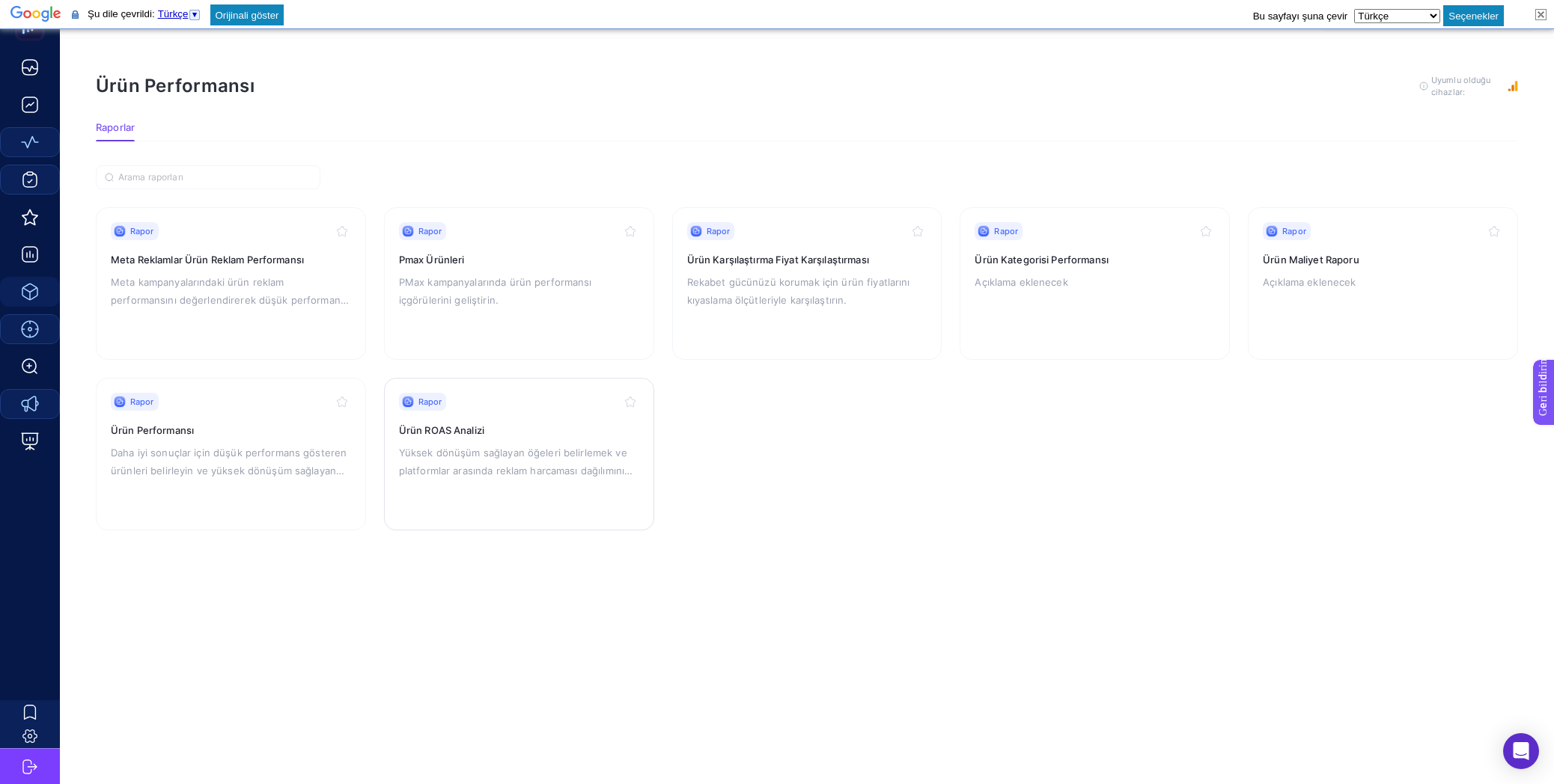
click at [468, 441] on div "Rapor Ürün ROAS Analizi Yüksek dönüşüm sağlayan öğeleri belirlemek ve platforml…" at bounding box center [519, 454] width 240 height 122
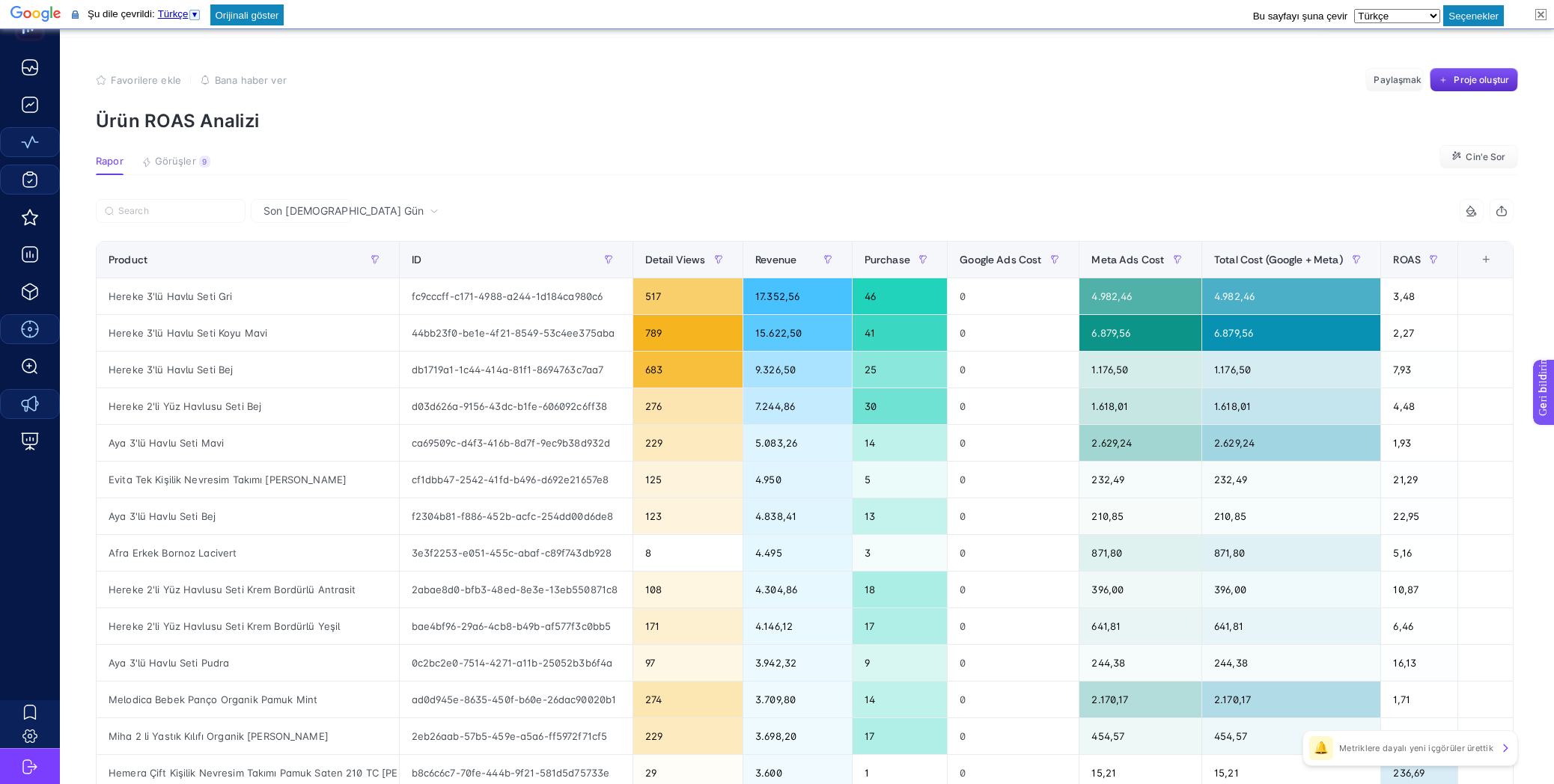
scroll to position [27, 0]
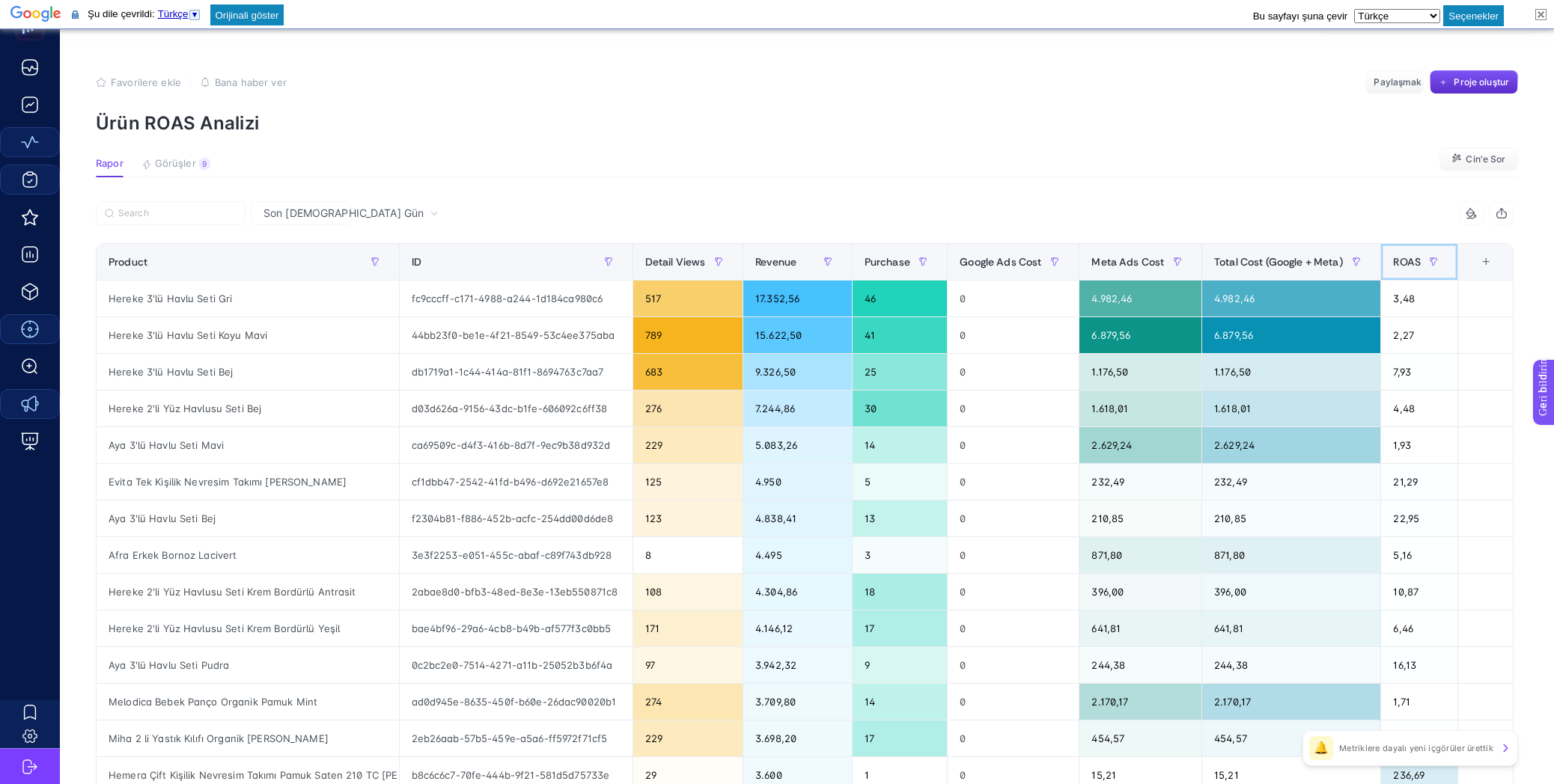
click at [1410, 260] on span "ROAS" at bounding box center [1407, 262] width 28 height 12
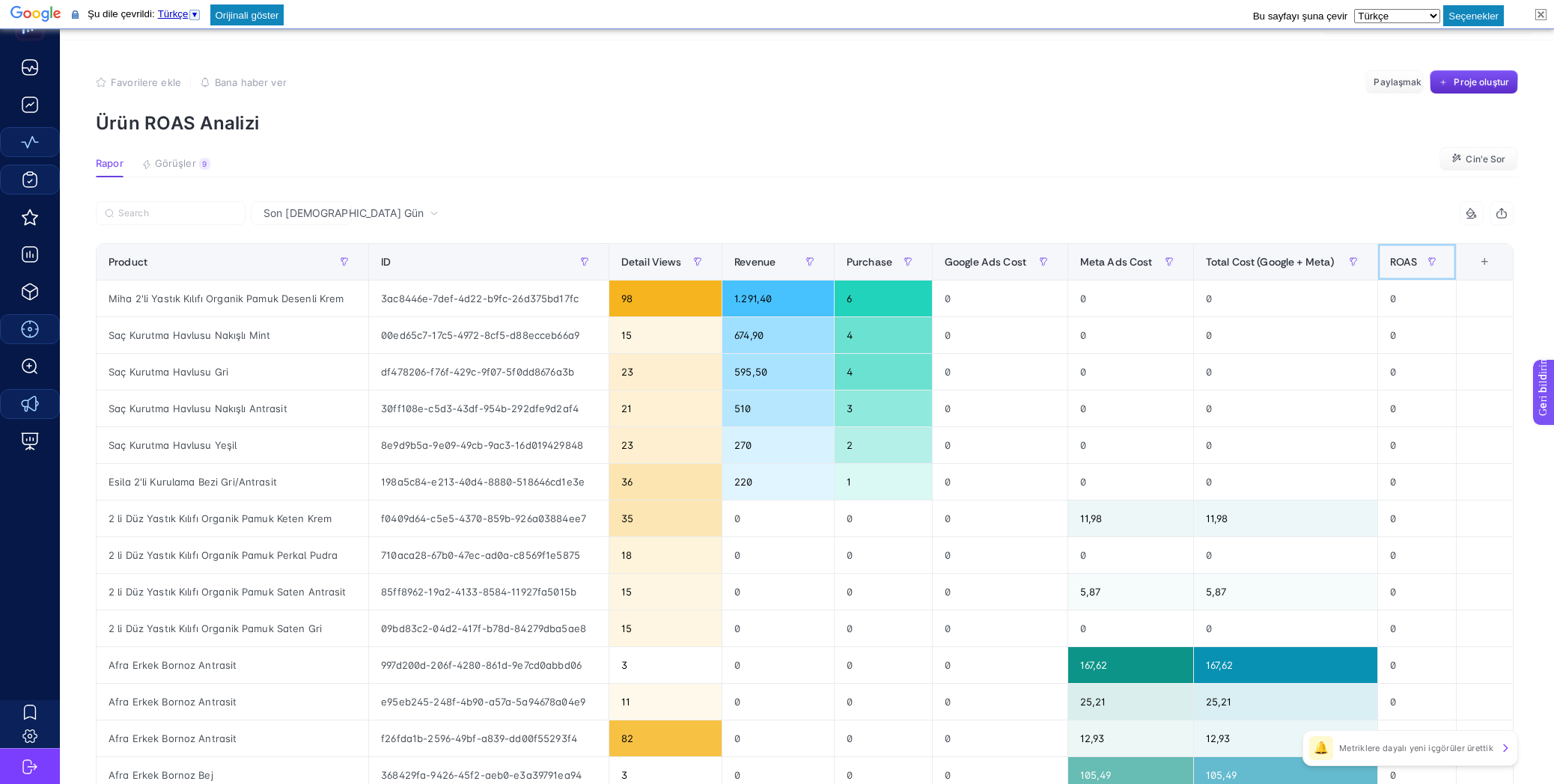
click at [1410, 260] on span "ROAS" at bounding box center [1404, 262] width 28 height 12
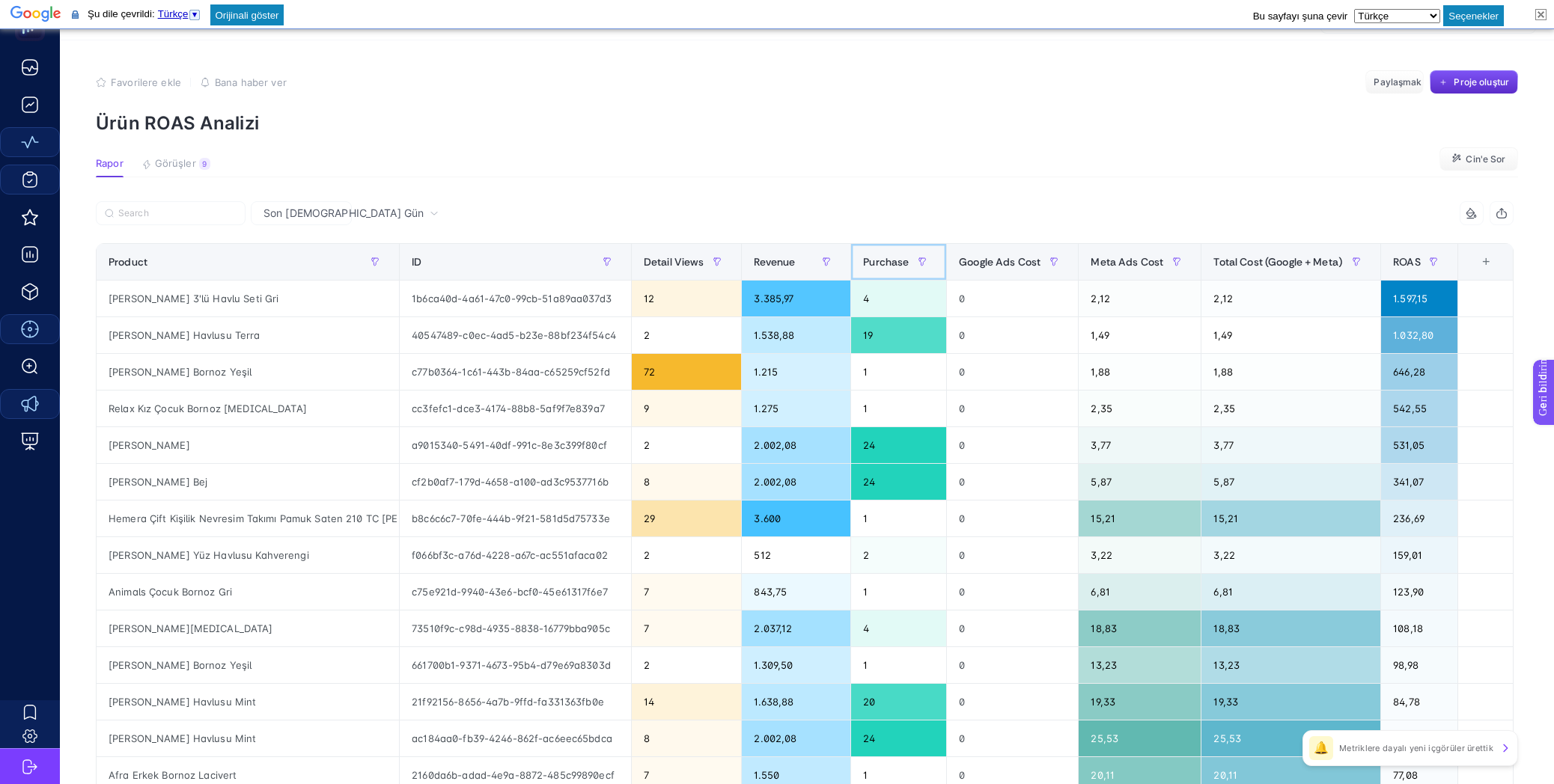
click at [897, 244] on th "Purchase" at bounding box center [899, 263] width 96 height 37
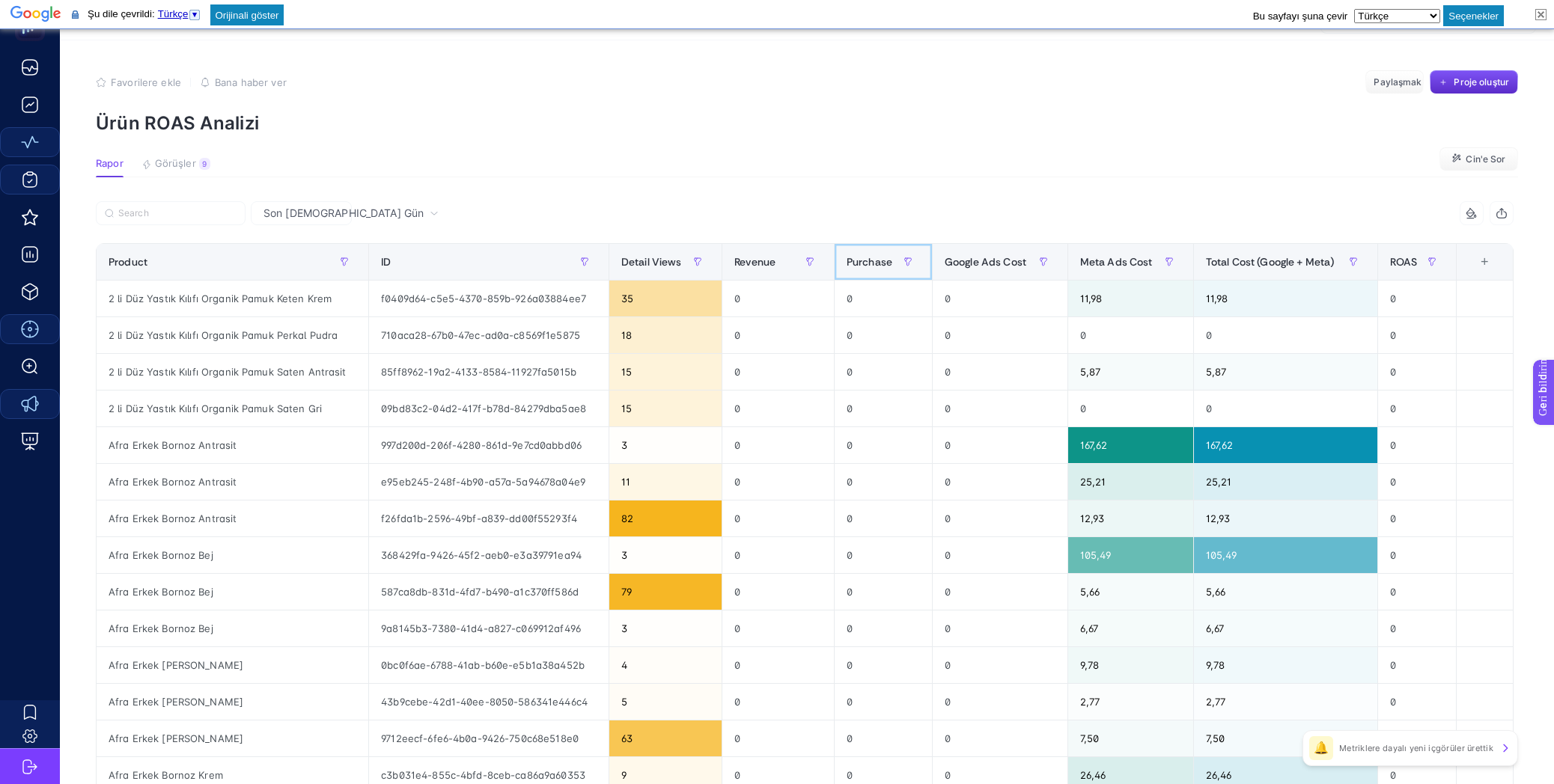
click at [897, 244] on th "Purchase" at bounding box center [882, 263] width 98 height 37
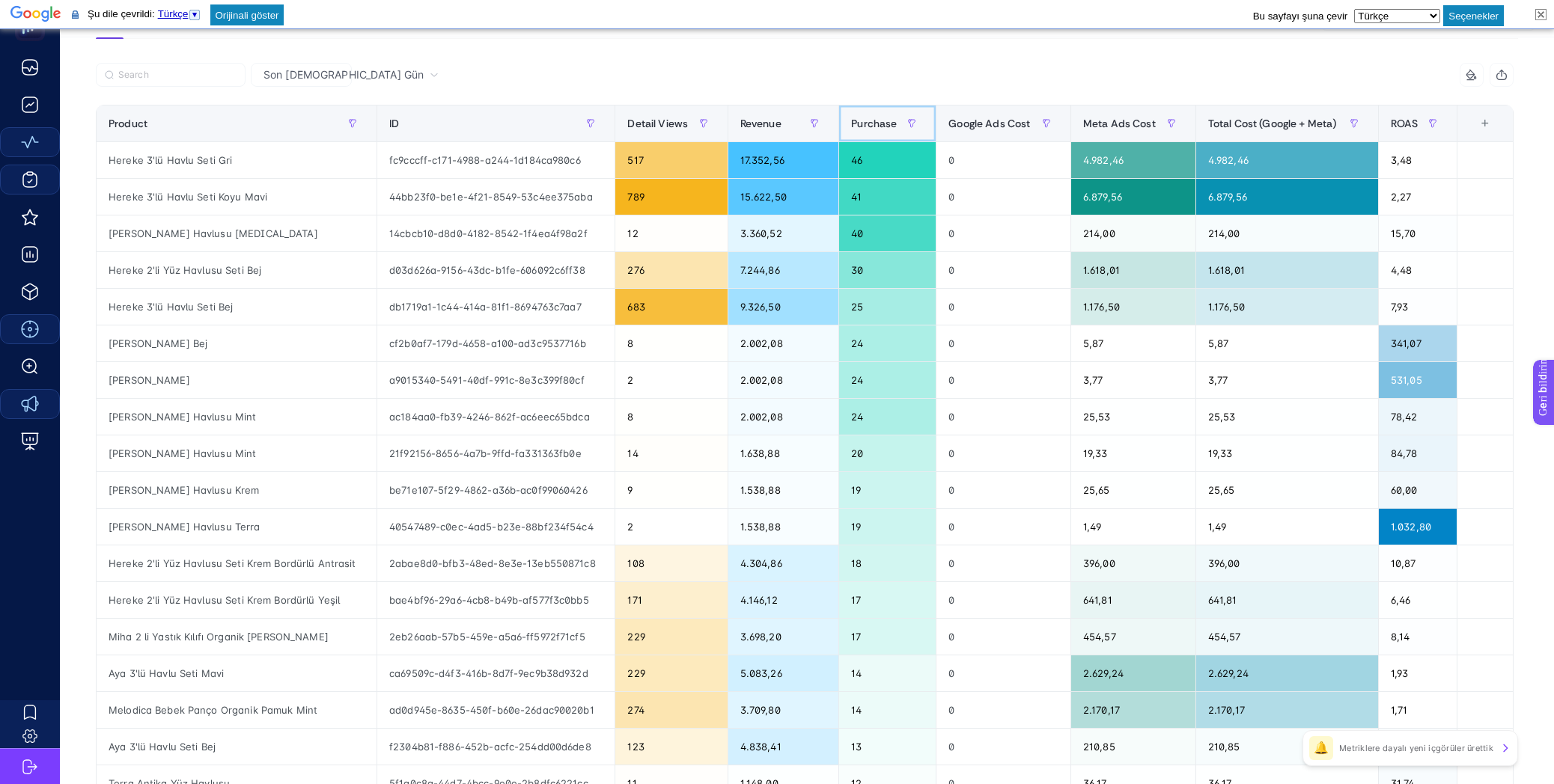
scroll to position [0, 0]
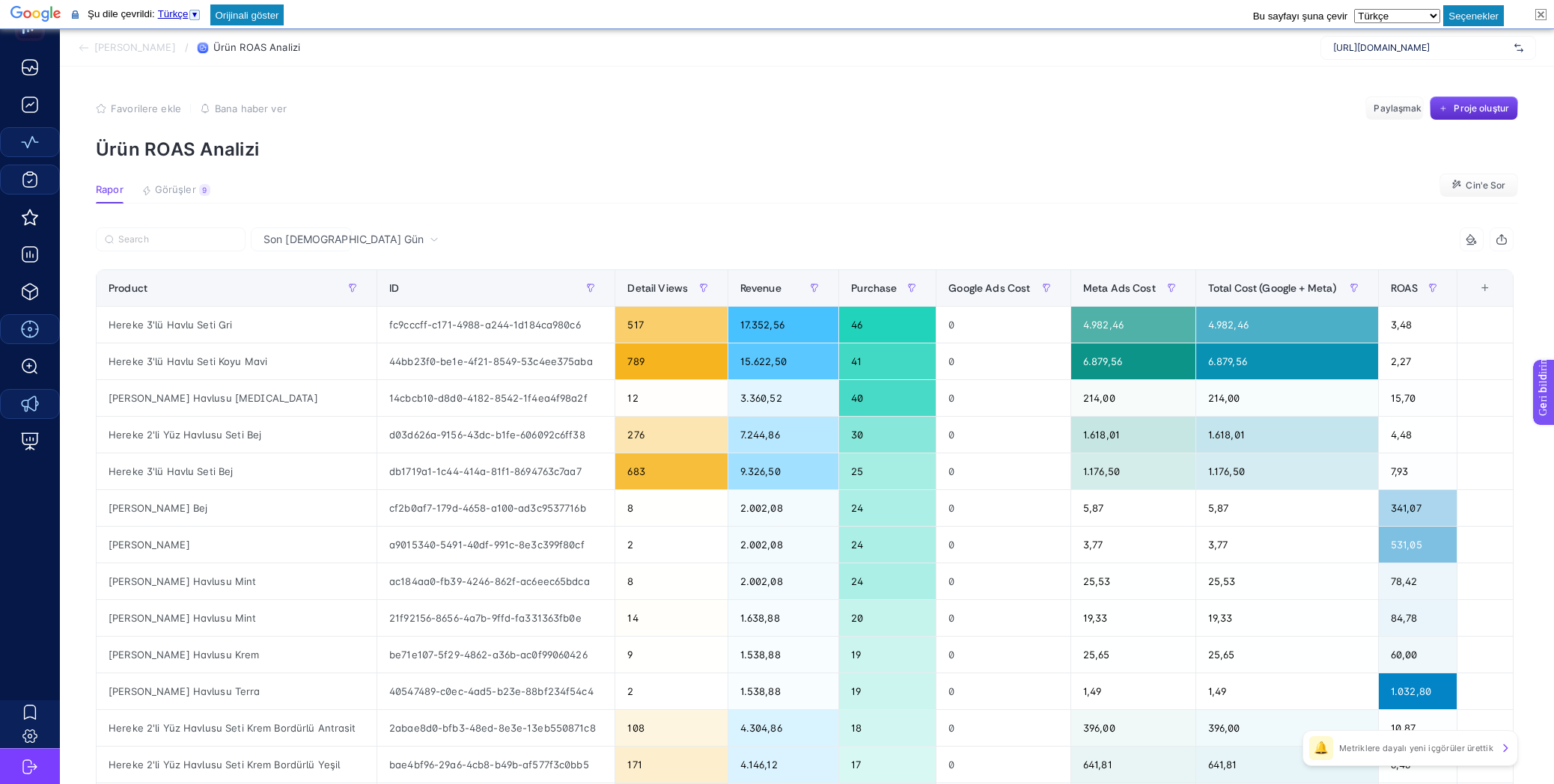
click at [166, 41] on font "[PERSON_NAME]" at bounding box center [135, 47] width 82 height 12
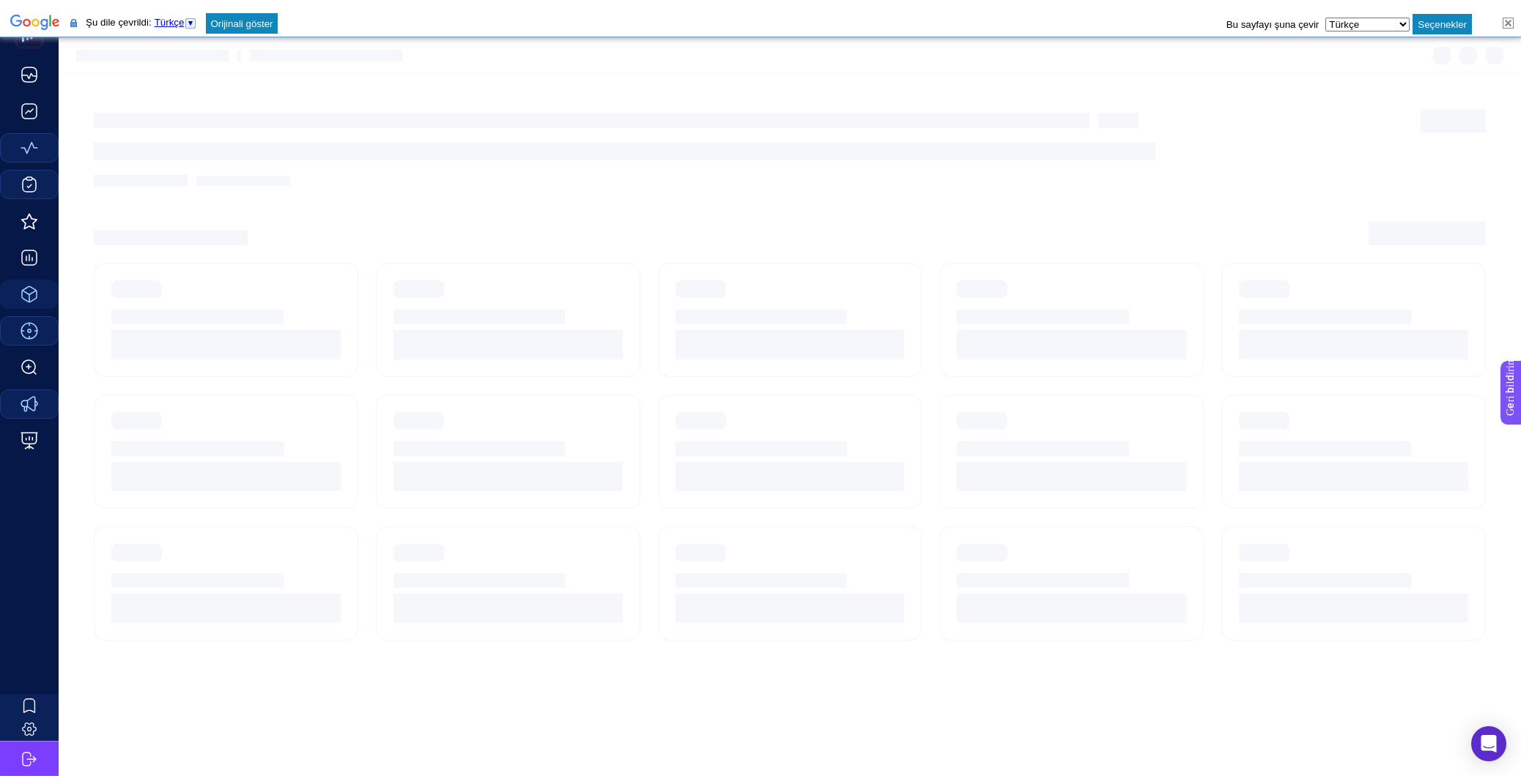
scroll to position [29, 0]
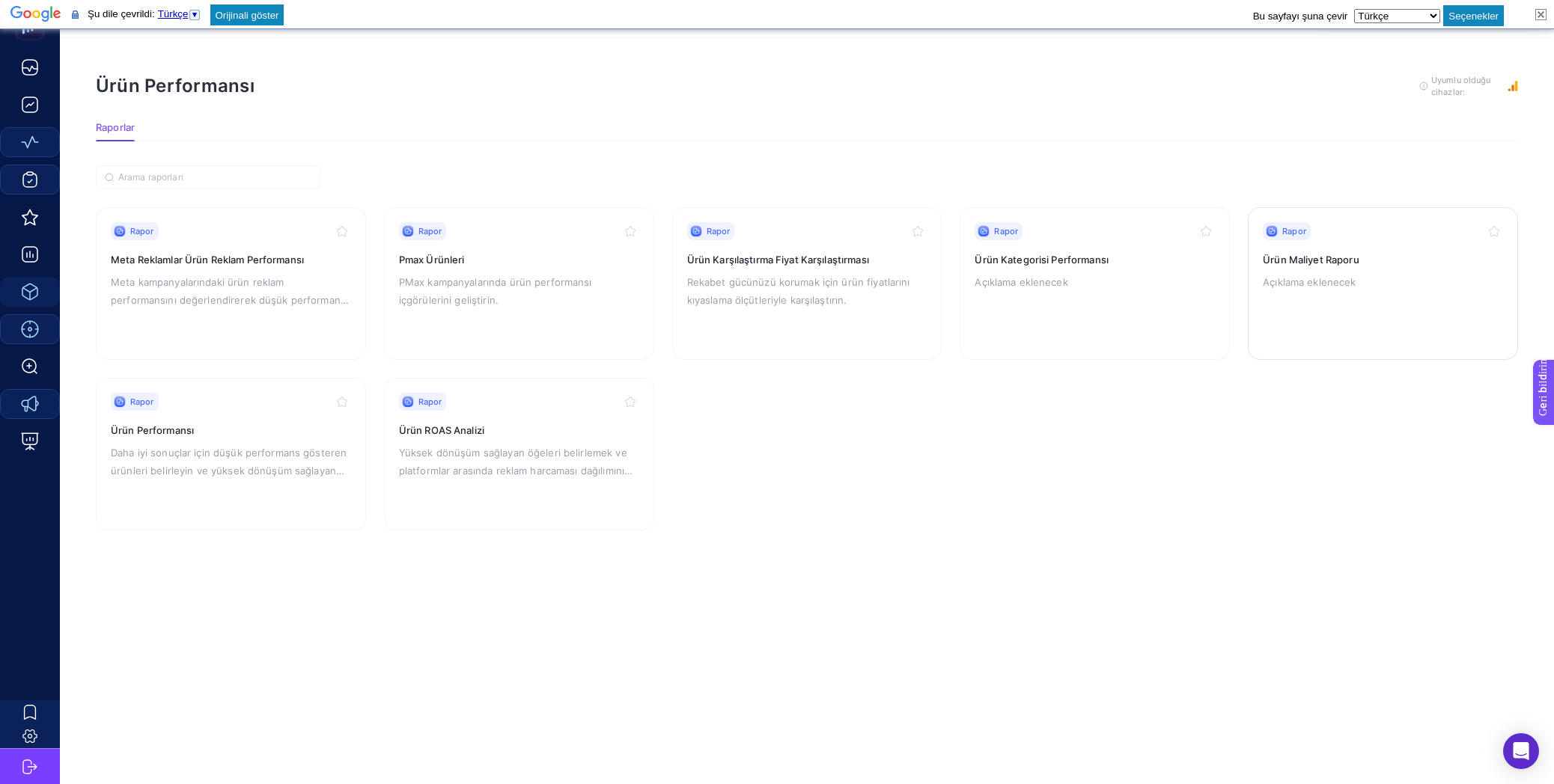
click at [1363, 249] on div "Rapor Ürün Maliyet Raporu Açıklama eklenecek" at bounding box center [1383, 283] width 240 height 122
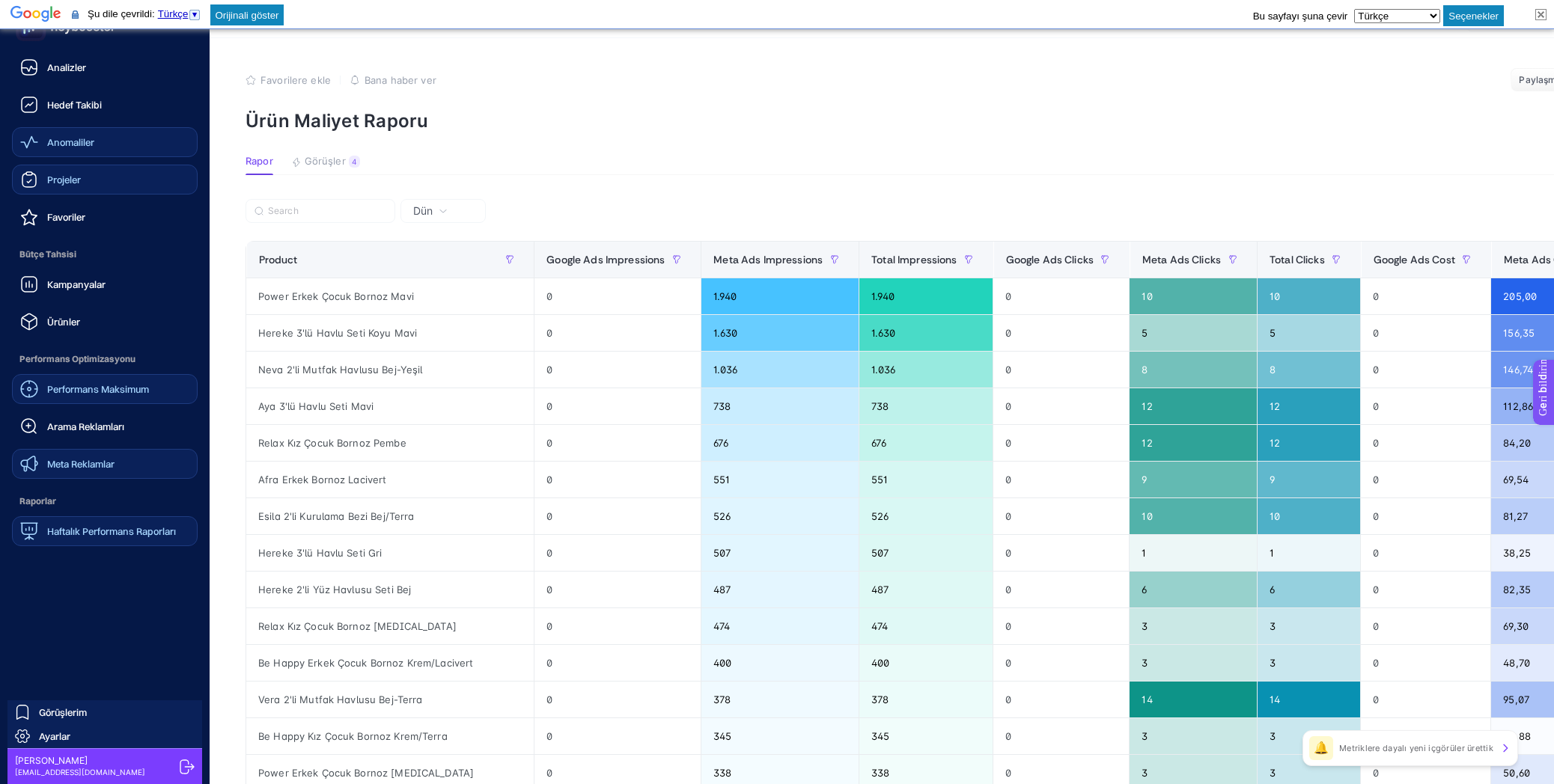
click at [128, 526] on font "Haftalık Performans Raporları" at bounding box center [111, 531] width 129 height 12
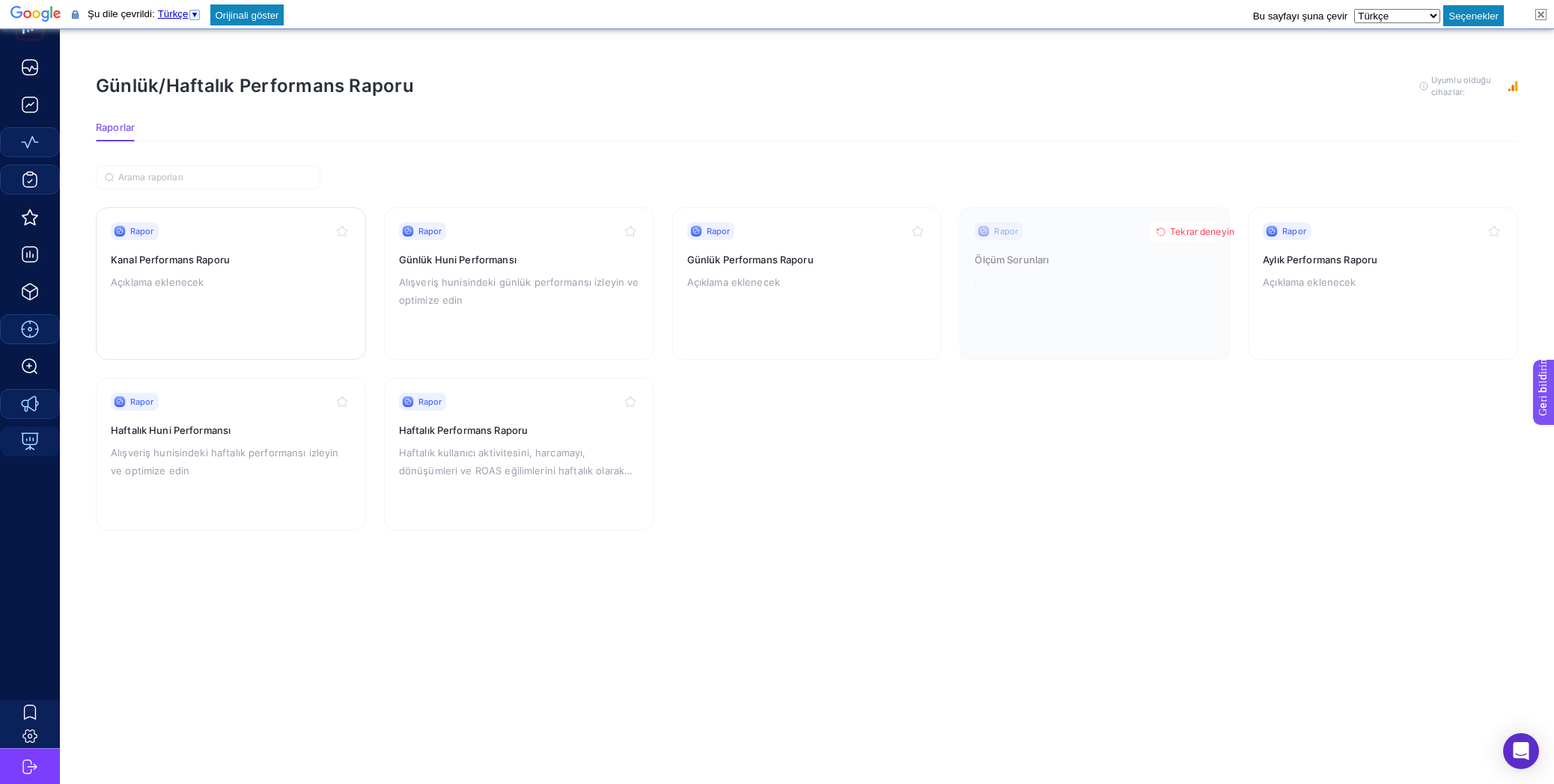
click at [263, 280] on p "Açıklama eklenecek" at bounding box center [231, 282] width 240 height 18
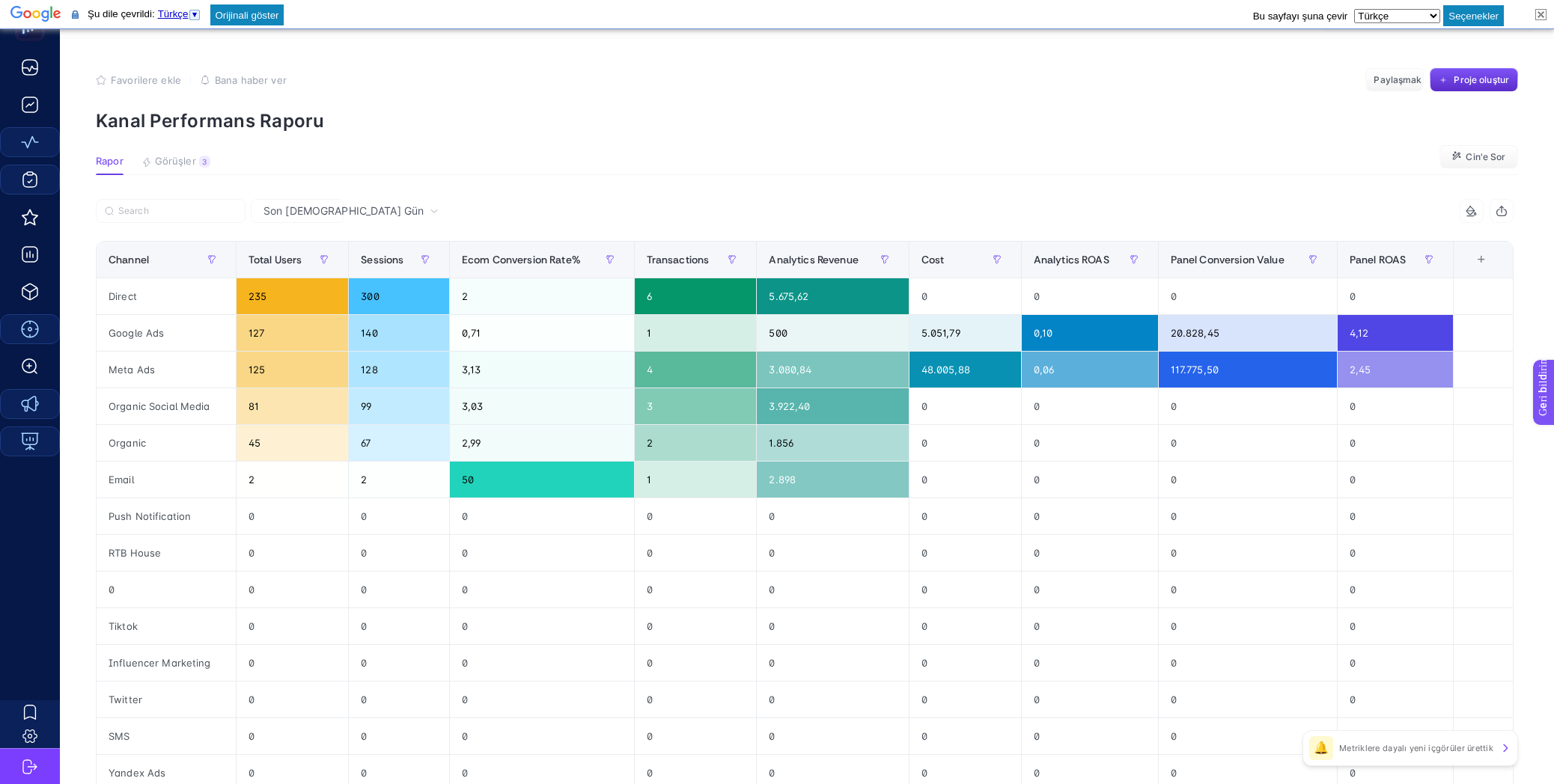
click at [334, 206] on div "Son [DEMOGRAPHIC_DATA] Gün" at bounding box center [351, 211] width 187 height 11
click at [311, 293] on font "Son [DEMOGRAPHIC_DATA] Gün" at bounding box center [319, 313] width 116 height 42
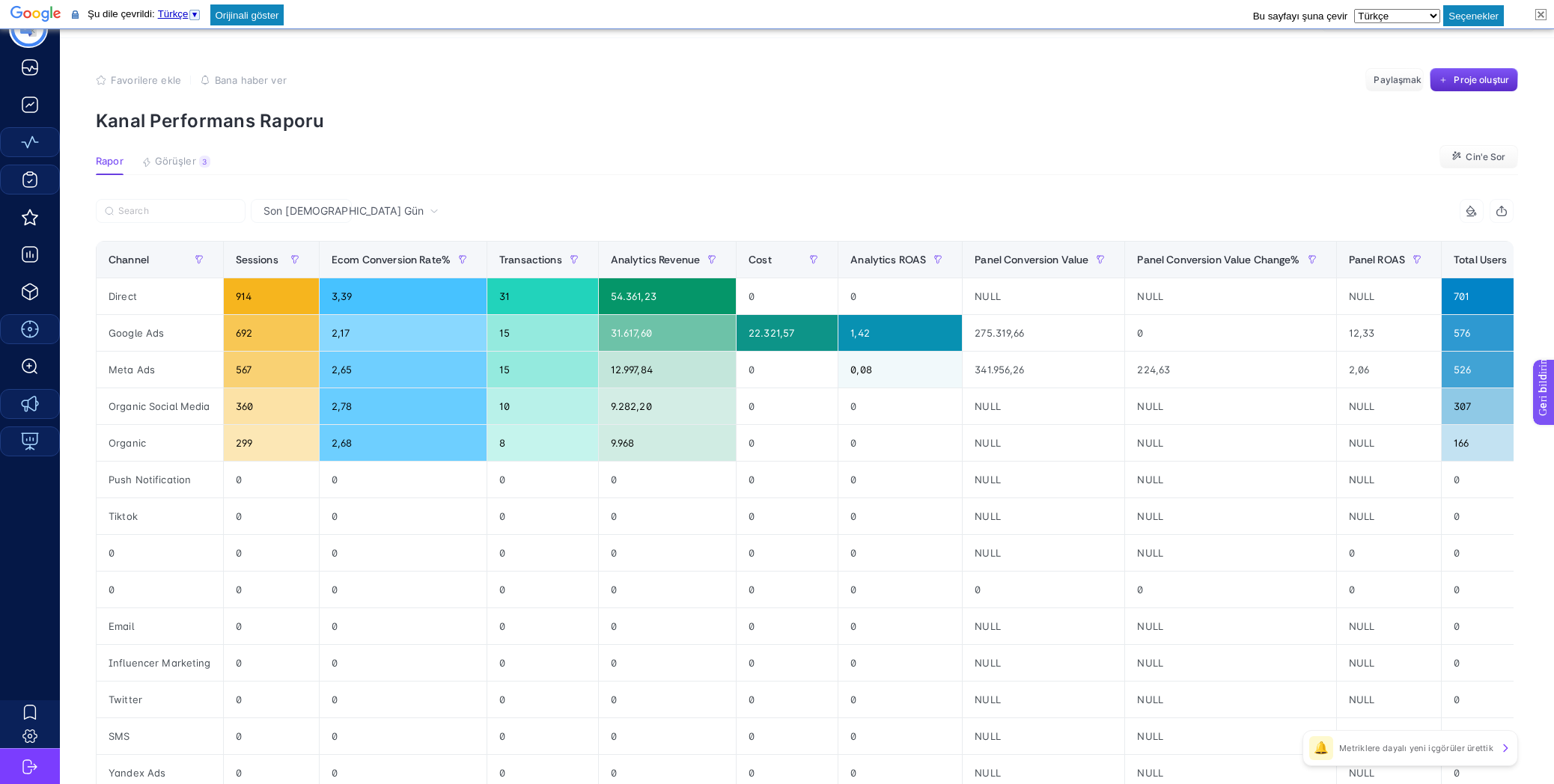
click at [408, 237] on div "7 items selected Channel Sessions Ecom Conversion Rate% Transactions Analytics …" at bounding box center [804, 533] width 1418 height 669
click at [186, 152] on article "Favorilere ekle YANLIŞ Bana haber ver Paylaşmak Proje oluştur Kanal Performans …" at bounding box center [807, 513] width 1494 height 950
click at [185, 158] on font "Görüşler" at bounding box center [175, 161] width 41 height 12
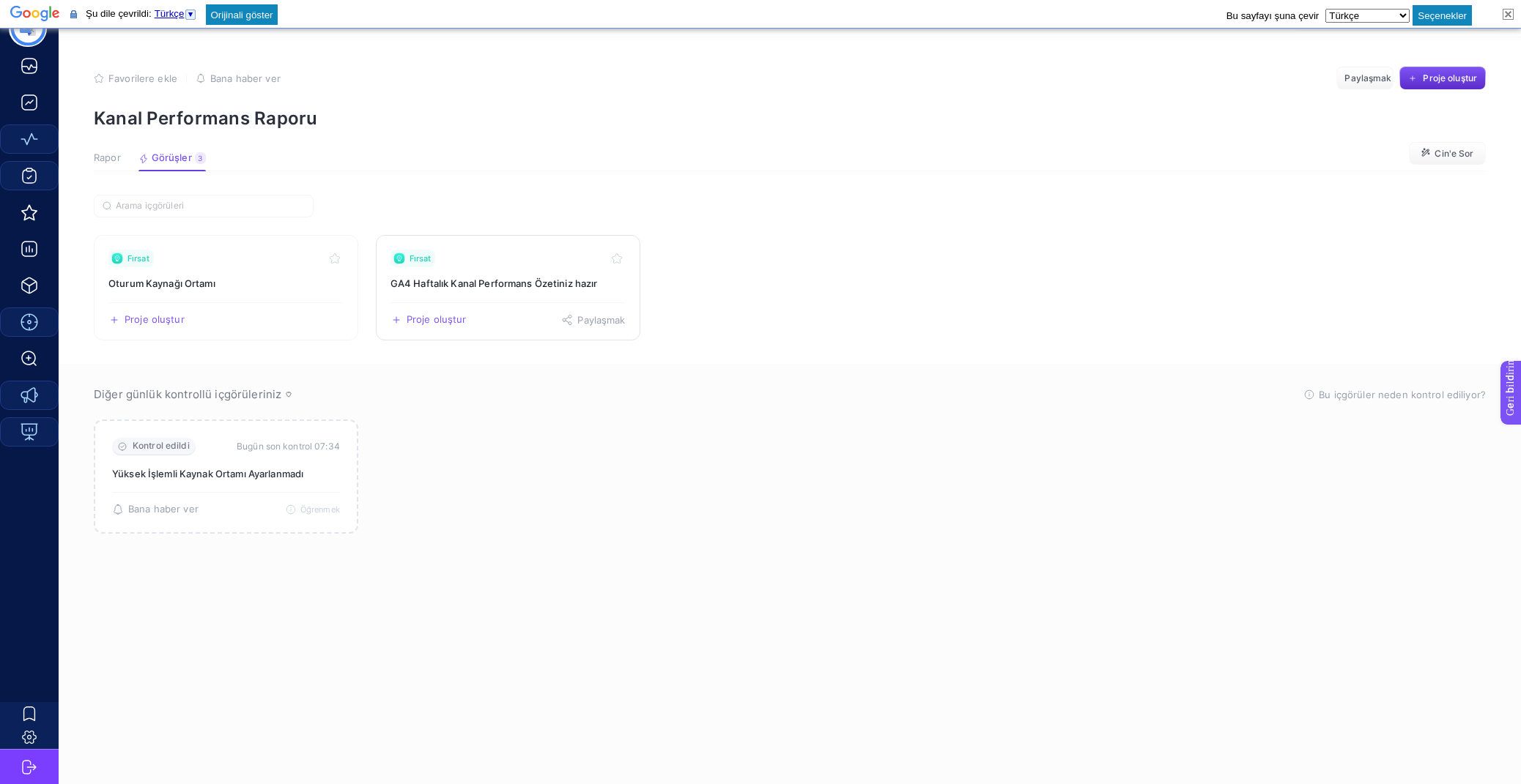
click at [543, 299] on link "Fırsat GA4 Haftalık Kanal Performans Özetiniz hazır Proje oluştur Paylaşmak" at bounding box center [508, 288] width 265 height 106
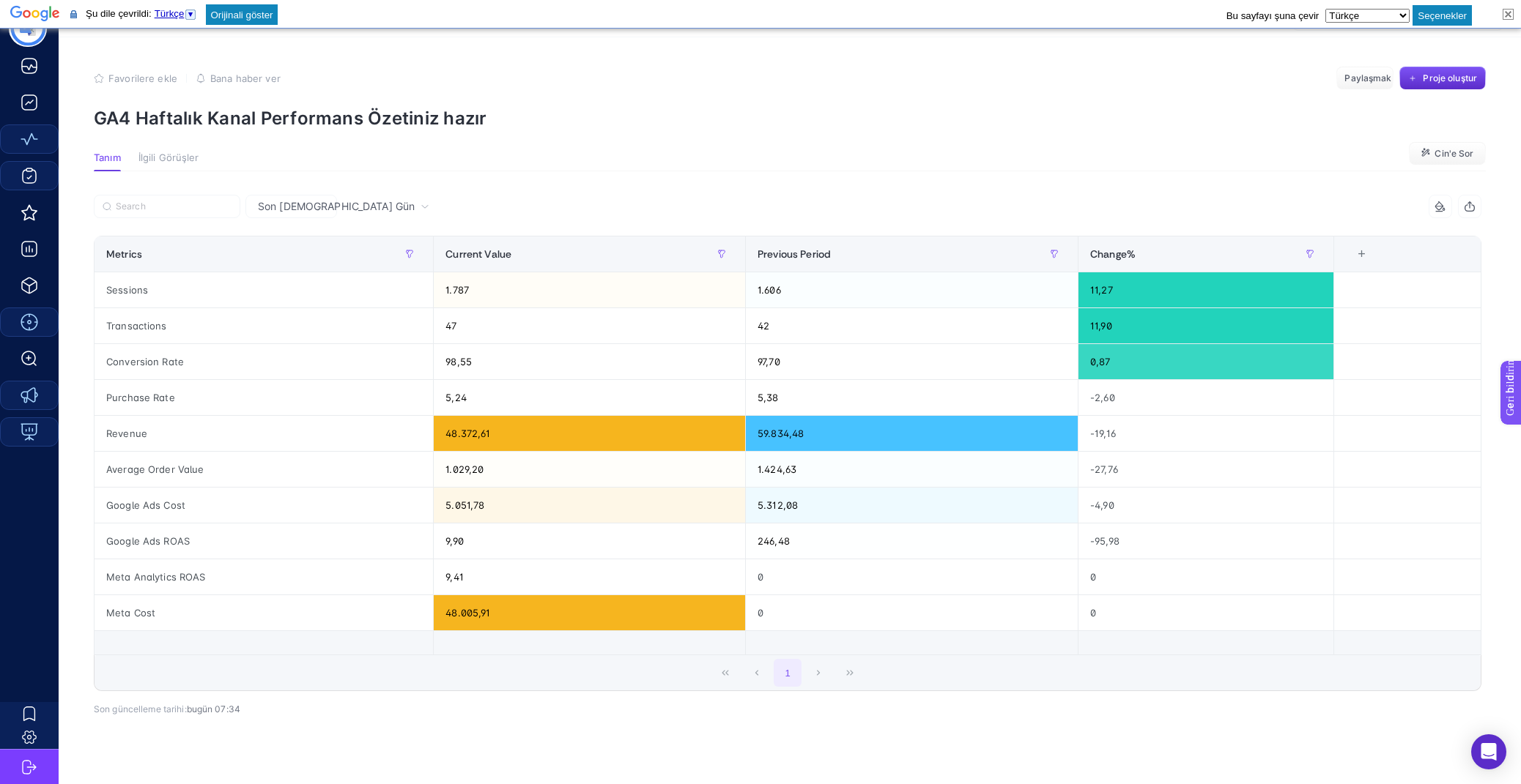
click at [173, 164] on button "İlgili Görüşler" at bounding box center [169, 161] width 61 height 19
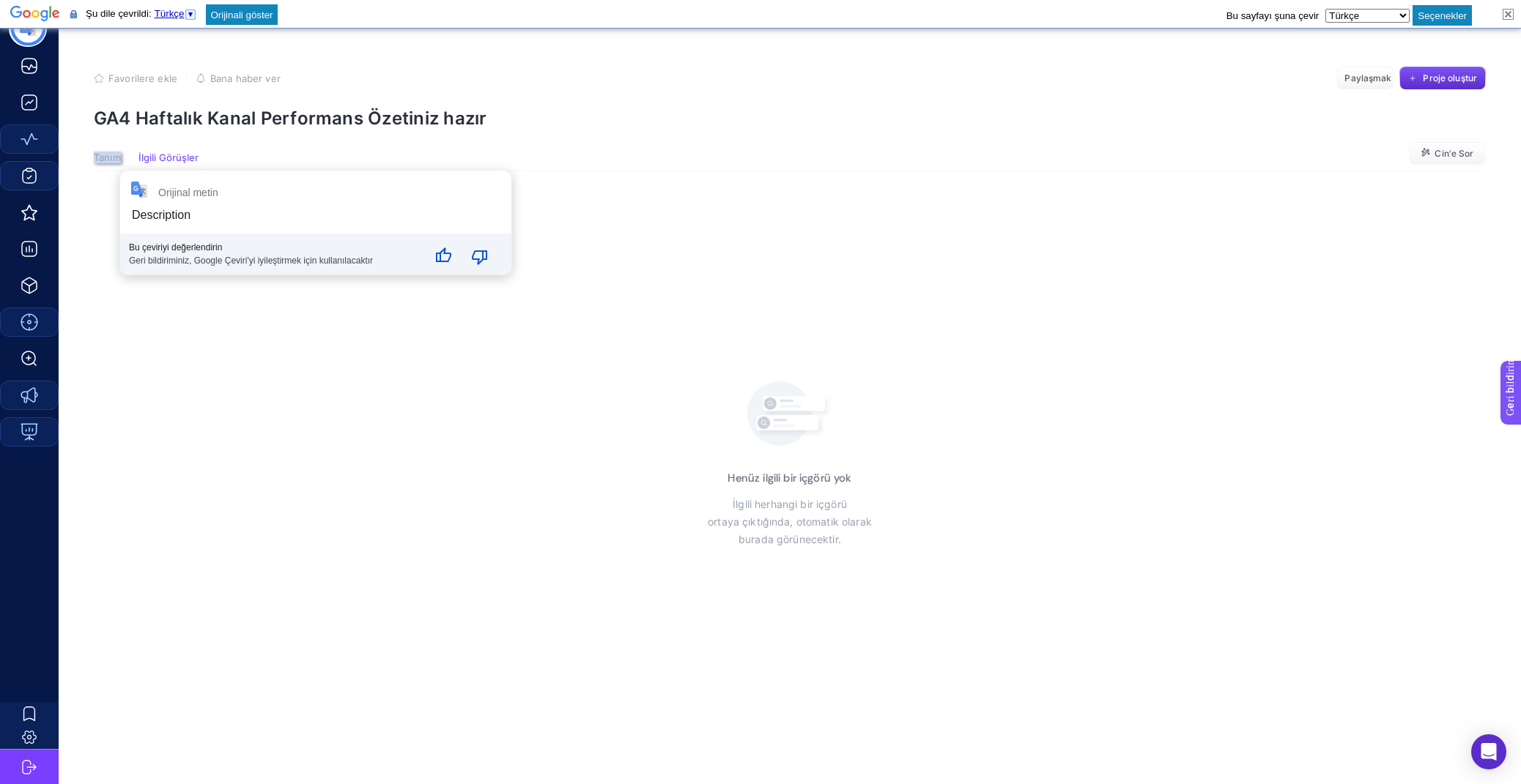
click at [112, 163] on font "Tanım" at bounding box center [107, 158] width 27 height 12
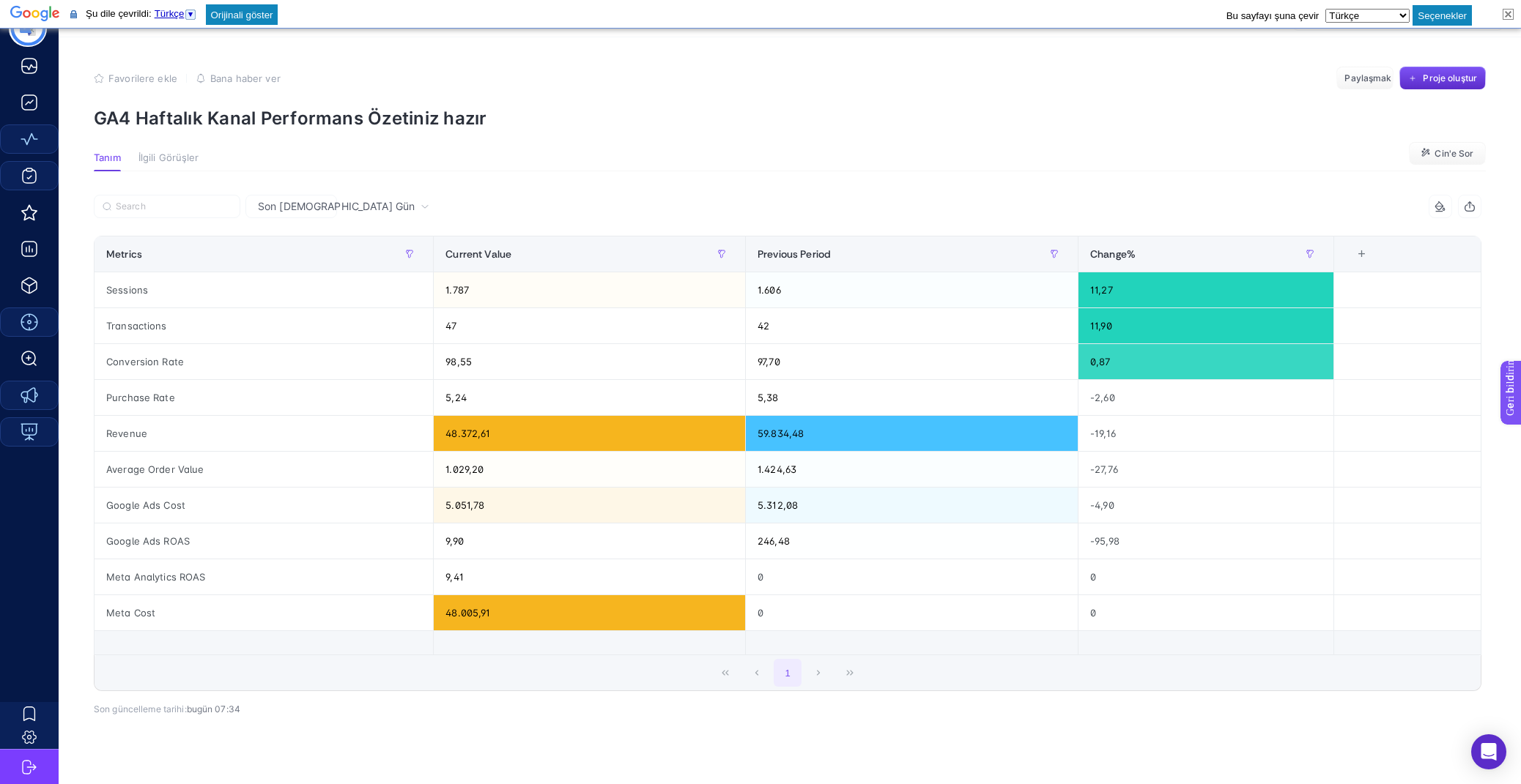
click at [1516, 8] on td at bounding box center [1508, 14] width 26 height 28
click at [1510, 13] on img at bounding box center [1508, 14] width 11 height 11
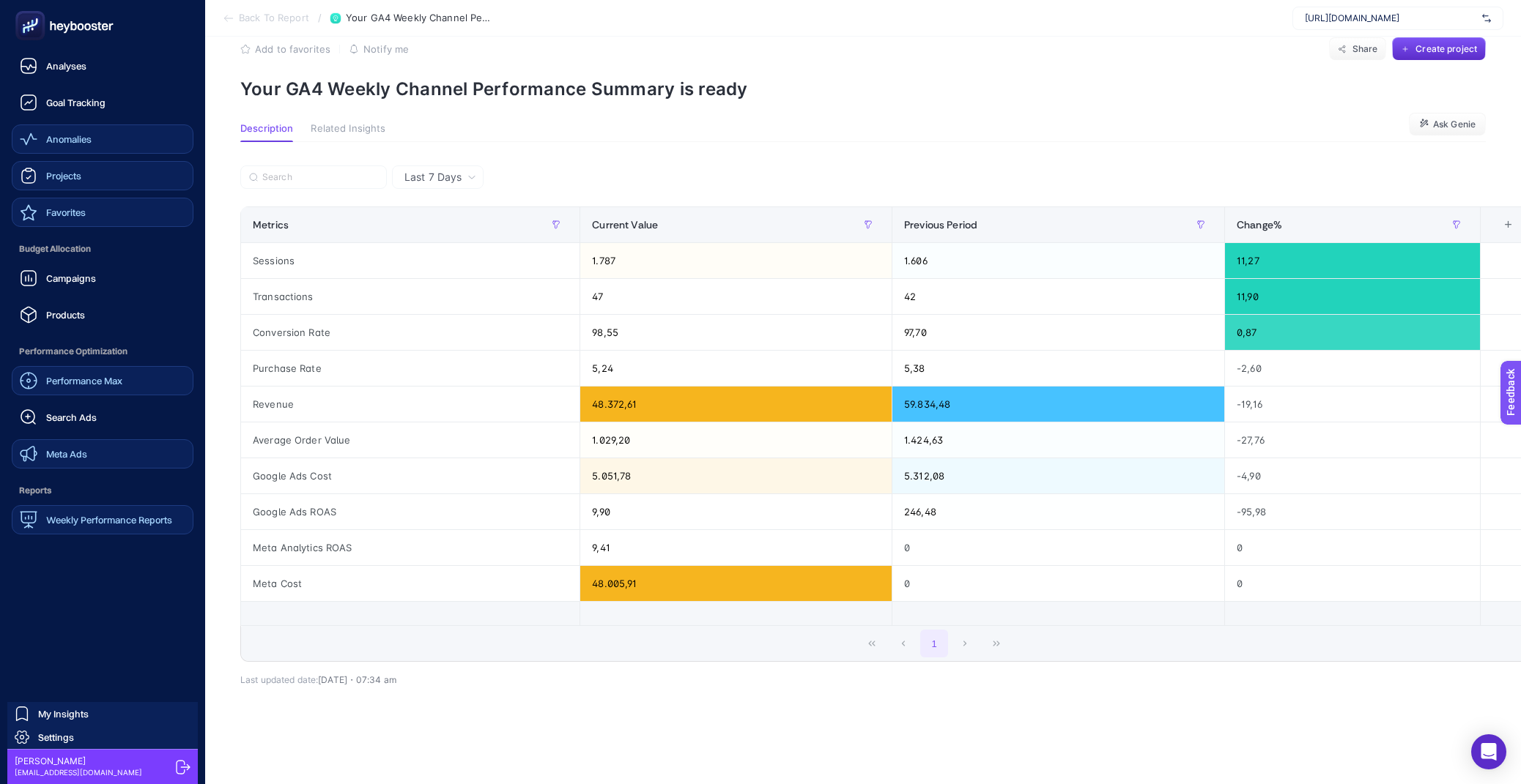
click at [31, 216] on icon at bounding box center [28, 212] width 17 height 17
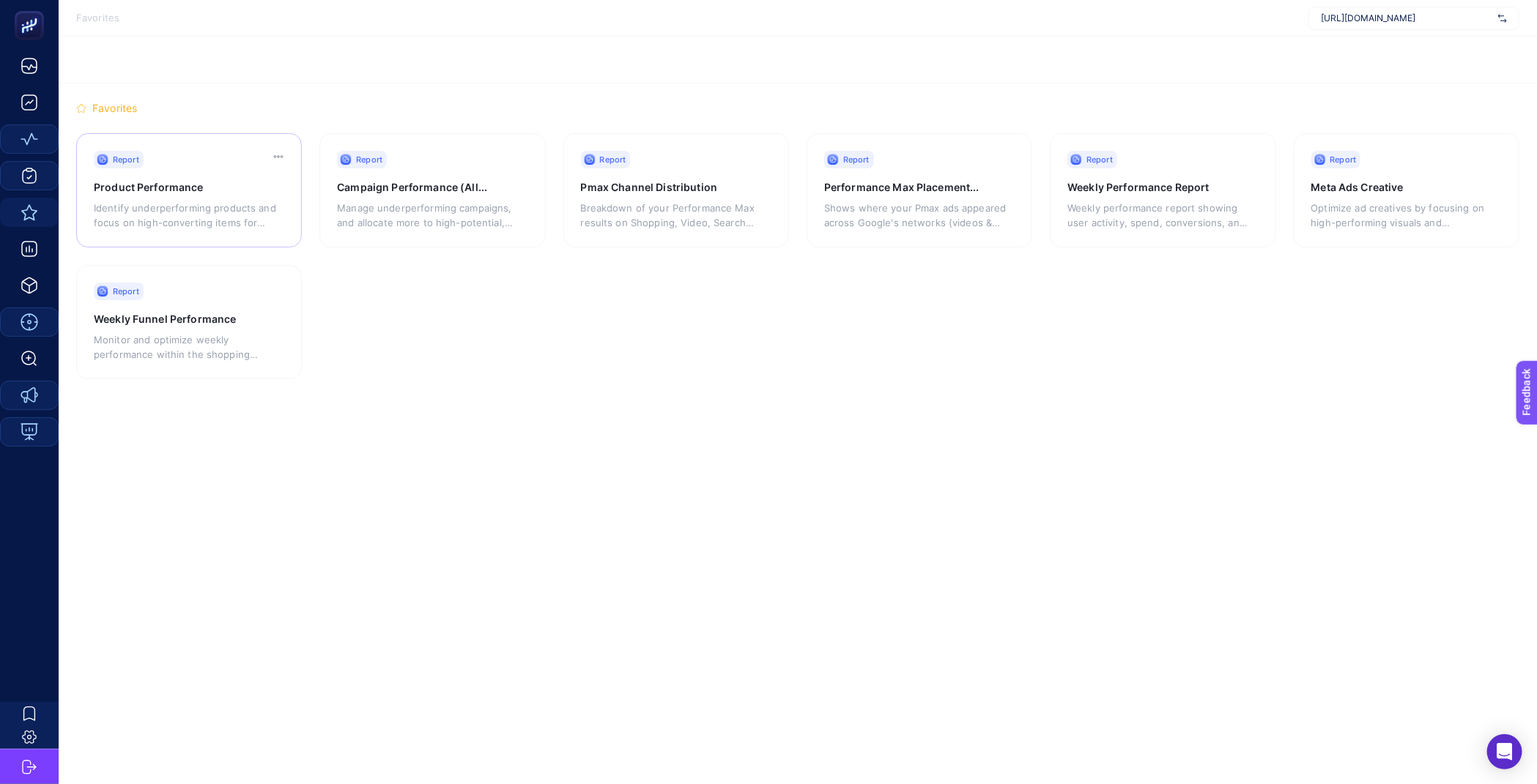
click at [235, 202] on p "Identify underperforming products and focus on high-converting items for better…" at bounding box center [185, 215] width 183 height 29
click at [499, 223] on p "Manage underperforming campaigns, and allocate more to high-potential, low-budg…" at bounding box center [428, 215] width 183 height 29
click at [691, 216] on p "Breakdown of your Performance Max results on Shopping, Video, Search and Display" at bounding box center [672, 215] width 183 height 29
click at [302, 265] on div "Report Meta Ads Creative Optimize ad creatives by focusing on high-performing v…" at bounding box center [189, 323] width 225 height 115
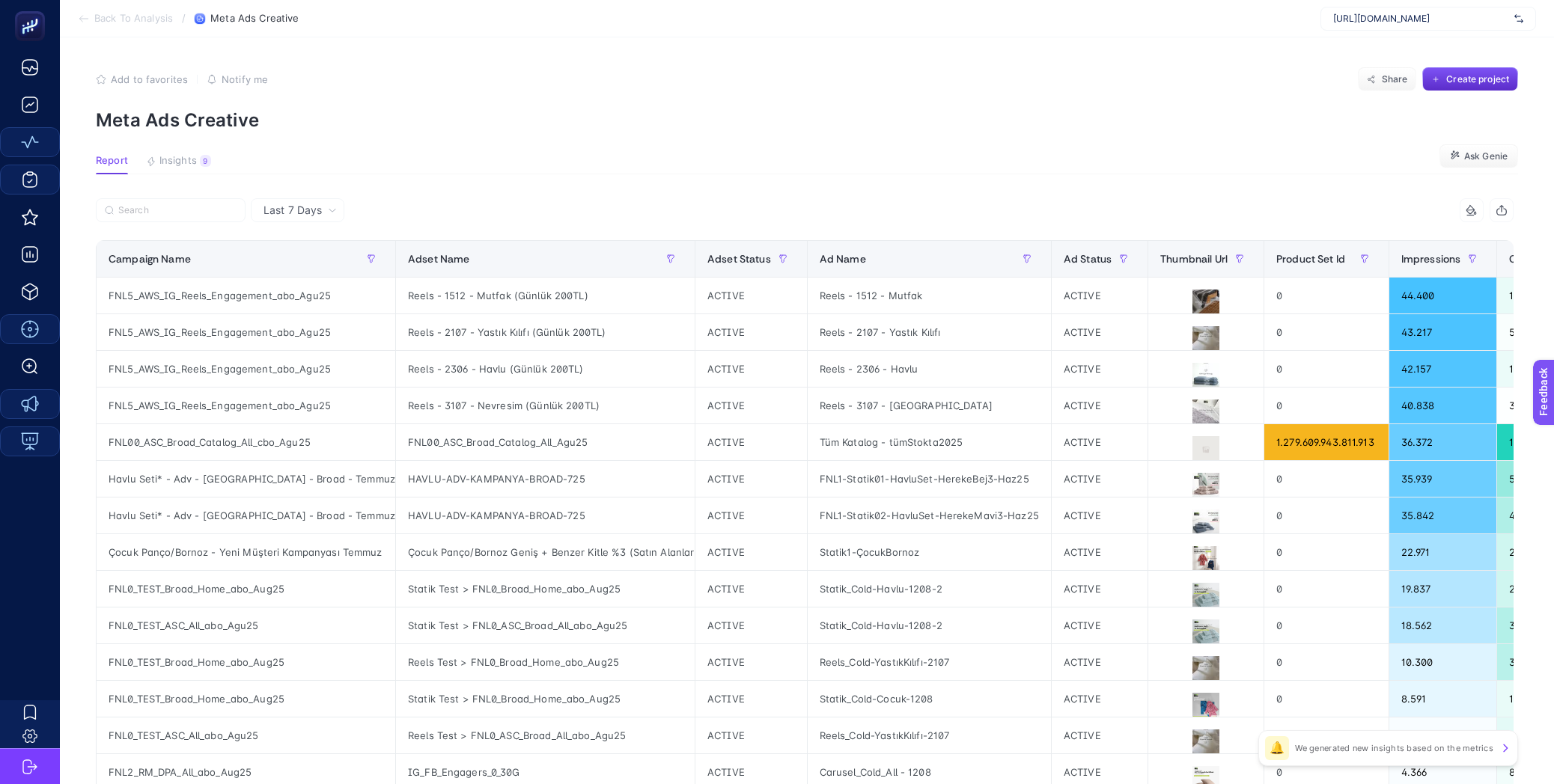
scroll to position [0, 12]
click at [1197, 302] on icon at bounding box center [1205, 303] width 18 height 18
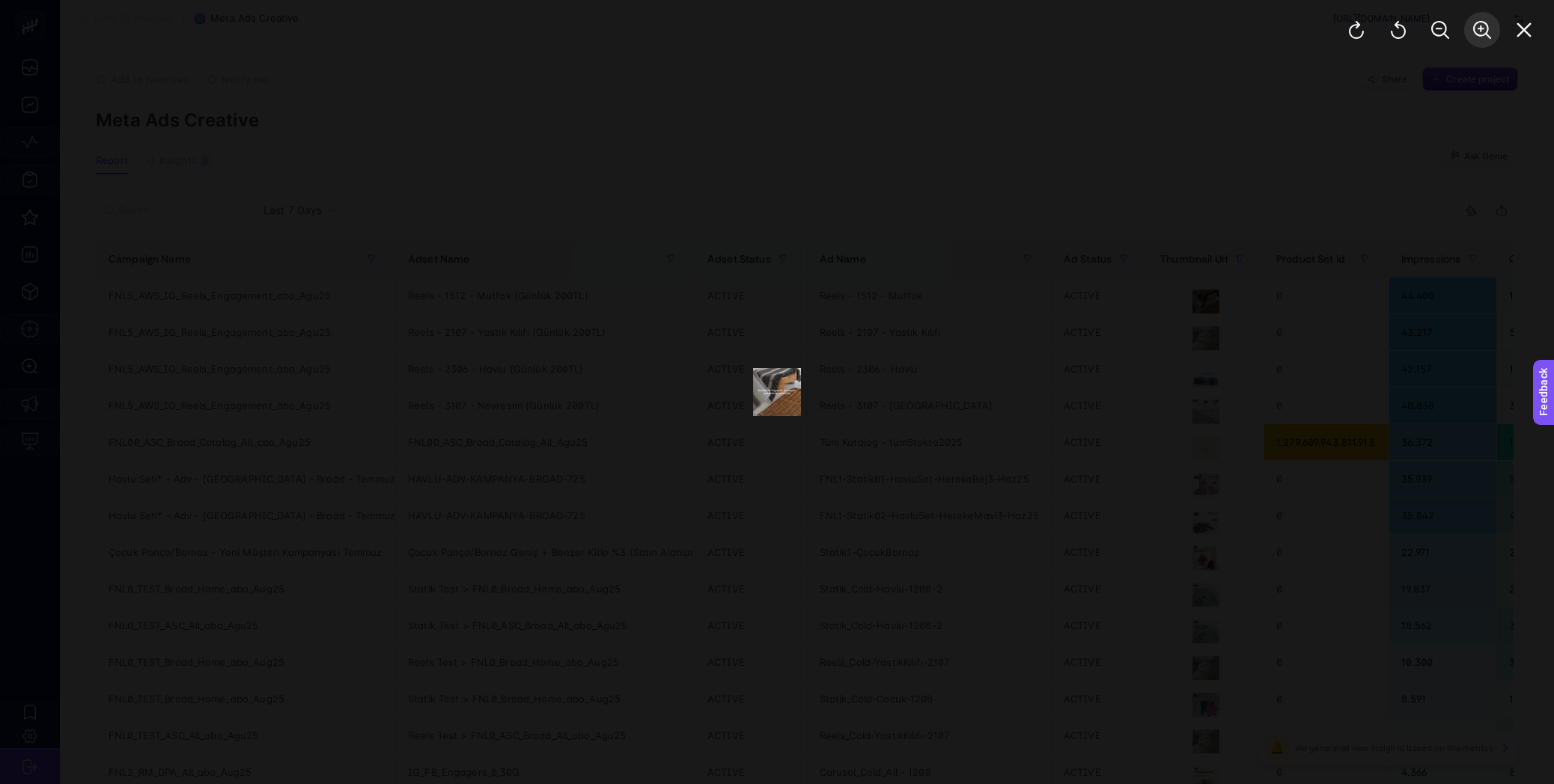
drag, startPoint x: 1527, startPoint y: 28, endPoint x: 1484, endPoint y: 28, distance: 43.0
click at [1509, 35] on button "Close" at bounding box center [1524, 30] width 36 height 36
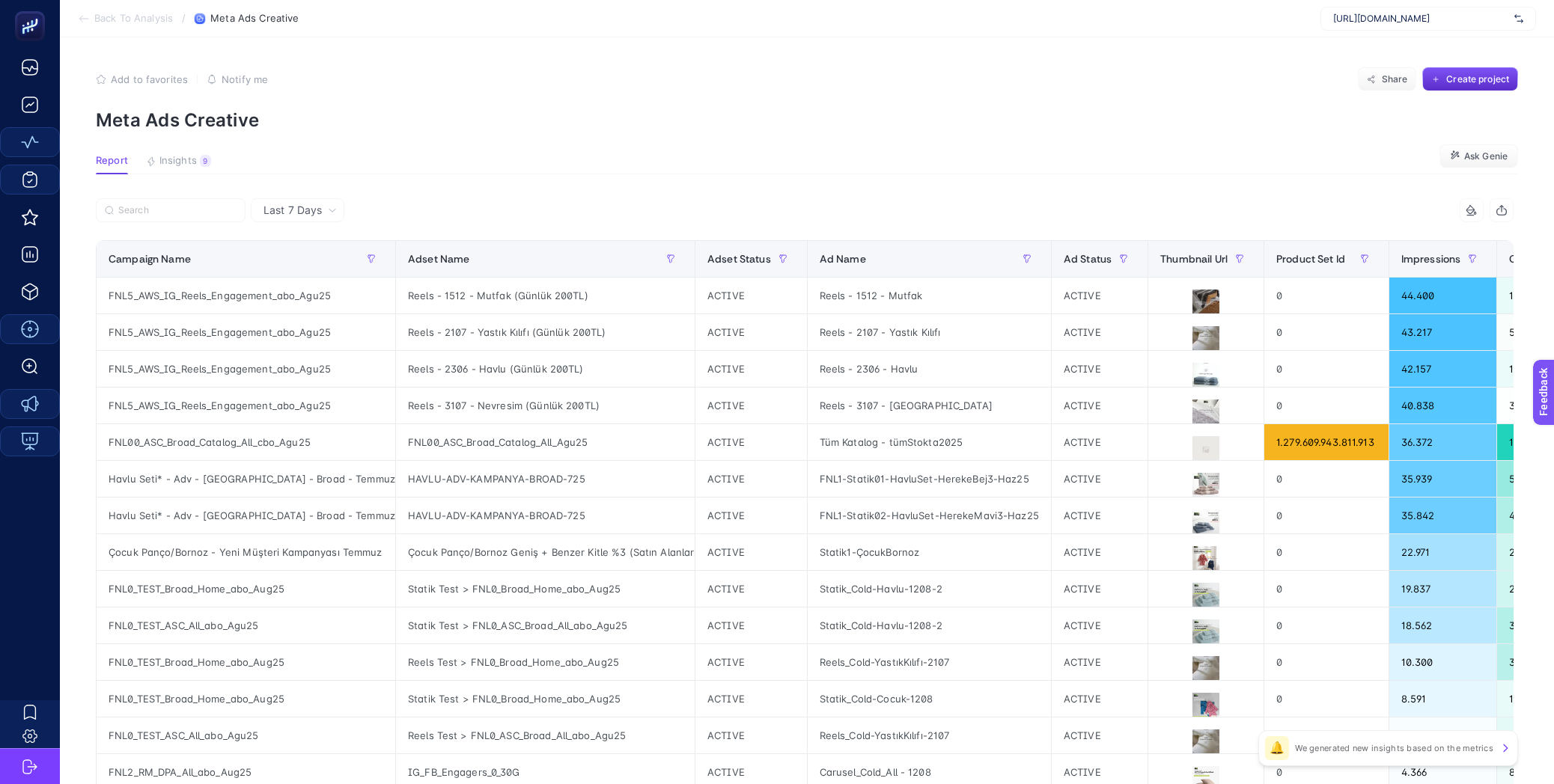
click at [1482, 27] on div "[URL][DOMAIN_NAME]" at bounding box center [1428, 18] width 216 height 24
click at [1197, 303] on icon at bounding box center [1205, 303] width 18 height 18
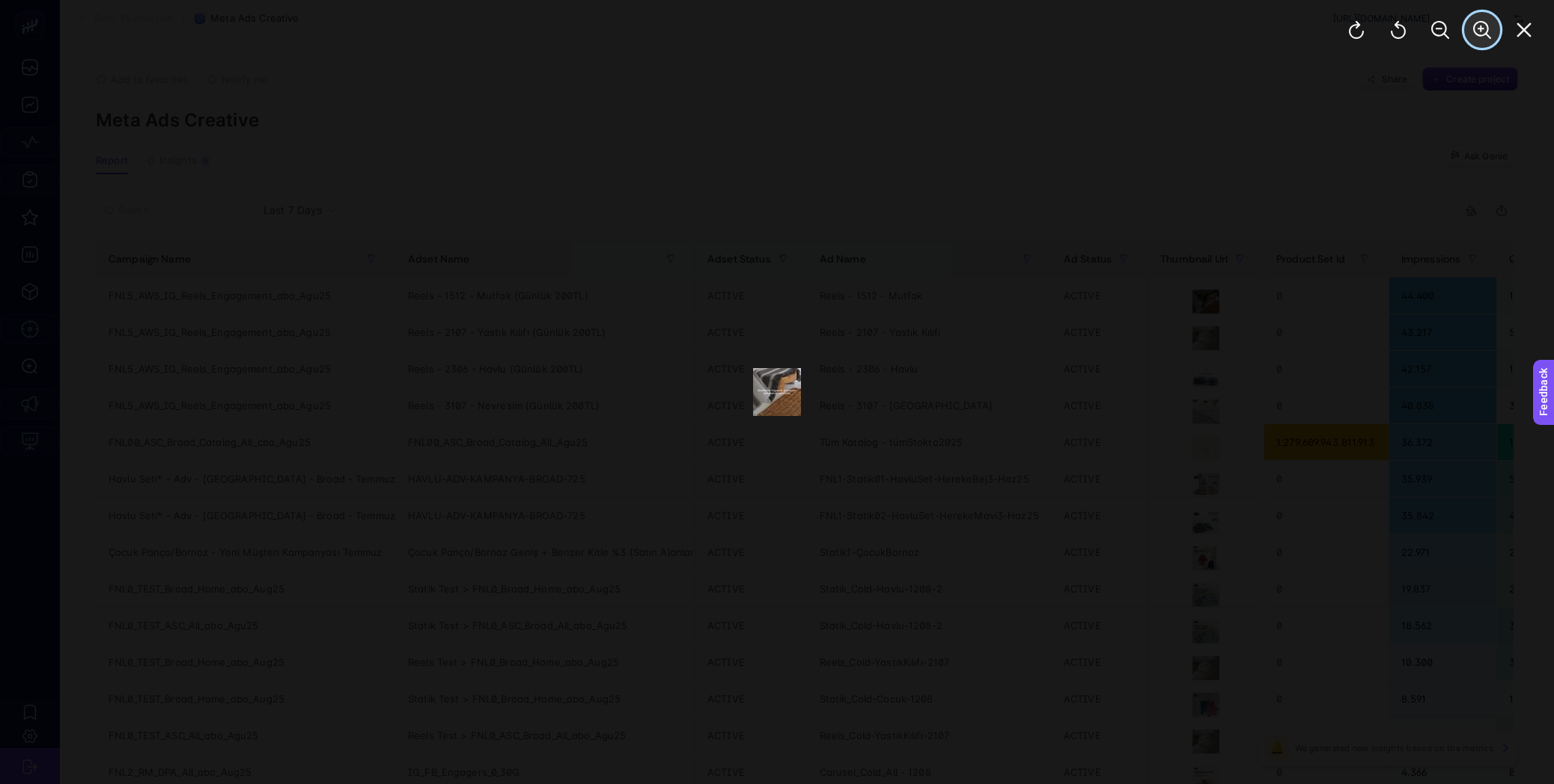
click at [1469, 34] on button "Zoom In" at bounding box center [1482, 30] width 36 height 36
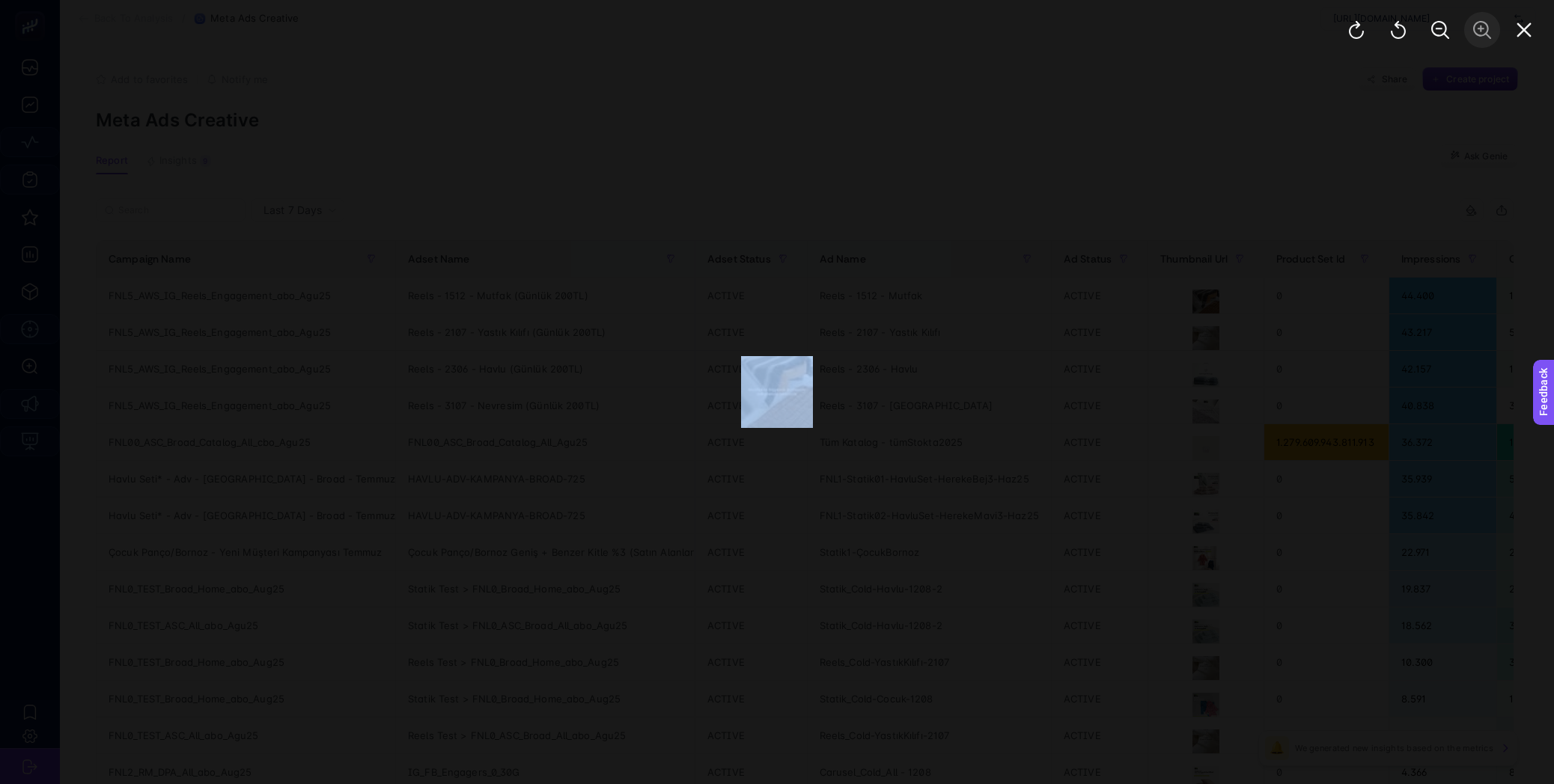
click at [1469, 34] on div at bounding box center [1440, 30] width 227 height 60
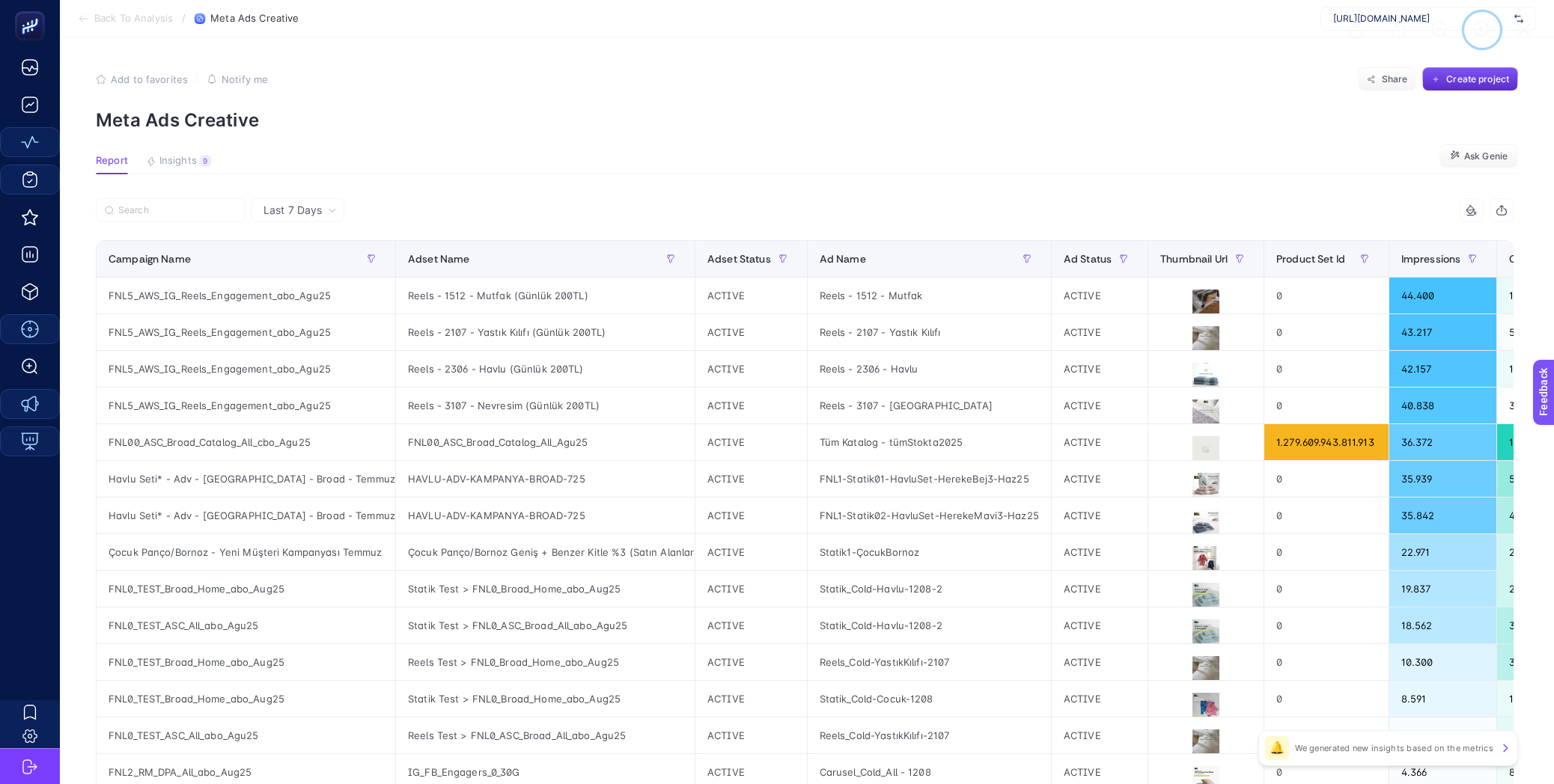
click at [1469, 34] on button "Zoom In" at bounding box center [1482, 30] width 36 height 36
click at [1469, 34] on section "Back To Analysis / Meta Ads Creative [URL][DOMAIN_NAME]" at bounding box center [807, 18] width 1494 height 38
click at [1273, 94] on section "Add to favorites false Notify me Share Create project Meta Ads Creative" at bounding box center [807, 99] width 1422 height 64
click at [200, 159] on div "9" at bounding box center [205, 161] width 12 height 12
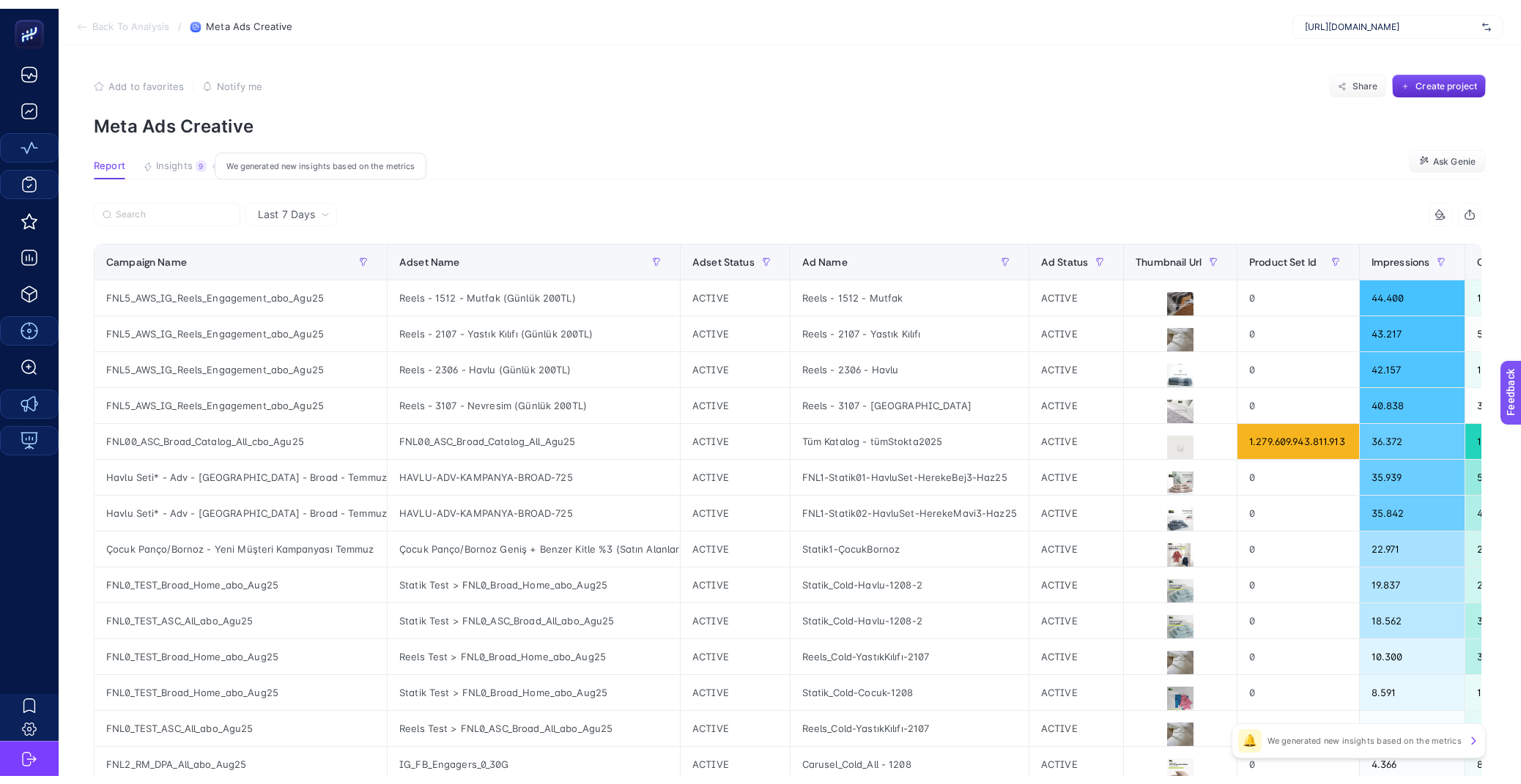
scroll to position [0, 0]
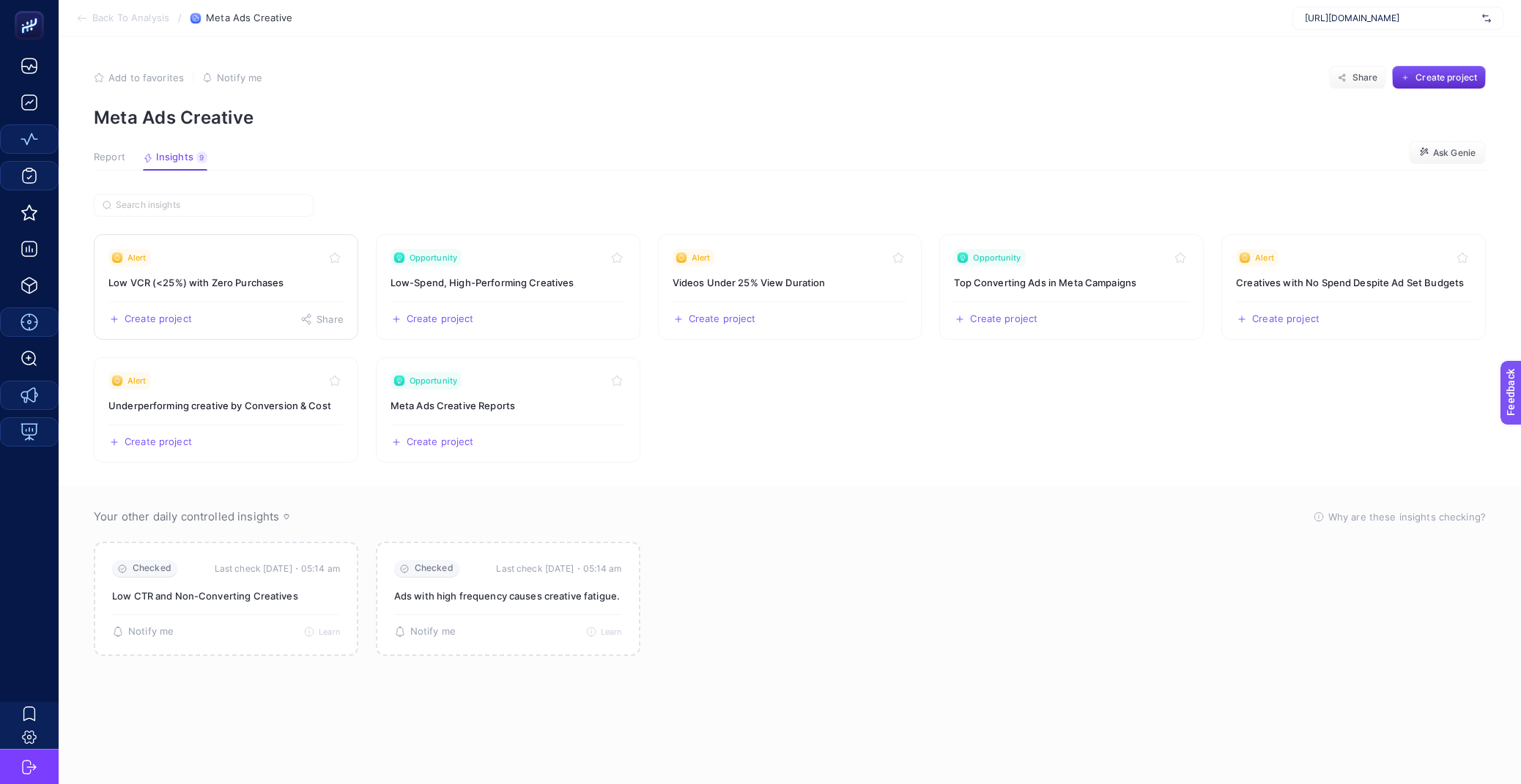
click at [247, 284] on h3 "Low VCR (<25%) with Zero Purchases" at bounding box center [226, 282] width 235 height 14
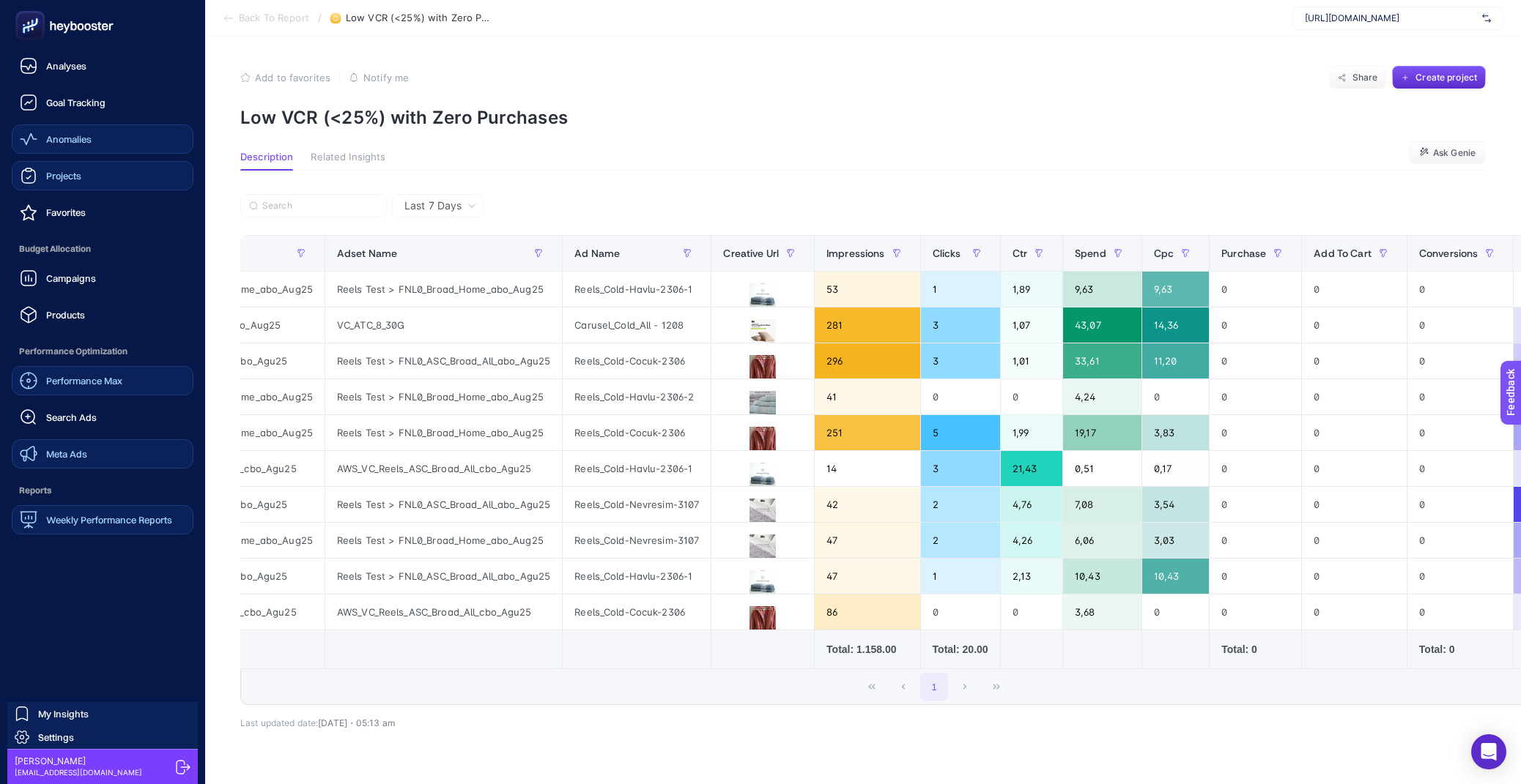
click at [37, 23] on icon at bounding box center [29, 25] width 14 height 14
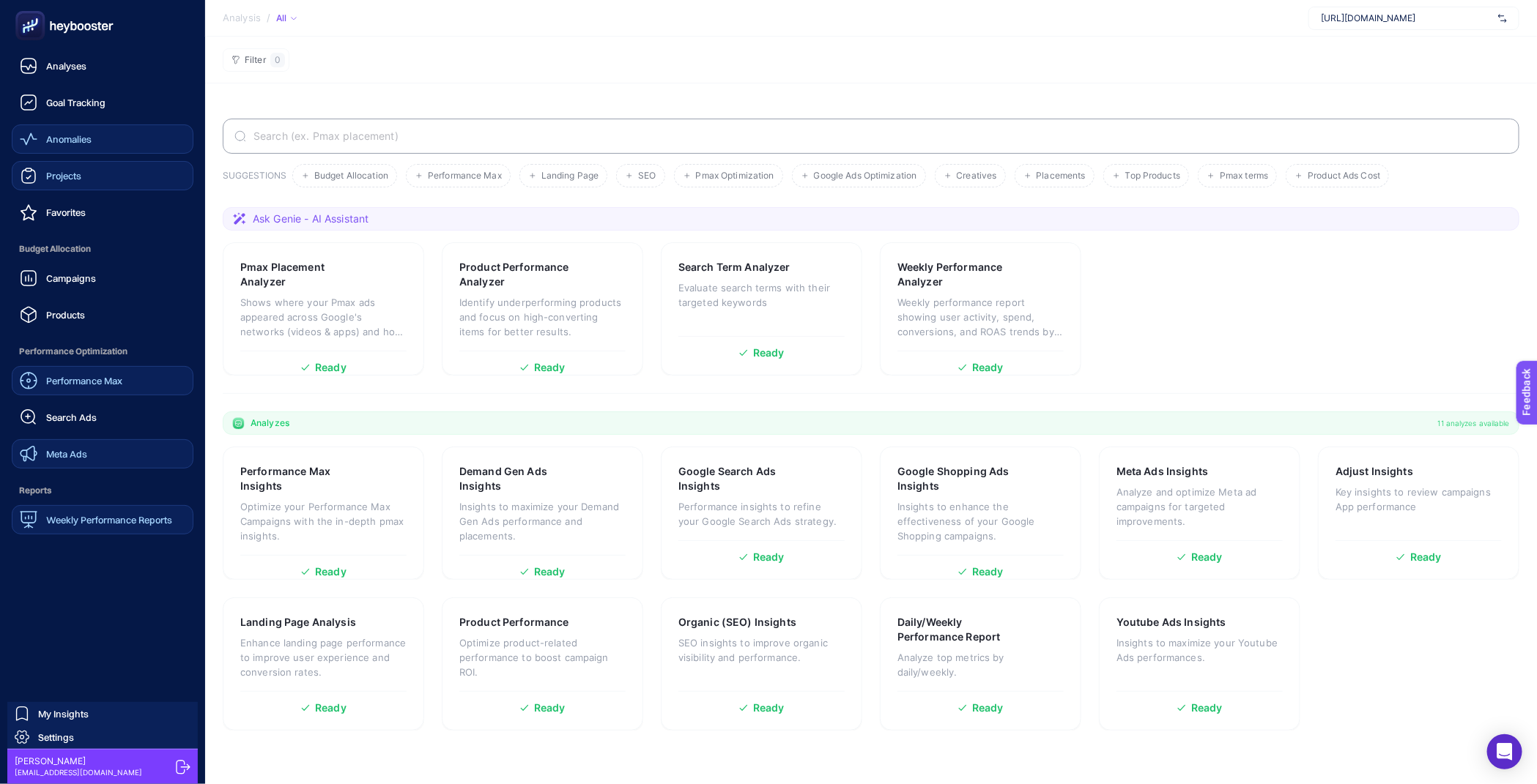
click at [37, 23] on icon at bounding box center [29, 25] width 14 height 14
drag, startPoint x: 38, startPoint y: 0, endPoint x: 38, endPoint y: 23, distance: 23.0
click at [38, 23] on icon at bounding box center [29, 25] width 14 height 14
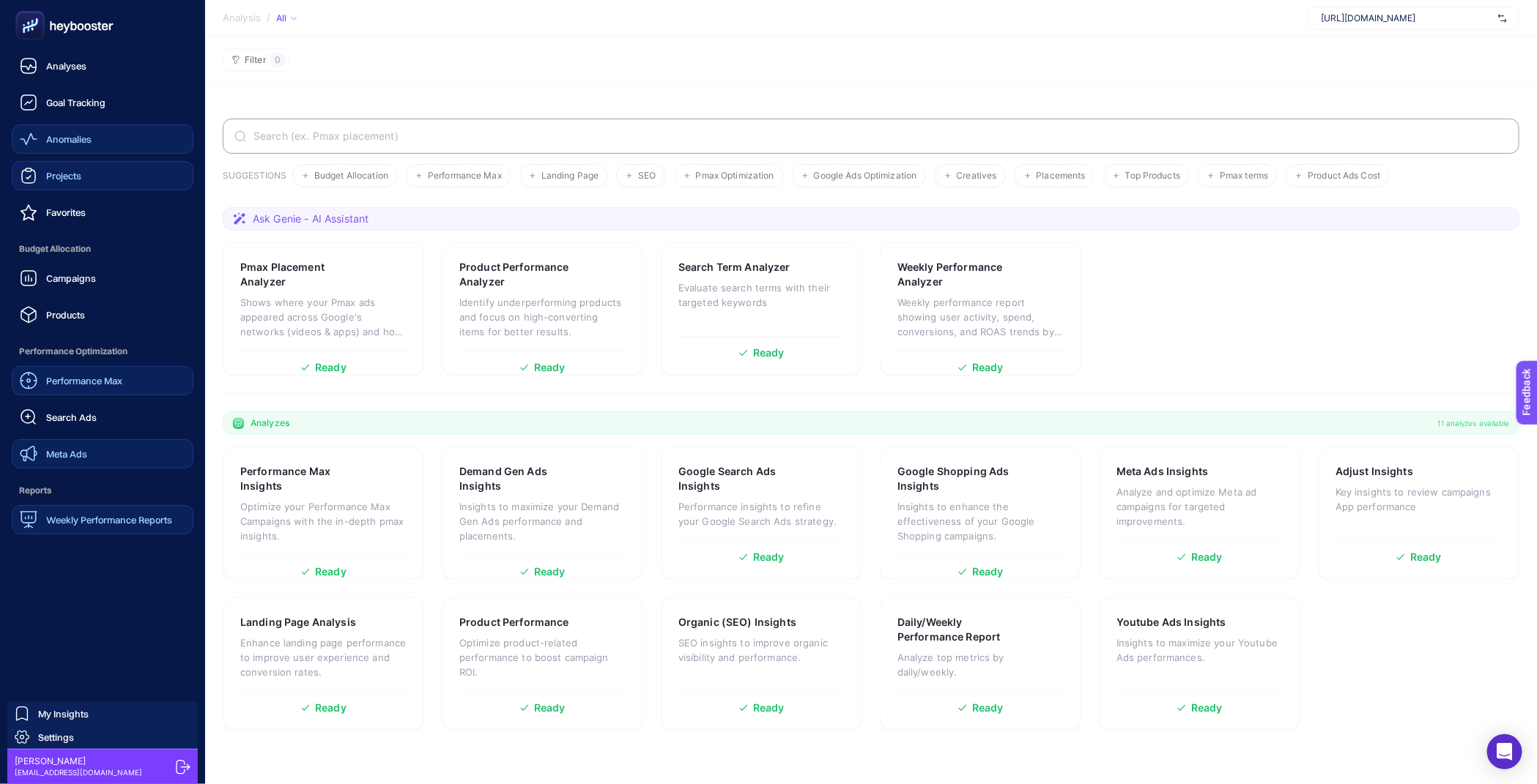
click at [38, 23] on icon at bounding box center [29, 25] width 14 height 14
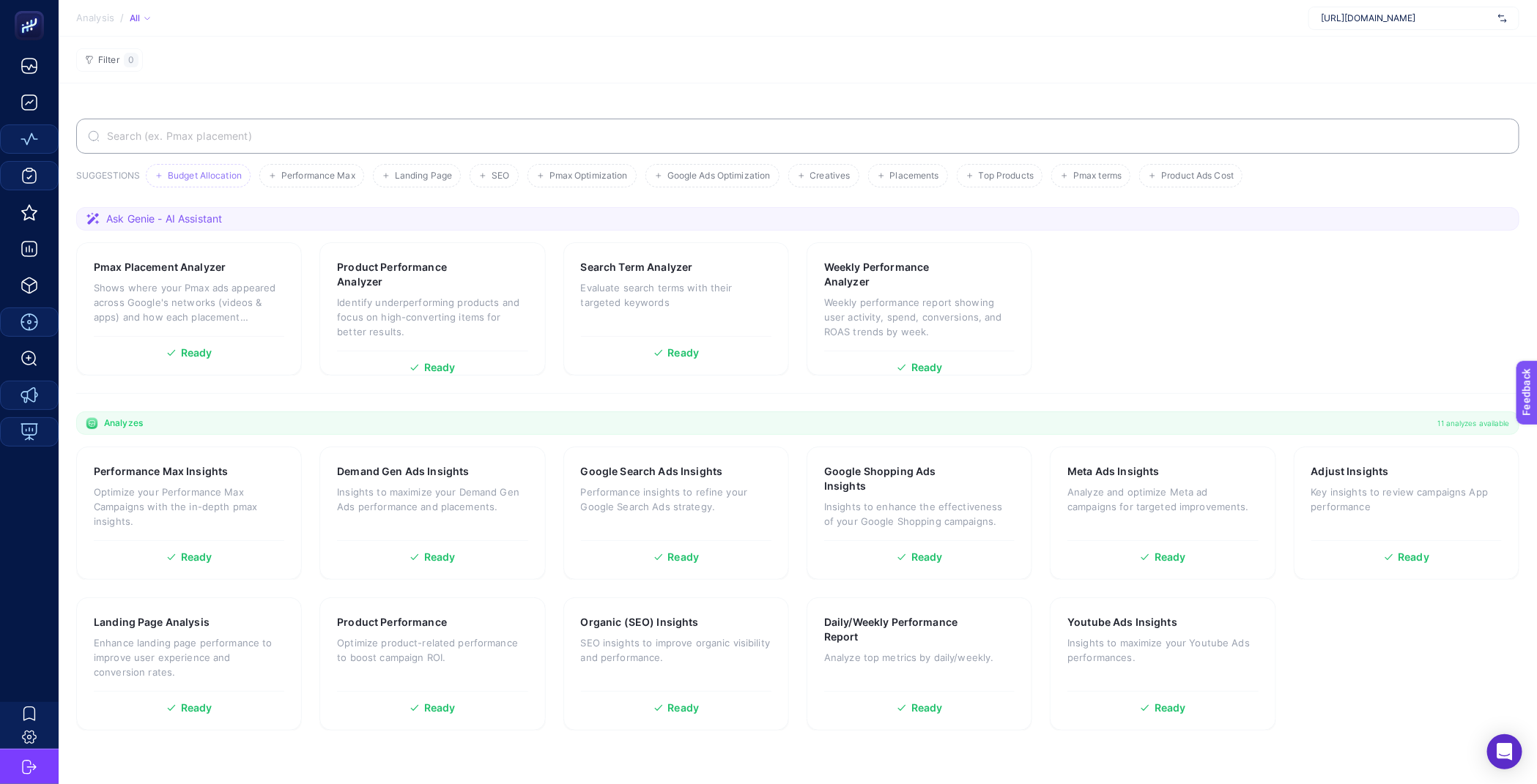
click at [238, 173] on span "Budget Allocation" at bounding box center [204, 176] width 74 height 11
